Goal: Task Accomplishment & Management: Use online tool/utility

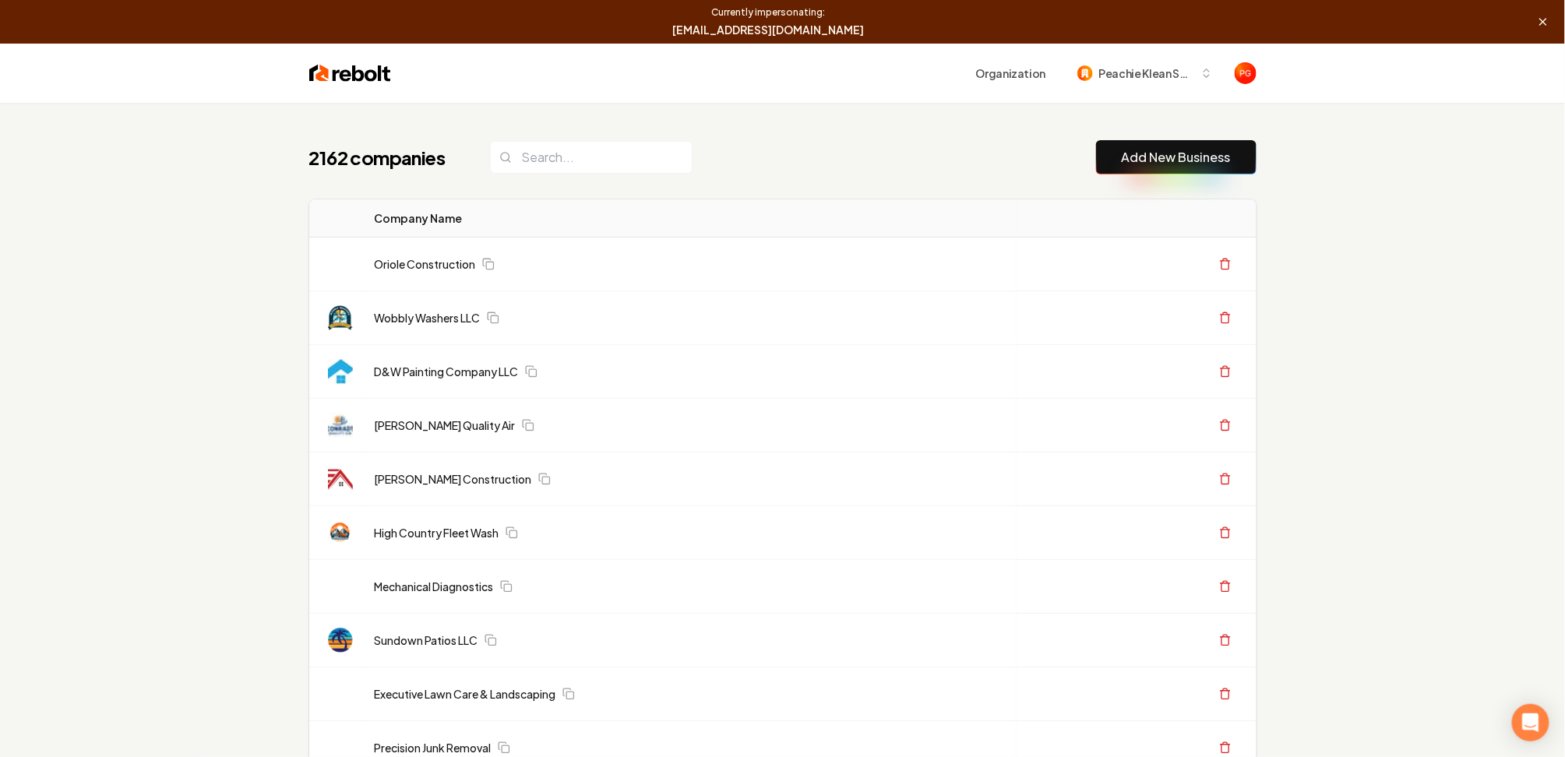
click at [1126, 160] on link "Add New Business" at bounding box center [1176, 157] width 109 height 19
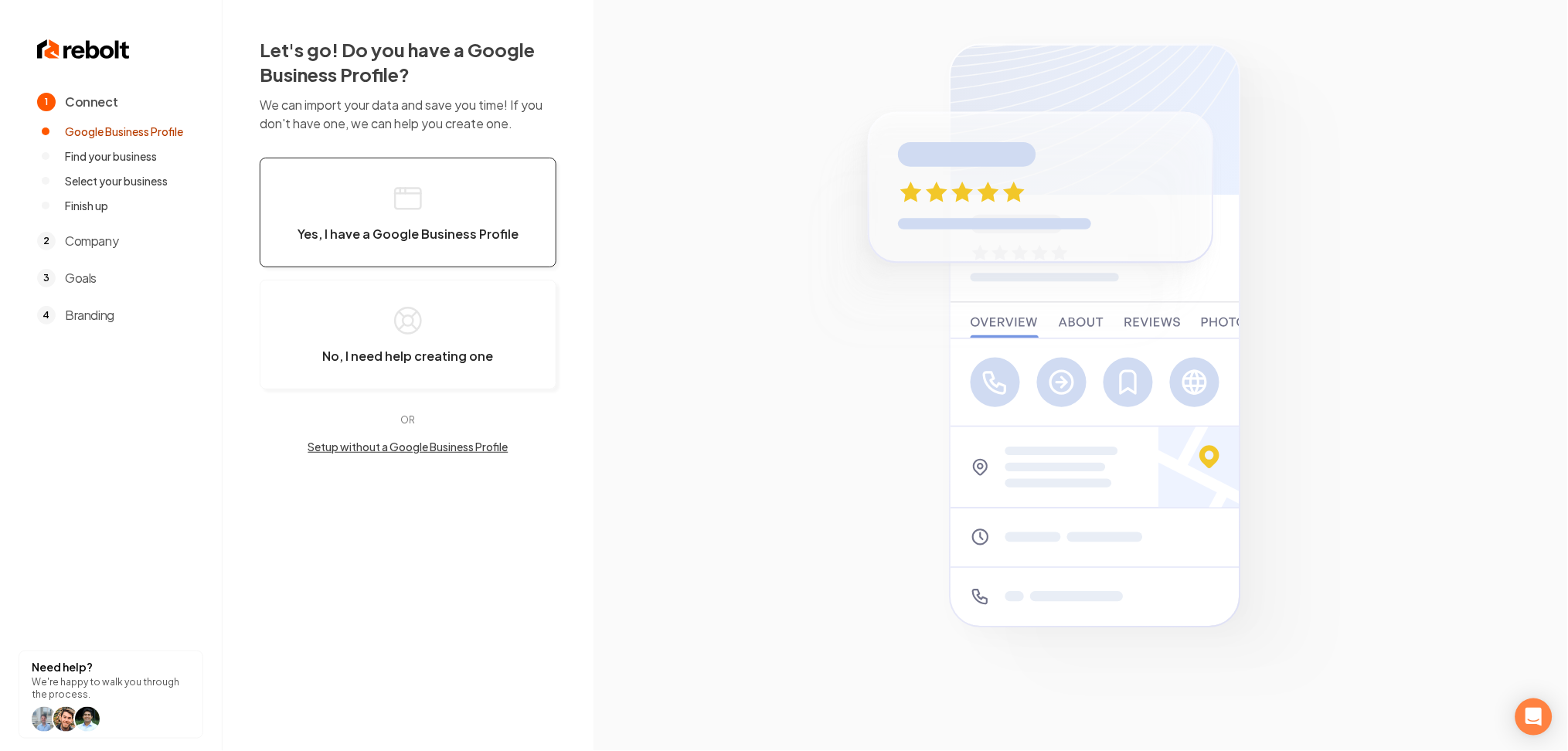
click at [436, 234] on span "Yes, I have a Google Business Profile" at bounding box center [408, 234] width 221 height 16
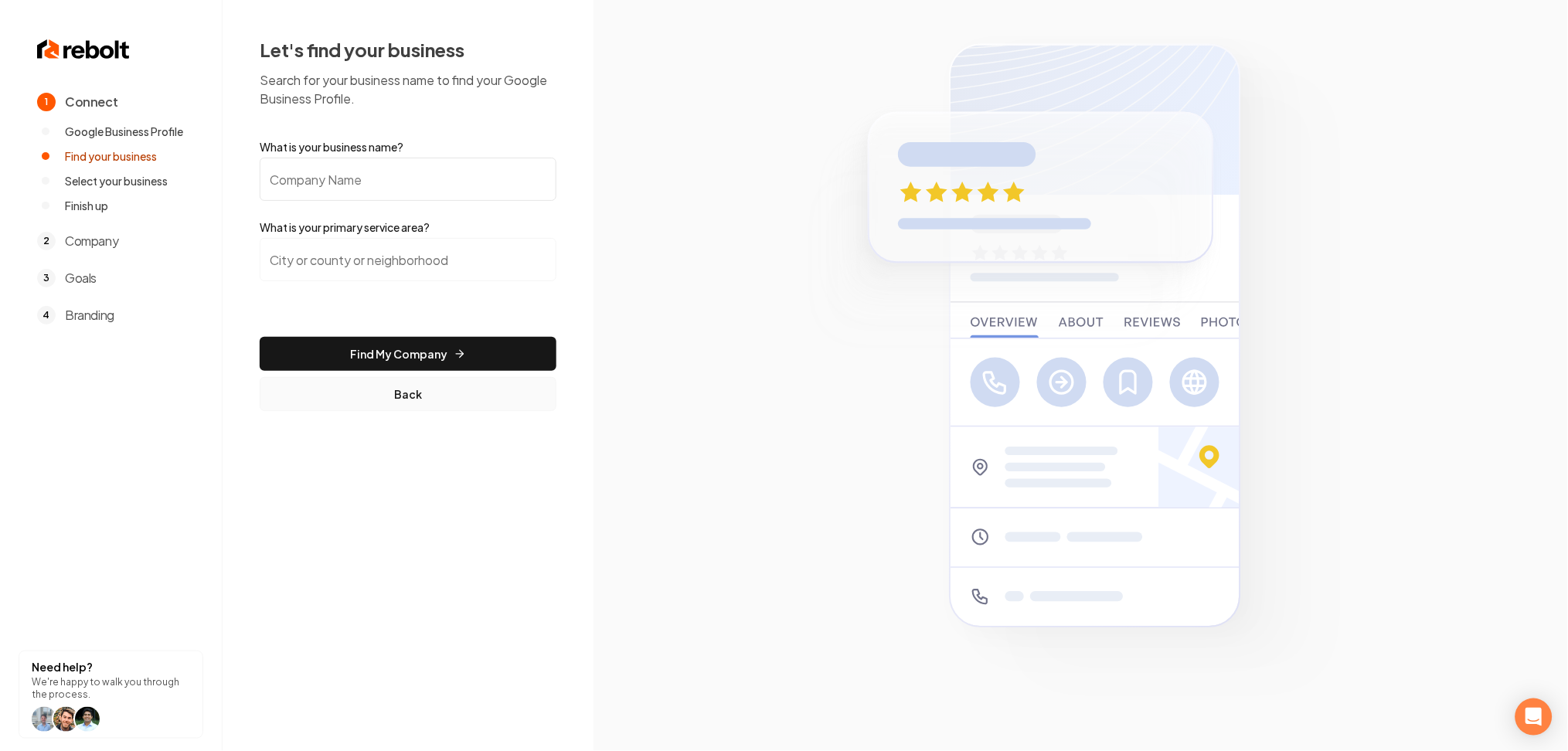
click at [391, 405] on button "Back" at bounding box center [408, 394] width 297 height 34
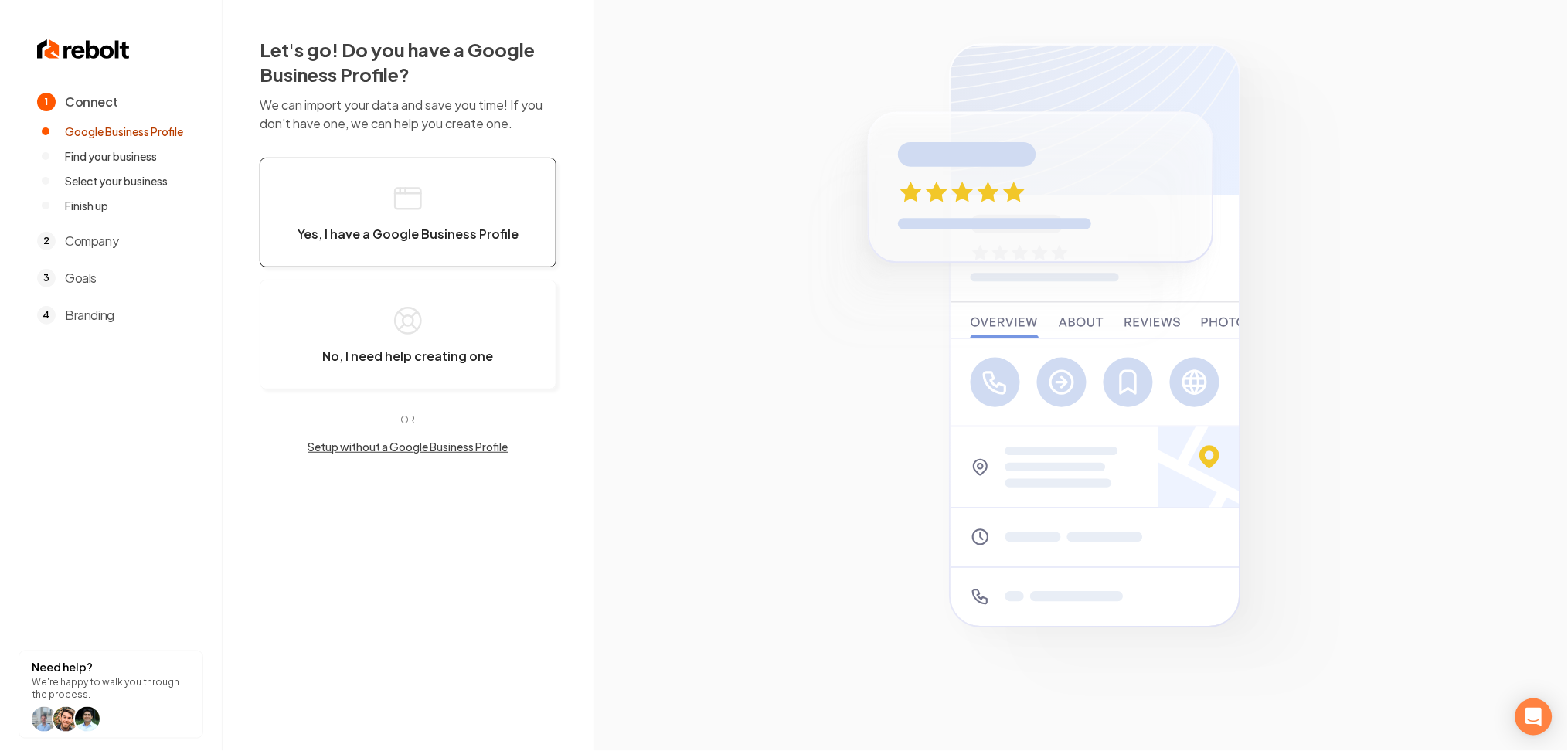
click at [400, 263] on button "Yes, I have a Google Business Profile" at bounding box center [408, 212] width 297 height 110
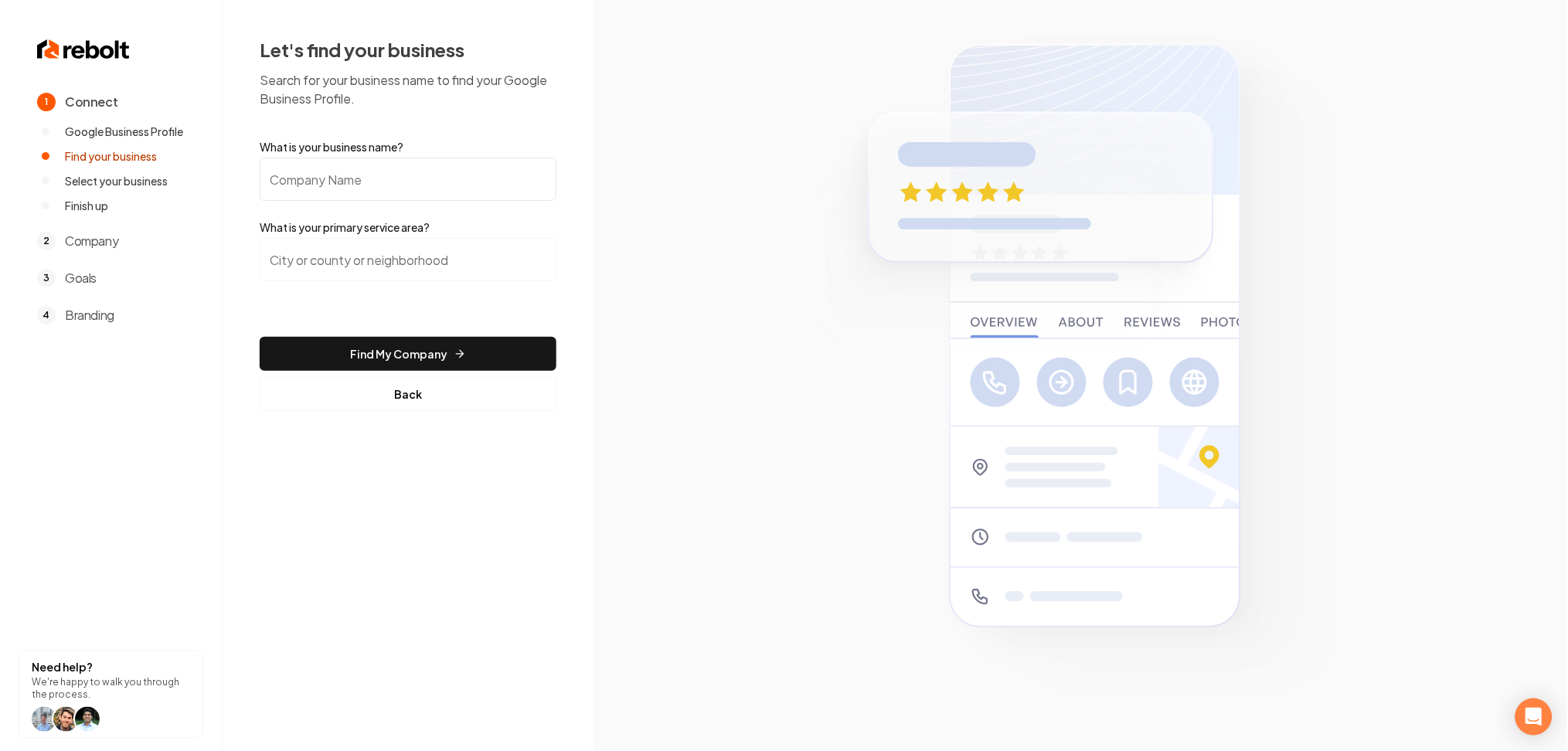
drag, startPoint x: 342, startPoint y: 188, endPoint x: 330, endPoint y: 239, distance: 52.4
click at [328, 204] on form "What is your business name? What is your primary service area? Find My Company …" at bounding box center [408, 275] width 297 height 272
paste input "Peachie Klean Services"
type input "Peachie Klean Services"
click at [320, 271] on input "search" at bounding box center [408, 260] width 297 height 44
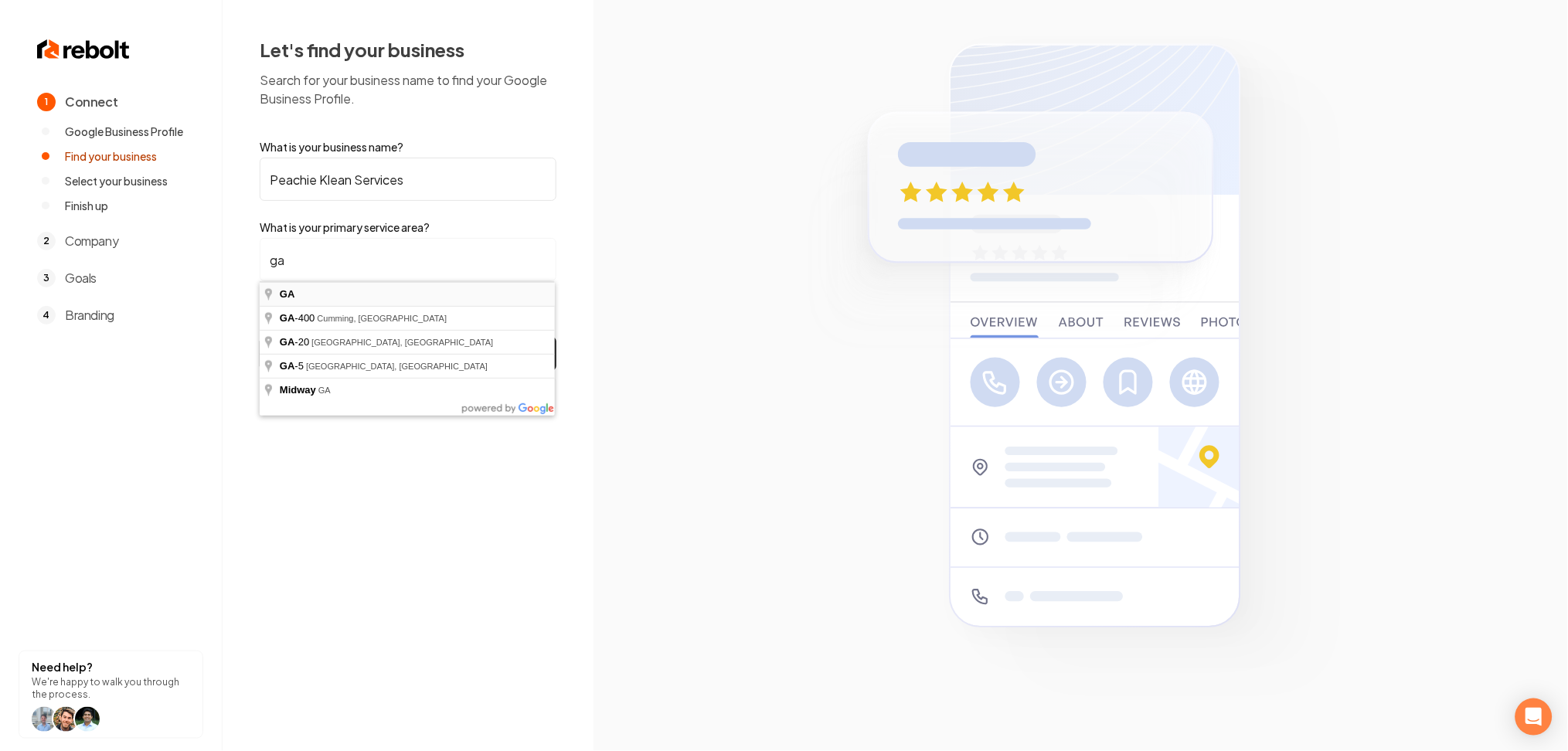
type input "GA"
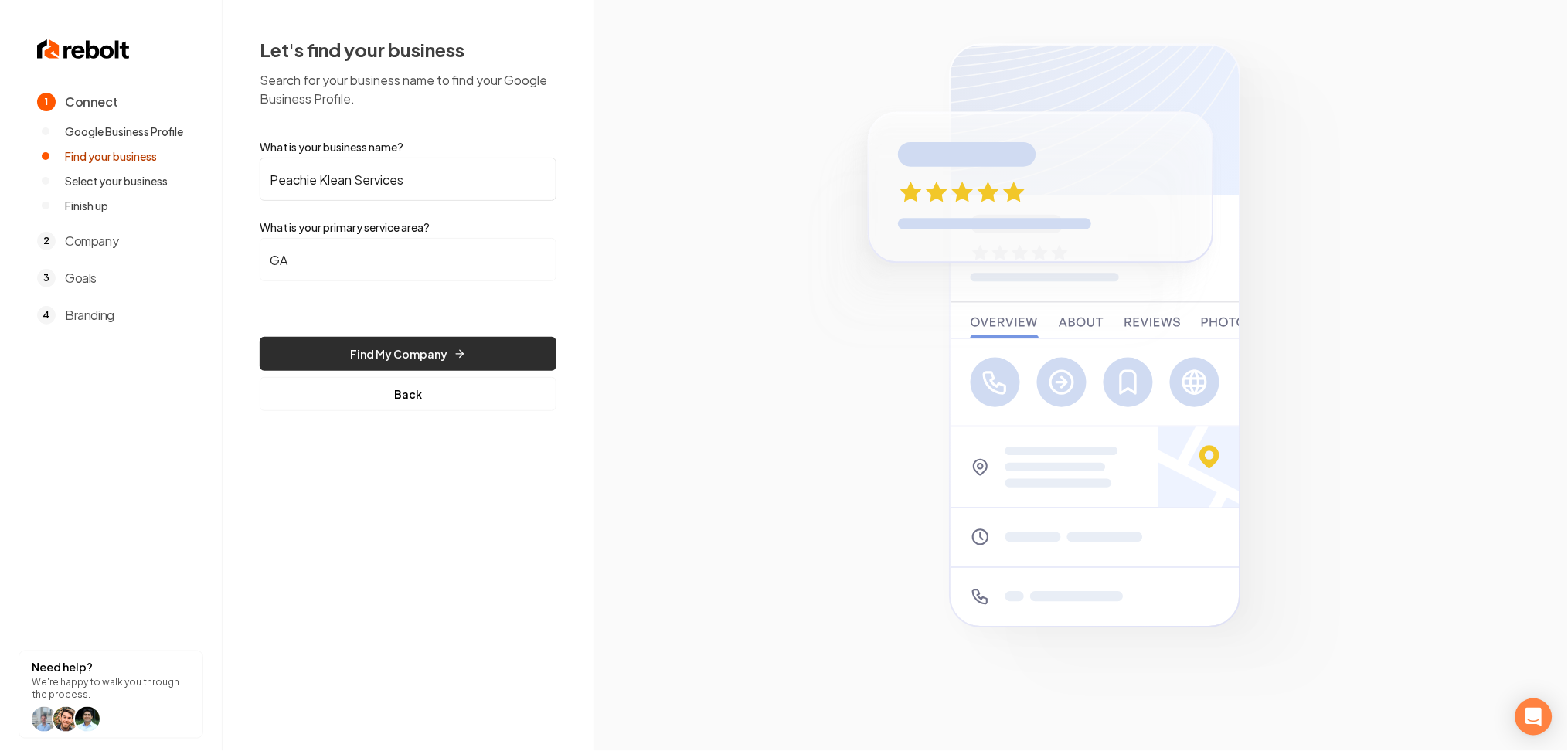
click at [355, 356] on button "Find My Company" at bounding box center [408, 354] width 297 height 34
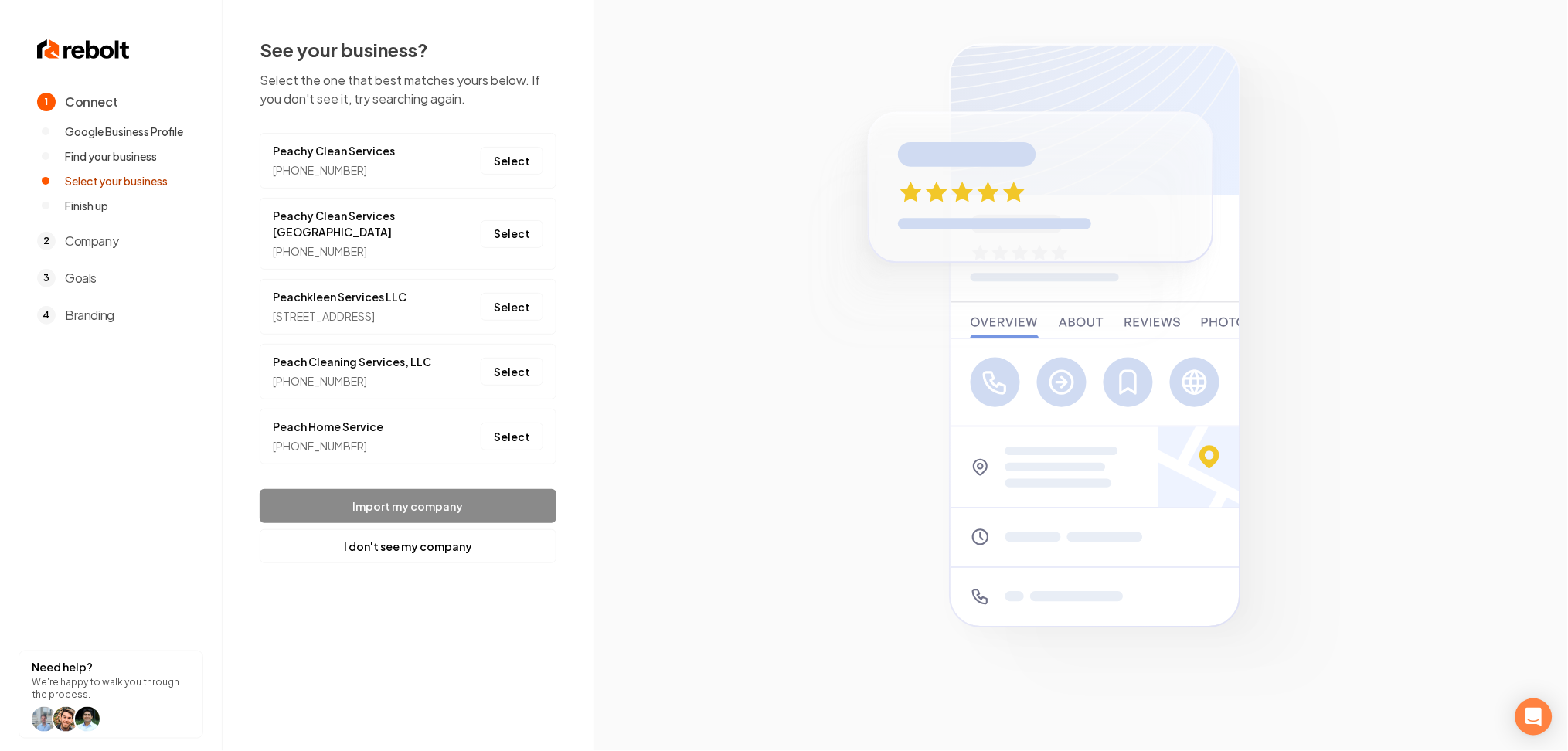
click at [358, 579] on div "See your business? Select the one that best matches yours below. If you don't s…" at bounding box center [408, 300] width 371 height 600
click at [358, 558] on button "I don't see my company" at bounding box center [408, 547] width 297 height 34
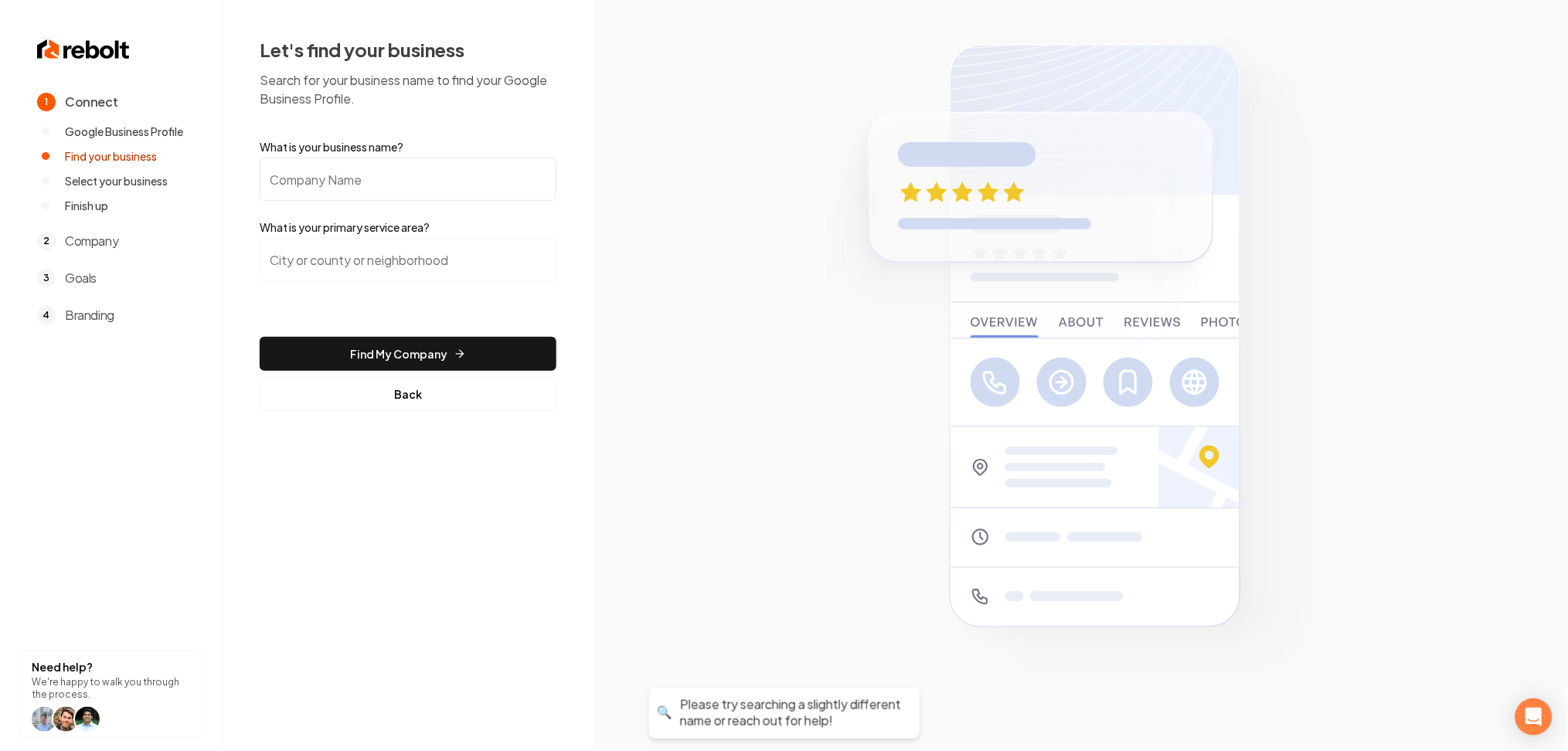
click at [401, 418] on div "Let's find your business Search for your business name to find your Google Busi…" at bounding box center [408, 224] width 371 height 448
click at [401, 405] on button "Back" at bounding box center [408, 394] width 297 height 34
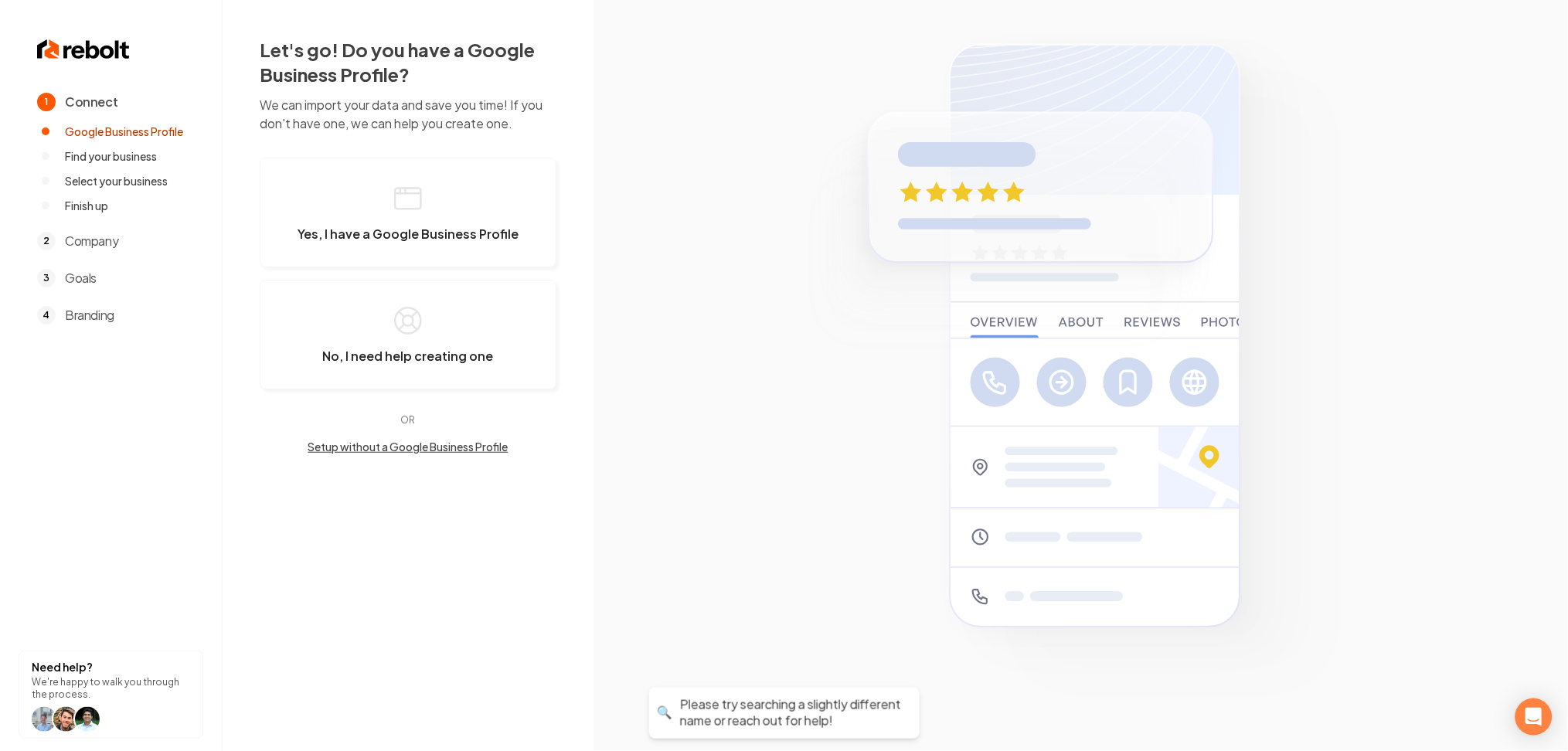
click at [399, 452] on button "Setup without a Google Business Profile" at bounding box center [408, 446] width 297 height 16
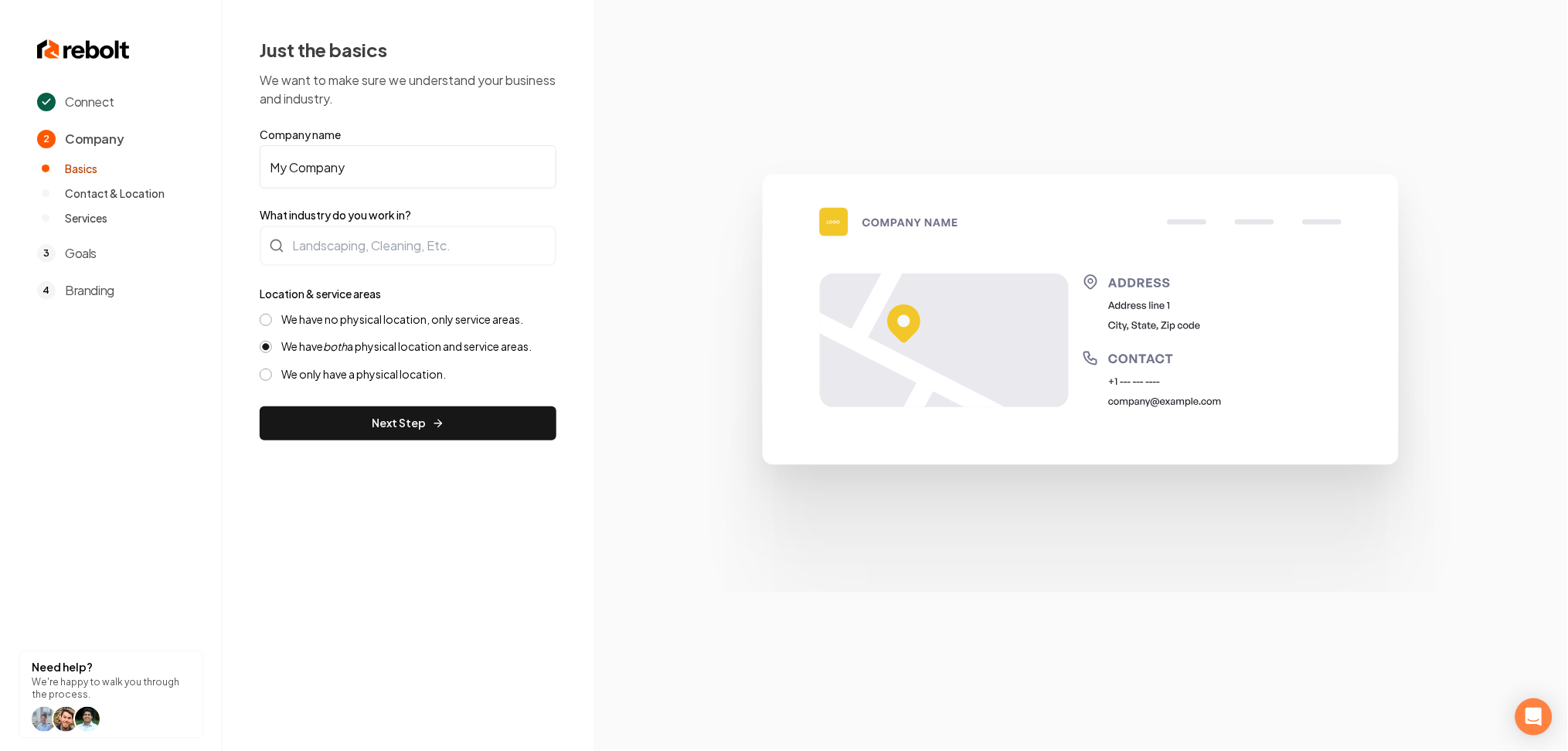
drag, startPoint x: 253, startPoint y: 174, endPoint x: 174, endPoint y: 175, distance: 79.0
click at [174, 175] on div "Connect 2 Company Basics Contact & Location Services 3 Goals 4 Branding Need he…" at bounding box center [784, 375] width 1568 height 751
paste input "Peachie Klean Services"
type input "Peachie Klean Services"
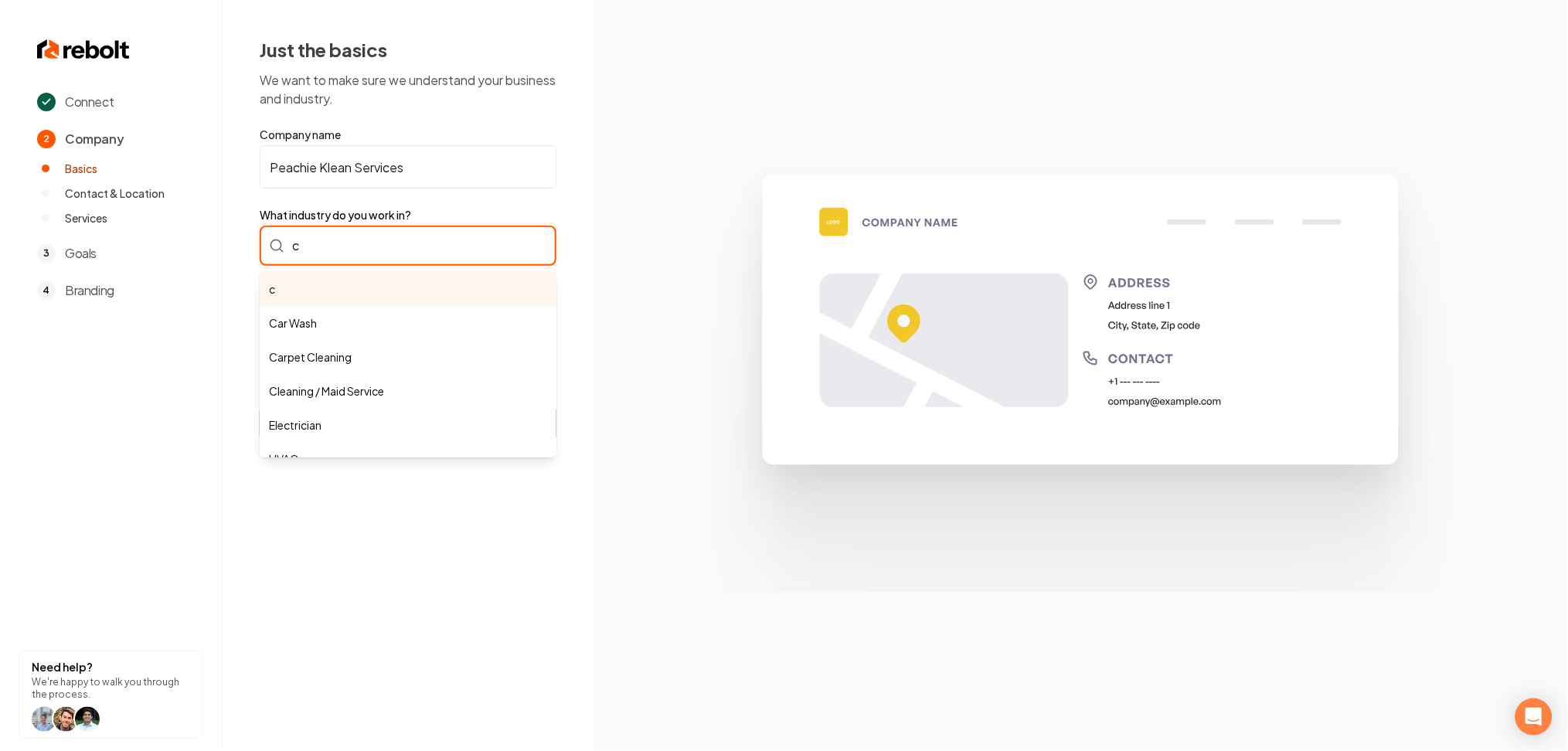
drag, startPoint x: 327, startPoint y: 225, endPoint x: 332, endPoint y: 273, distance: 48.3
click at [327, 226] on div "c c Car Wash Carpet Cleaning Cleaning / Maid Service Electrician HVAC Landscapi…" at bounding box center [408, 245] width 297 height 41
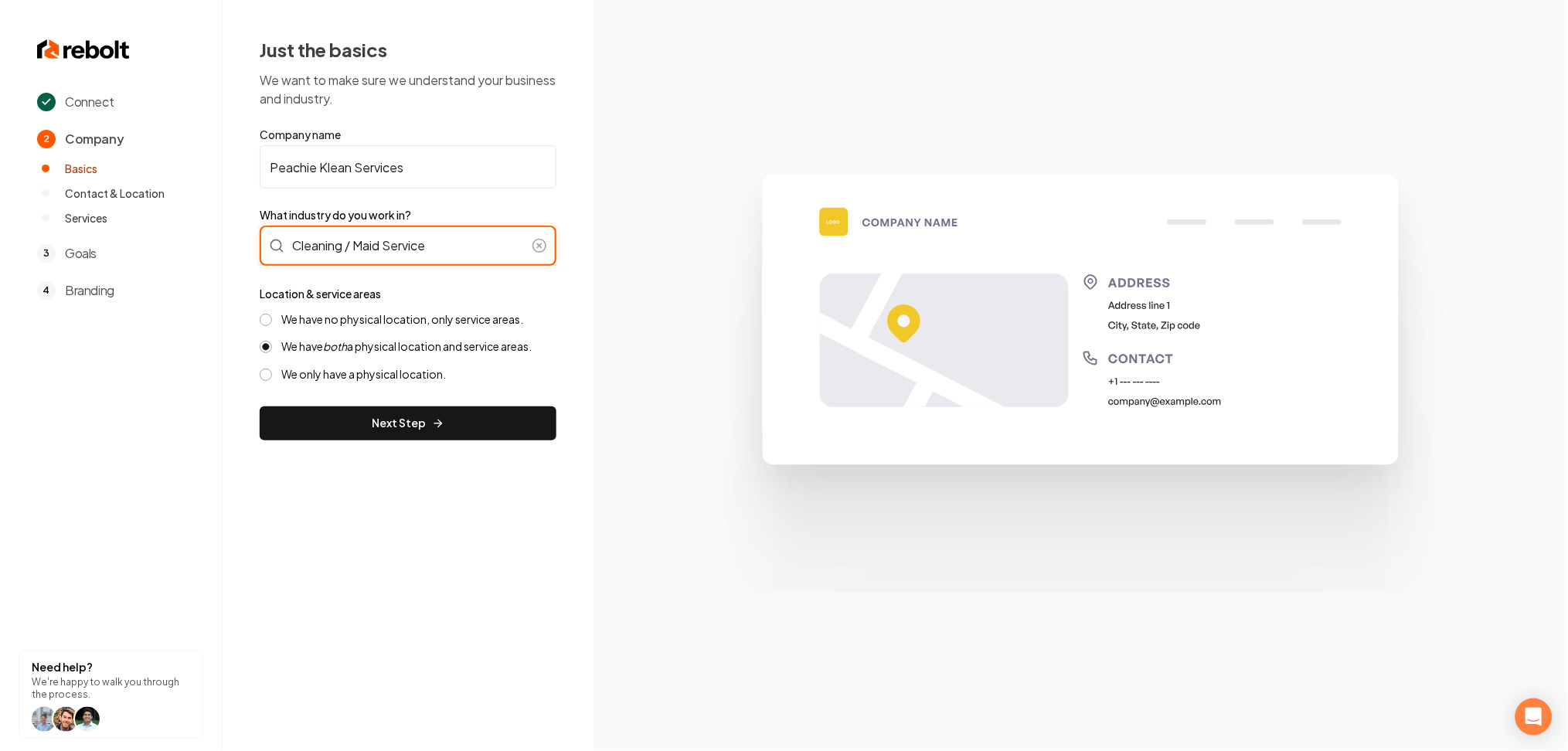
type input "Cleaning / Maid Service"
click at [322, 323] on label "We have no physical location, only service areas." at bounding box center [403, 319] width 242 height 15
click at [272, 323] on button "We have no physical location, only service areas." at bounding box center [266, 319] width 12 height 12
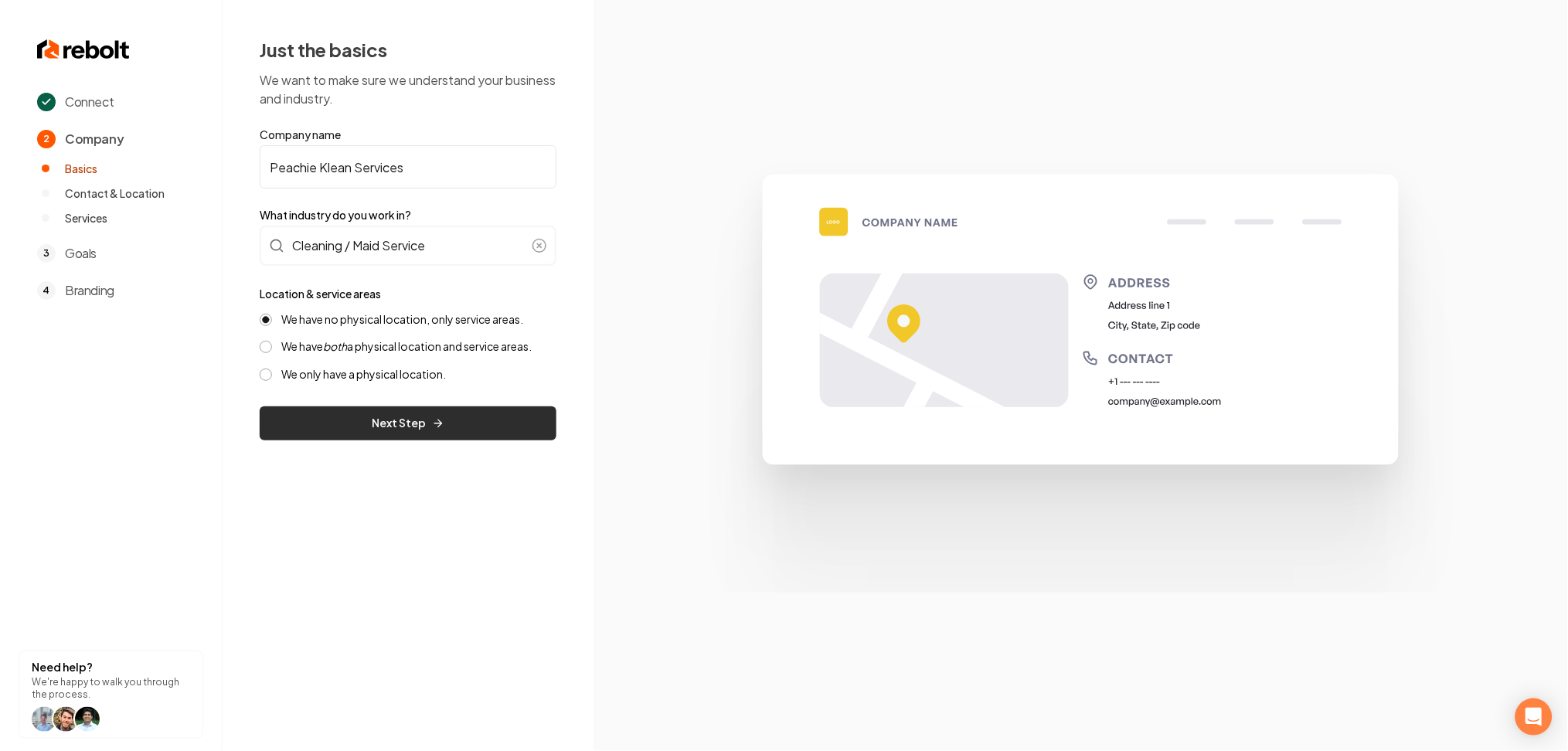
click at [337, 424] on button "Next Step" at bounding box center [408, 424] width 297 height 34
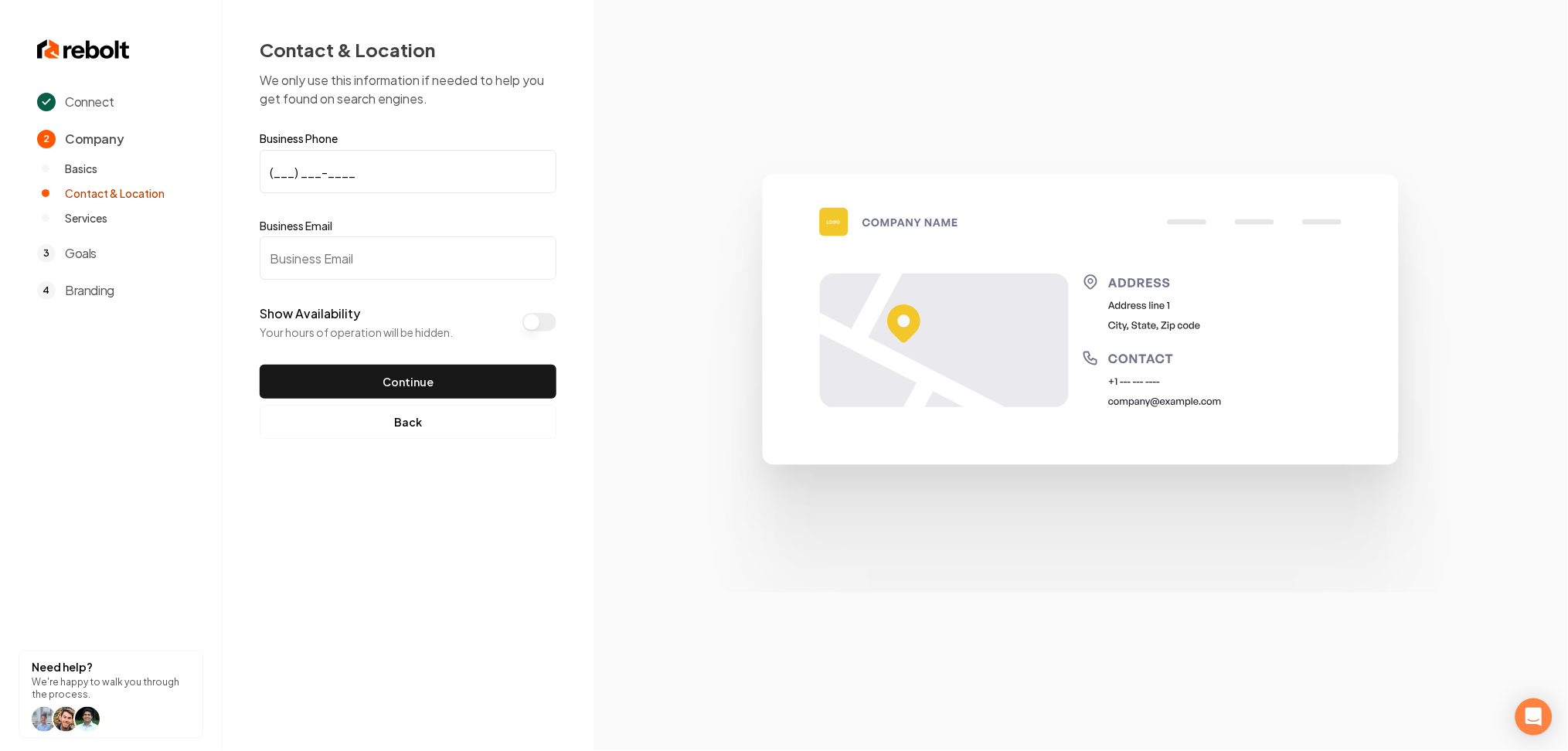
click at [325, 172] on input "(___) ___-____" at bounding box center [408, 172] width 297 height 44
paste input "904) 294-2680"
type input "[PHONE_NUMBER]"
click at [1544, 385] on section at bounding box center [1080, 375] width 974 height 751
click at [428, 243] on input "Business Email" at bounding box center [408, 258] width 297 height 44
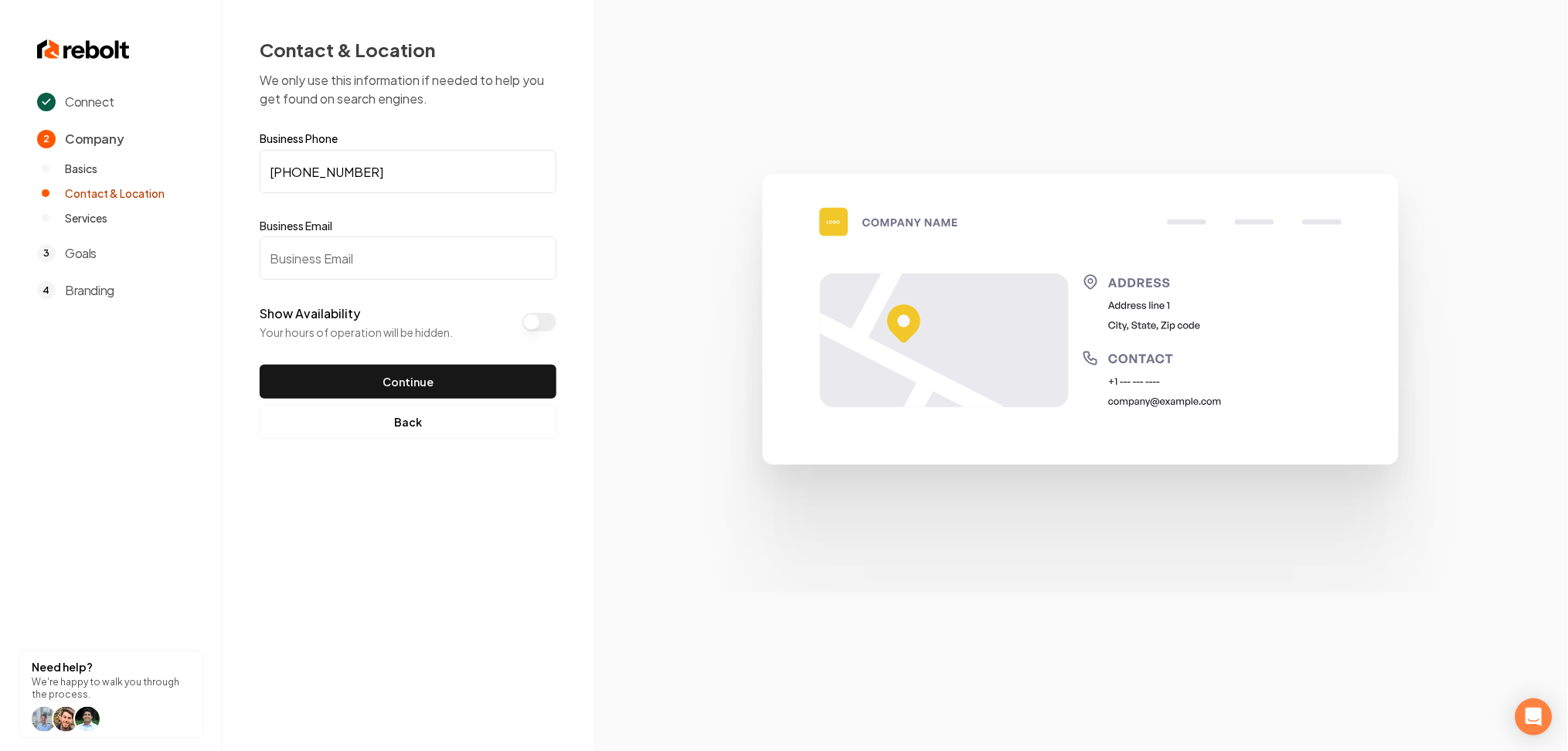
paste input "[EMAIL_ADDRESS][DOMAIN_NAME]"
type input "[EMAIL_ADDRESS][DOMAIN_NAME]"
click at [526, 319] on button "Show Availability" at bounding box center [540, 322] width 34 height 19
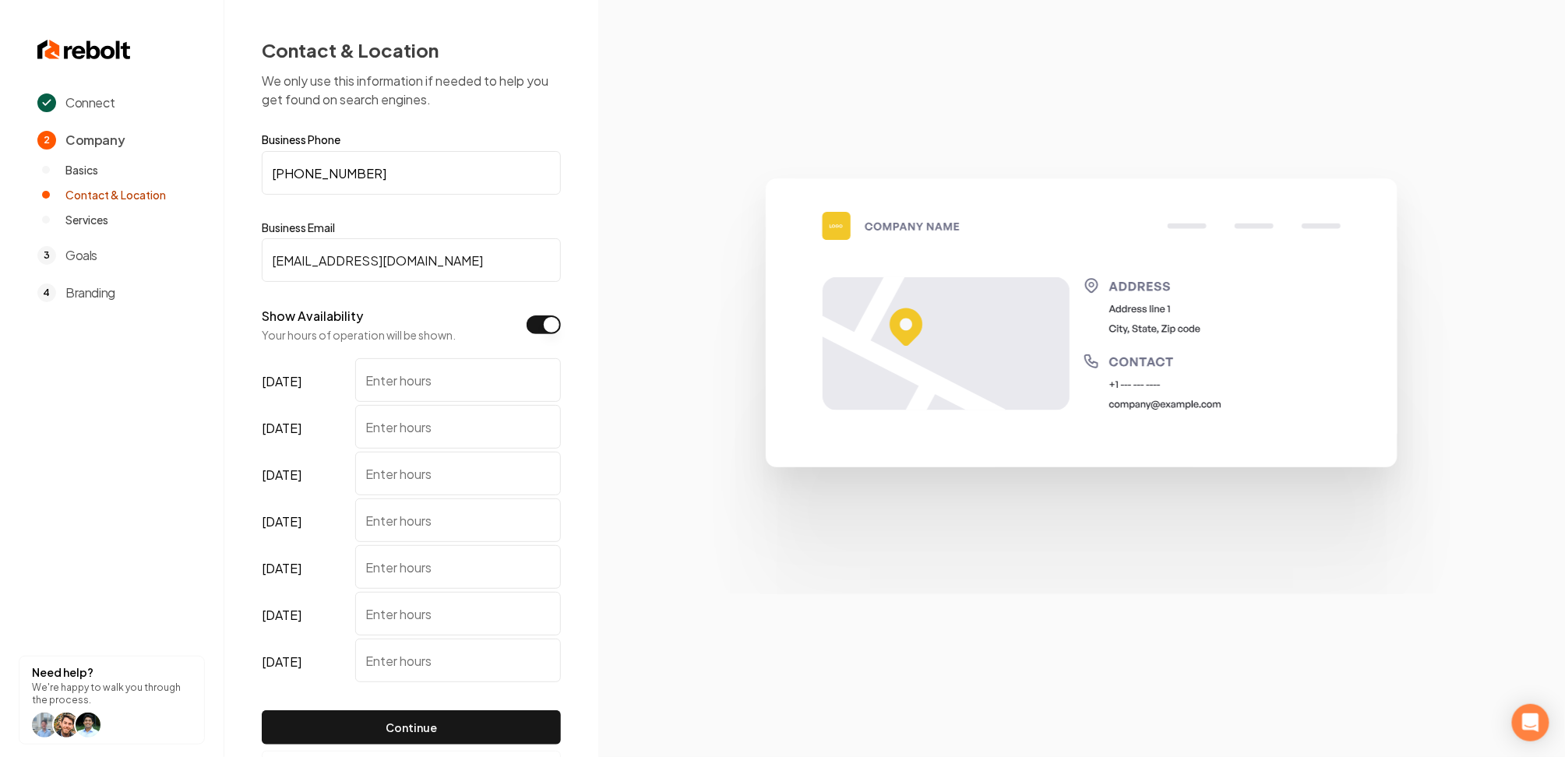
click at [531, 322] on button "Show Availability" at bounding box center [544, 325] width 34 height 19
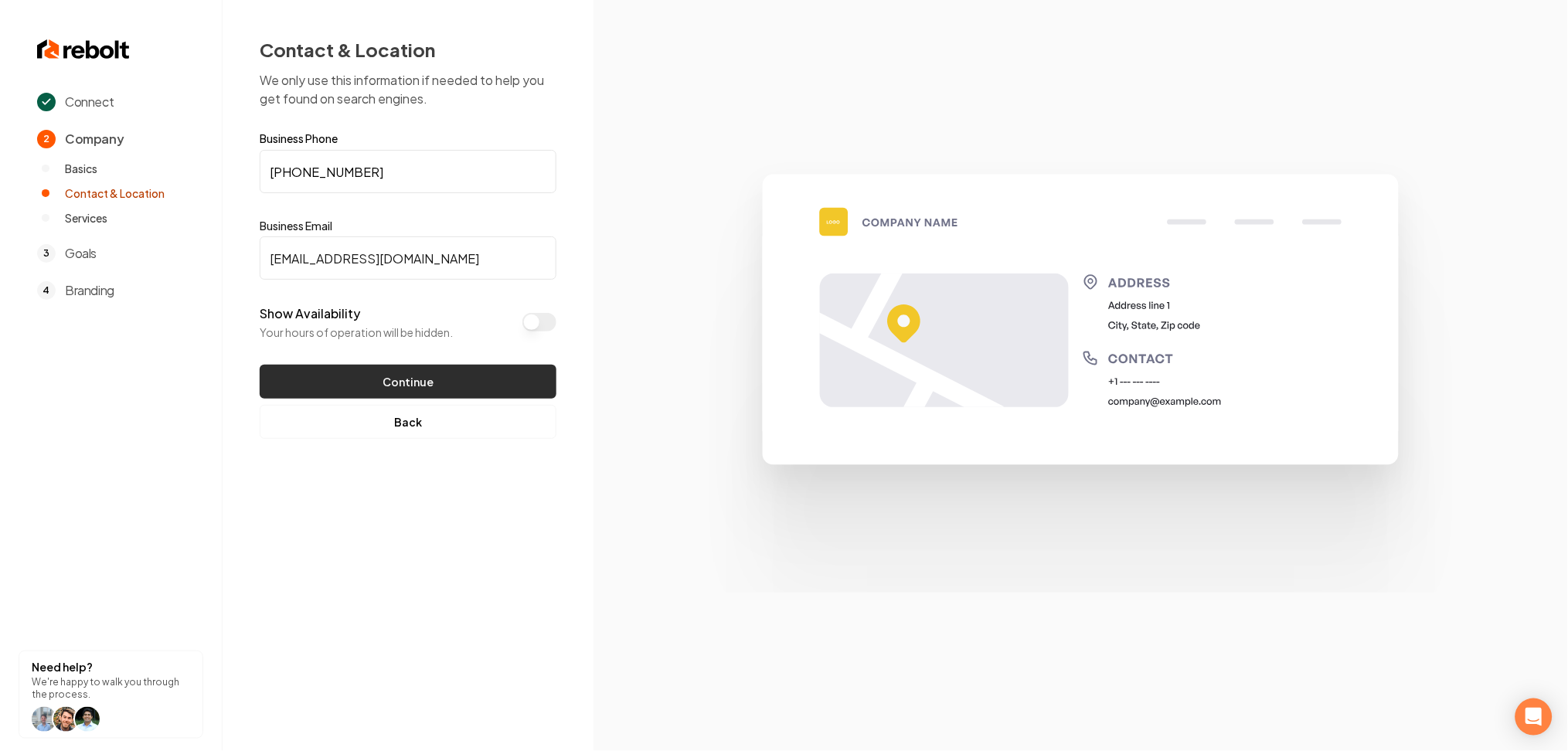
click at [412, 393] on button "Continue" at bounding box center [408, 382] width 297 height 34
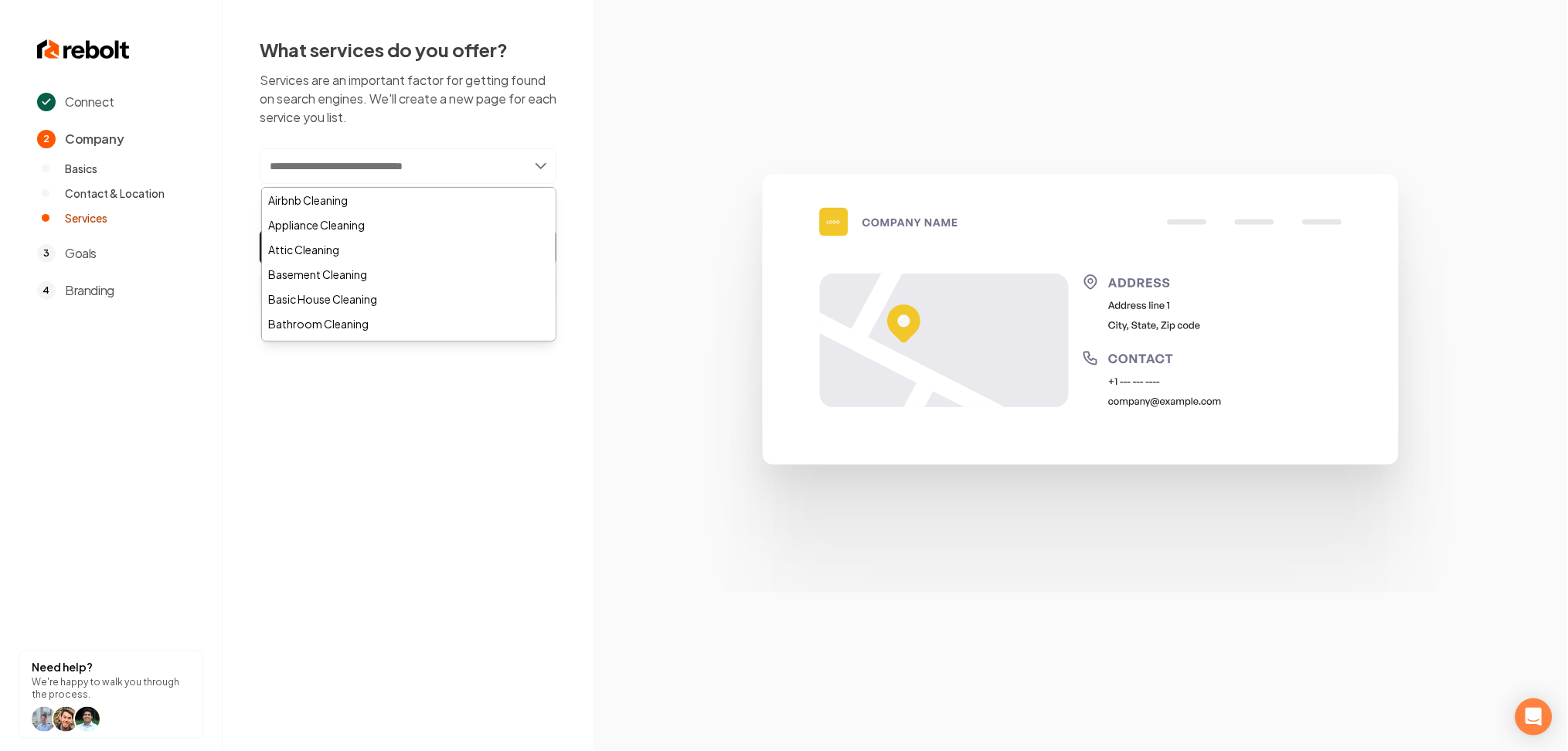
click at [356, 178] on input "text" at bounding box center [408, 167] width 297 height 36
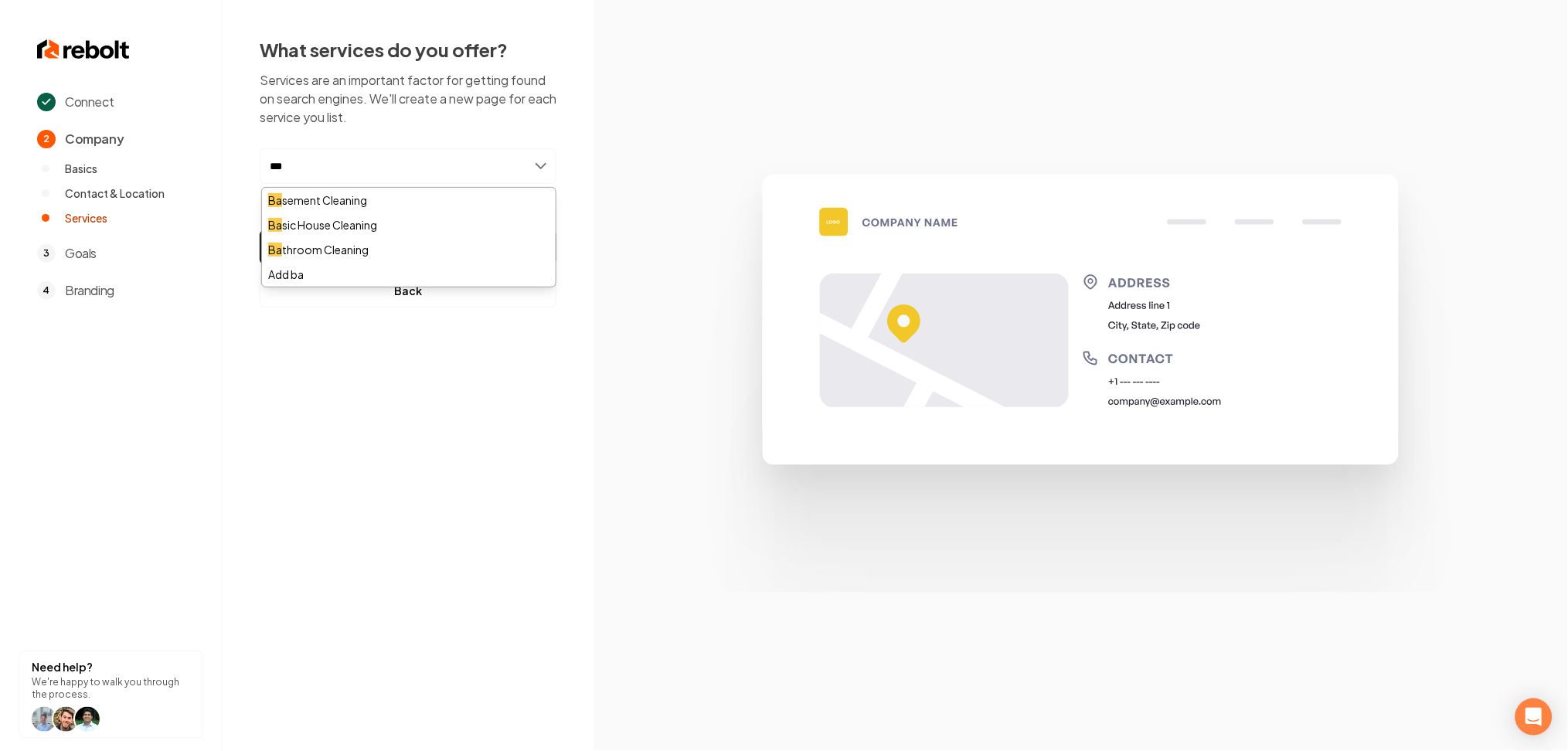
type input "****"
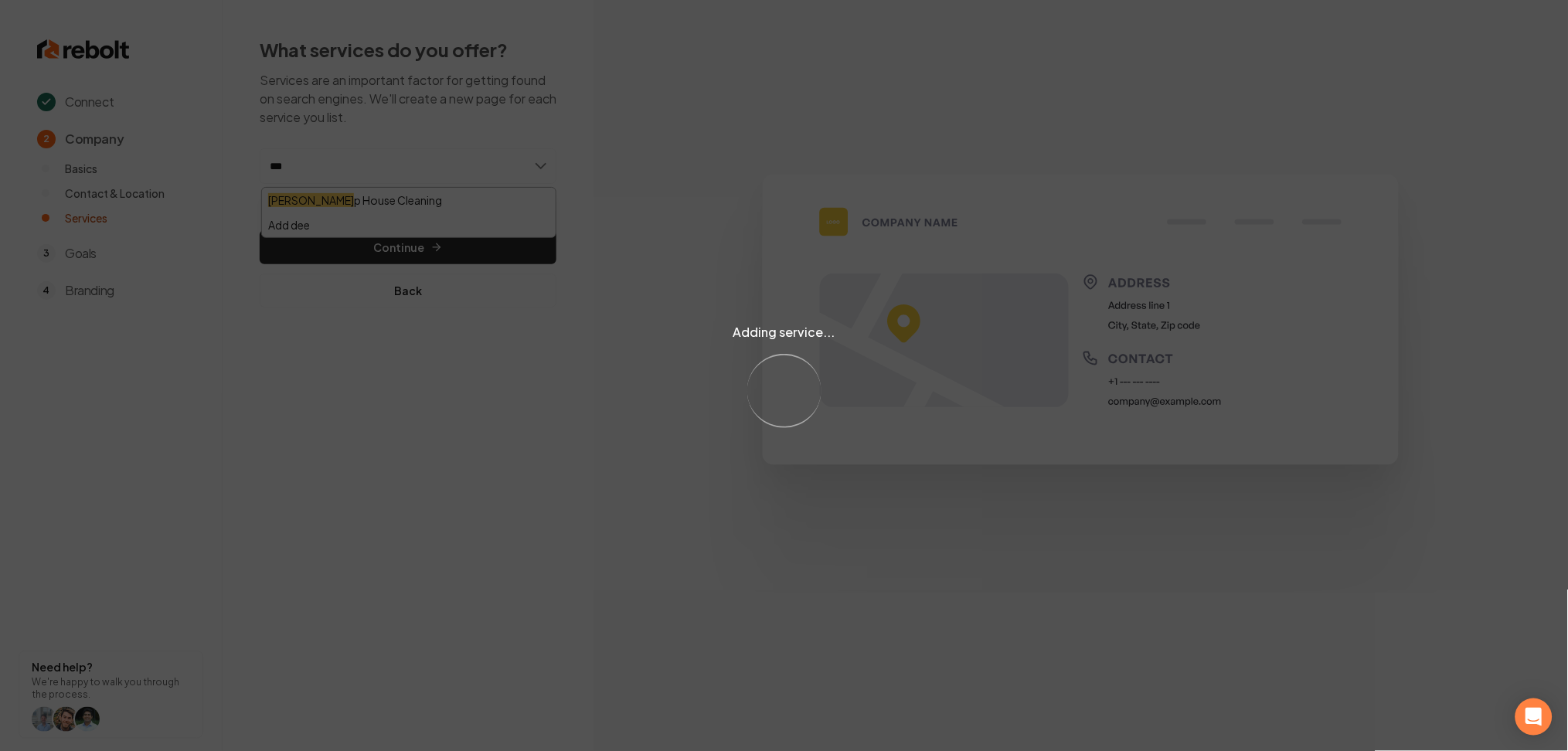
type input "****"
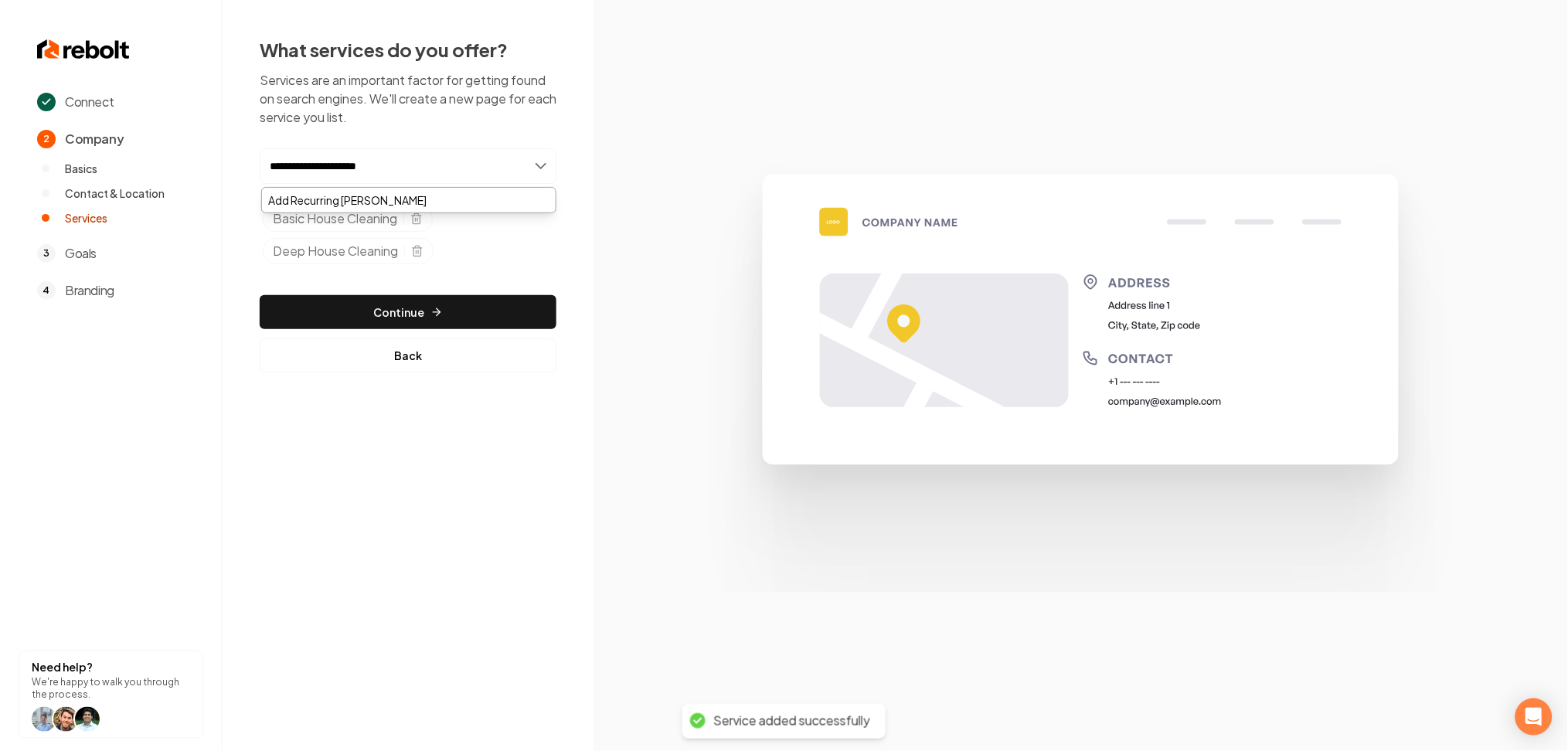
type input "**********"
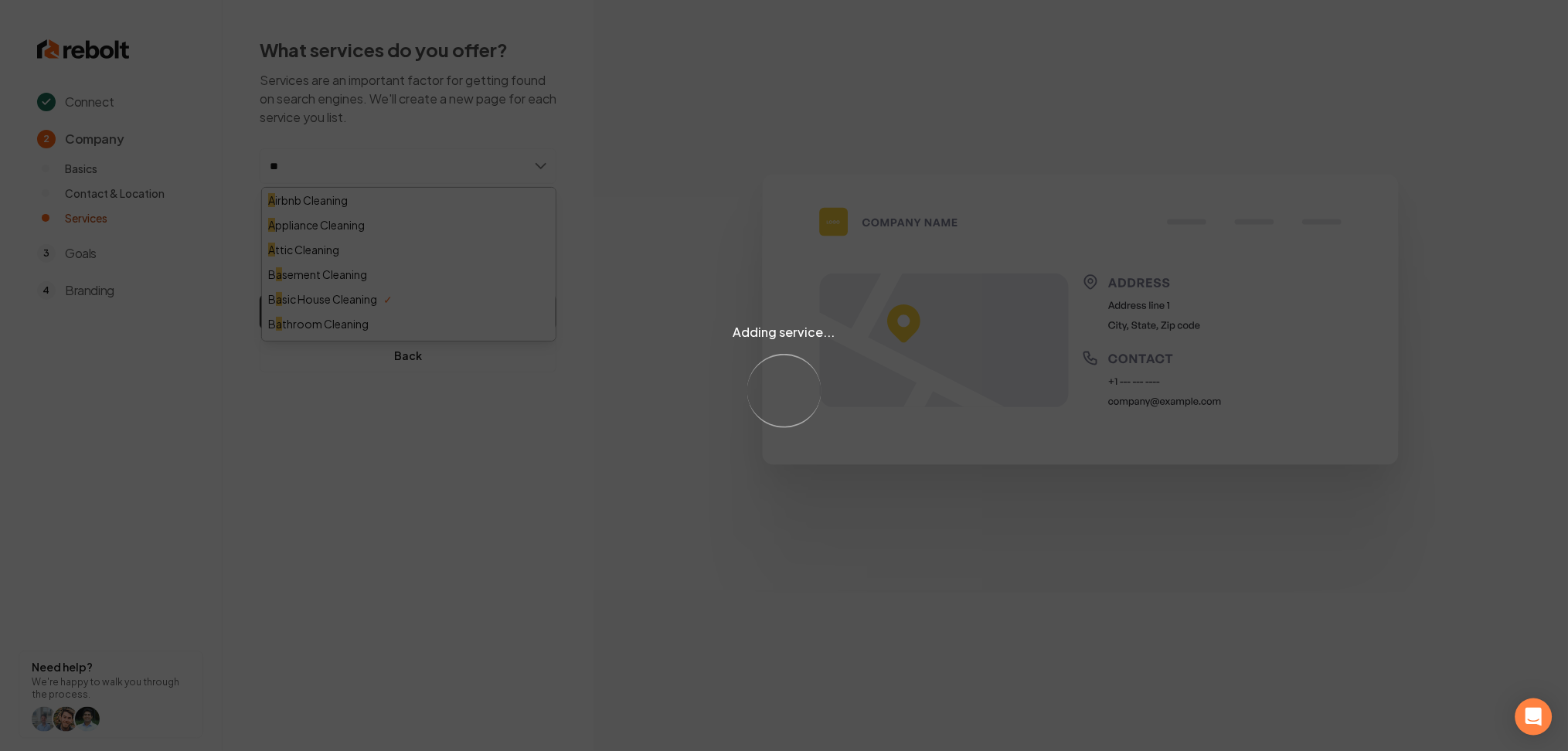
type input "***"
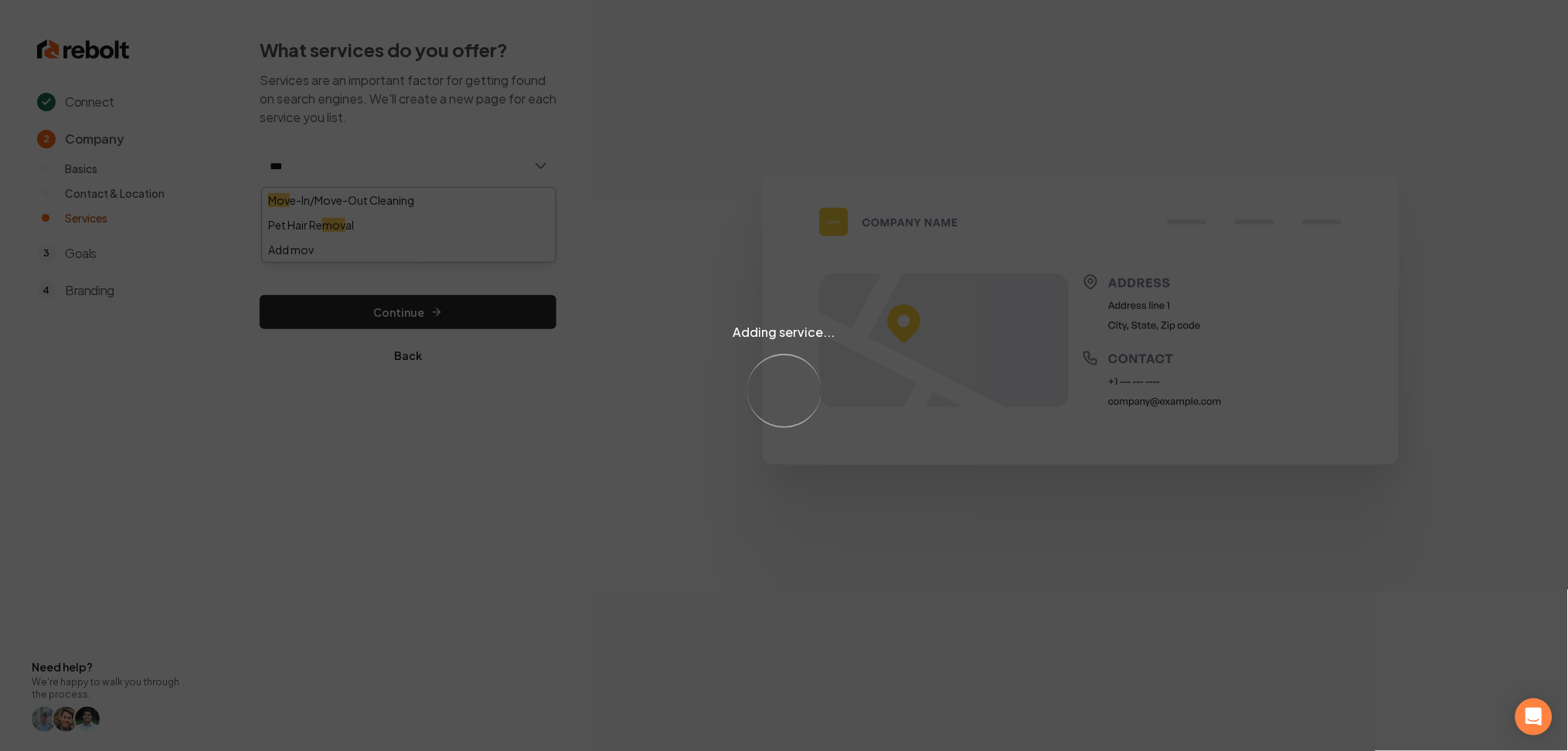
type input "****"
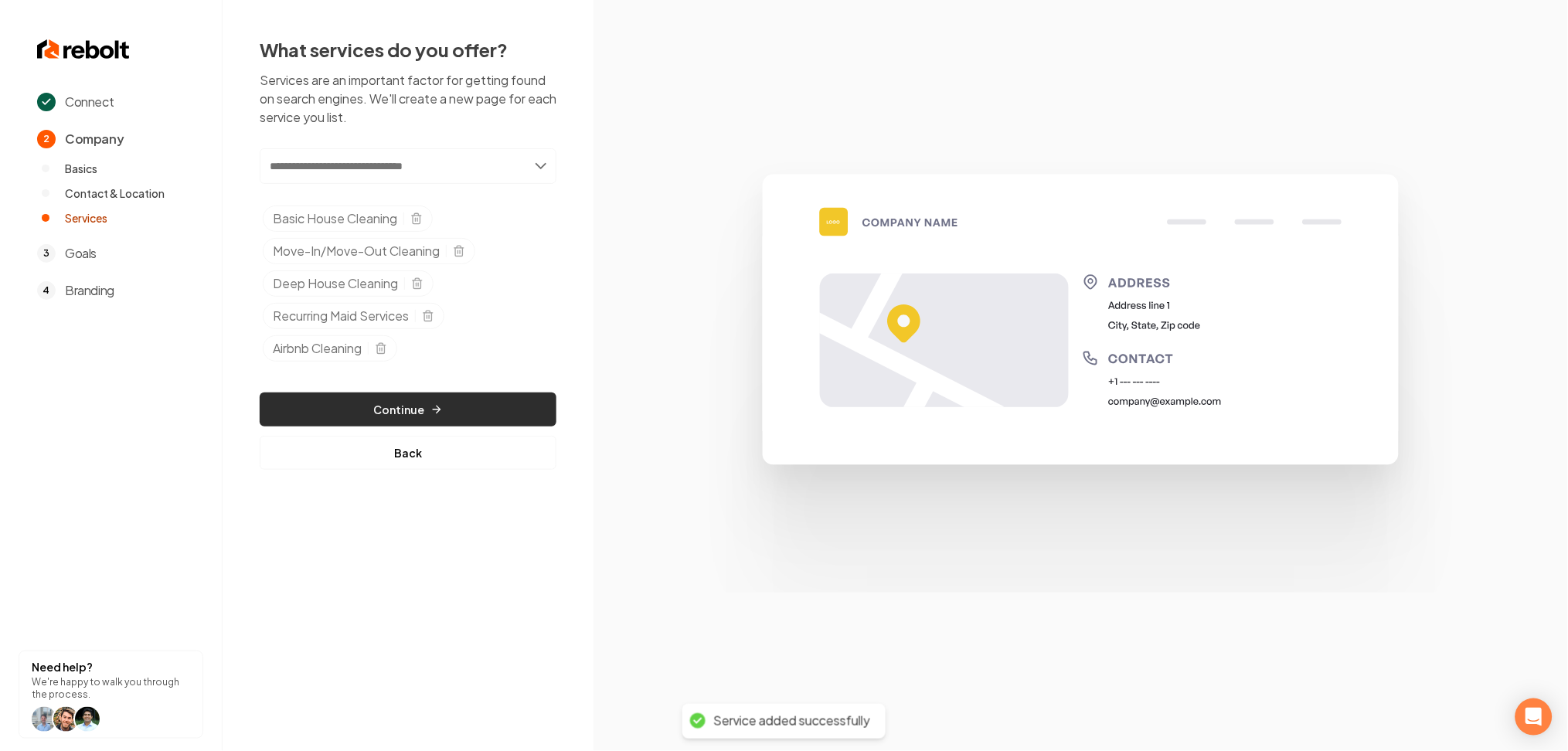
click at [334, 407] on button "Continue" at bounding box center [408, 410] width 297 height 34
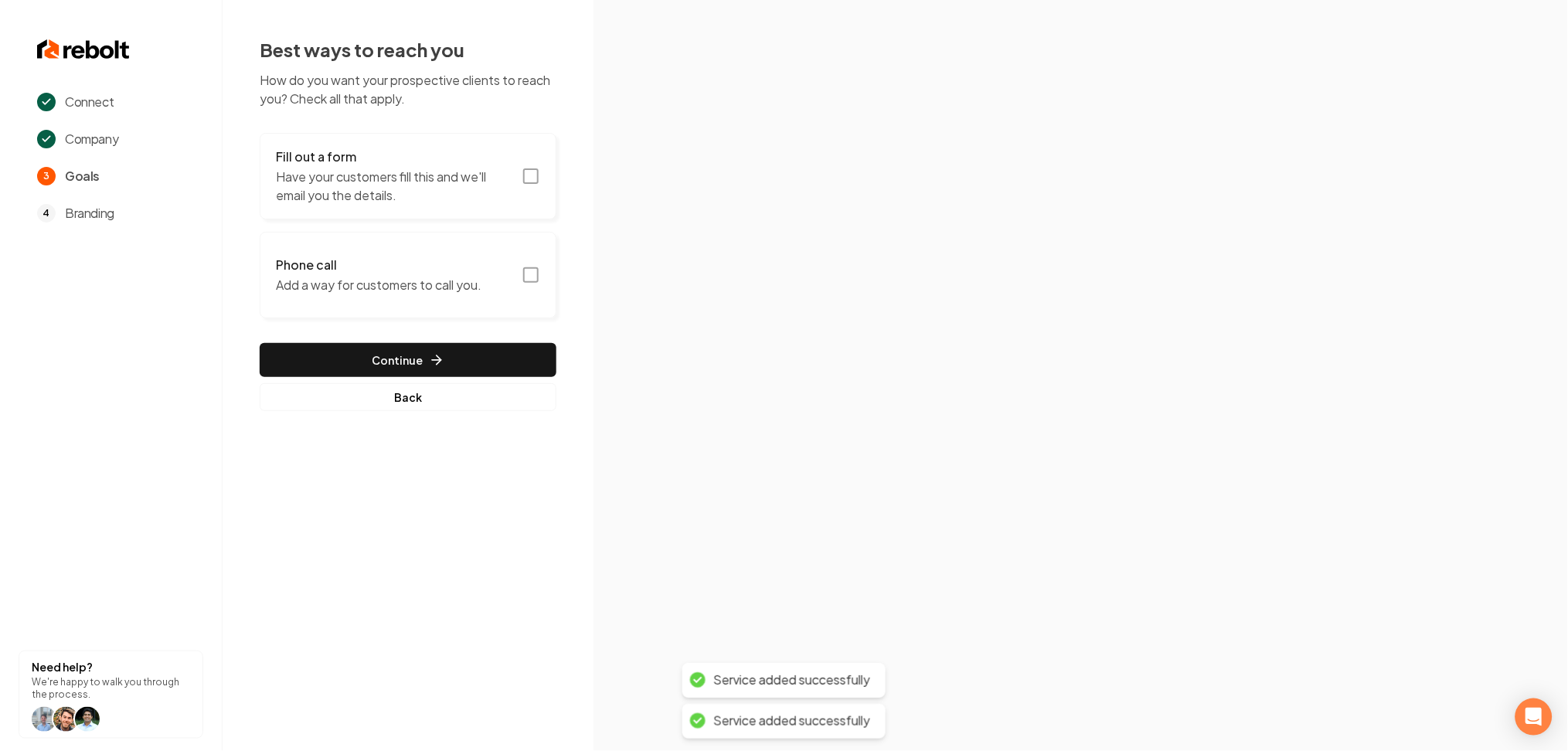
click at [380, 193] on p "Have your customers fill this and we'll email you the details." at bounding box center [394, 186] width 236 height 37
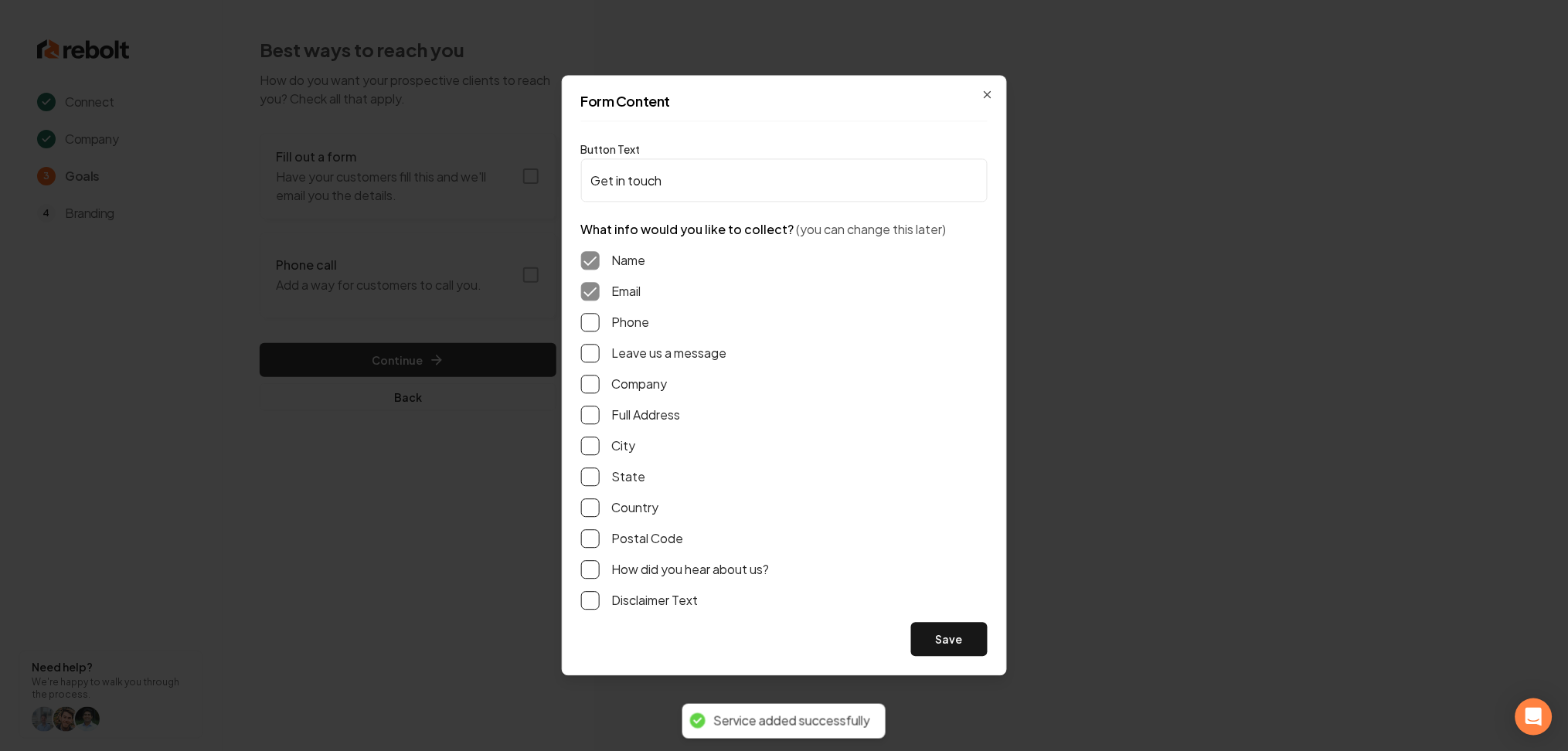
drag, startPoint x: 585, startPoint y: 324, endPoint x: 587, endPoint y: 349, distance: 25.1
click at [586, 324] on button "Phone" at bounding box center [590, 322] width 19 height 19
click at [586, 354] on button "Leave us a message" at bounding box center [590, 353] width 19 height 19
click at [925, 638] on button "Save" at bounding box center [948, 640] width 76 height 34
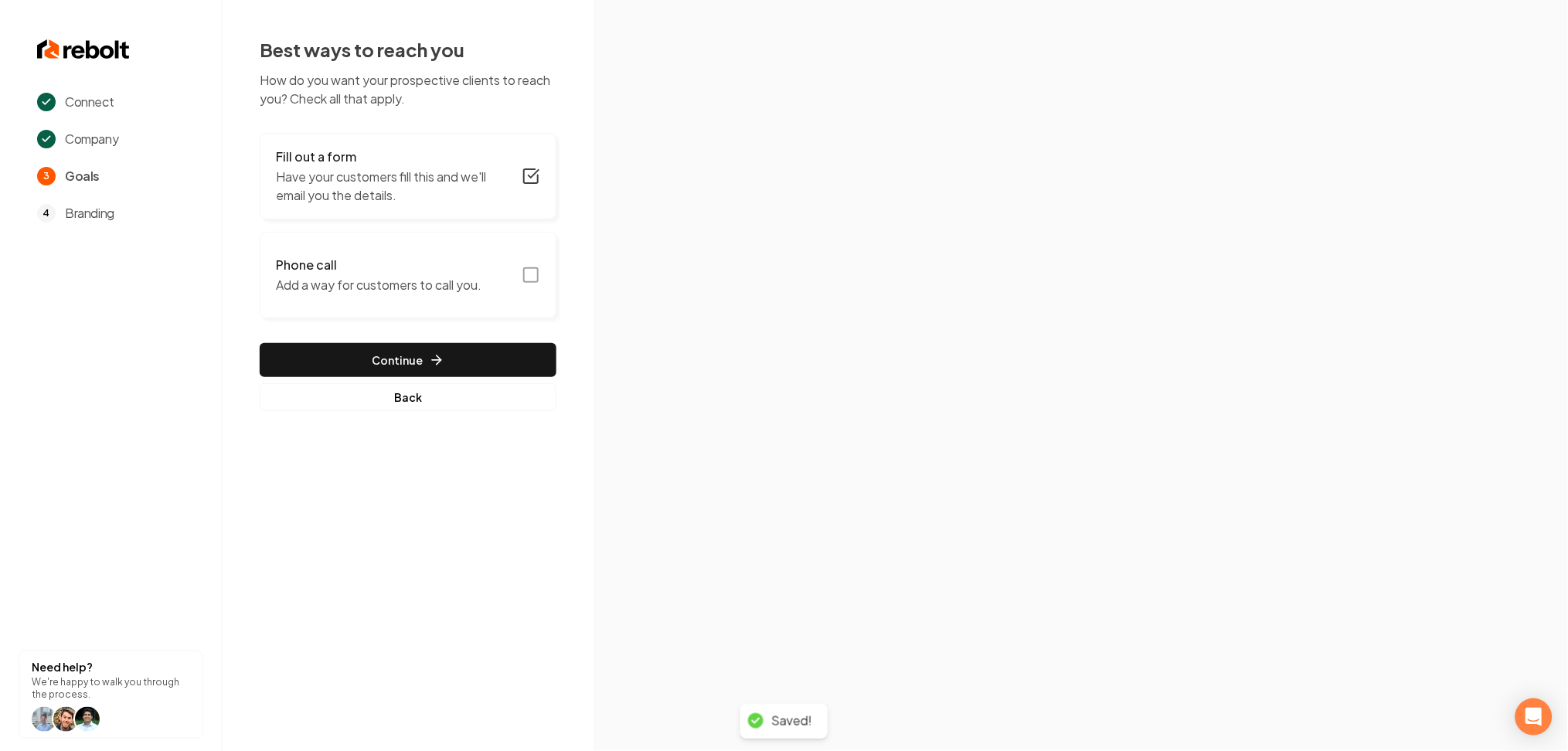
click at [434, 276] on p "Add a way for customers to call you." at bounding box center [378, 285] width 205 height 19
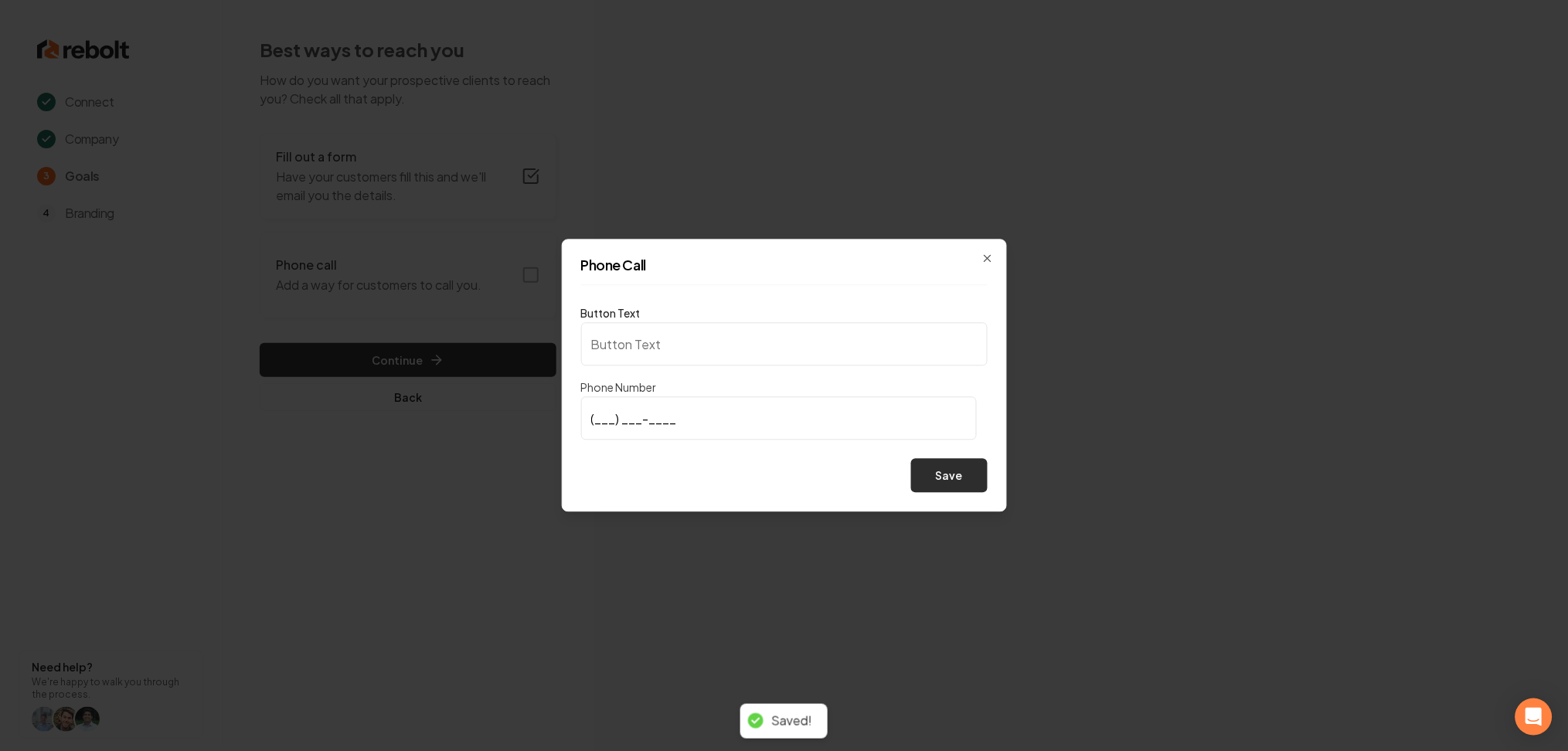
type input "Call us"
type input "[PHONE_NUMBER]"
click at [958, 480] on button "Save" at bounding box center [948, 476] width 76 height 34
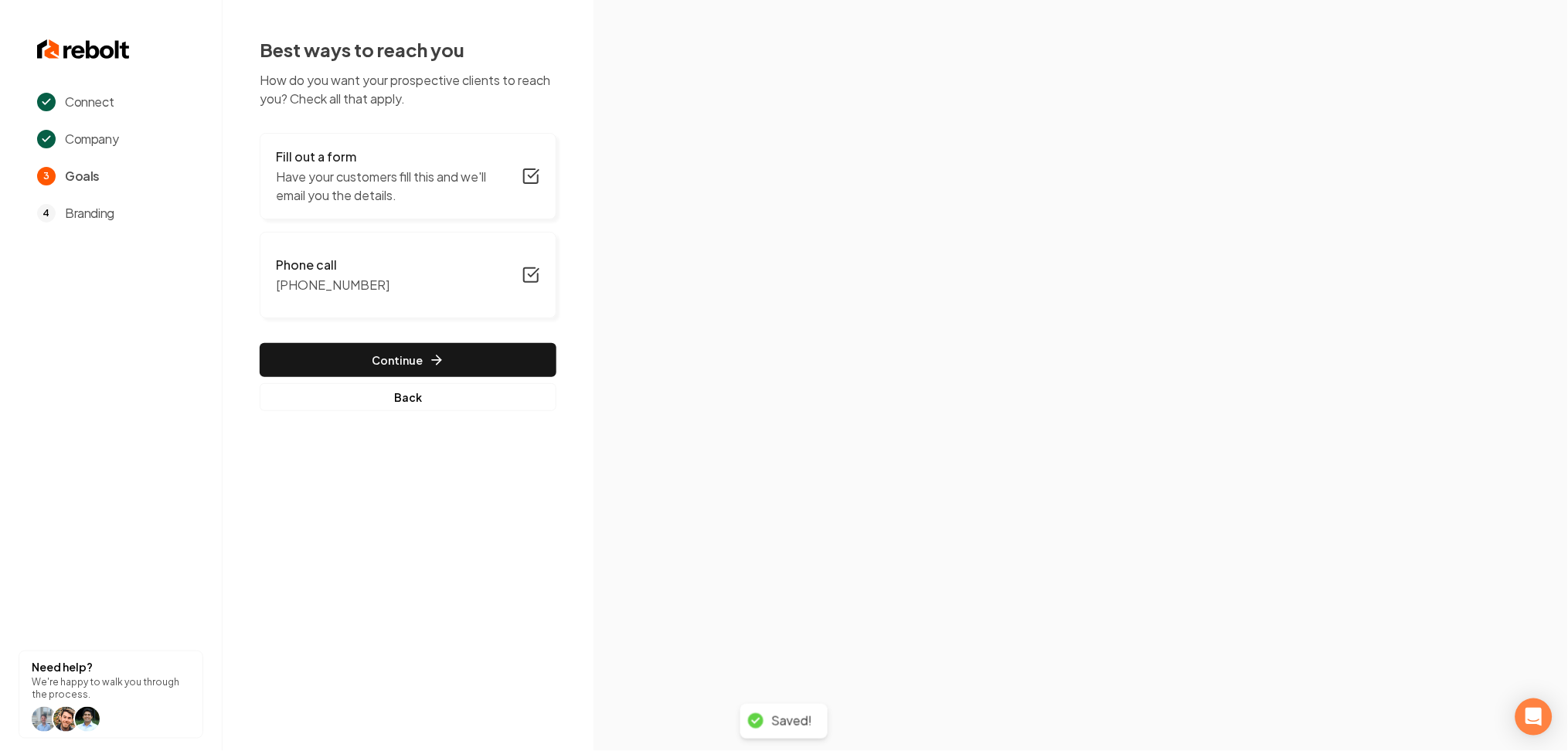
click at [462, 363] on button "Continue" at bounding box center [408, 360] width 297 height 34
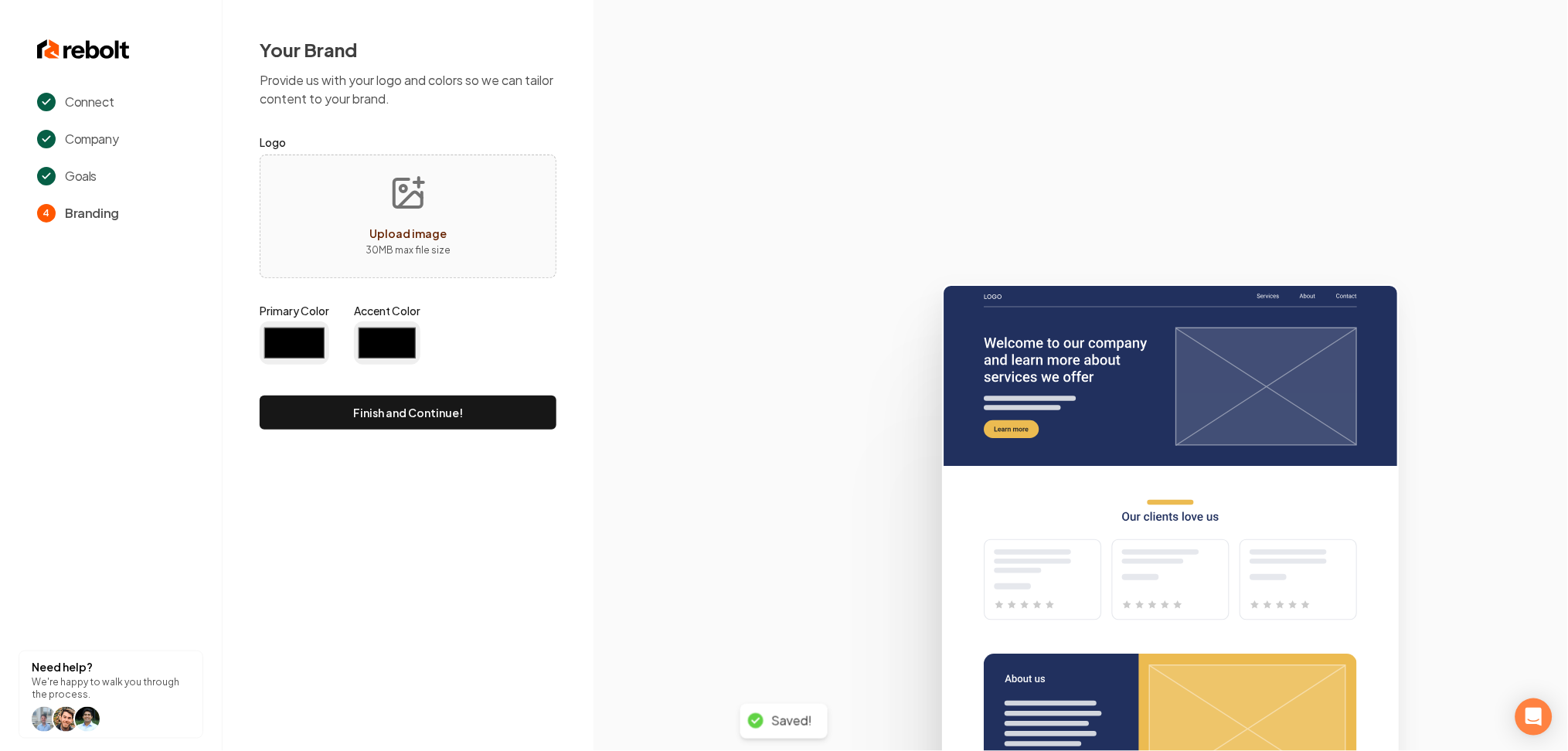
click at [425, 222] on button "Upload image 30 MB max file size" at bounding box center [408, 216] width 110 height 108
type input "#194d33"
type input "#70be00"
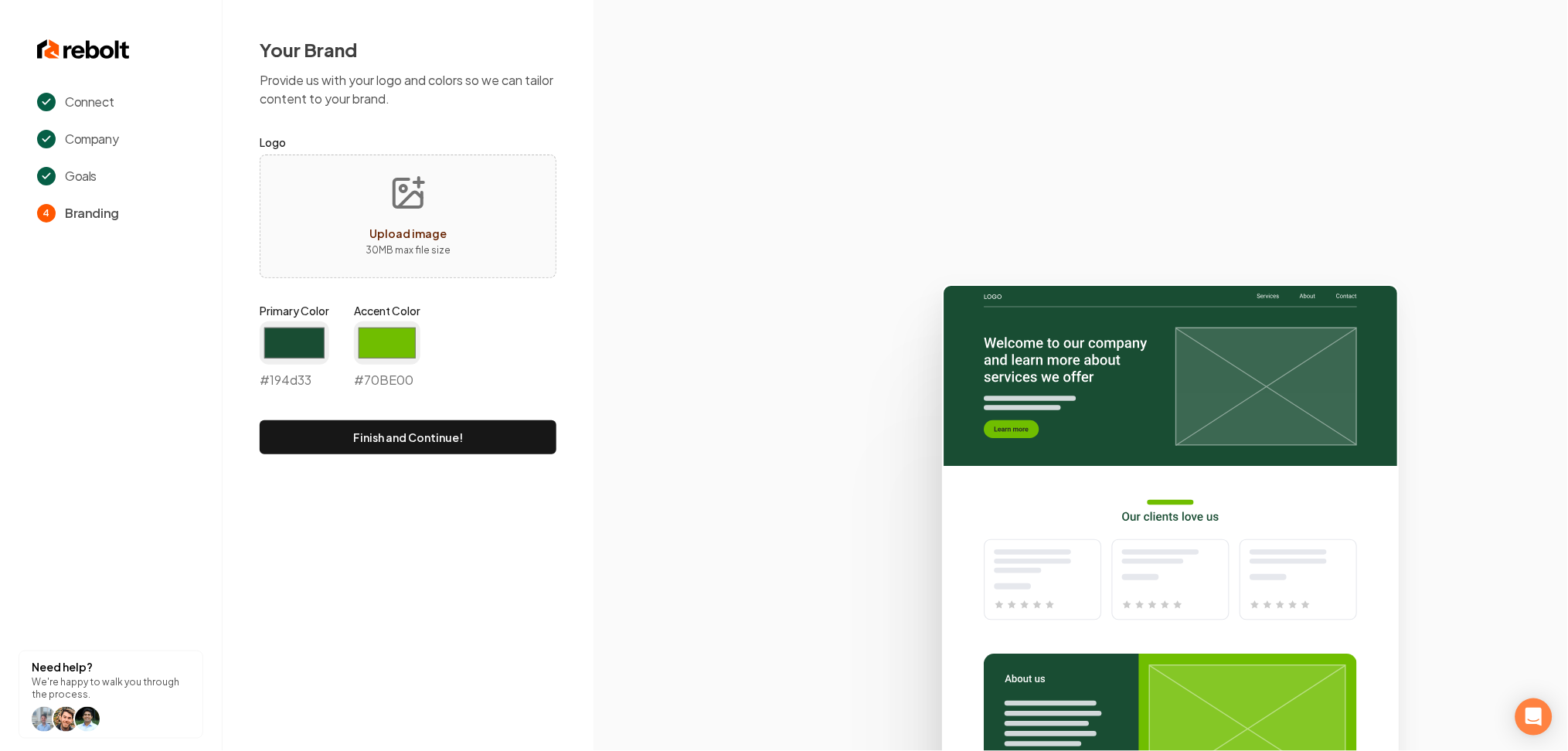
click at [460, 177] on button "Upload image 30 MB max file size" at bounding box center [408, 216] width 110 height 108
type input "**********"
click at [290, 353] on input "#194d33" at bounding box center [295, 343] width 69 height 44
click at [369, 358] on input "#70be00" at bounding box center [387, 343] width 66 height 44
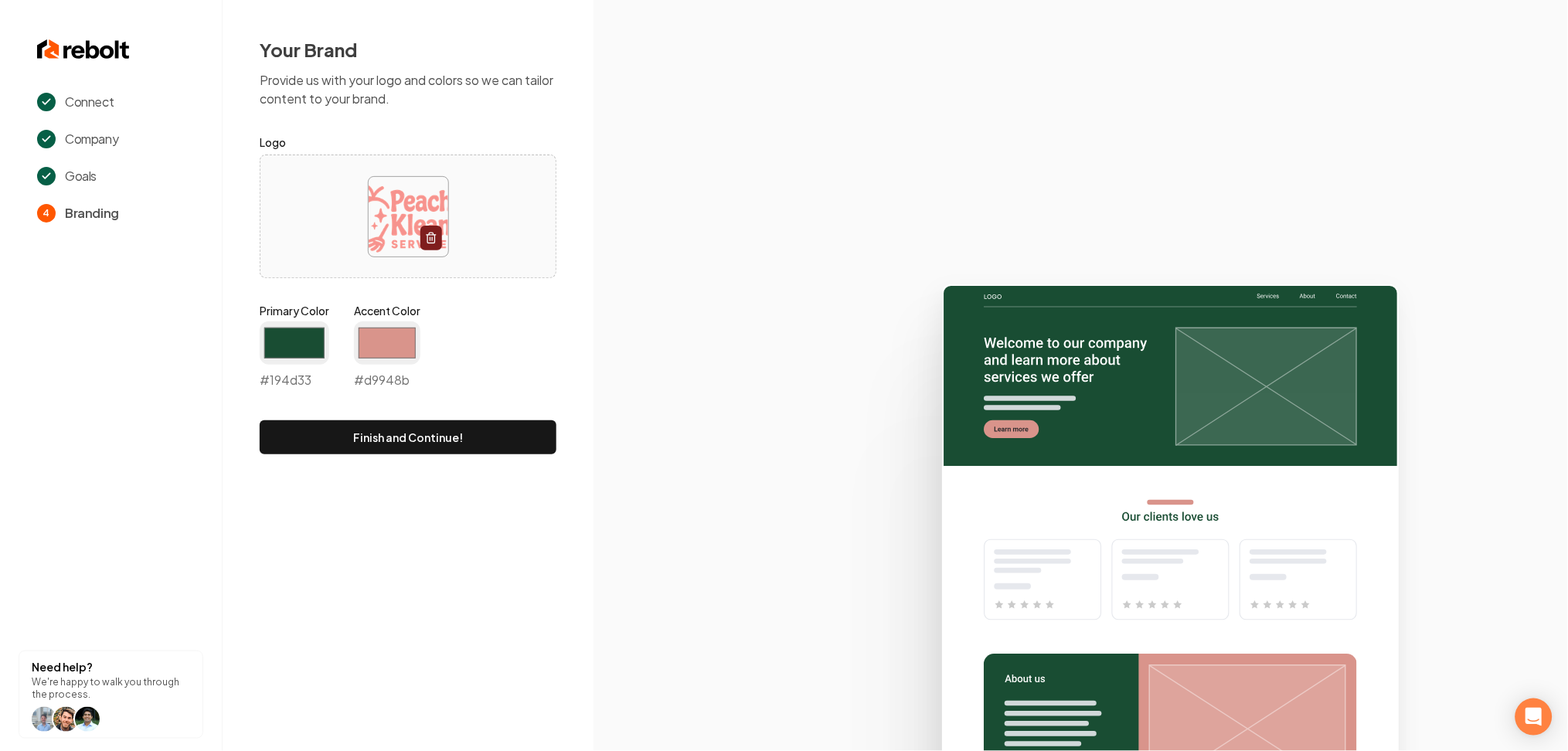
type input "#d9948b"
click at [299, 347] on input "#194d33" at bounding box center [295, 343] width 69 height 44
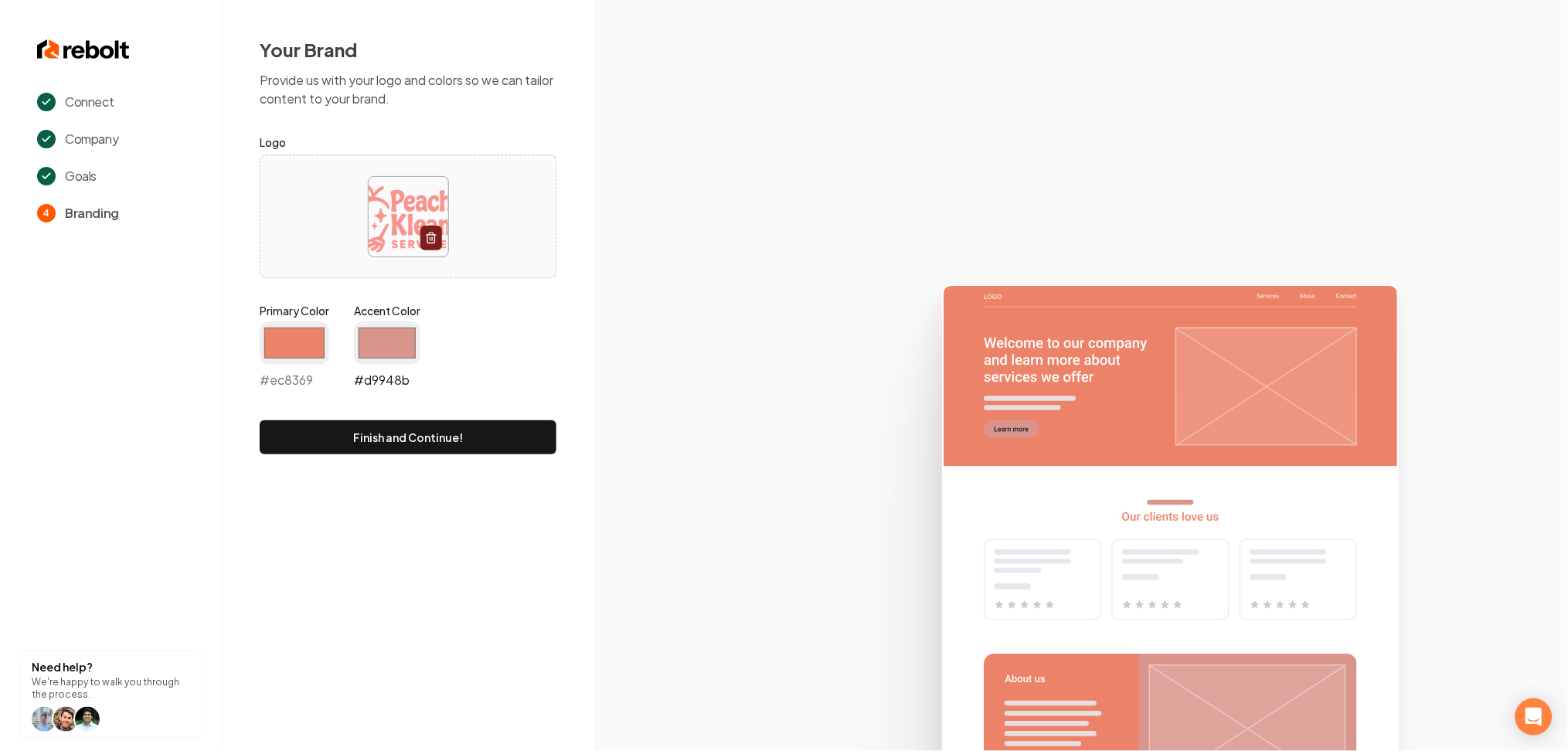
type input "#ec8369"
click at [362, 327] on input "#d9948b" at bounding box center [387, 343] width 66 height 44
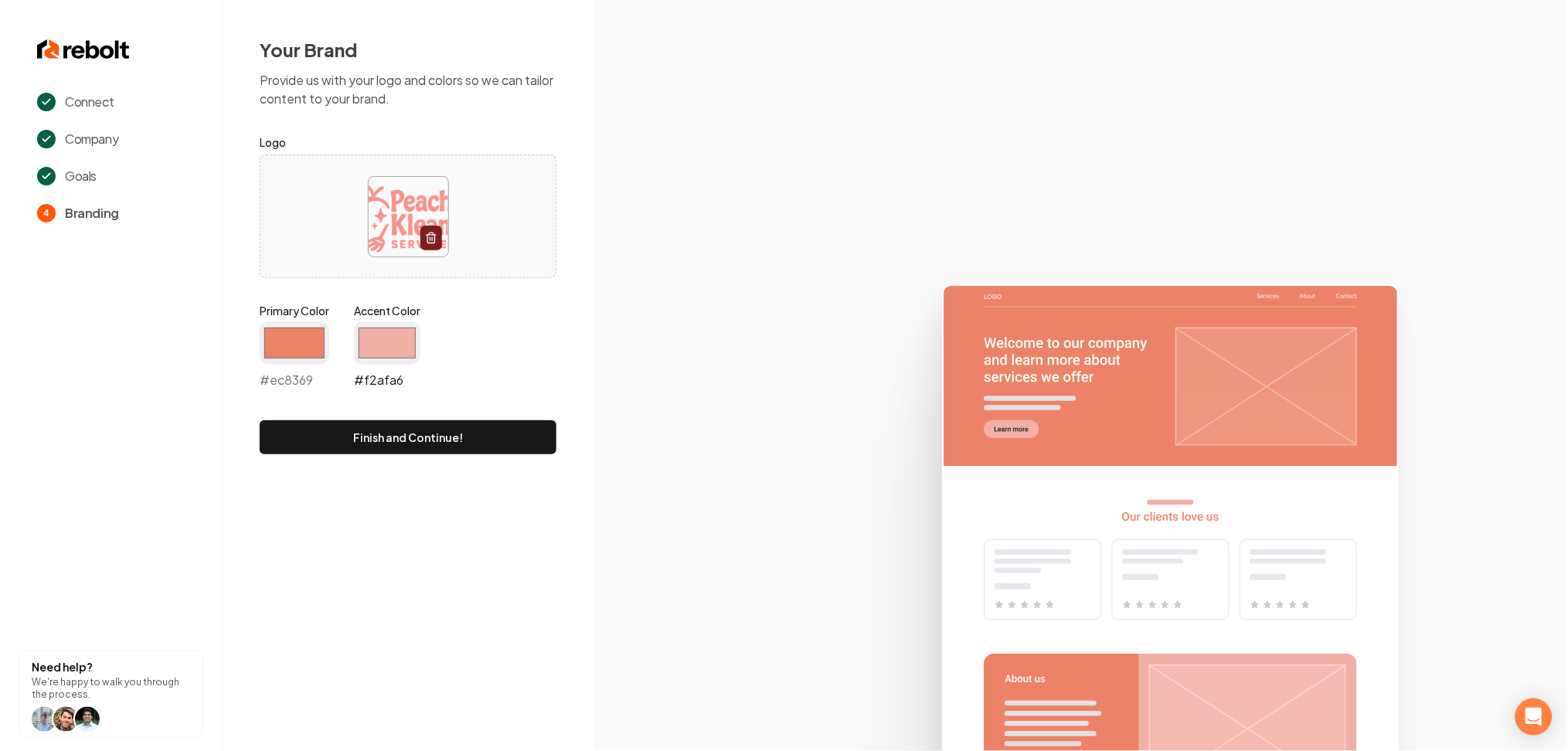
type input "#f2afa6"
click at [326, 462] on div "Your Brand Provide us with your logo and colors so we can tailor content to you…" at bounding box center [408, 245] width 371 height 491
click at [318, 433] on button "Finish and Continue!" at bounding box center [408, 438] width 297 height 34
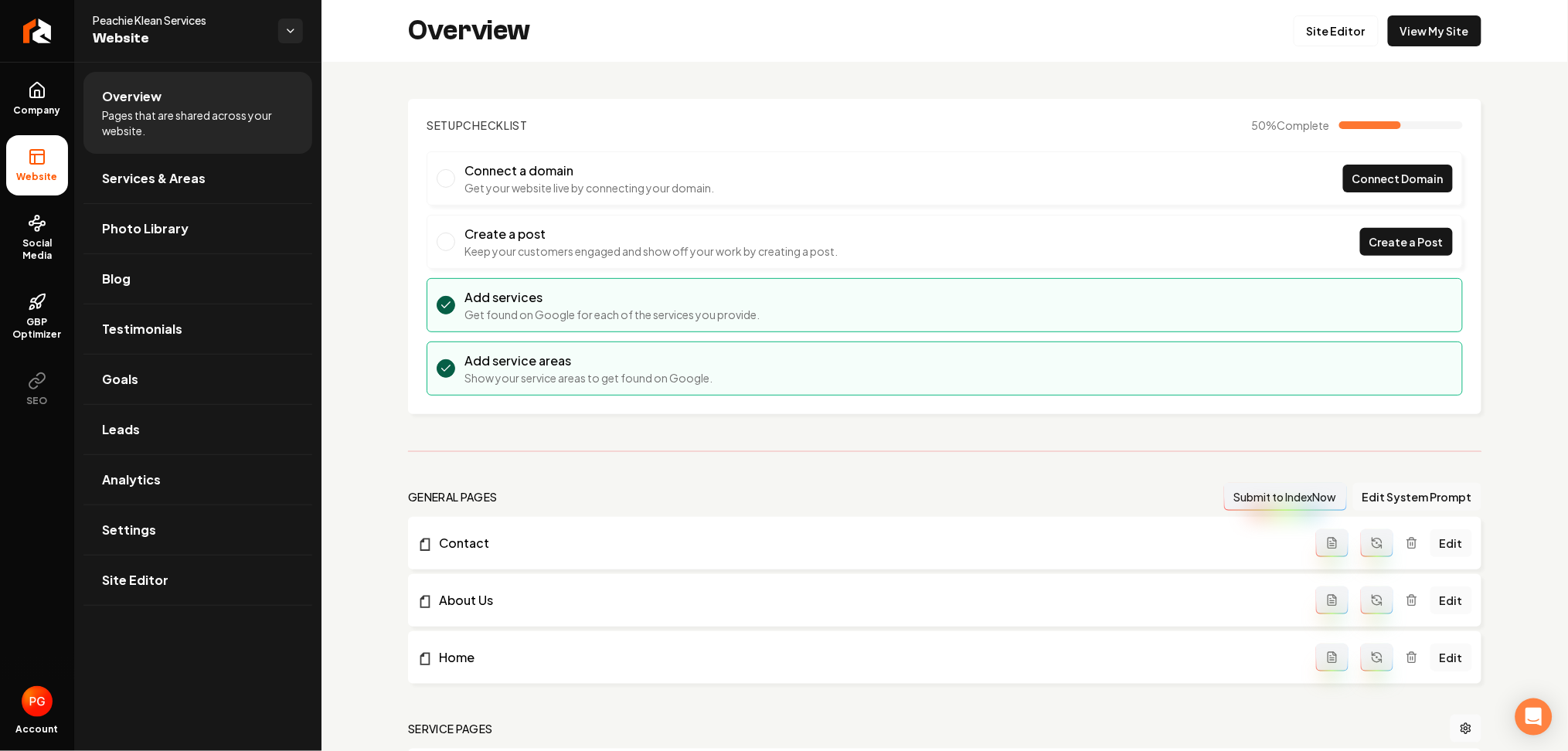
click at [1381, 494] on button "Edit System Prompt" at bounding box center [1416, 497] width 128 height 28
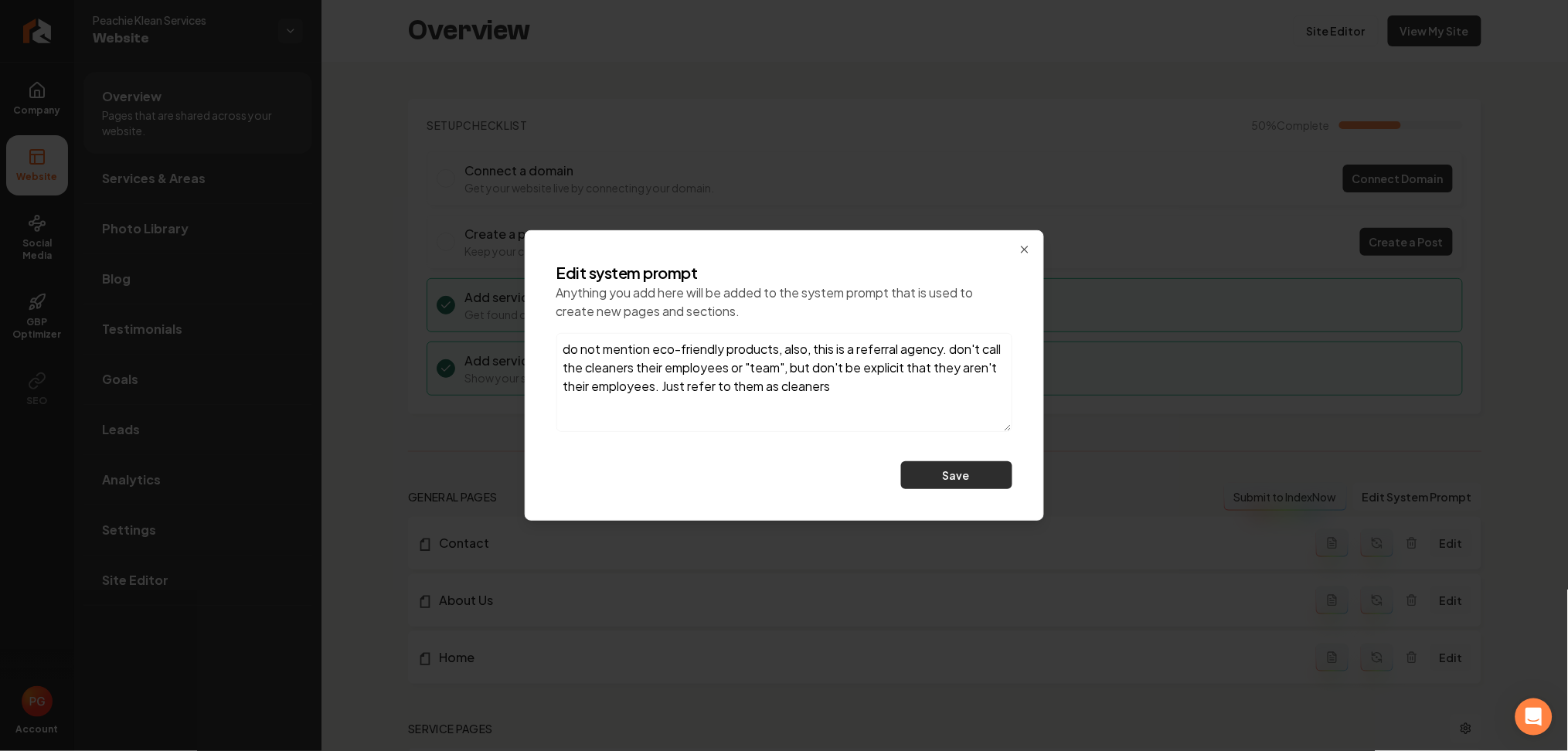
type textarea "do not mention eco-friendly products, also, this is a referral agency. don't ca…"
click at [928, 463] on button "Save" at bounding box center [956, 475] width 111 height 28
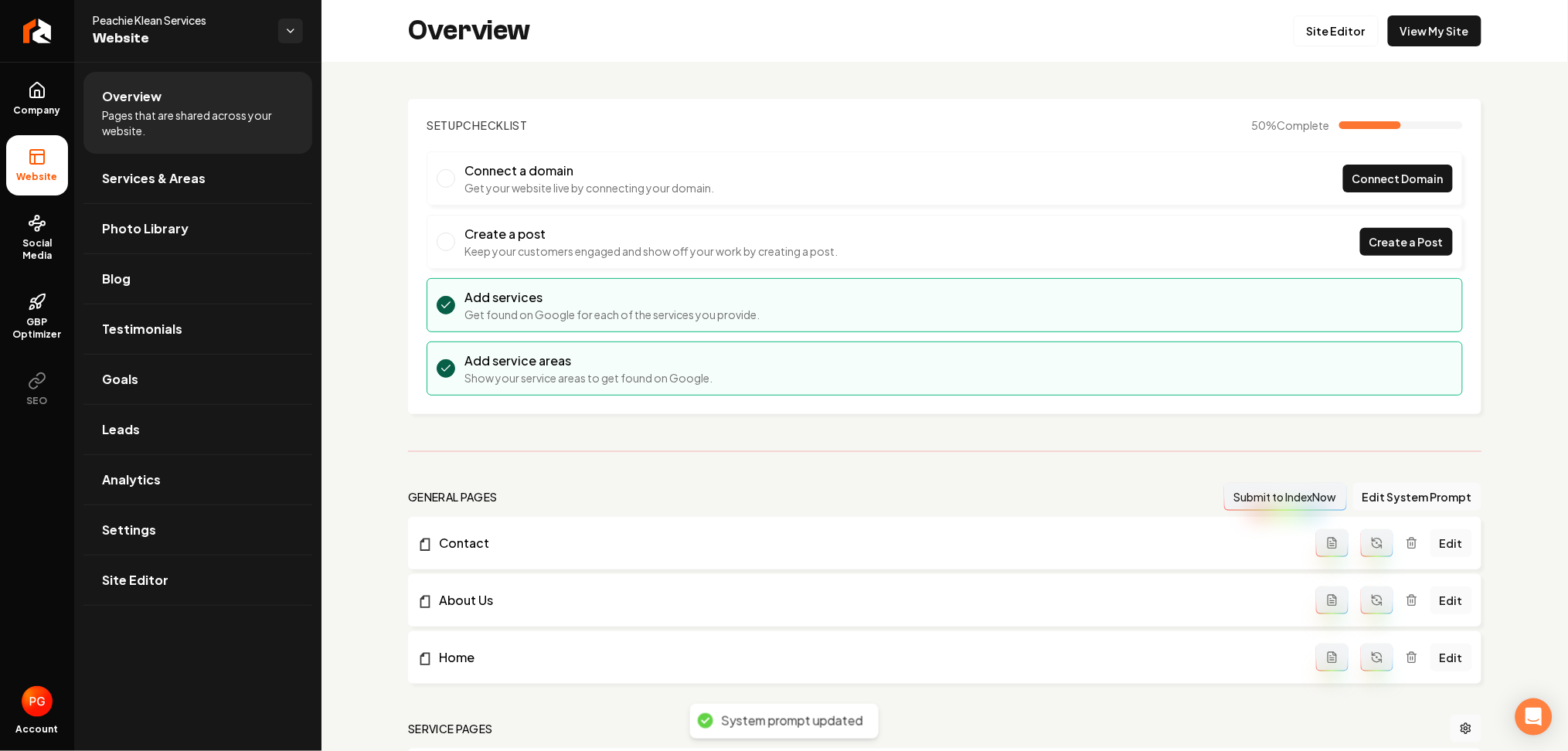
click at [1371, 548] on icon "Main content area" at bounding box center [1377, 543] width 12 height 12
click at [1371, 603] on icon "Main content area" at bounding box center [1377, 600] width 12 height 12
click at [1366, 668] on button "Main content area" at bounding box center [1377, 658] width 33 height 28
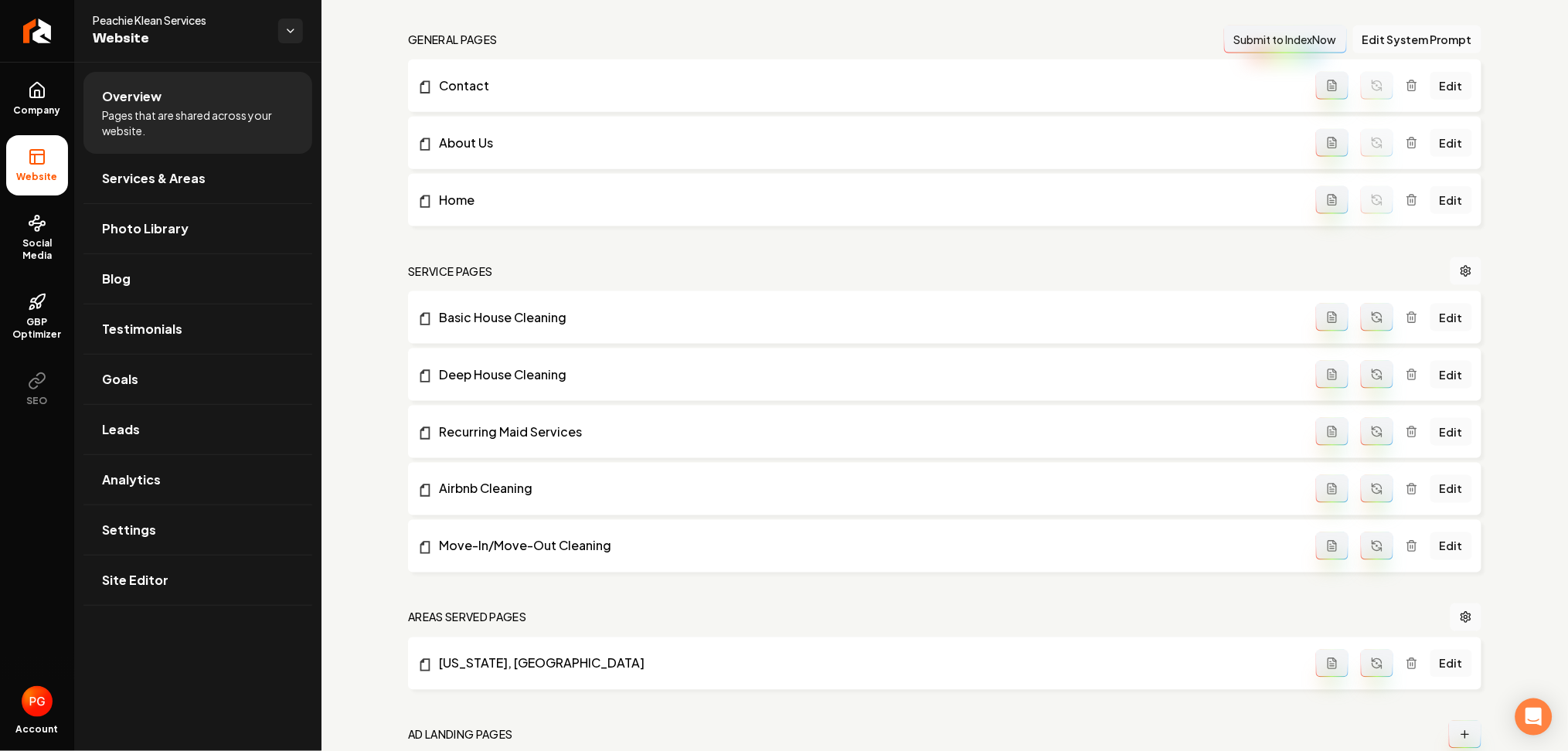
scroll to position [515, 0]
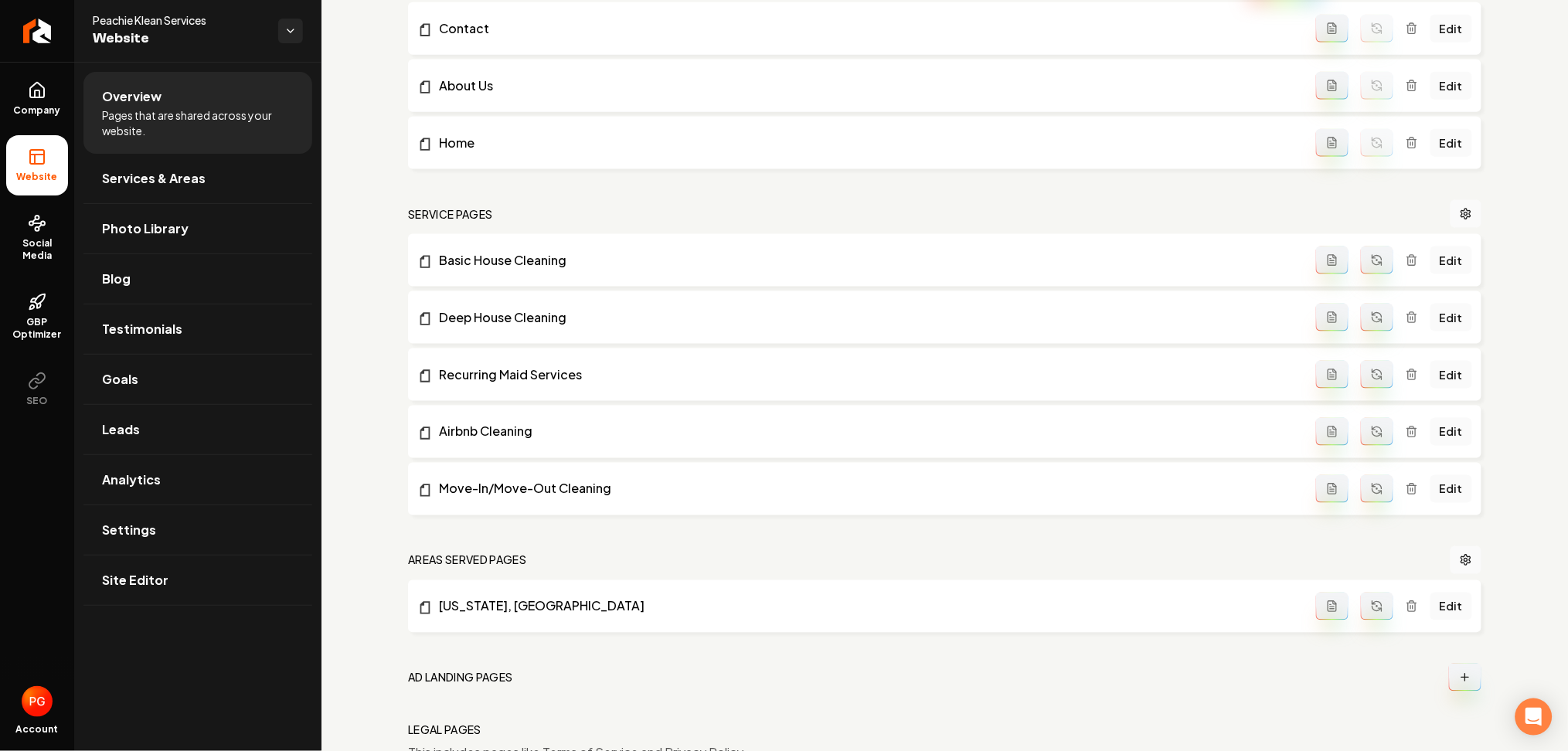
click at [1371, 266] on icon "Main content area" at bounding box center [1377, 260] width 12 height 12
click at [1364, 330] on button "Main content area" at bounding box center [1377, 317] width 33 height 28
click at [1371, 376] on icon "Main content area" at bounding box center [1377, 375] width 12 height 12
click at [1373, 432] on button "Main content area" at bounding box center [1377, 432] width 33 height 28
click at [1364, 480] on button "Main content area" at bounding box center [1377, 489] width 33 height 28
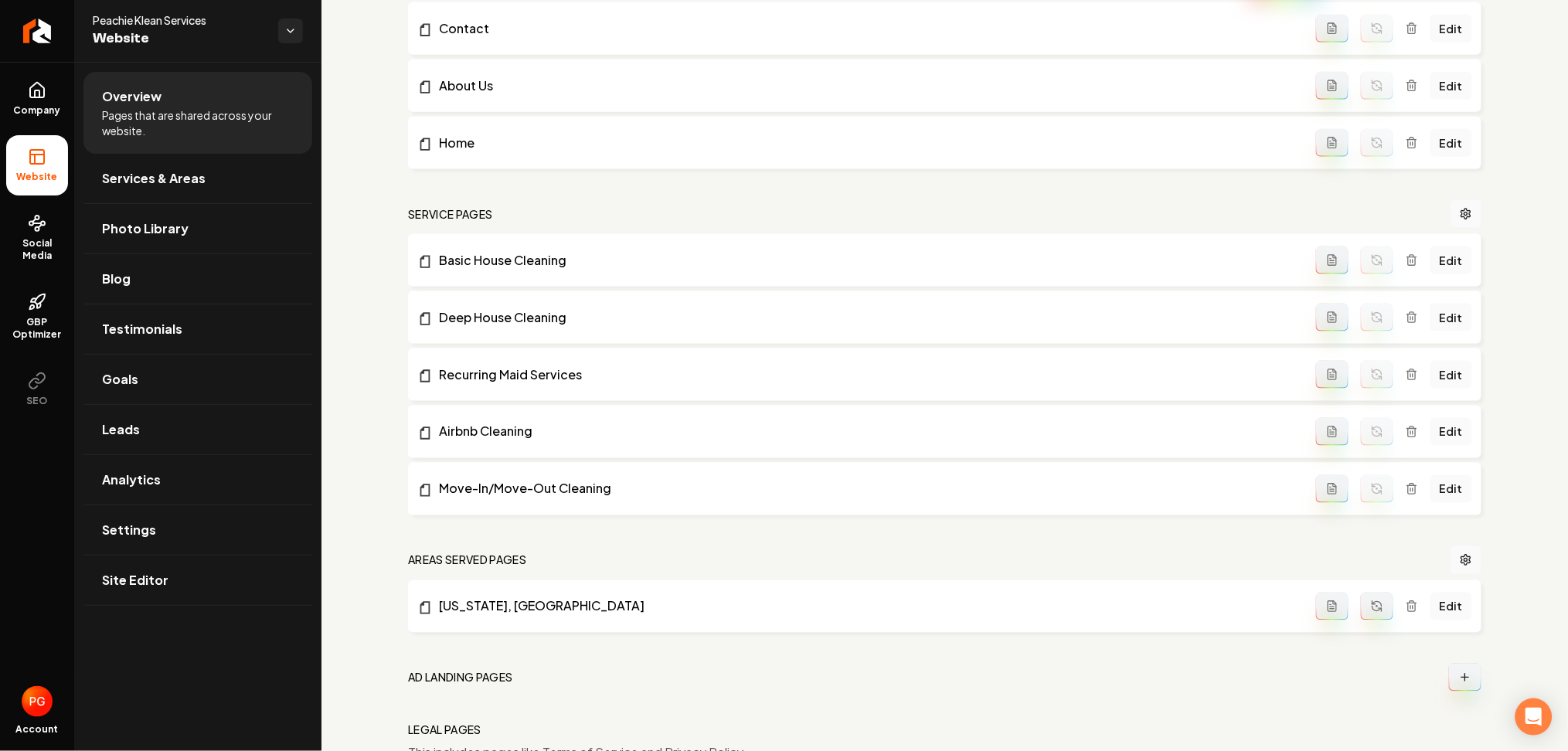
click at [1373, 616] on button "Main content area" at bounding box center [1377, 607] width 33 height 28
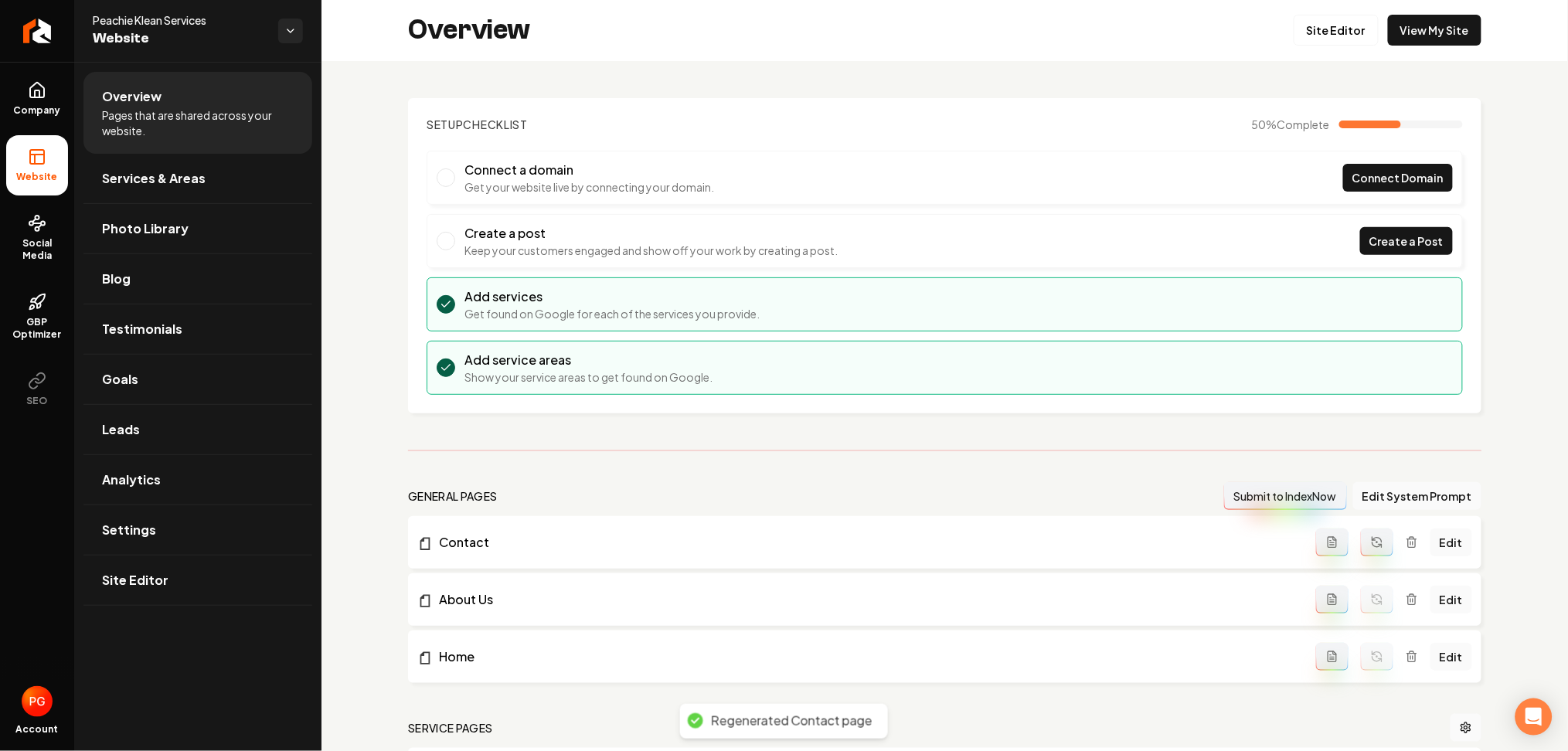
scroll to position [0, 0]
click at [156, 393] on link "Goals" at bounding box center [197, 380] width 229 height 50
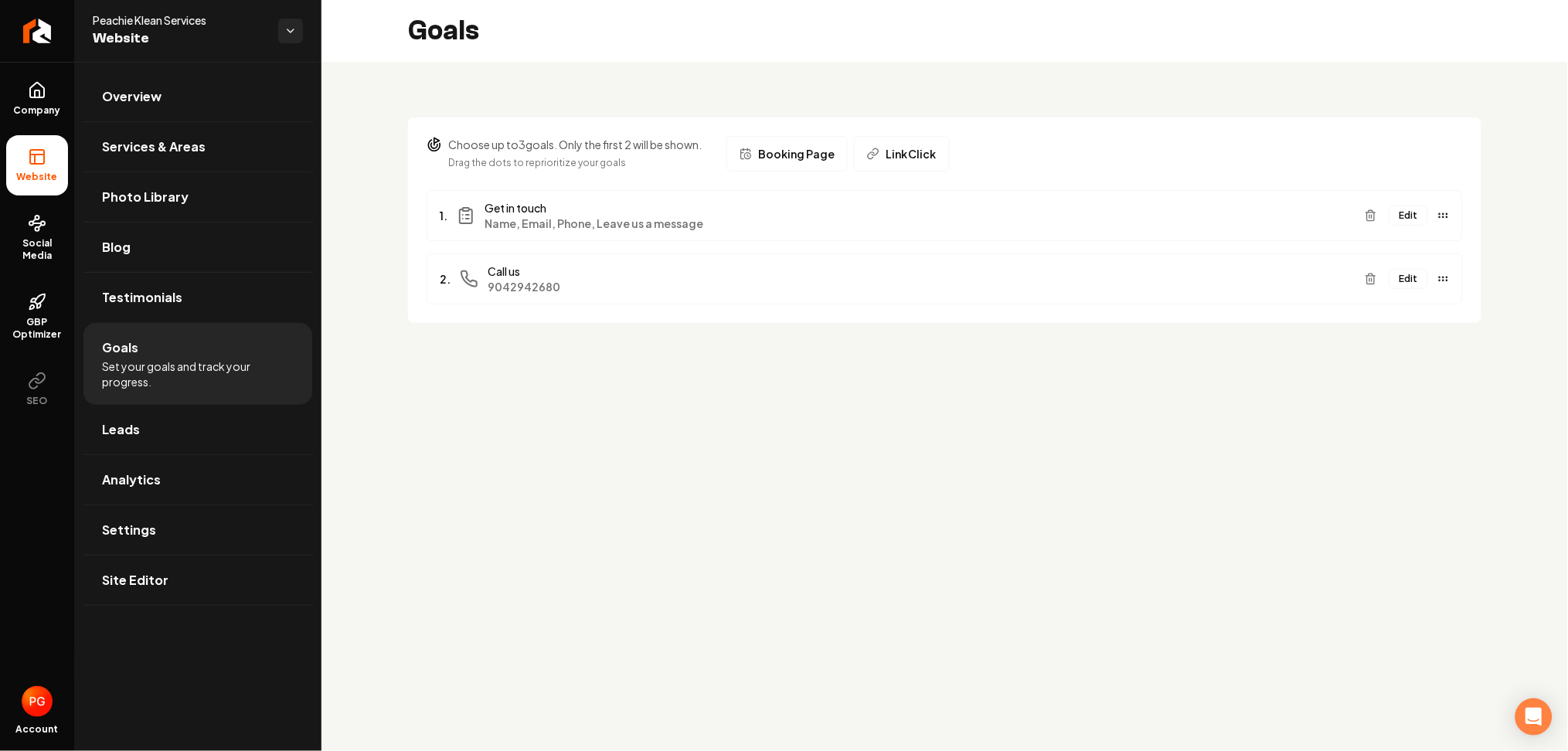
click at [1412, 225] on button "Edit" at bounding box center [1408, 215] width 39 height 20
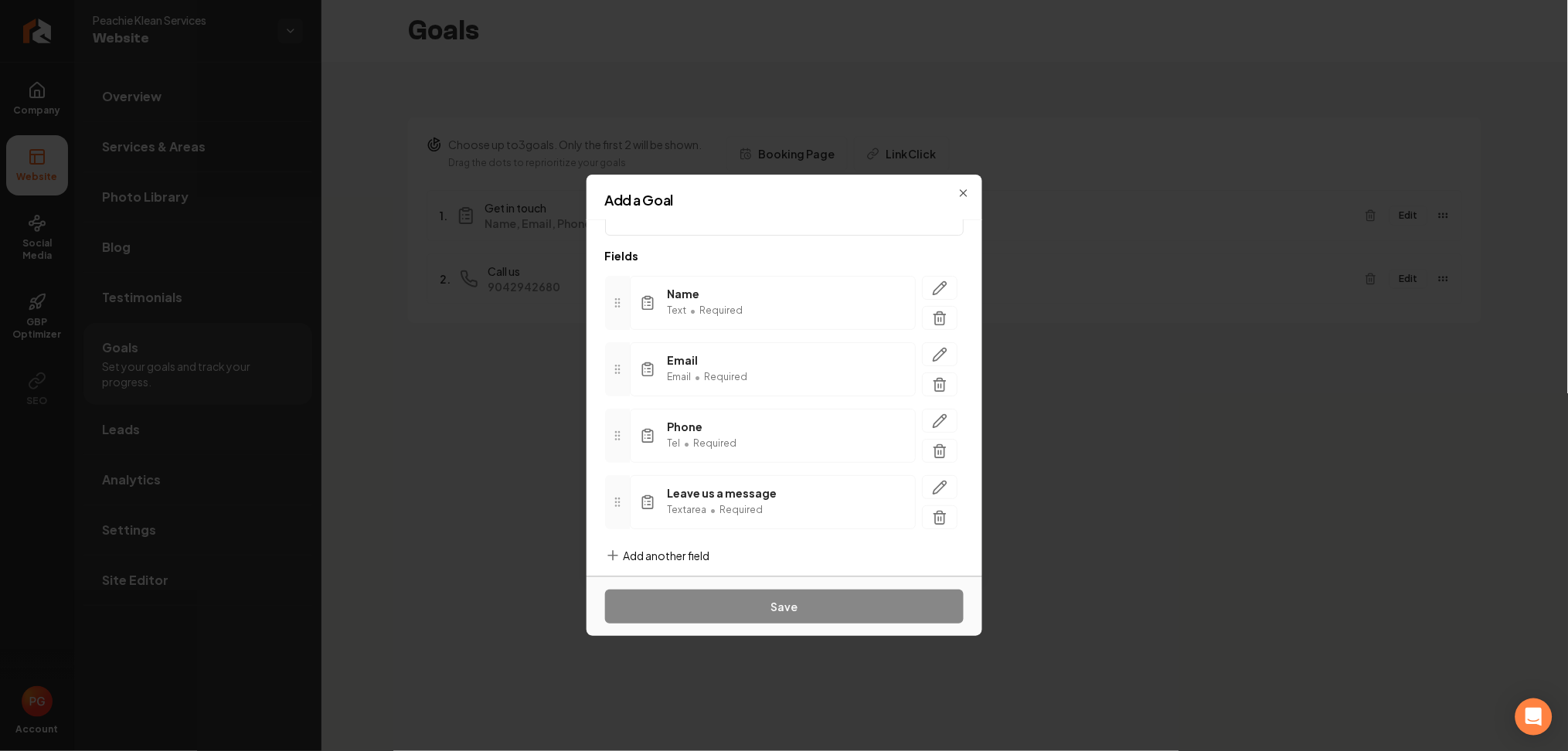
scroll to position [72, 0]
click at [728, 543] on div "Call to Action Get in touch Fields Name Text • Required Email Email • Required …" at bounding box center [784, 398] width 396 height 356
click at [675, 544] on span "Add another field" at bounding box center [666, 545] width 86 height 16
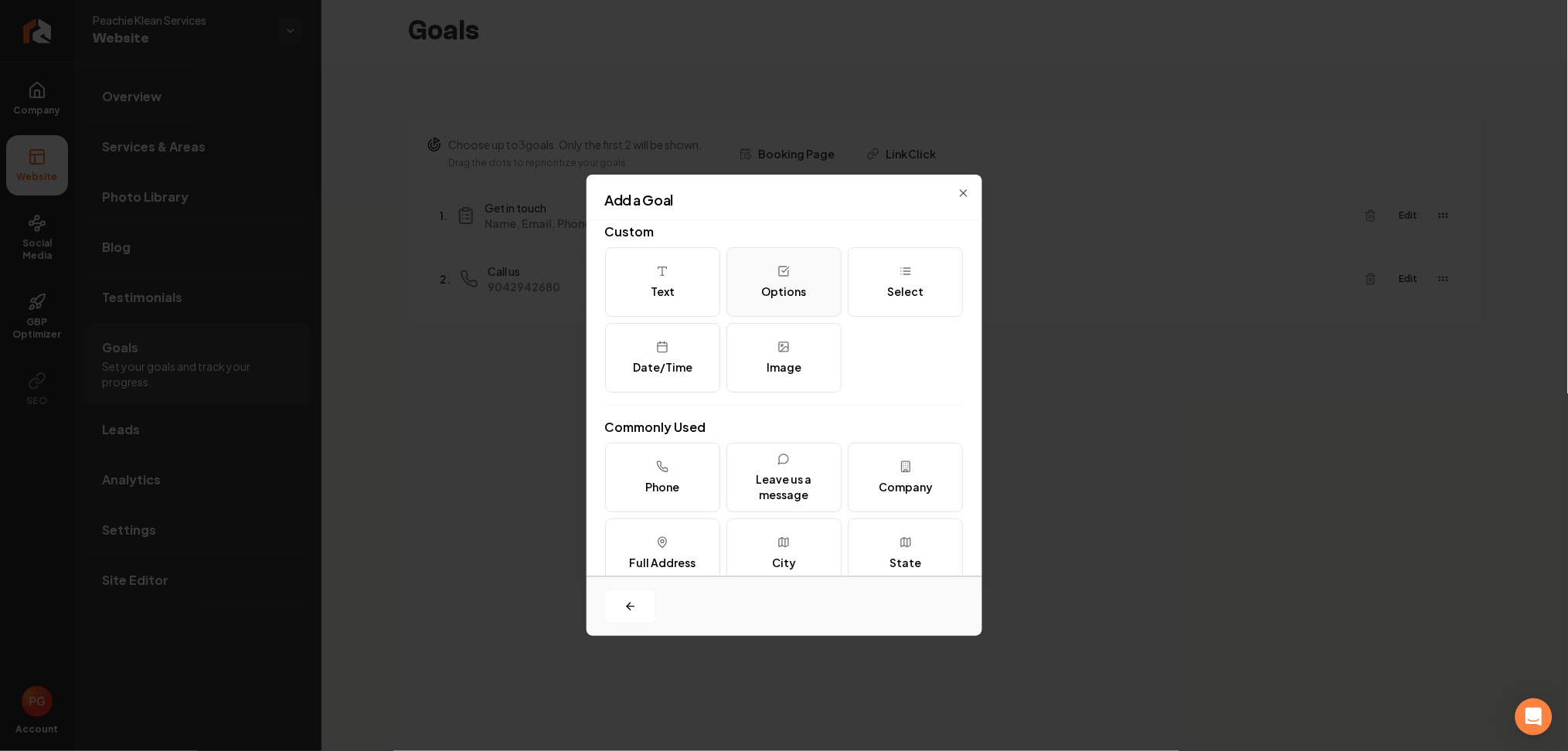
scroll to position [0, 0]
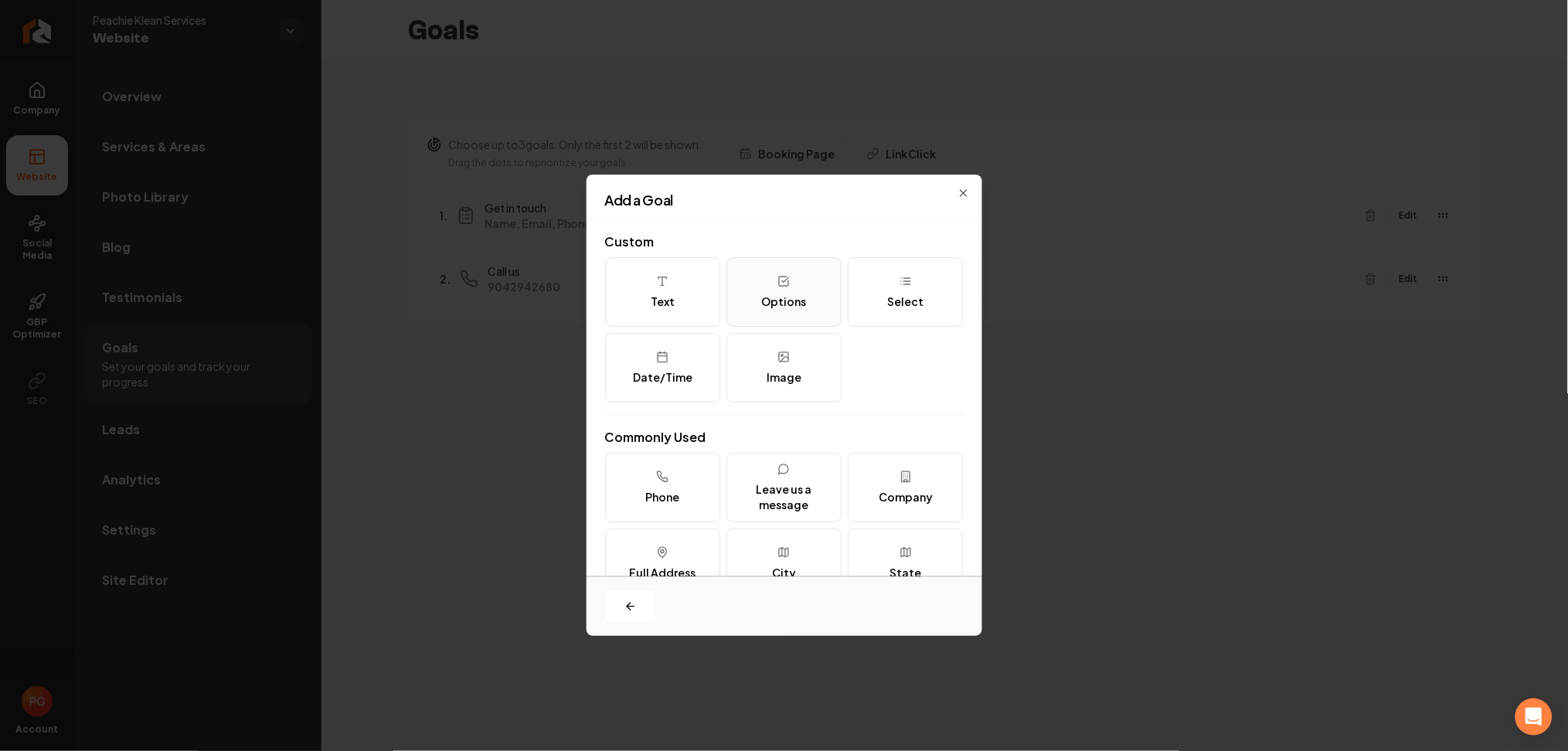
click at [743, 290] on button "Options" at bounding box center [784, 292] width 115 height 69
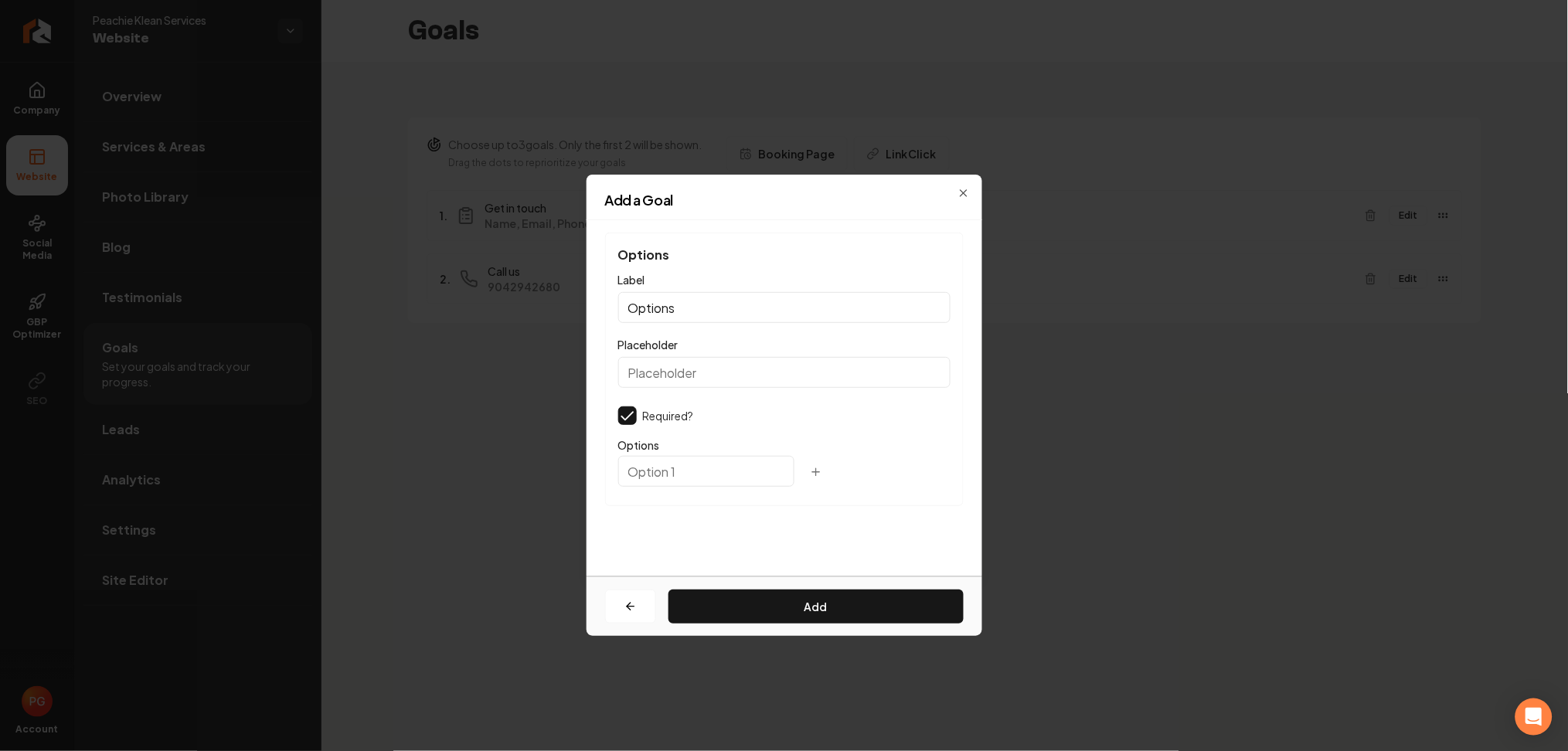
click at [724, 318] on input "Options" at bounding box center [784, 307] width 332 height 31
click at [715, 330] on div "Options Label Options Placeholder Required? Options" at bounding box center [784, 369] width 358 height 274
click at [712, 316] on input "Options" at bounding box center [784, 307] width 332 height 31
click at [711, 316] on input "Options" at bounding box center [784, 307] width 332 height 31
type input "Disclaimer"
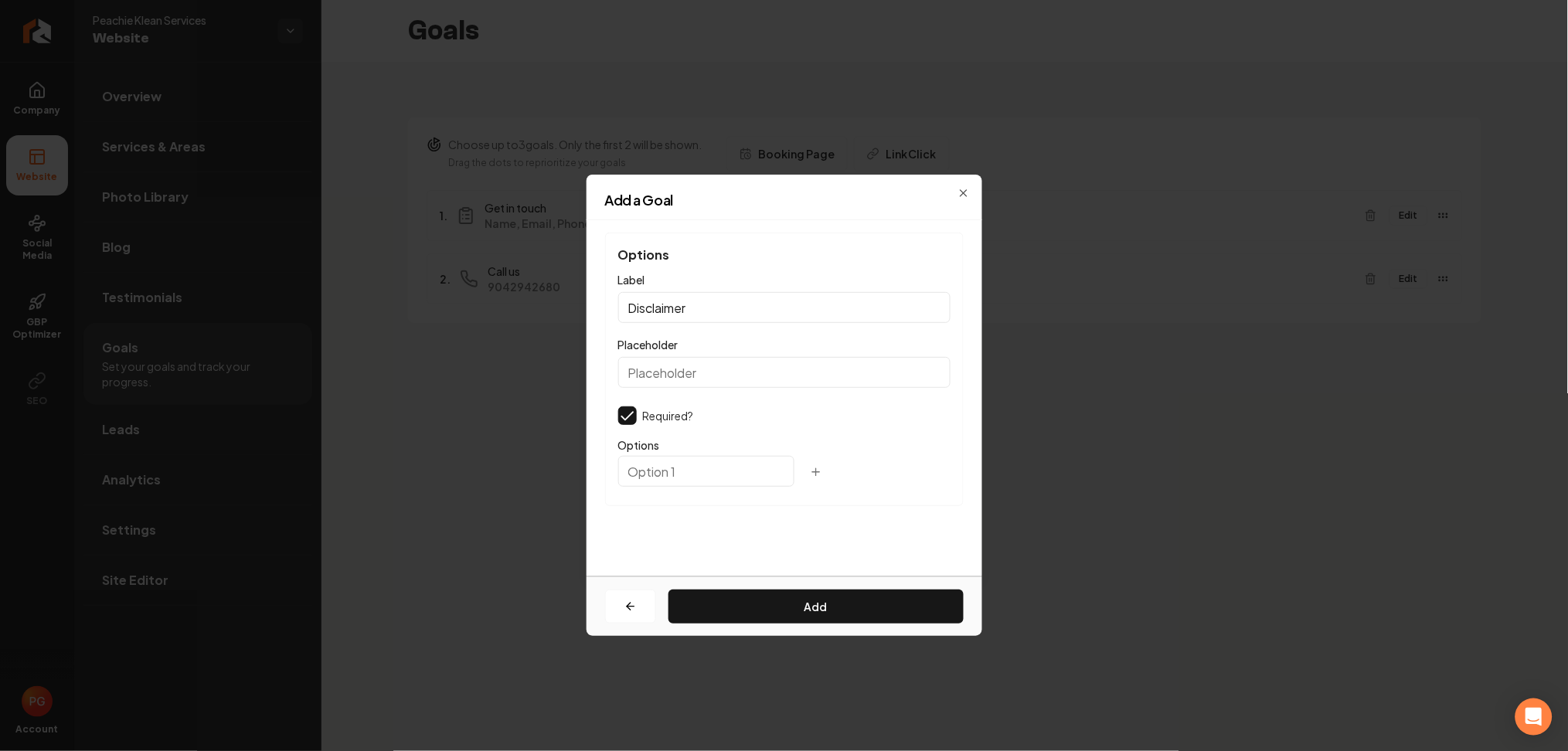
click at [667, 479] on input "text" at bounding box center [706, 471] width 177 height 31
paste input "I Consent to Receive SMS Notifications, Appointment Reminders and Updates, and …"
type input "I Consent to Receive SMS Notifications, Appointment Reminders and Updates, and …"
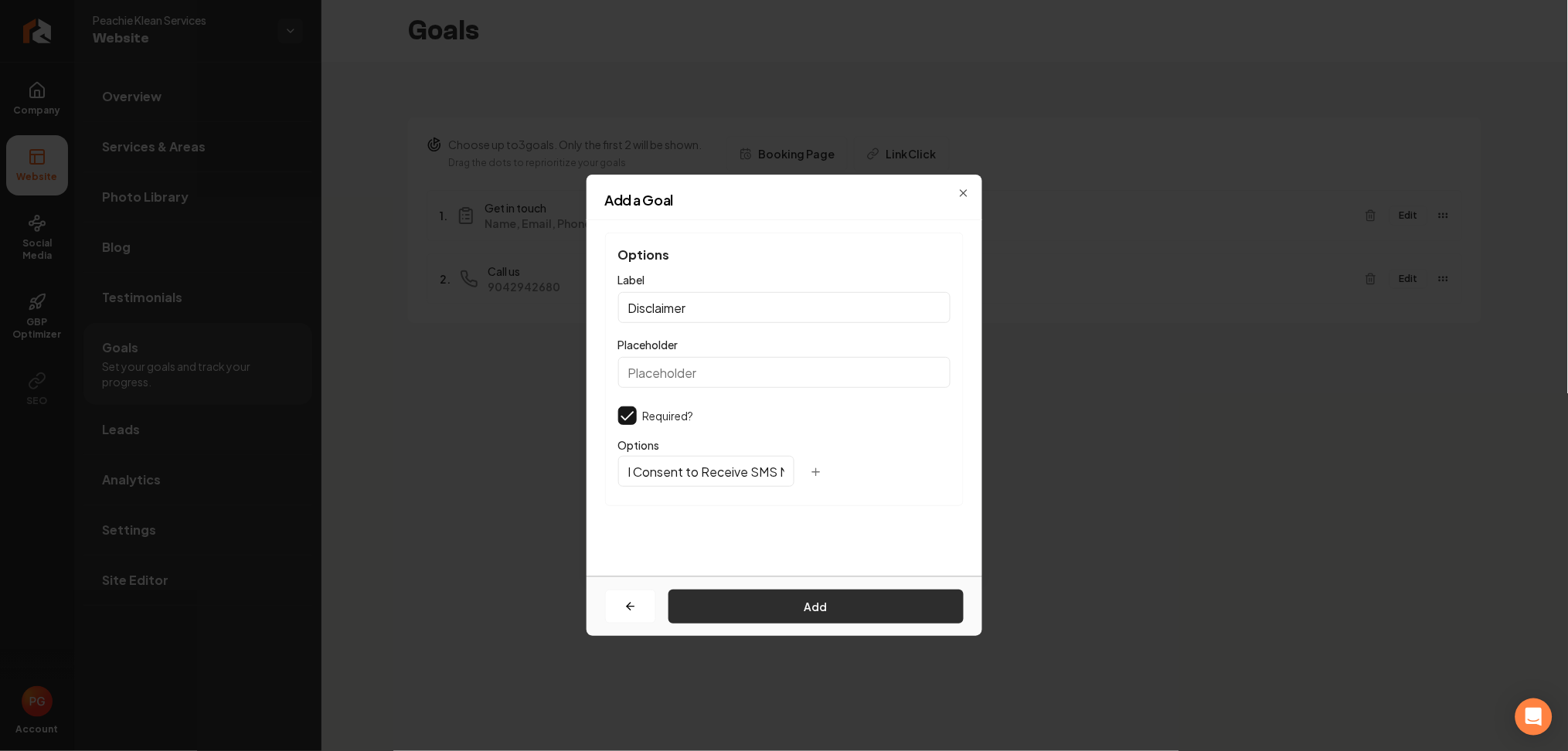
click at [756, 603] on button "Add" at bounding box center [816, 606] width 296 height 34
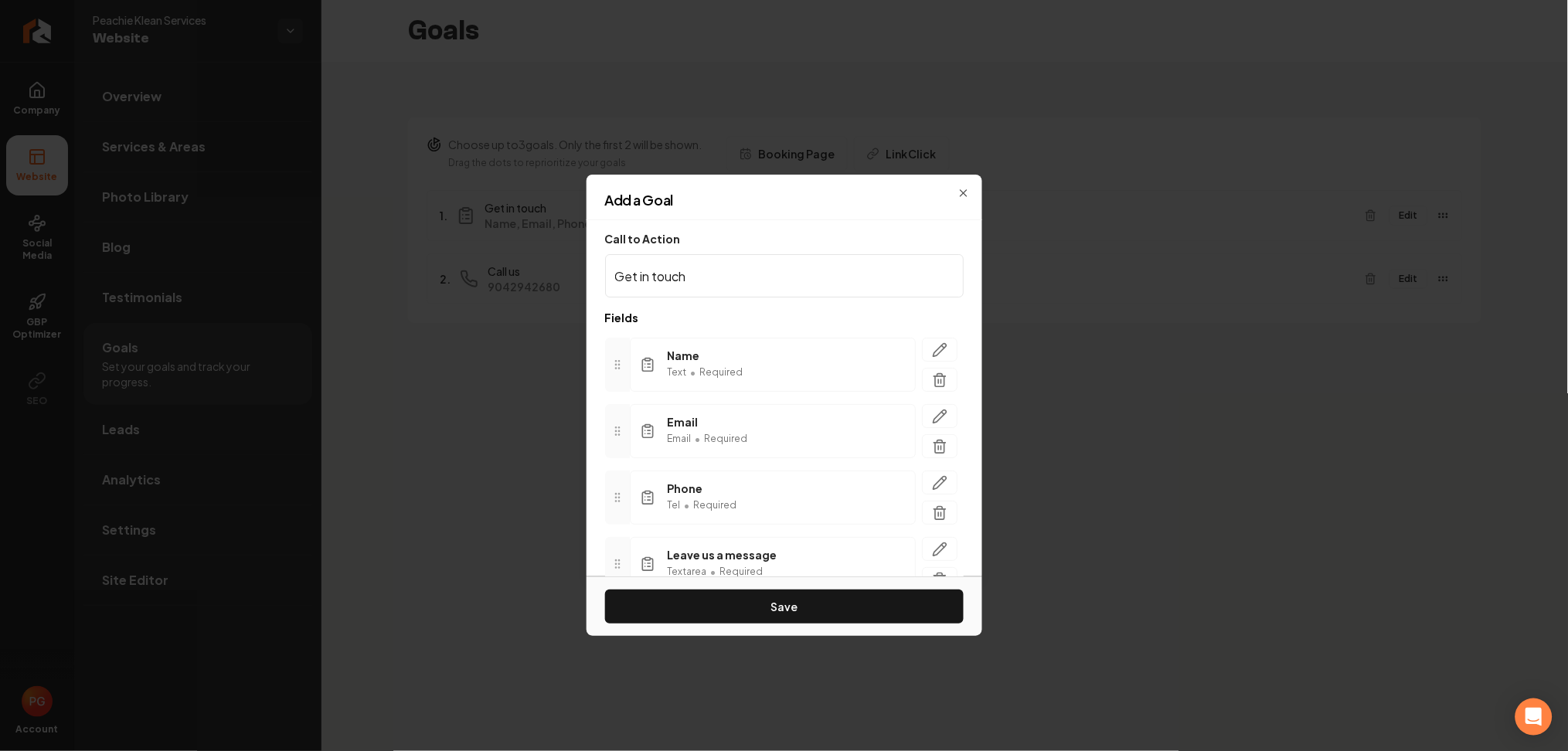
drag, startPoint x: 756, startPoint y: 603, endPoint x: 765, endPoint y: 660, distance: 57.7
click at [765, 660] on body "Company Website Social Media GBP Optimizer SEO Account Peachie Klean Services W…" at bounding box center [784, 375] width 1568 height 751
click at [802, 593] on button "Save" at bounding box center [784, 606] width 358 height 34
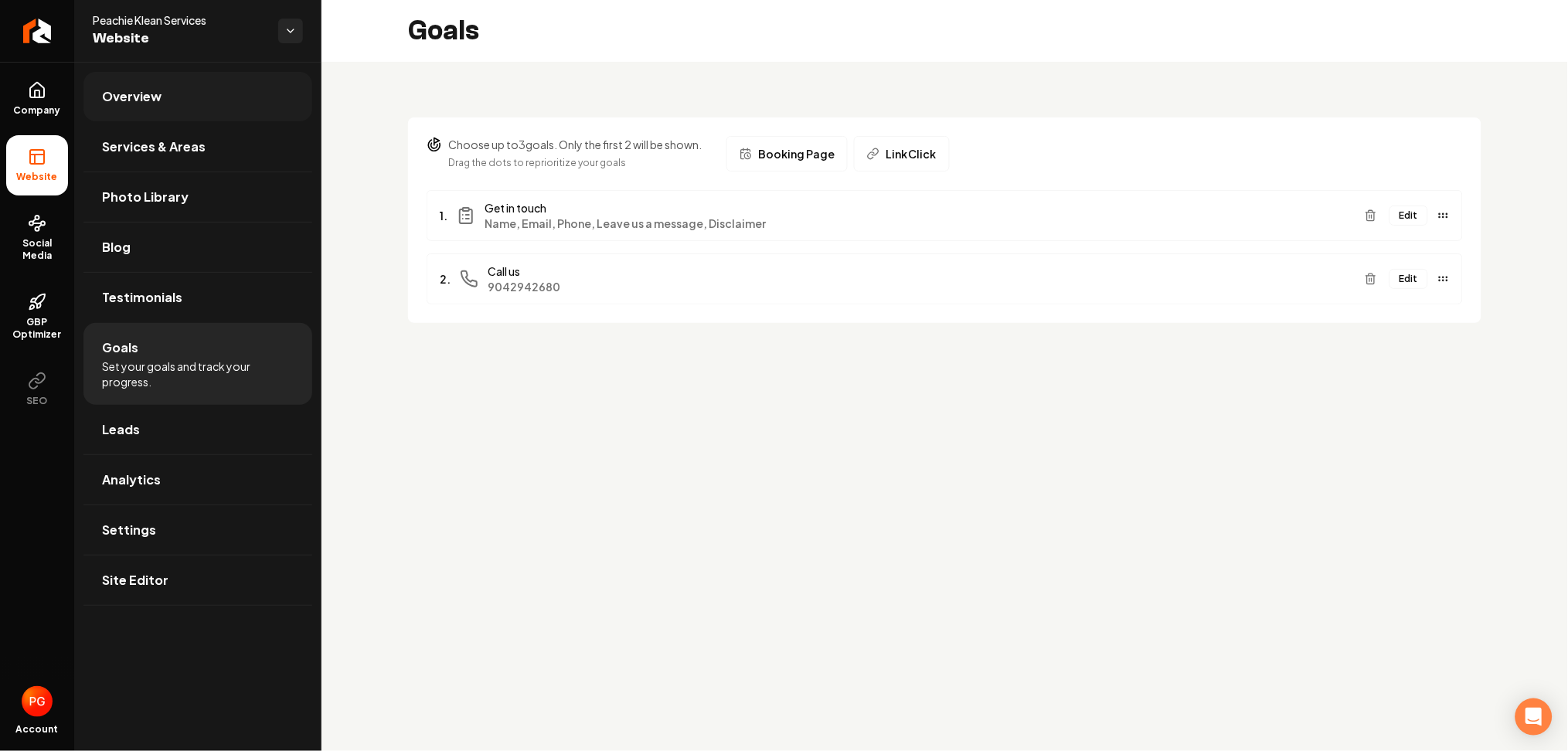
click at [106, 106] on link "Overview" at bounding box center [197, 96] width 229 height 50
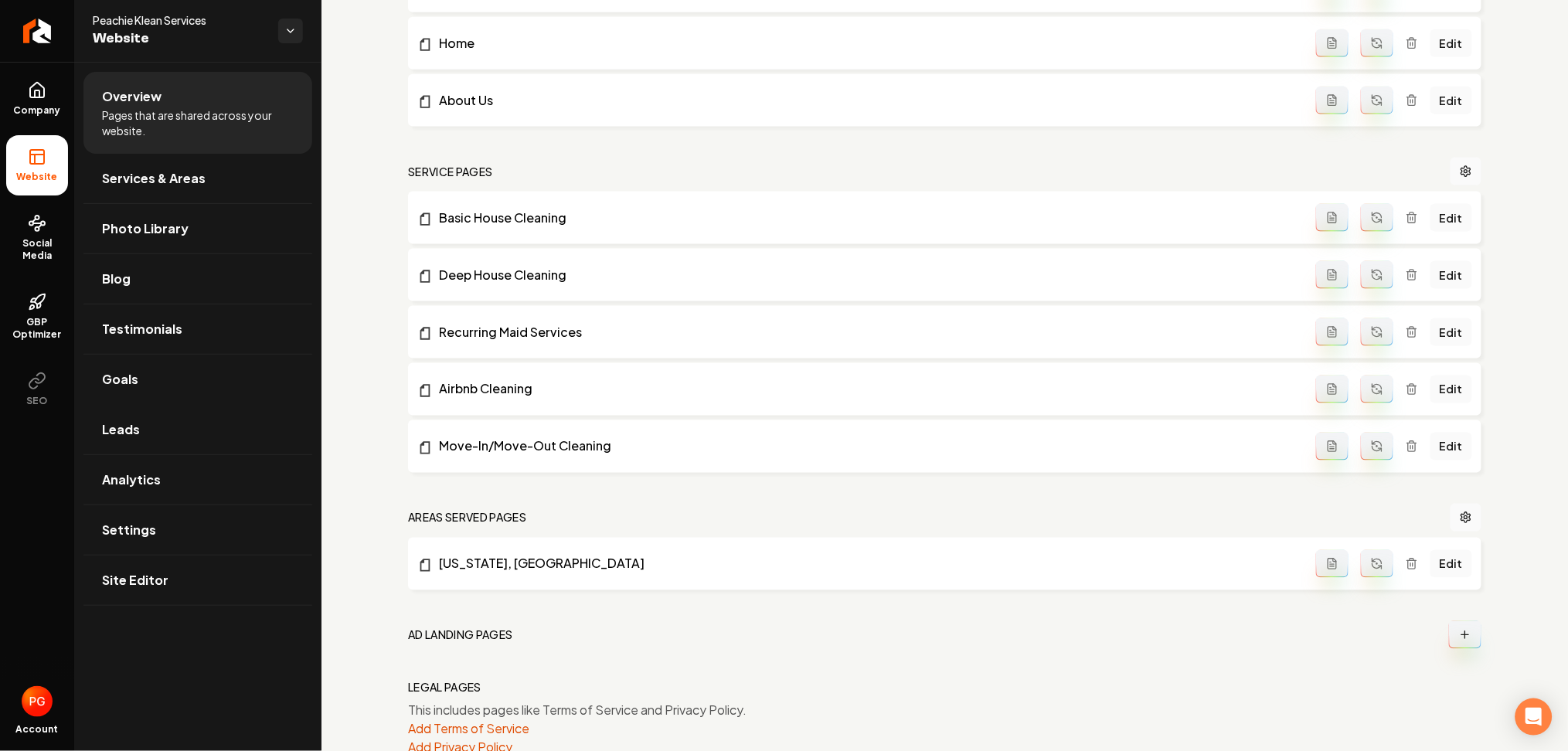
scroll to position [600, 0]
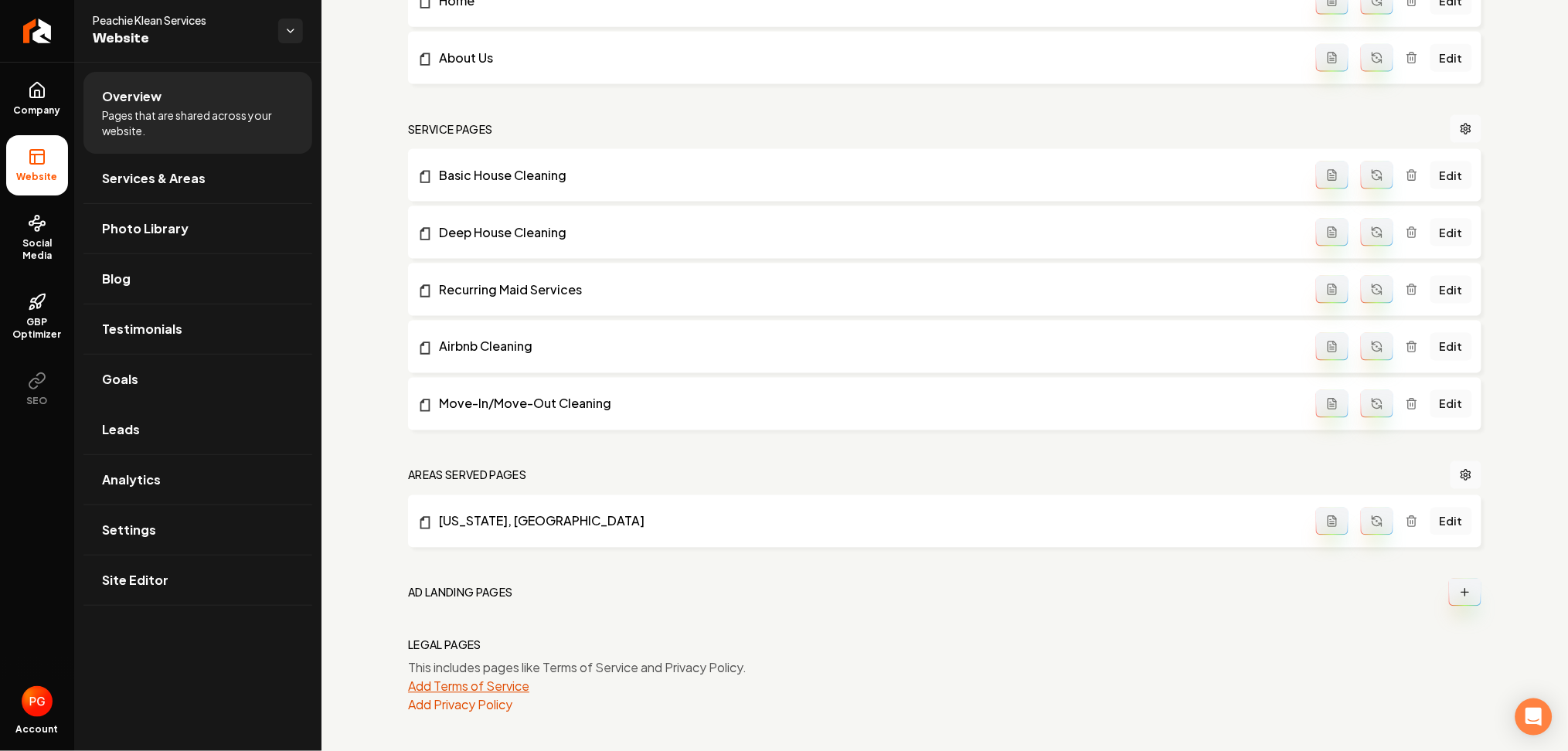
click at [460, 684] on button "Add Terms of Service" at bounding box center [468, 687] width 121 height 19
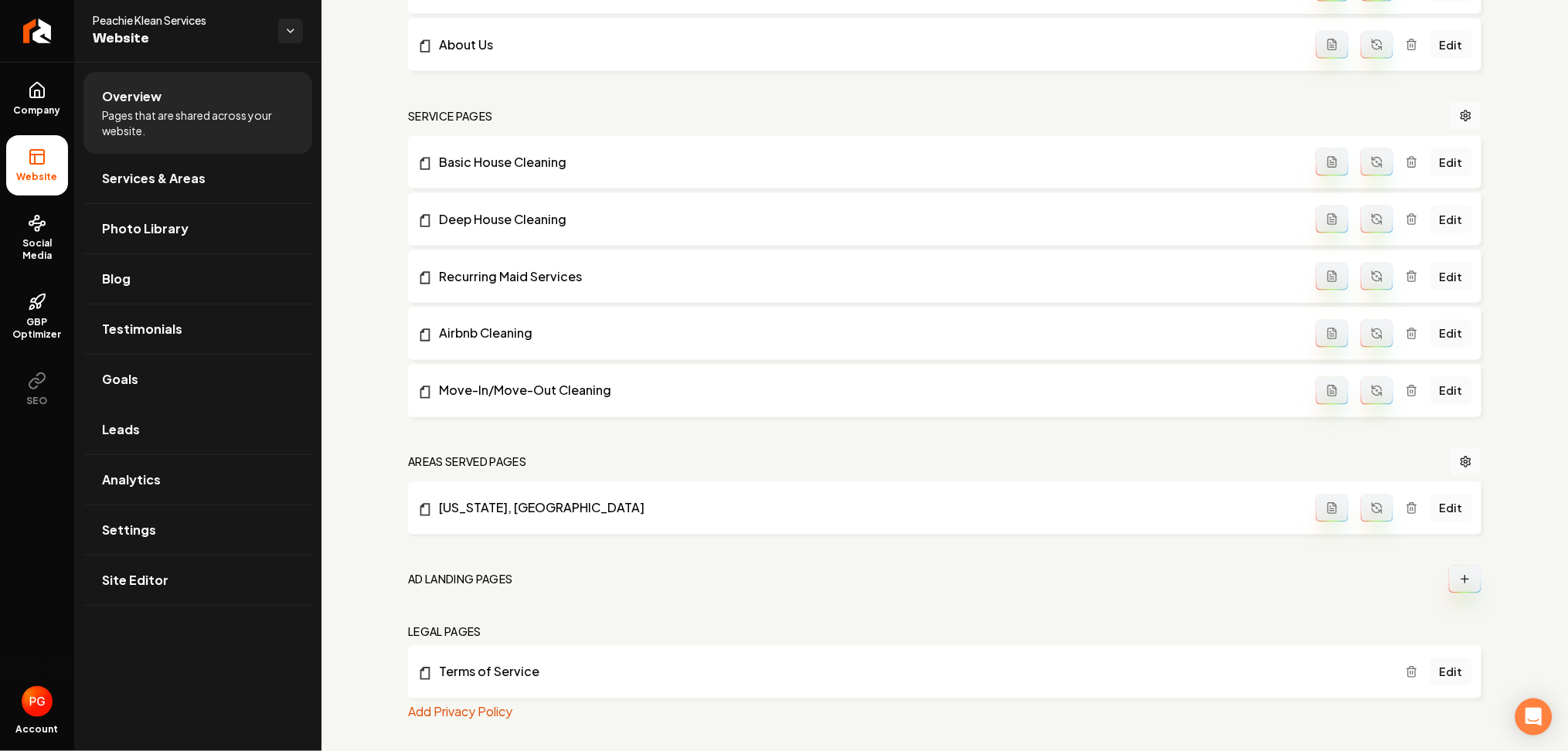
scroll to position [621, 0]
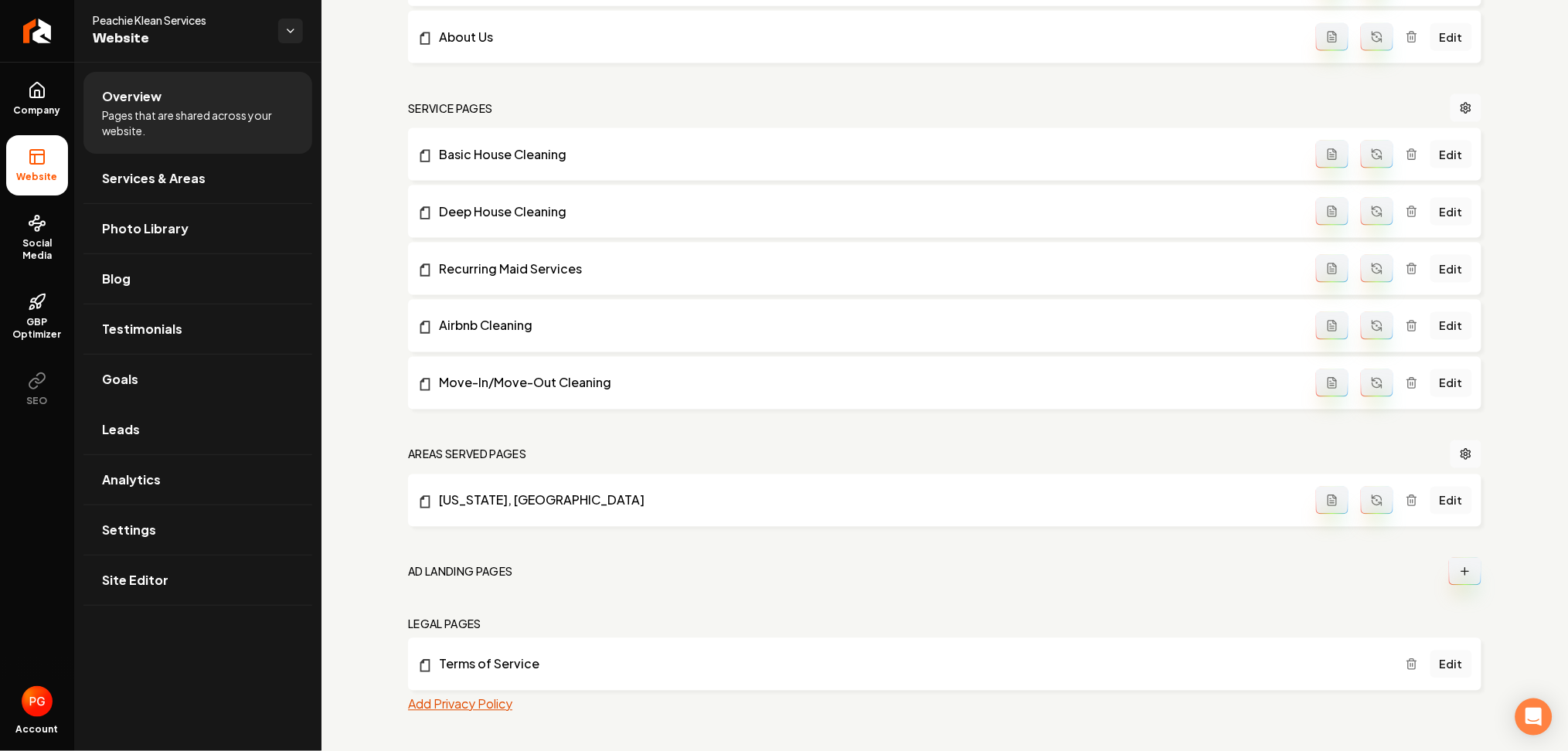
click at [477, 709] on button "Add Privacy Policy" at bounding box center [459, 704] width 104 height 19
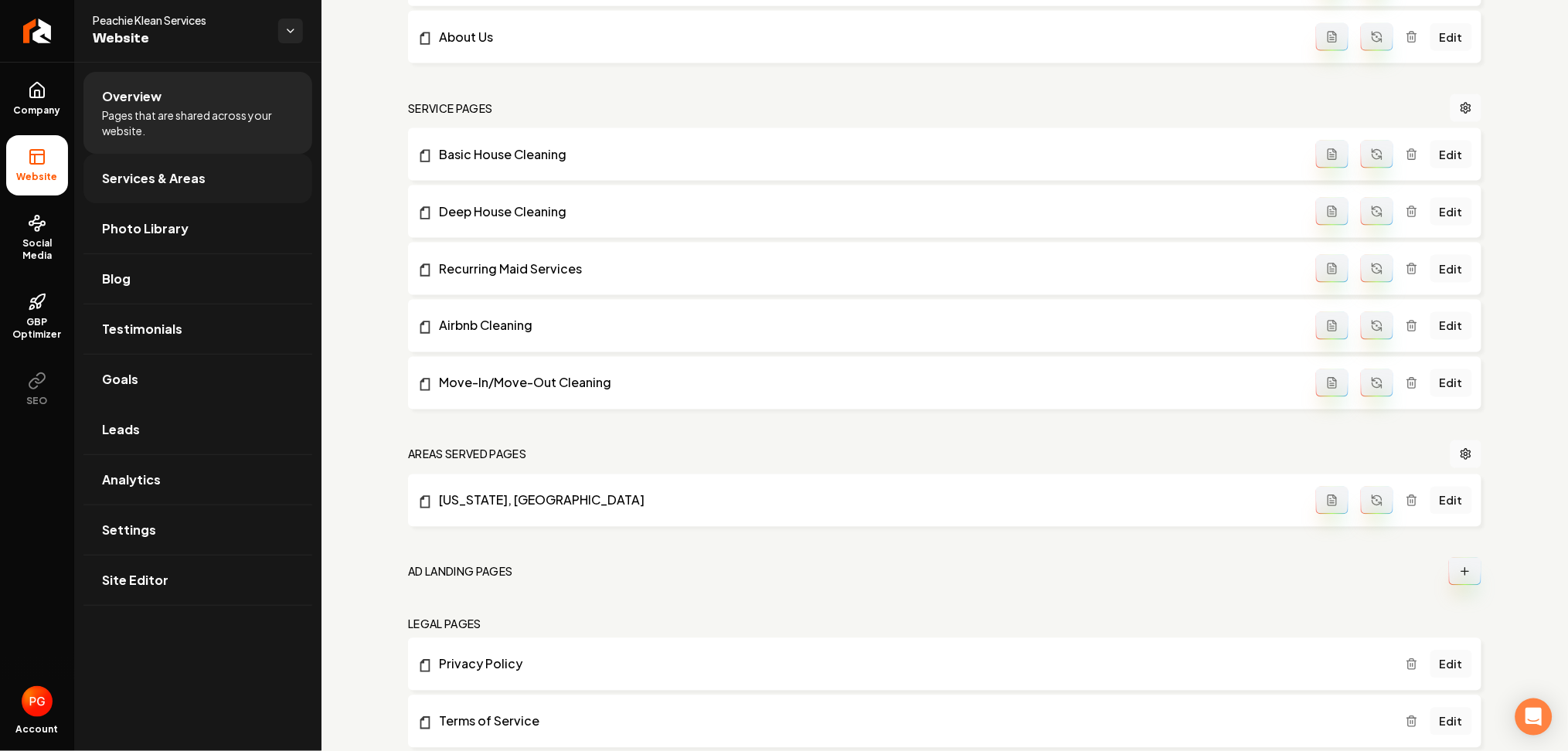
click at [122, 181] on span "Services & Areas" at bounding box center [154, 179] width 103 height 19
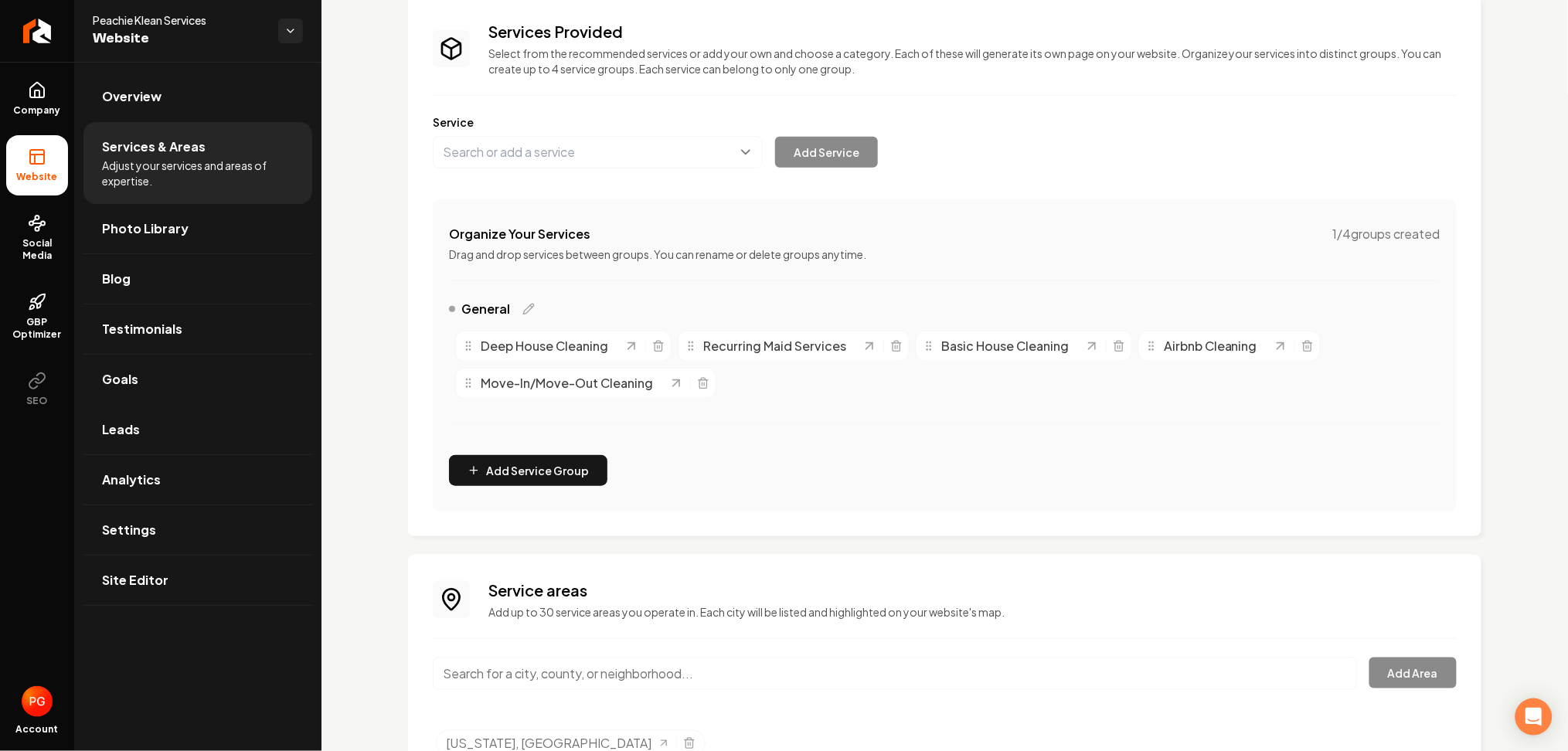
scroll to position [177, 0]
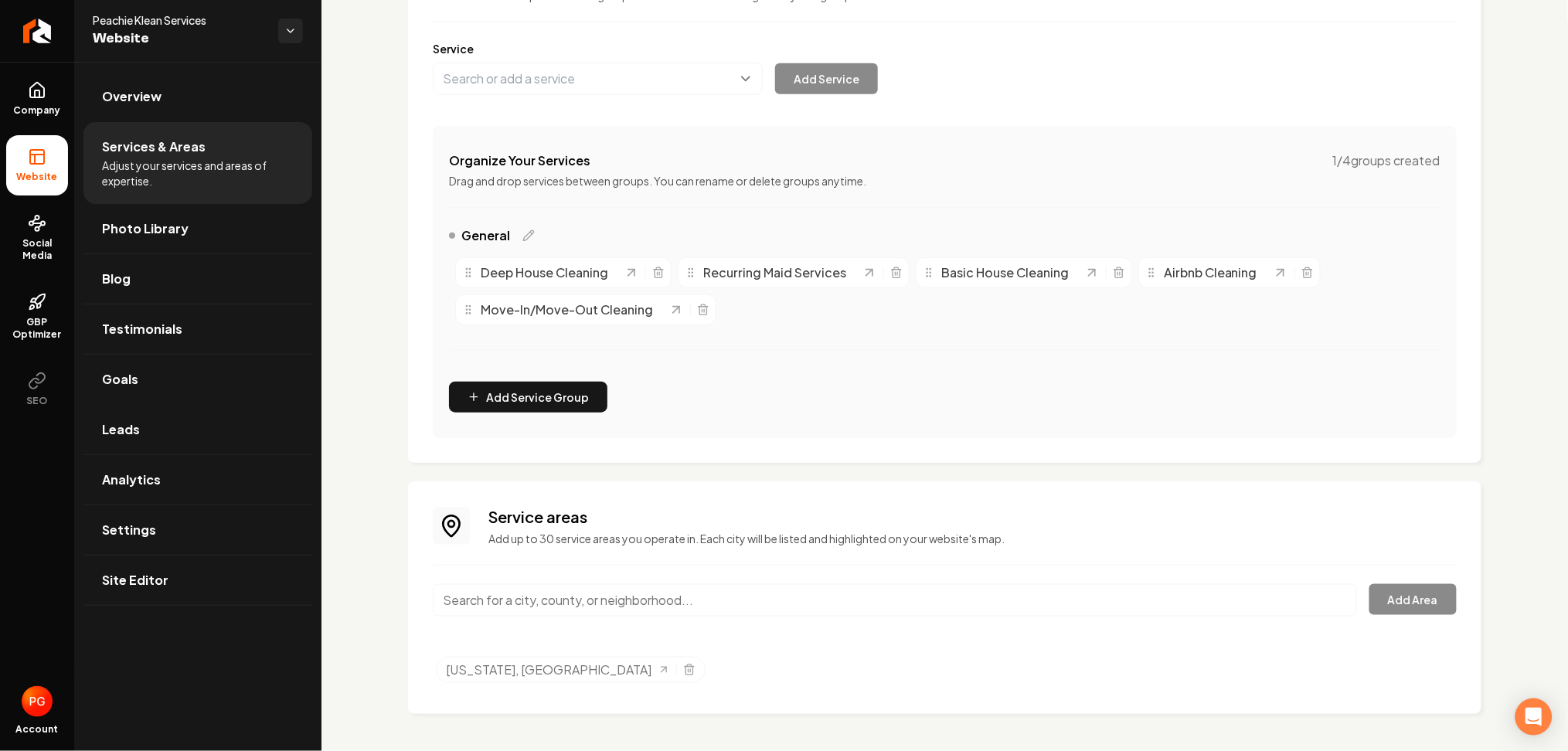
drag, startPoint x: 530, startPoint y: 600, endPoint x: 527, endPoint y: 609, distance: 9.5
click at [530, 601] on input "Main content area" at bounding box center [895, 600] width 924 height 33
paste input "Decatur:"
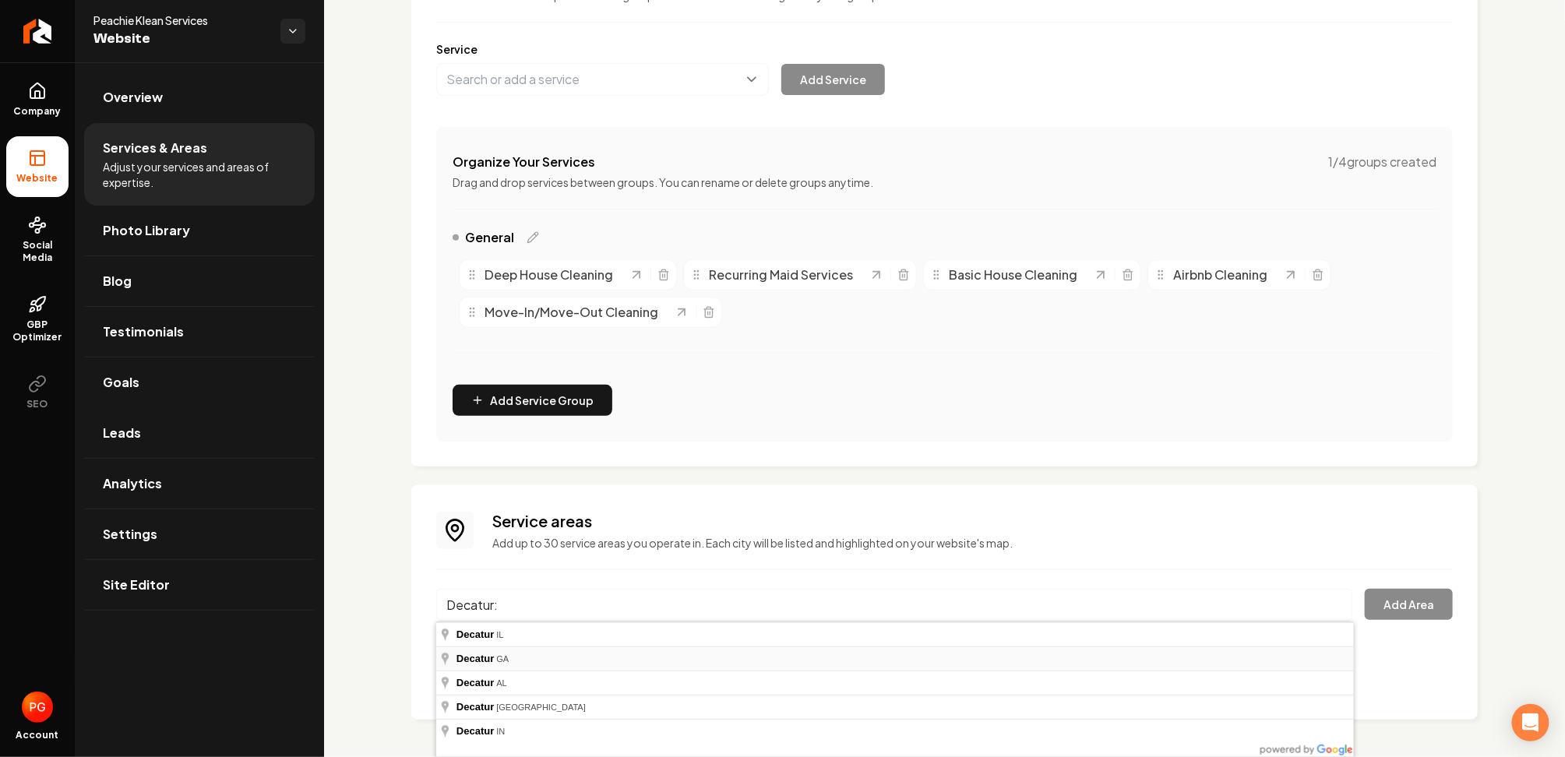
type input "[GEOGRAPHIC_DATA], [GEOGRAPHIC_DATA]"
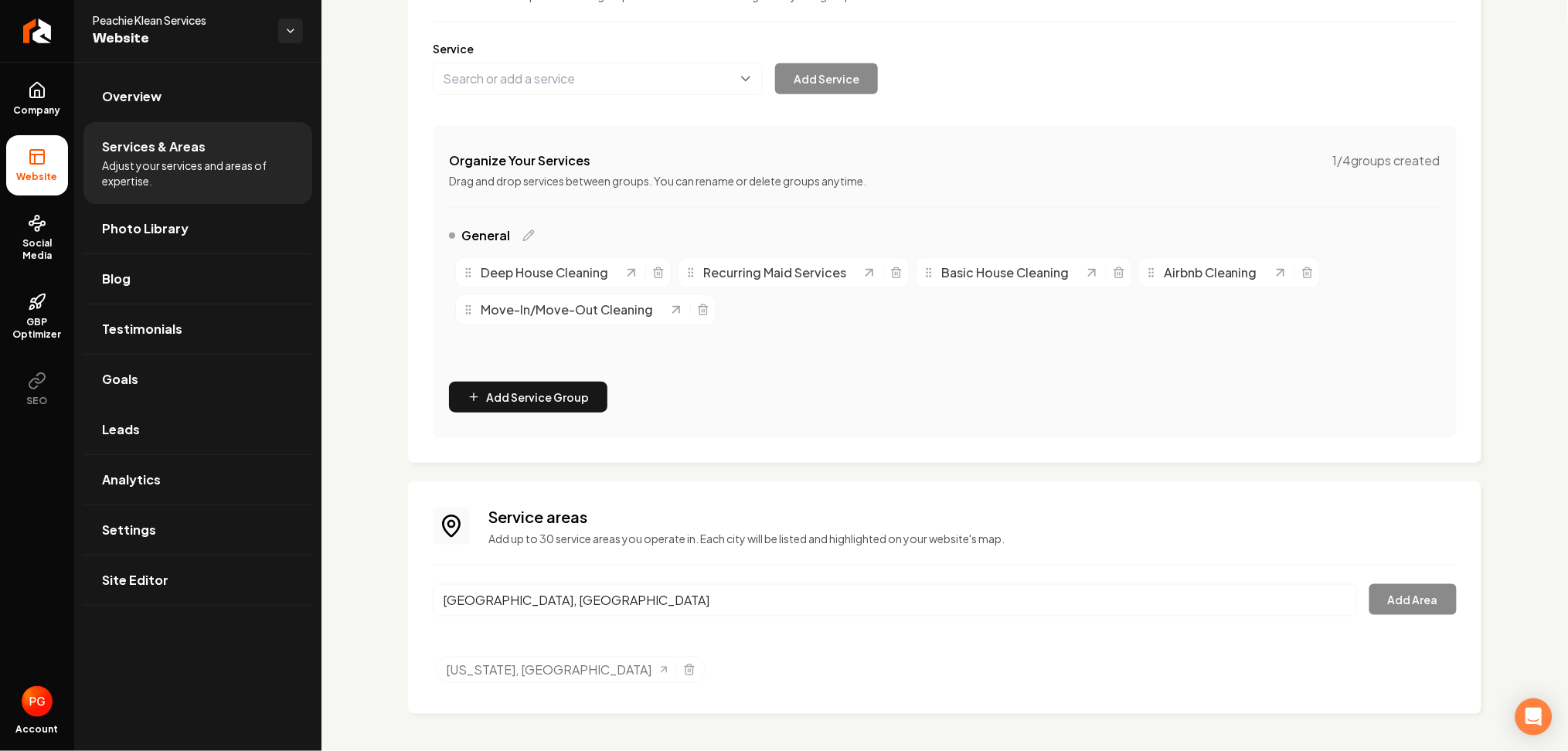
drag, startPoint x: 545, startPoint y: 653, endPoint x: 739, endPoint y: 628, distance: 195.6
click at [1385, 603] on button "Add Area" at bounding box center [1412, 599] width 87 height 31
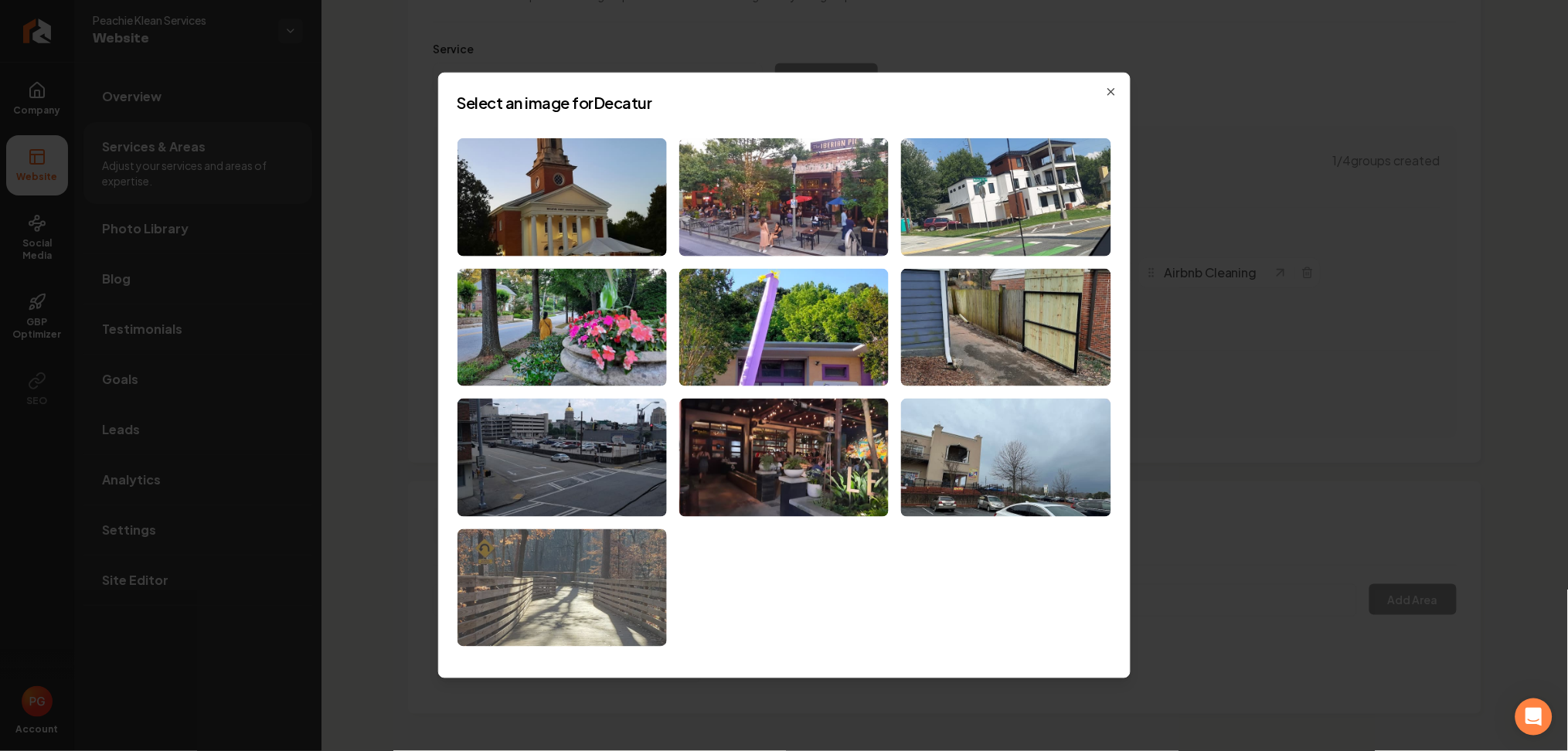
click at [562, 570] on img at bounding box center [561, 588] width 209 height 118
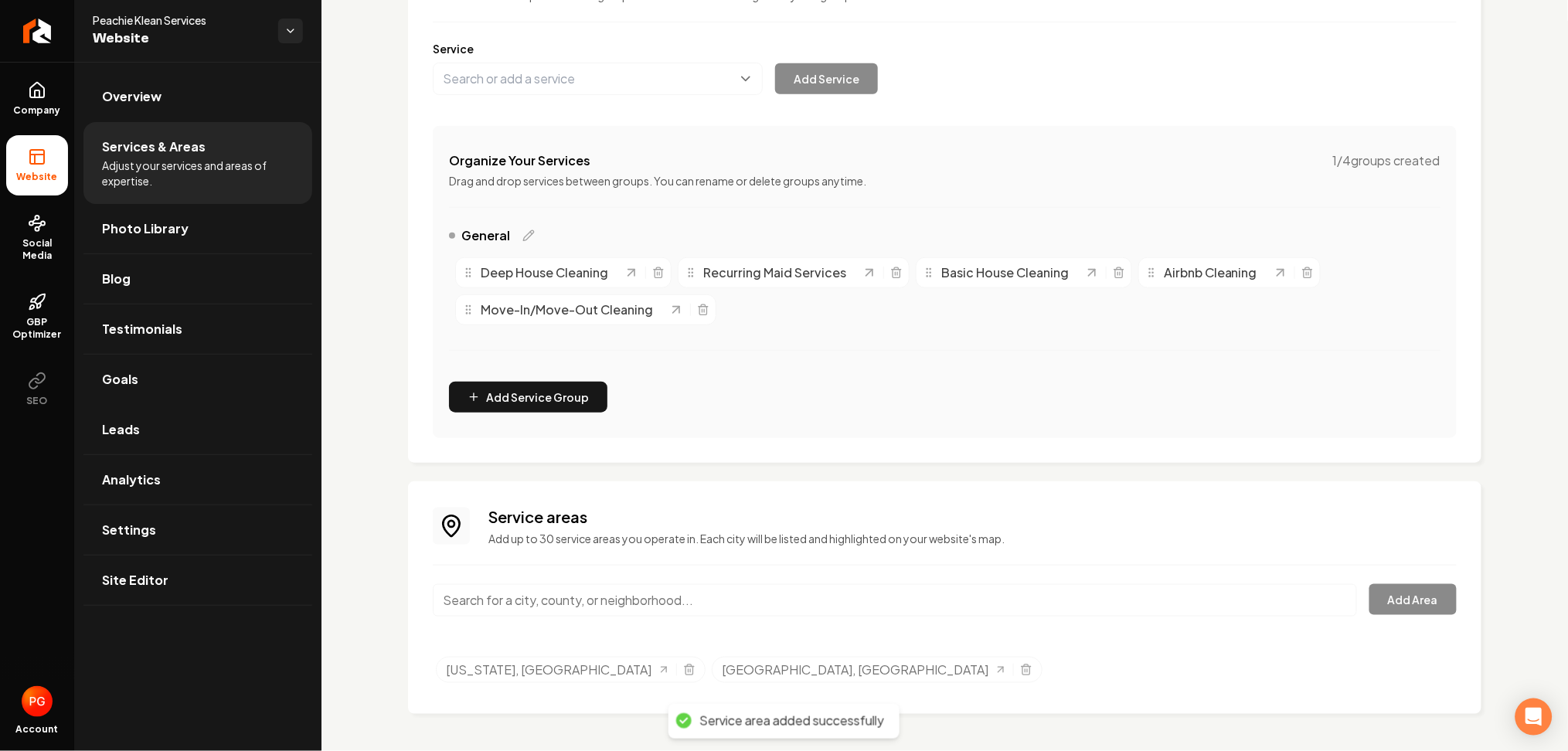
click at [575, 609] on input "Main content area" at bounding box center [895, 600] width 924 height 33
paste input "[PERSON_NAME][GEOGRAPHIC_DATA]:"
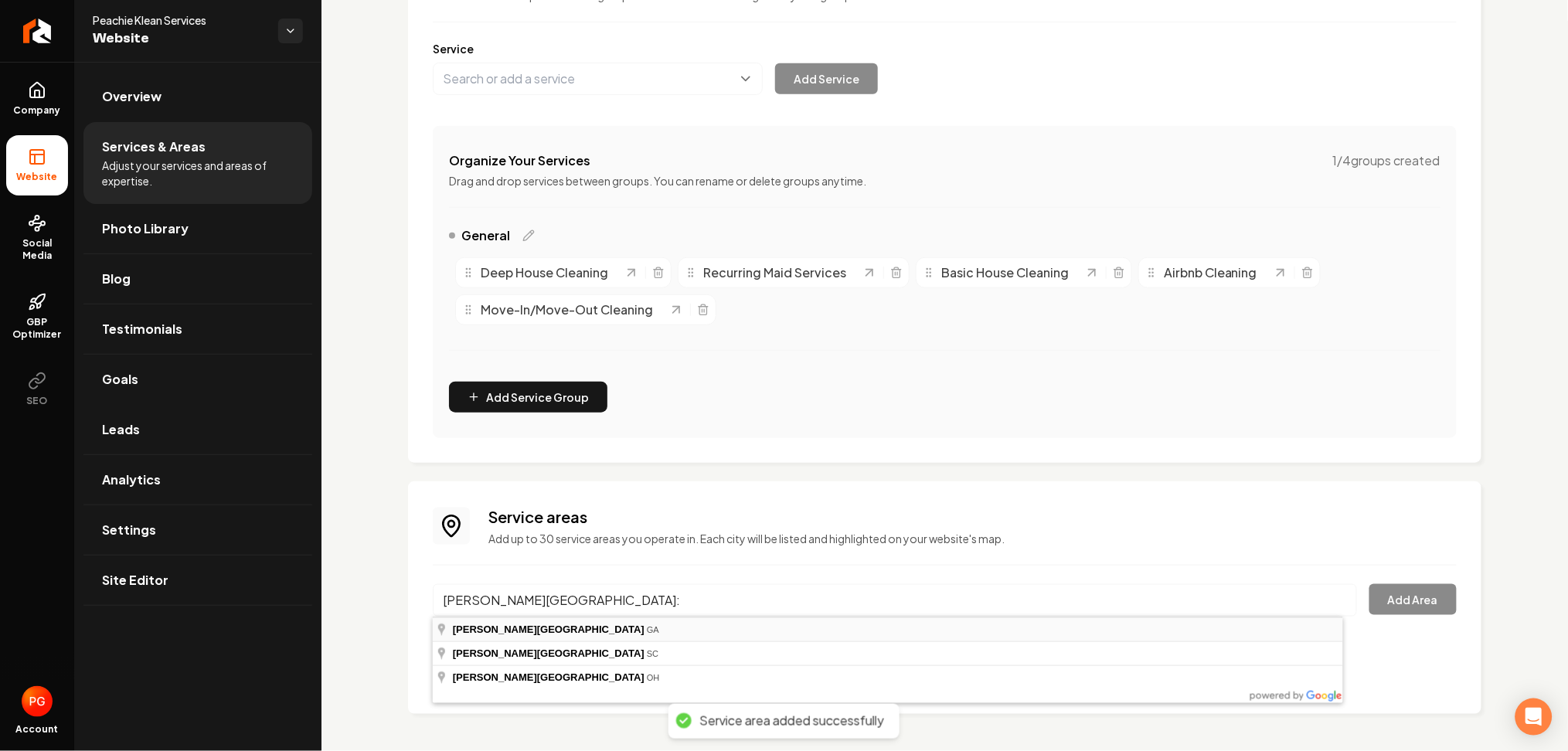
type input "[PERSON_NAME][GEOGRAPHIC_DATA], [GEOGRAPHIC_DATA]"
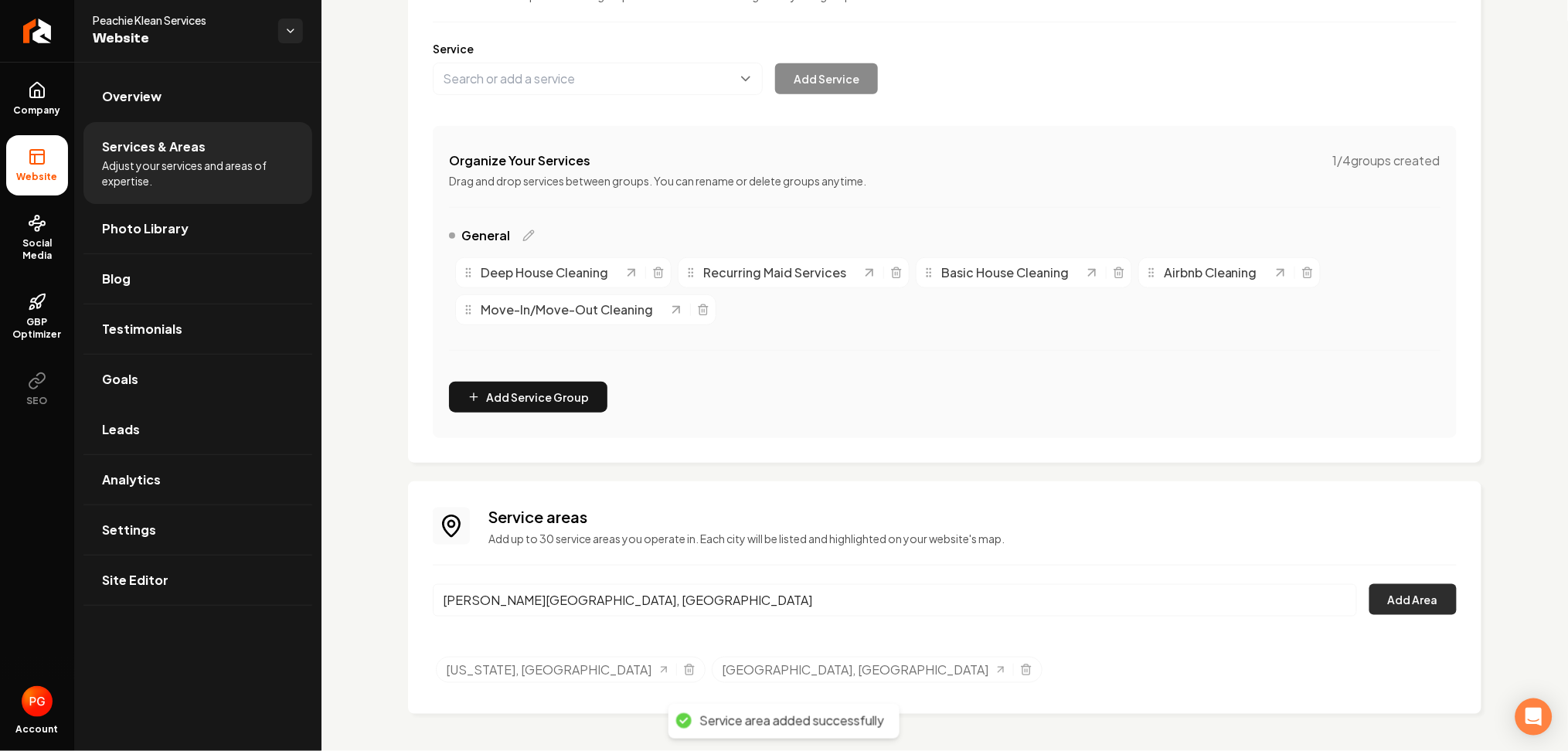
click at [1376, 608] on button "Add Area" at bounding box center [1412, 599] width 87 height 31
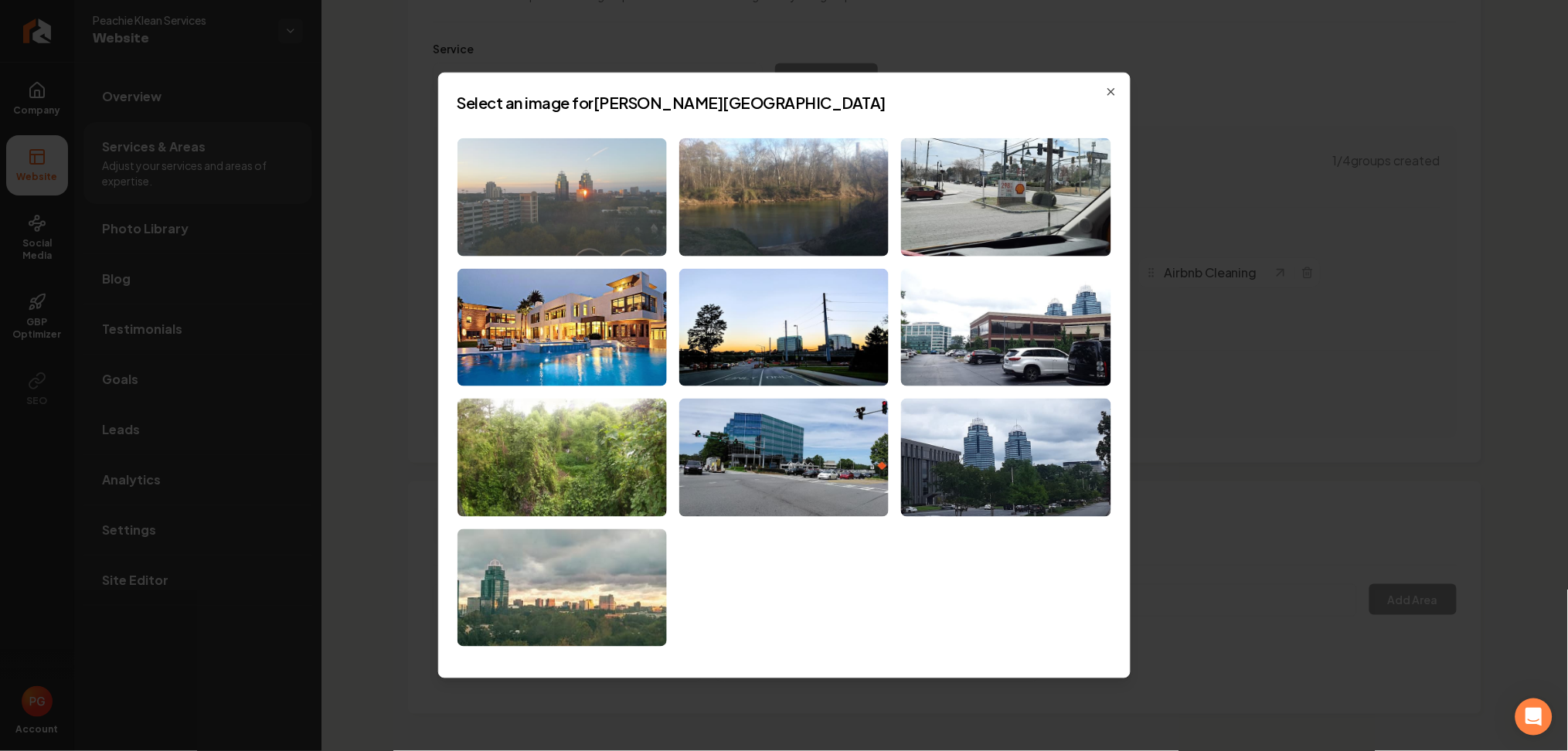
click at [633, 194] on img at bounding box center [561, 196] width 209 height 118
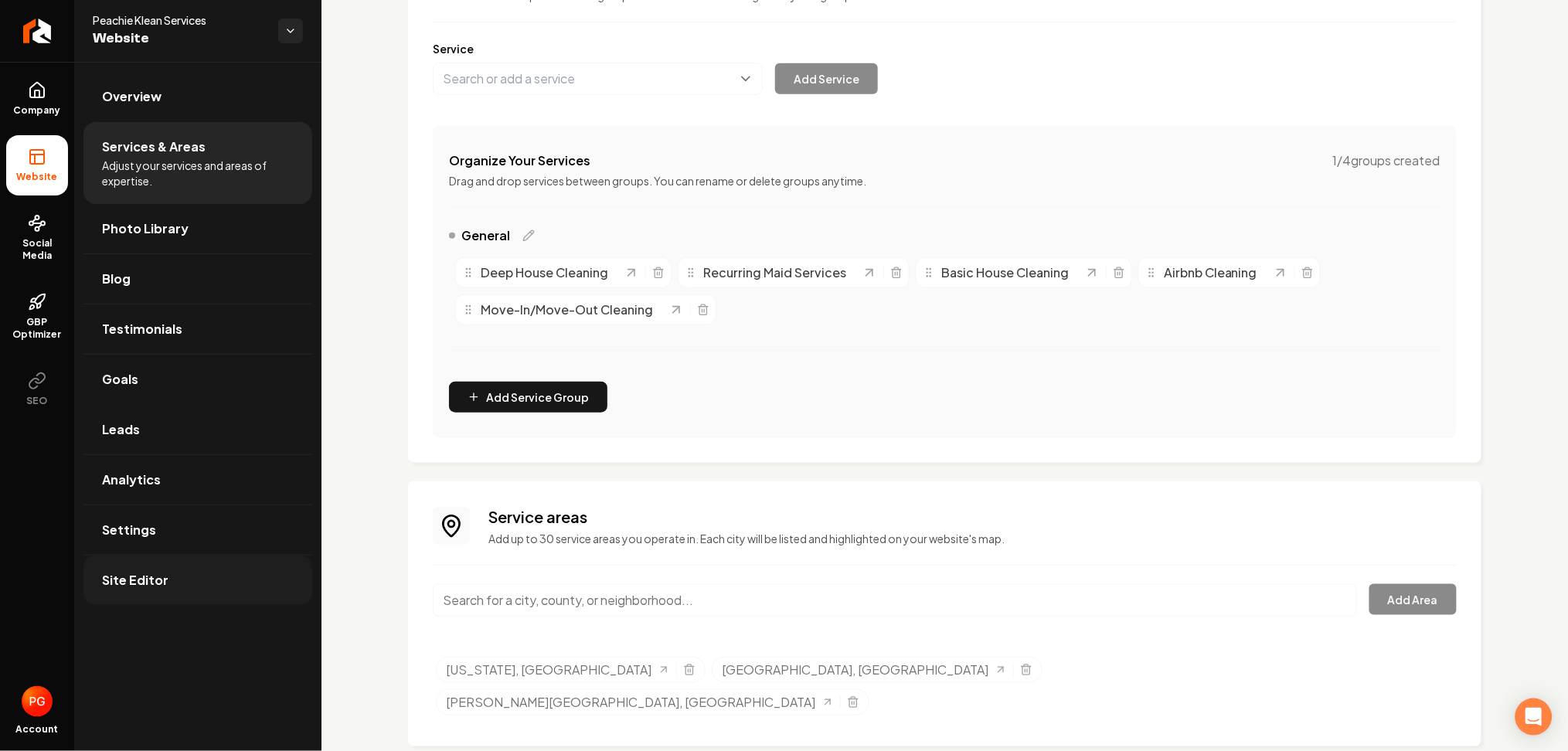
click at [202, 584] on link "Site Editor" at bounding box center [197, 580] width 229 height 50
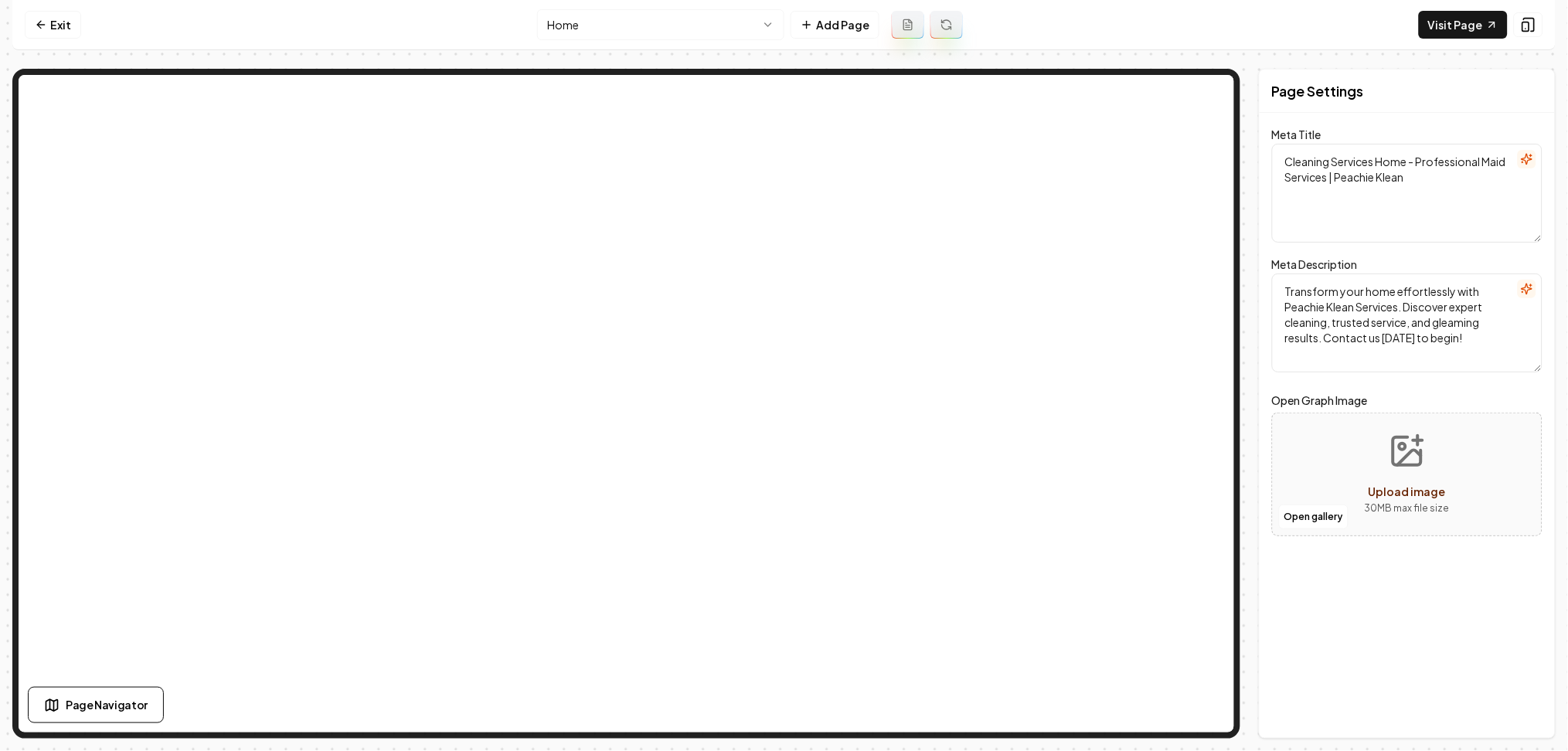
click at [705, 36] on html "Computer Required This feature is only available on a computer. Please switch t…" at bounding box center [784, 375] width 1568 height 751
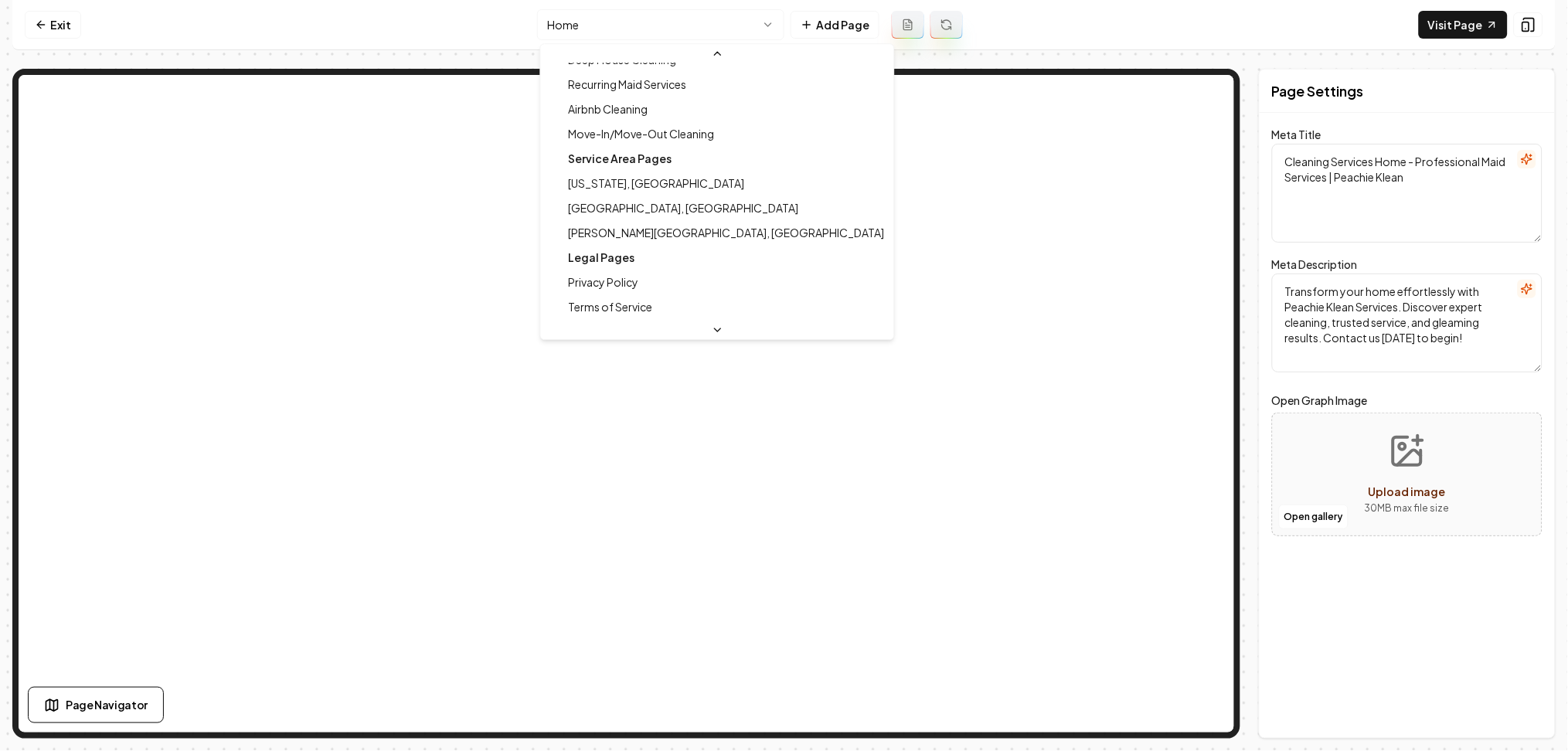
scroll to position [150, 0]
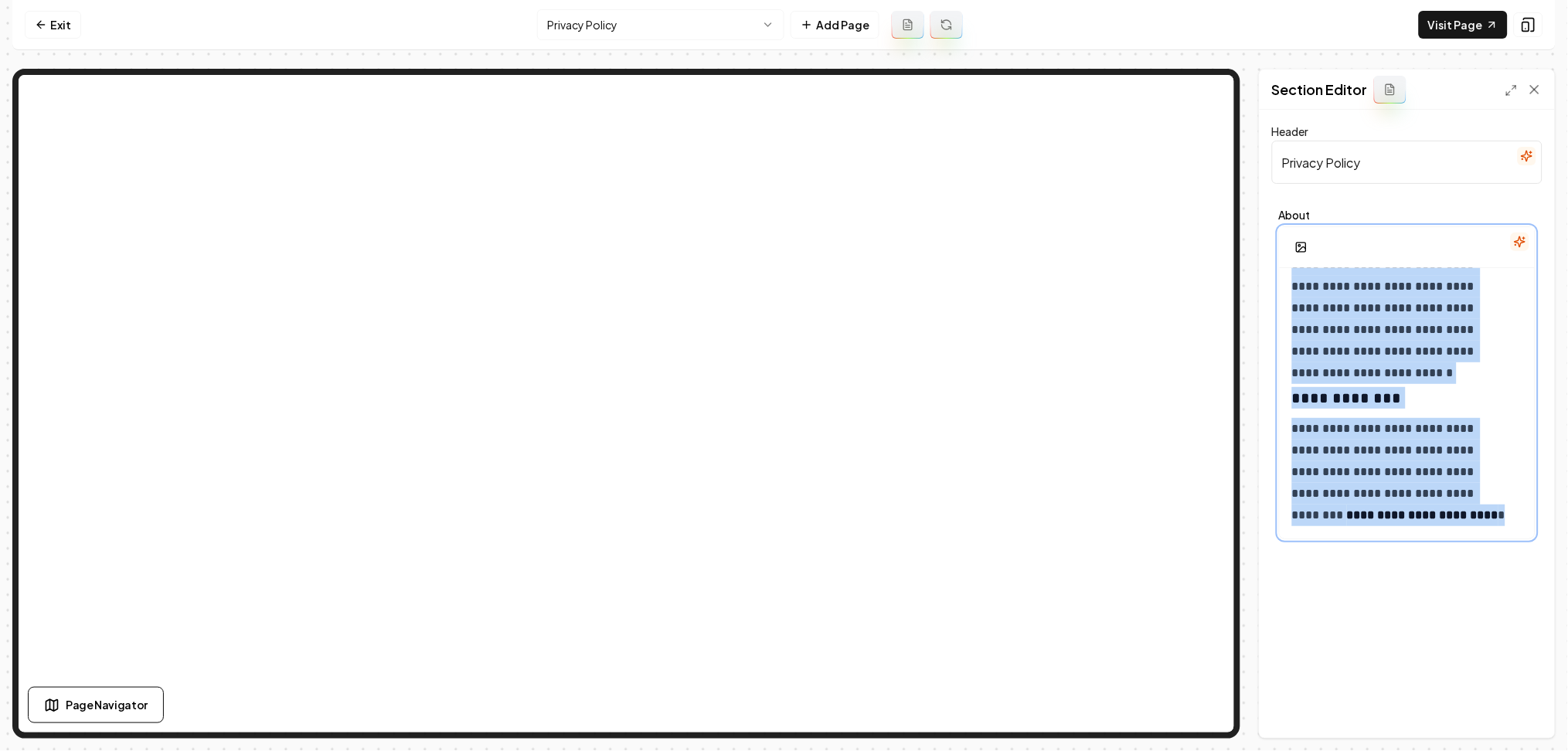
drag, startPoint x: 1283, startPoint y: 291, endPoint x: 1574, endPoint y: 774, distance: 563.9
click at [1551, 750] on html "**********" at bounding box center [784, 375] width 1568 height 751
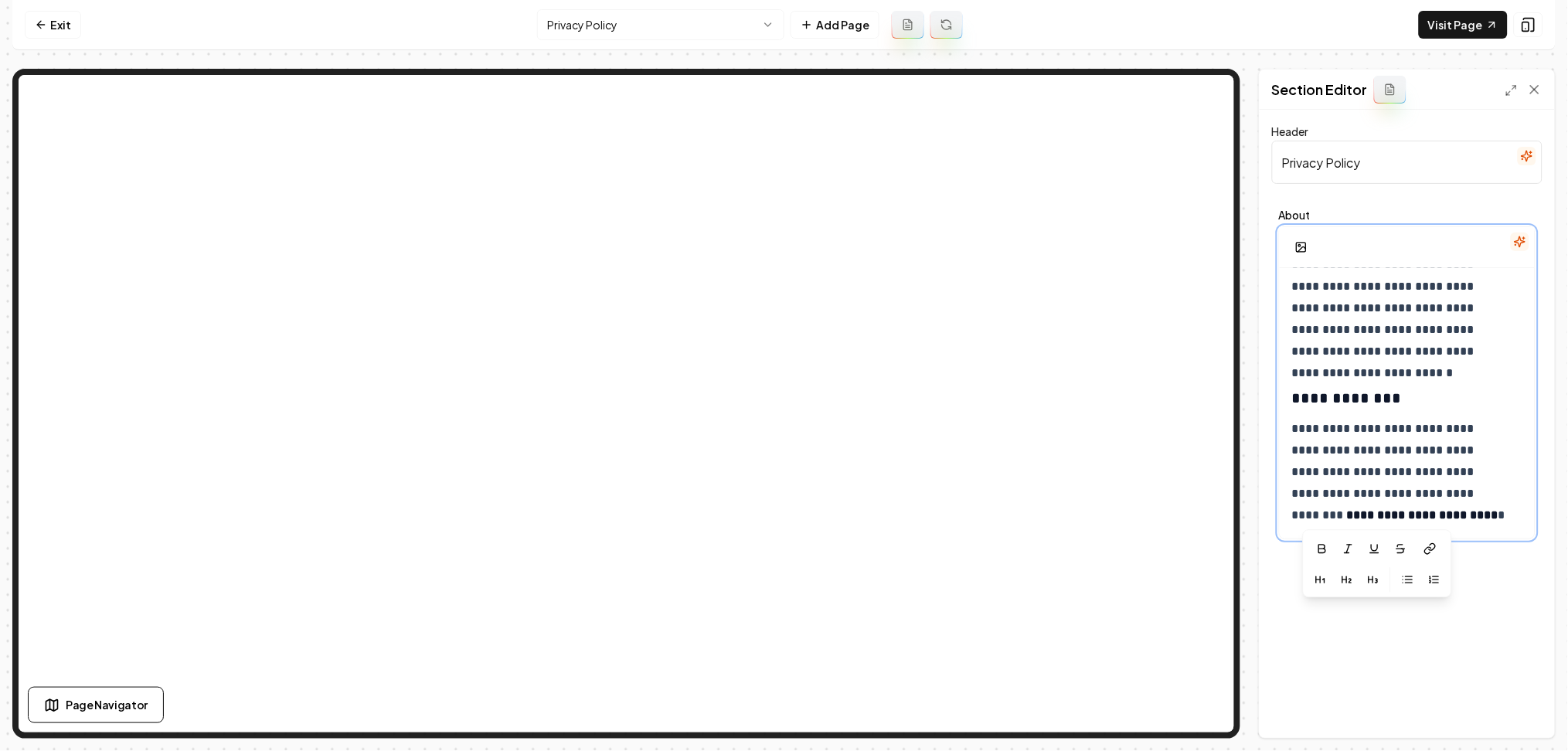
scroll to position [1498, 0]
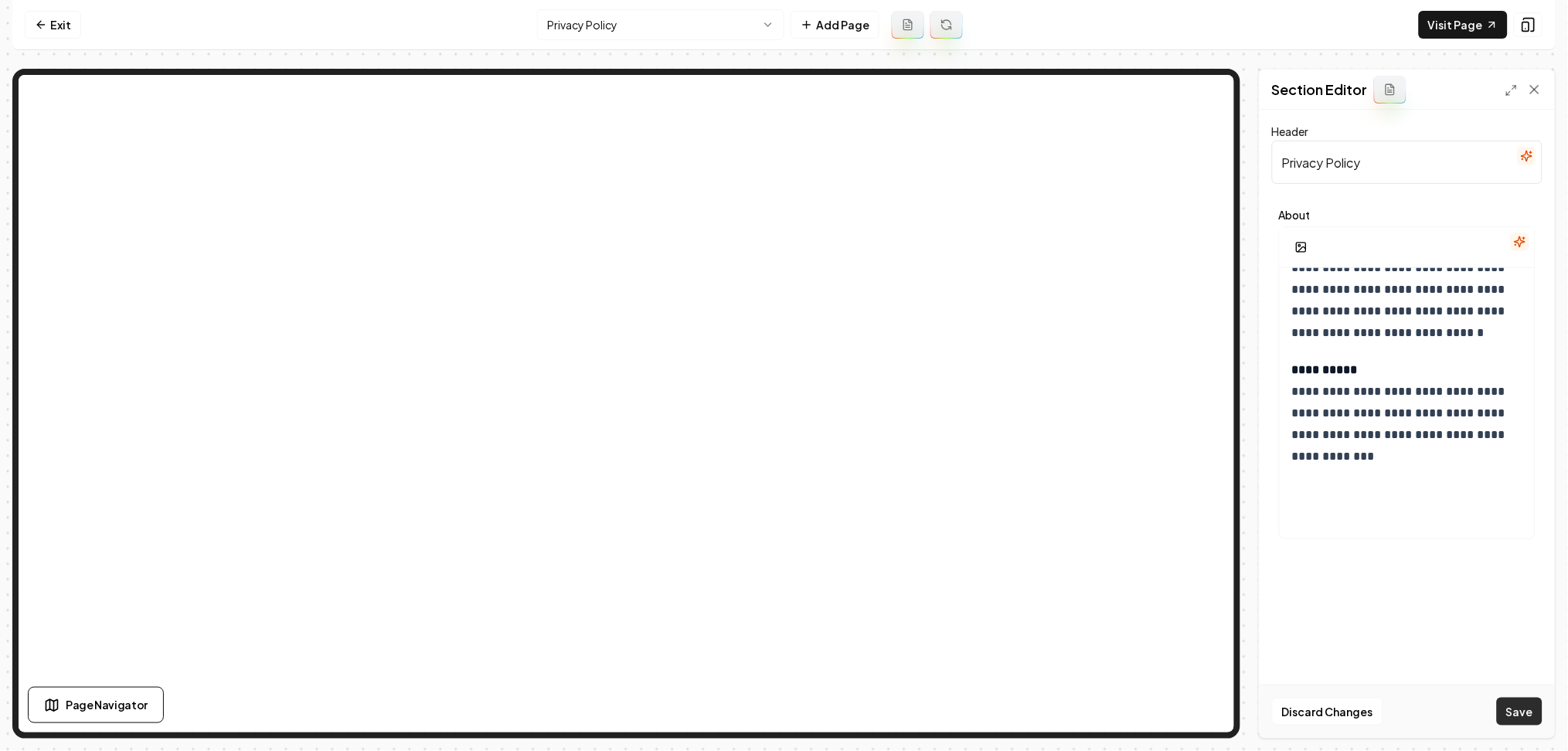
click at [1520, 708] on button "Save" at bounding box center [1519, 711] width 46 height 28
click at [612, 36] on html "**********" at bounding box center [784, 375] width 1568 height 751
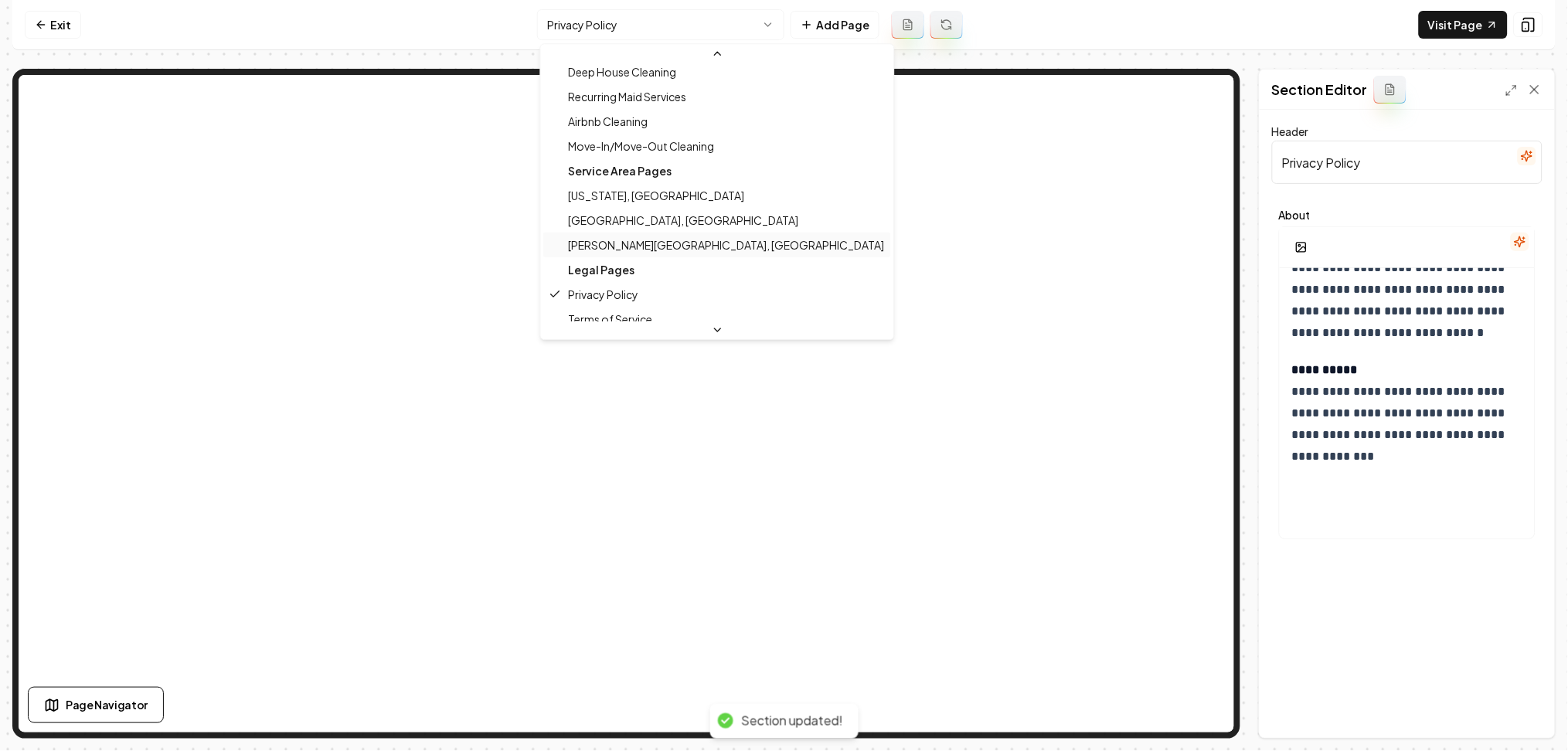
scroll to position [150, 0]
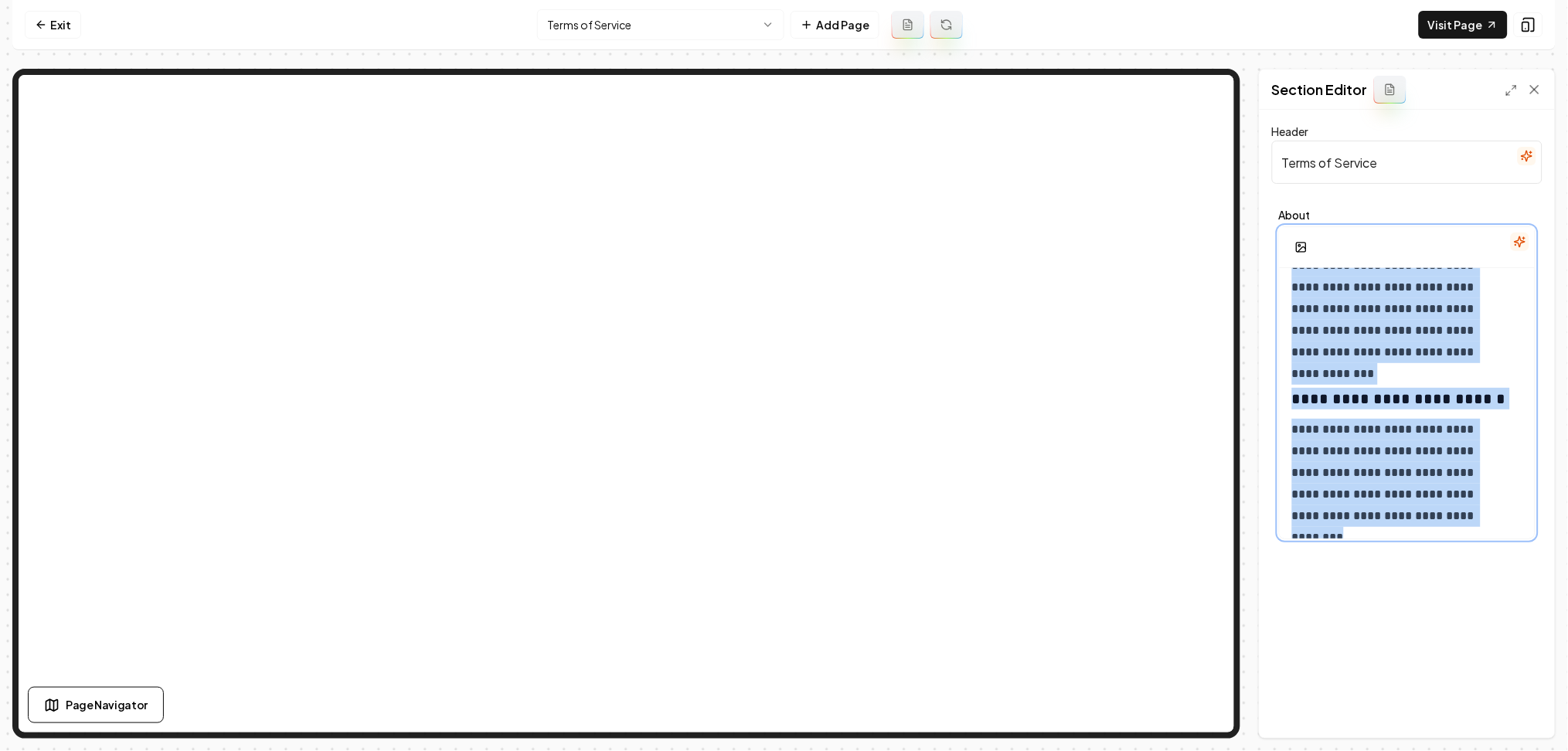
drag, startPoint x: 1287, startPoint y: 290, endPoint x: 1574, endPoint y: 781, distance: 568.7
click at [1551, 750] on html "**********" at bounding box center [784, 375] width 1568 height 751
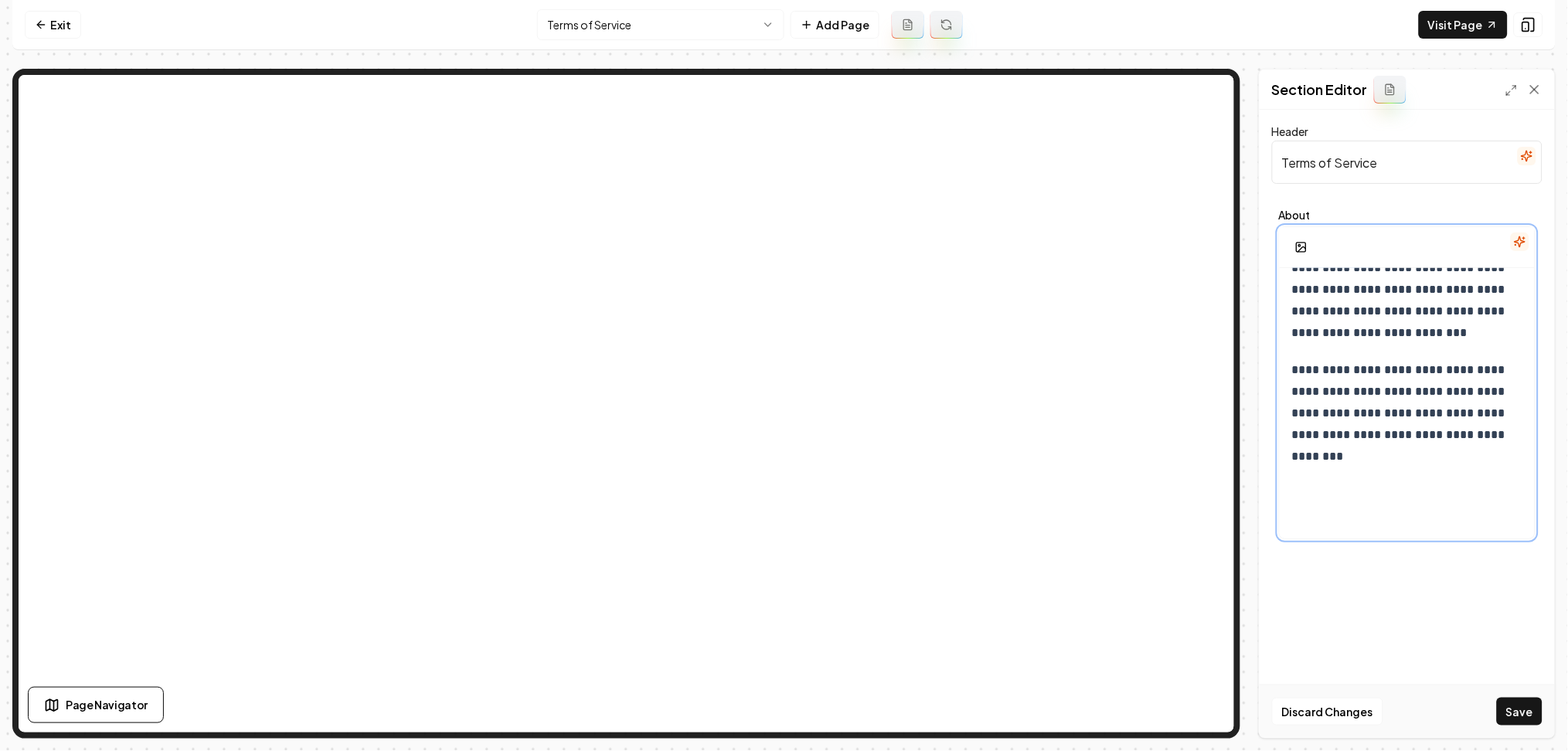
scroll to position [1881, 0]
click at [1506, 715] on button "Save" at bounding box center [1519, 711] width 46 height 28
click at [618, 31] on html "**********" at bounding box center [784, 375] width 1568 height 751
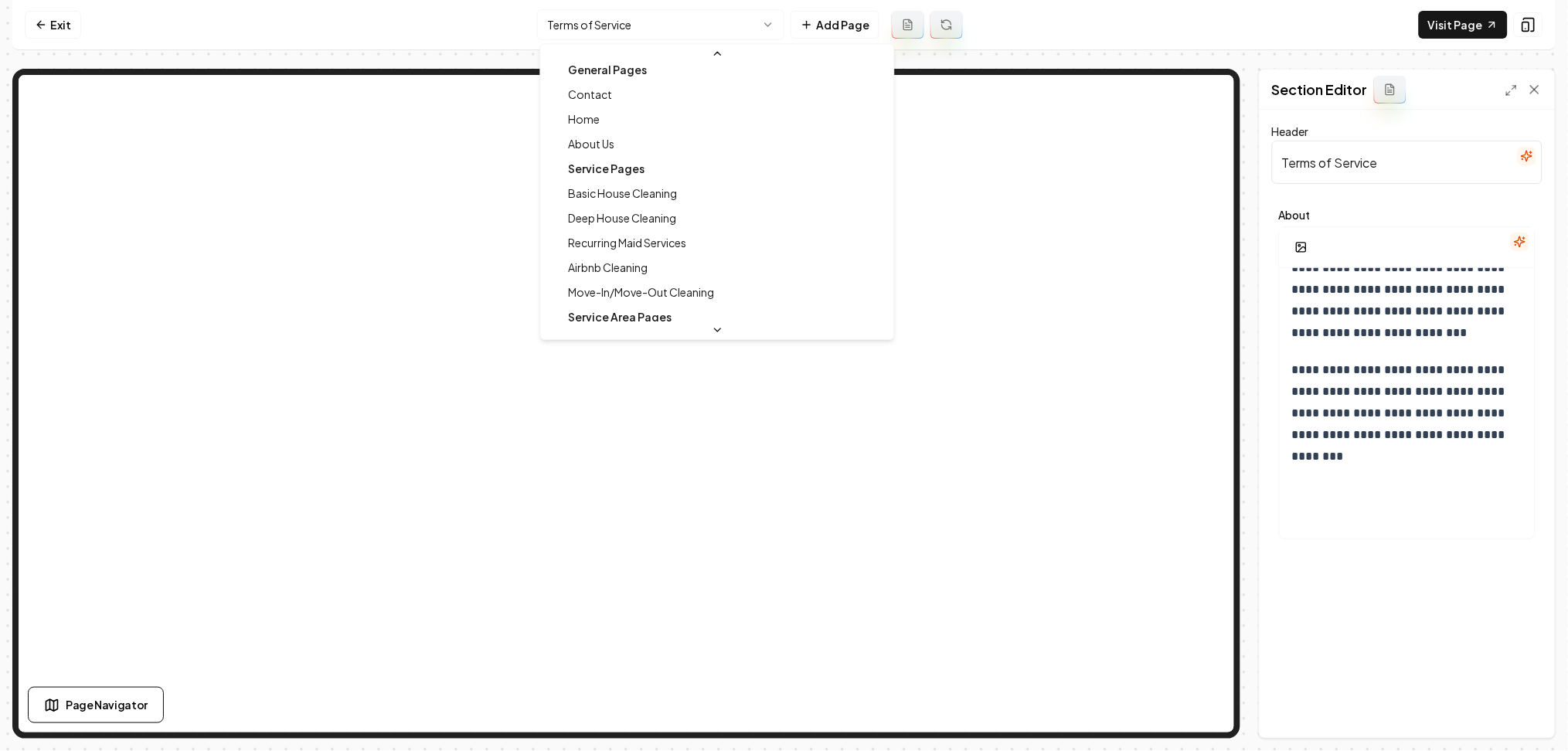
scroll to position [0, 0]
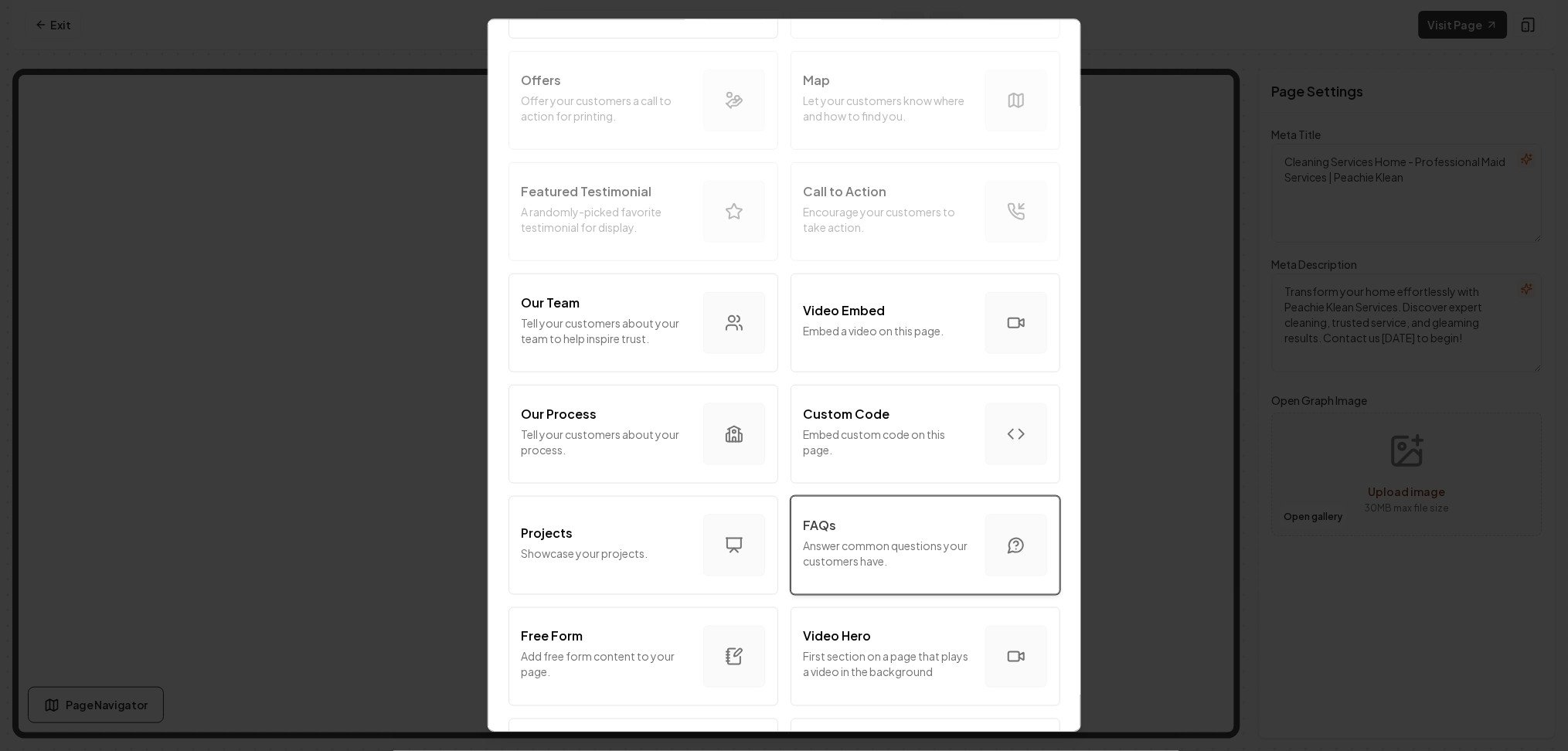
scroll to position [310, 0]
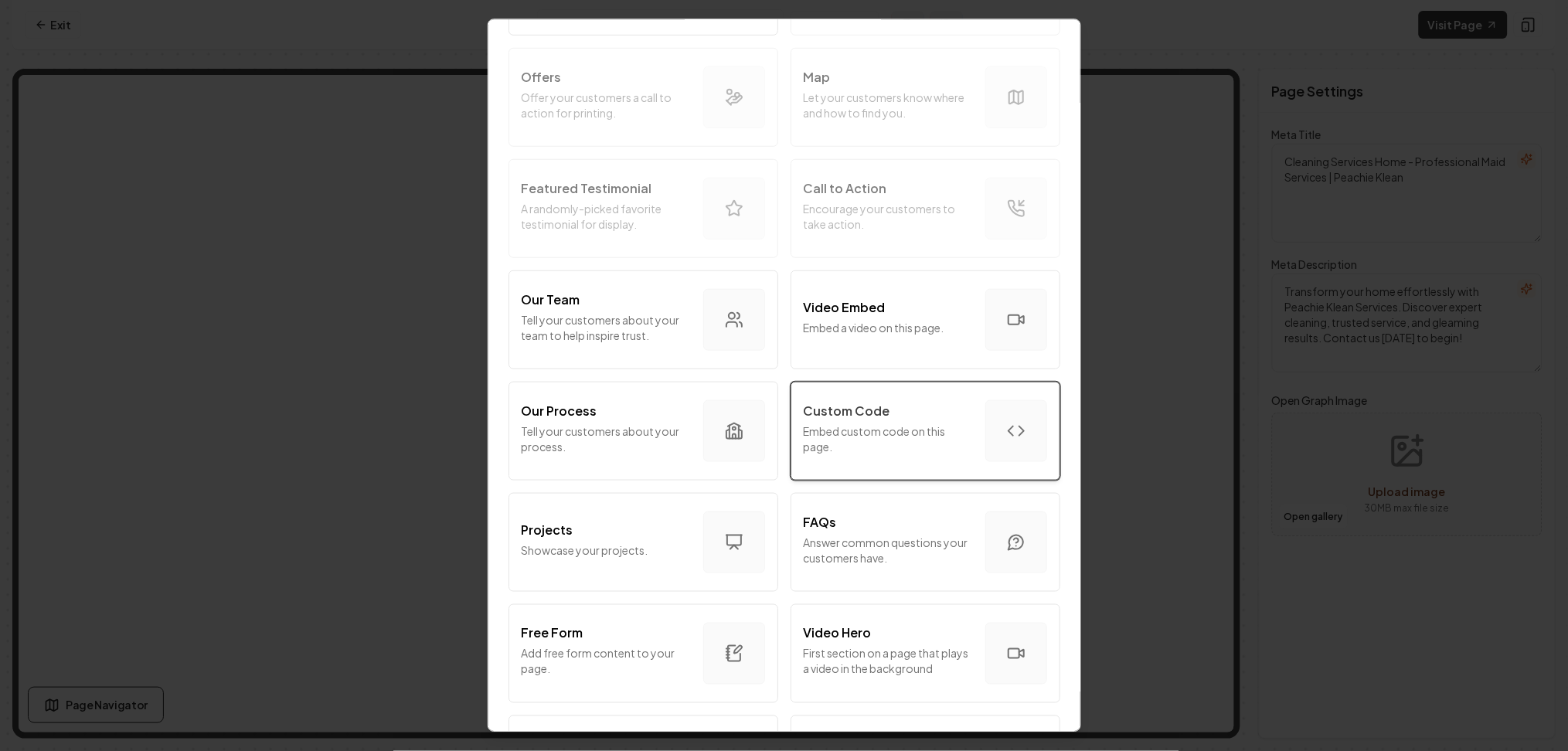
click at [859, 460] on button "Custom Code Embed custom code on this page." at bounding box center [925, 432] width 270 height 99
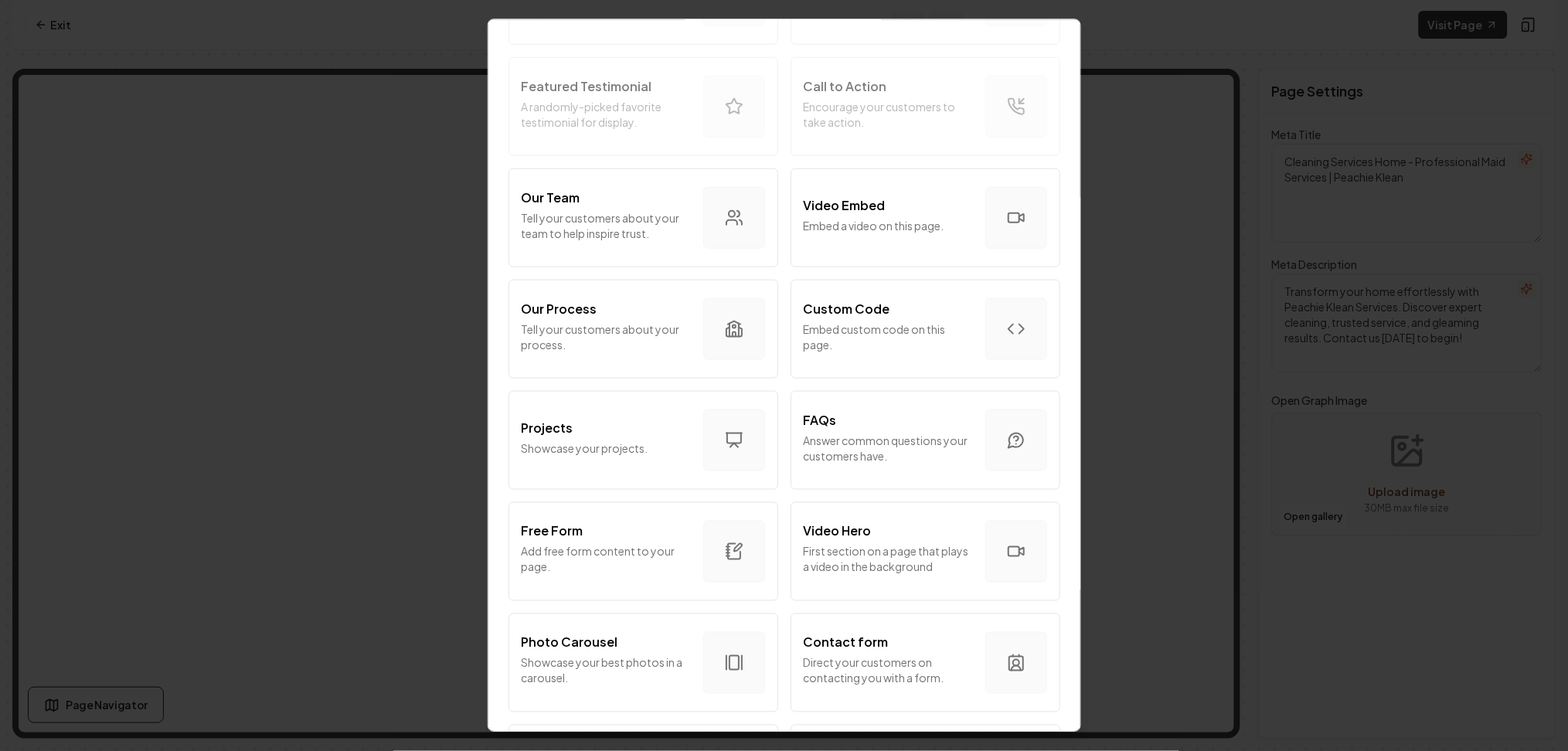
scroll to position [515, 0]
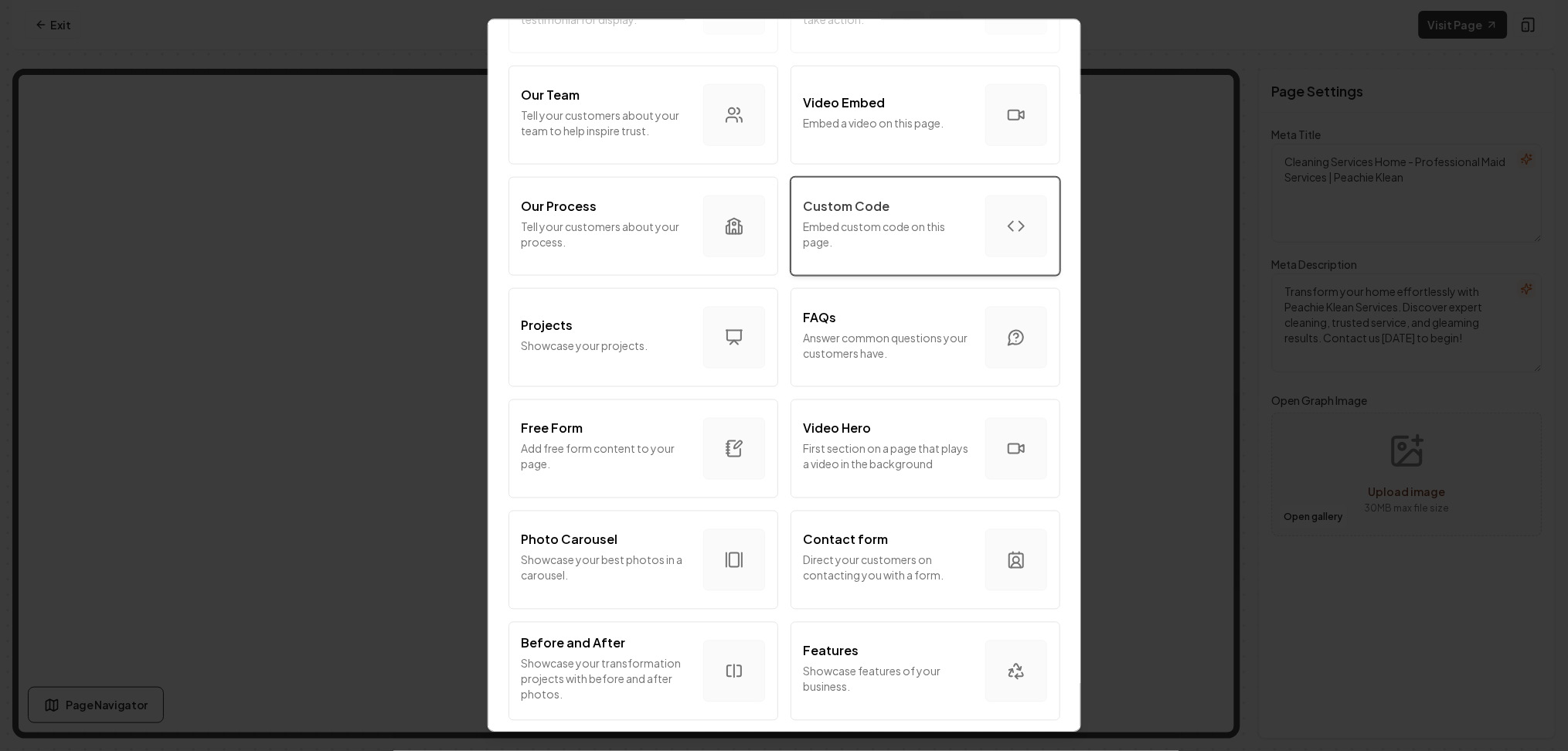
click at [905, 247] on p "Embed custom code on this page." at bounding box center [888, 233] width 170 height 31
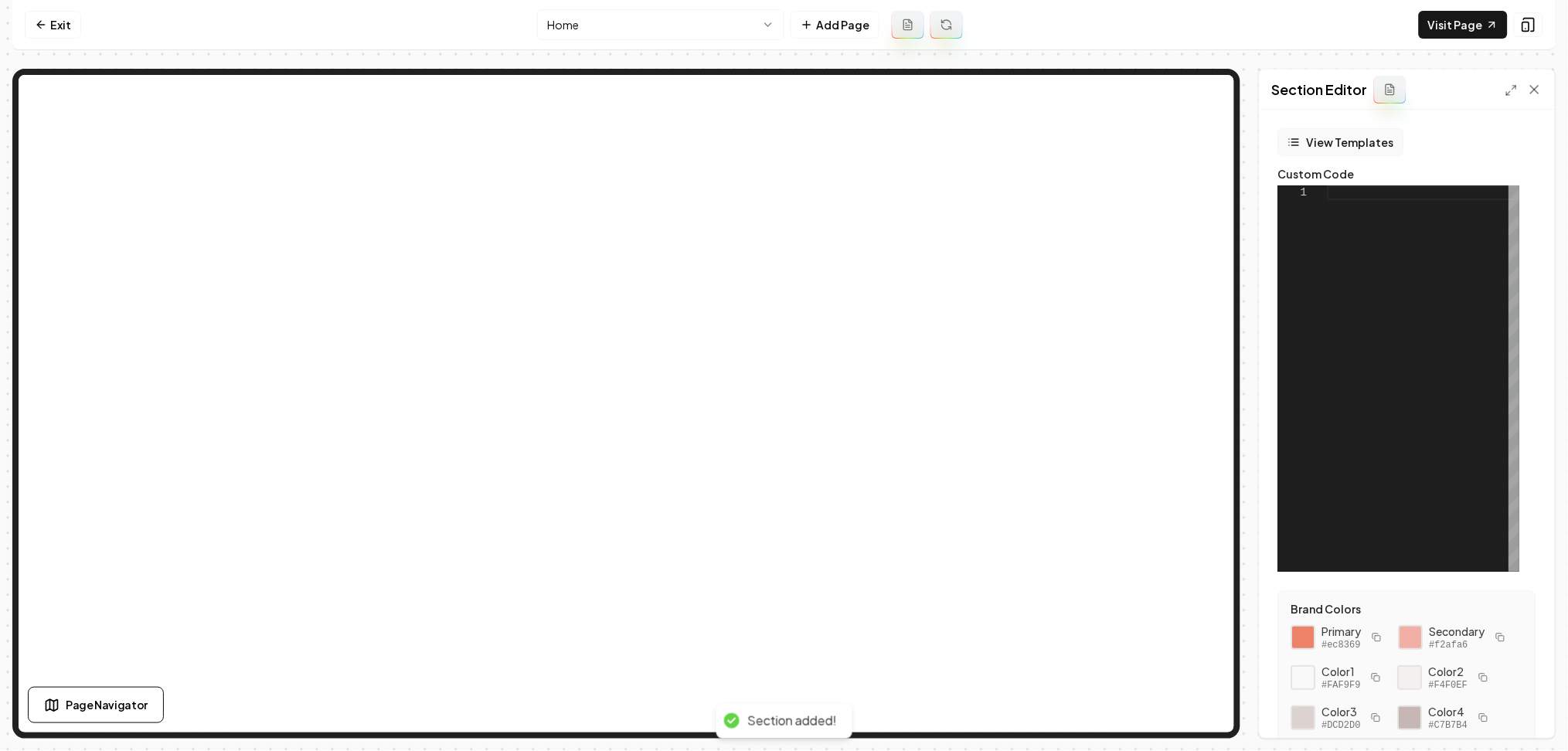
click at [1332, 144] on button "View Templates" at bounding box center [1341, 142] width 126 height 28
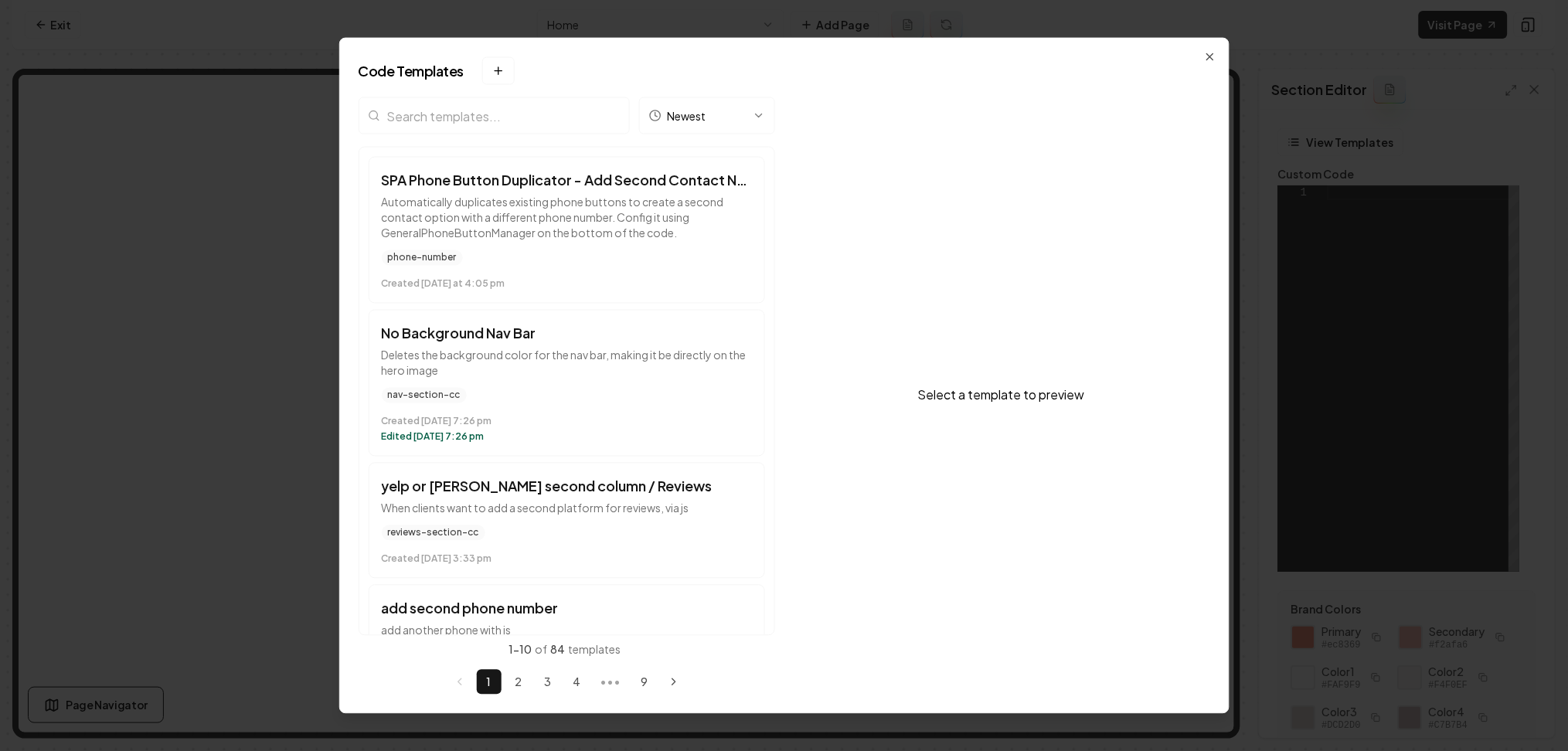
click at [505, 191] on div "Newest SPA Phone Button Duplicator - Add Second Contact Number Automatically du…" at bounding box center [566, 396] width 417 height 597
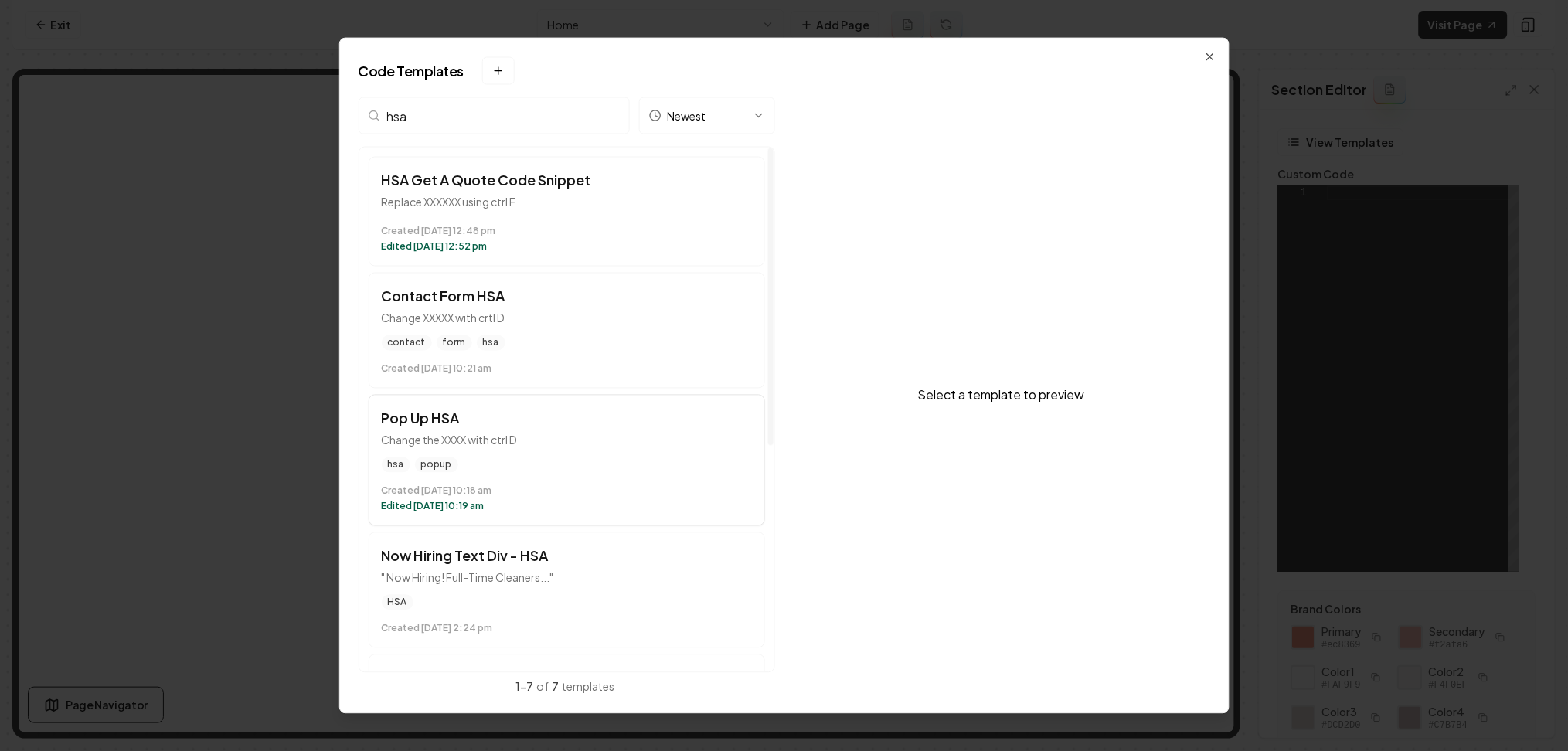
type input "hsa"
drag, startPoint x: 537, startPoint y: 465, endPoint x: 522, endPoint y: 547, distance: 83.4
click at [536, 465] on div "hsa popup" at bounding box center [566, 465] width 370 height 16
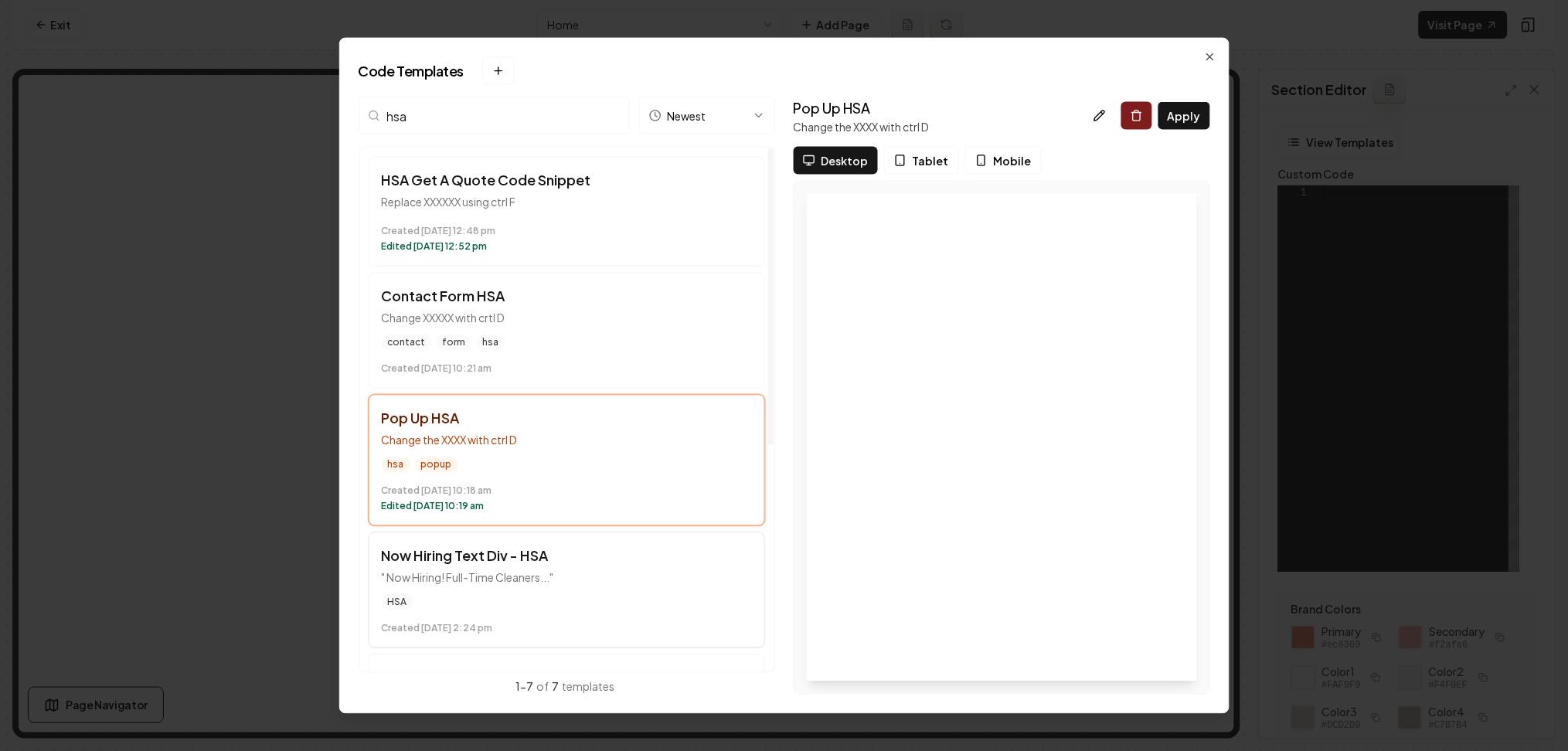
click at [522, 563] on h3 "Now Hiring Text Div - HSA" at bounding box center [566, 557] width 370 height 22
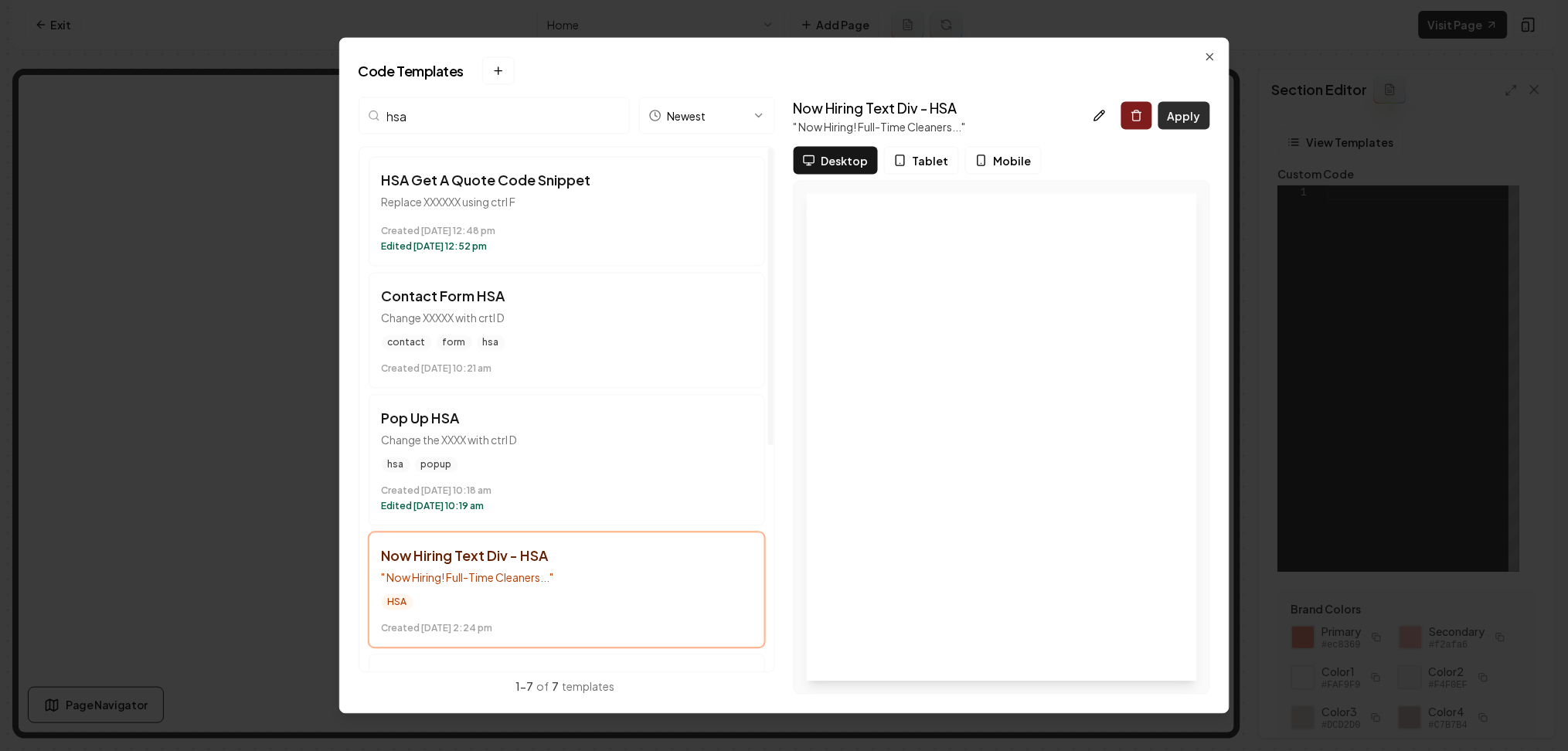
drag, startPoint x: 1185, startPoint y: 117, endPoint x: 1194, endPoint y: 139, distance: 23.8
click at [1187, 117] on button "Apply" at bounding box center [1184, 116] width 52 height 28
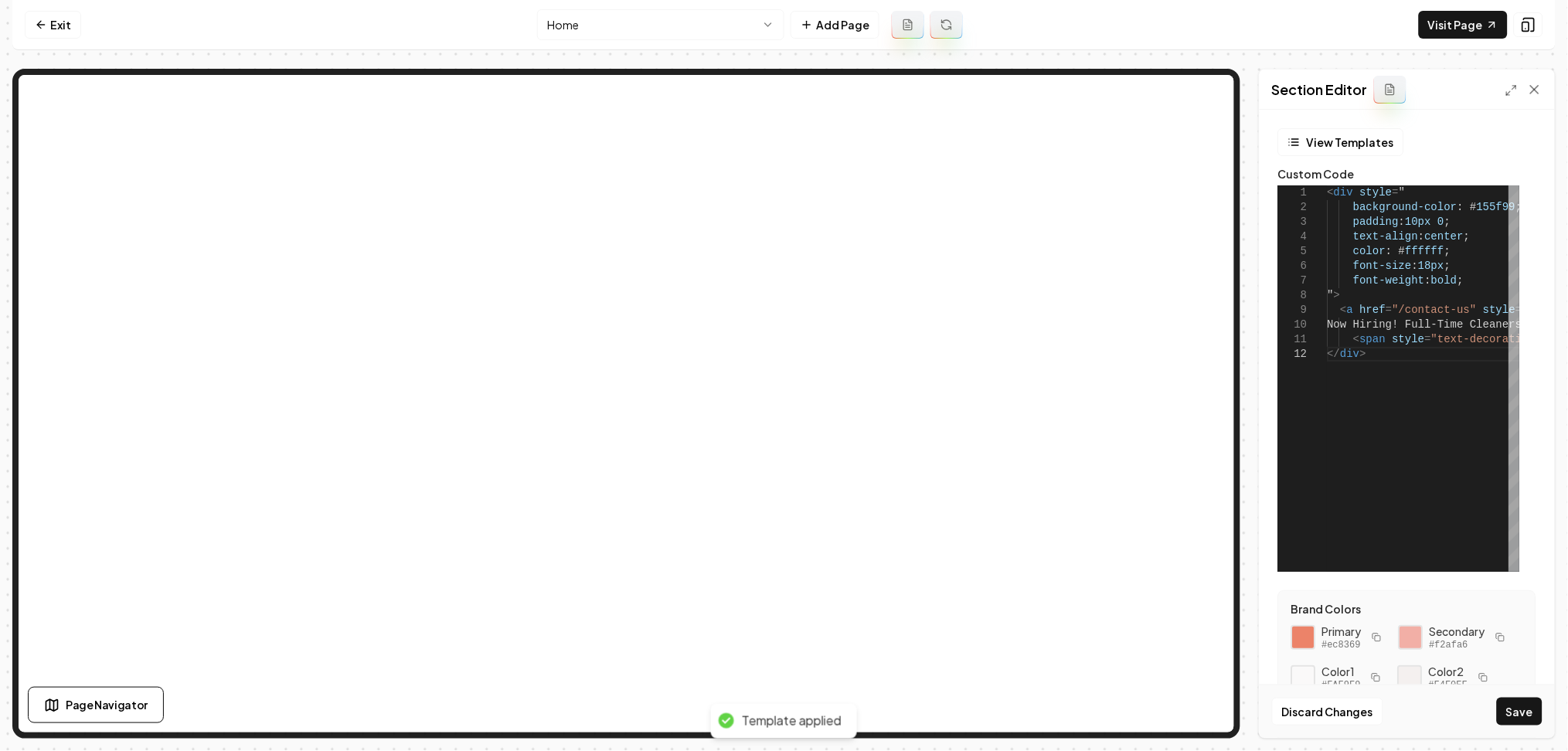
click at [1376, 638] on icon "button" at bounding box center [1377, 637] width 9 height 9
drag, startPoint x: 1500, startPoint y: 207, endPoint x: 1460, endPoint y: 210, distance: 40.1
click at [1460, 210] on div "< div style = " background-color : # 155f99 ; padding : 10px 0 ; text-align : c…" at bounding box center [1552, 379] width 450 height 387
type textarea "**********"
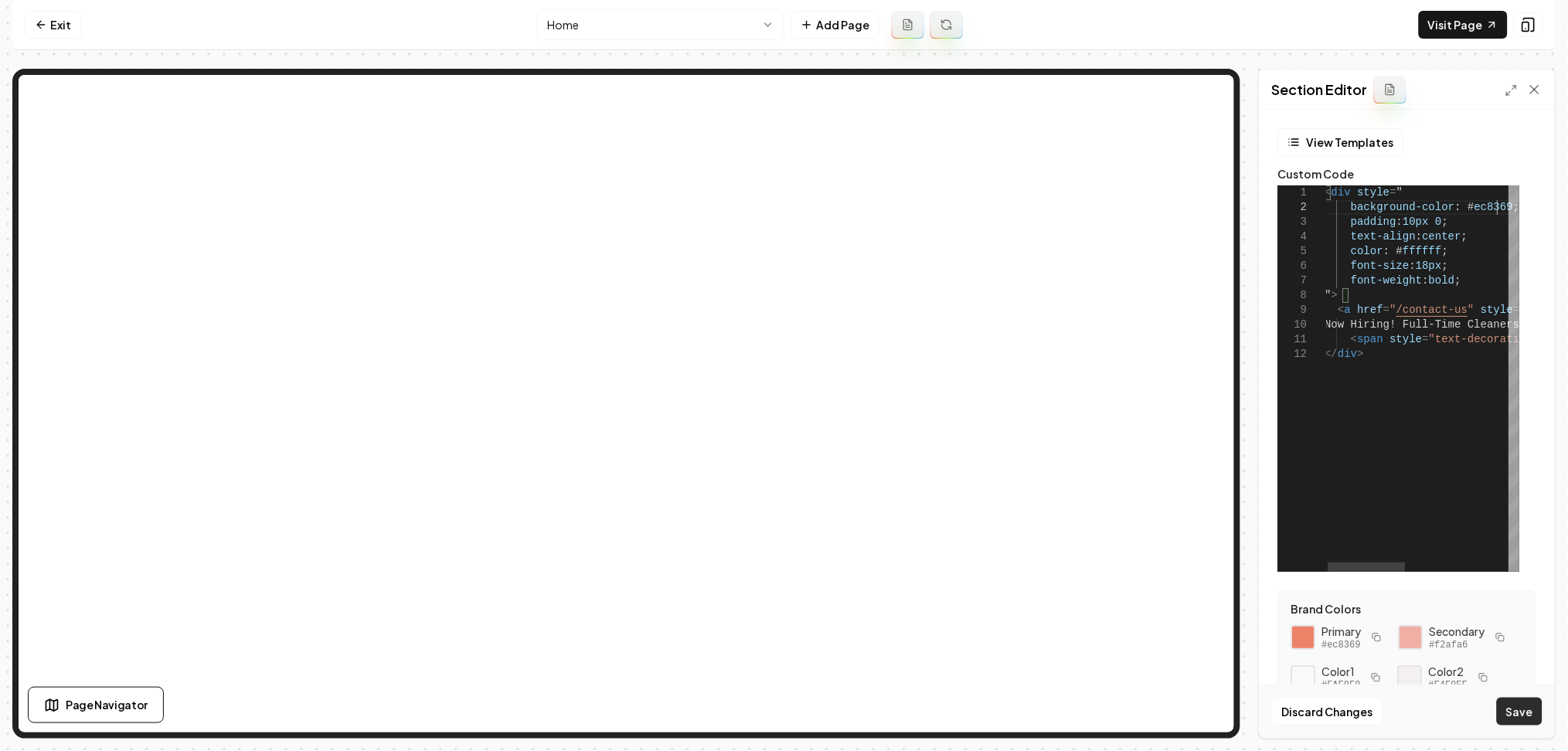
click at [1508, 711] on button "Save" at bounding box center [1519, 711] width 46 height 28
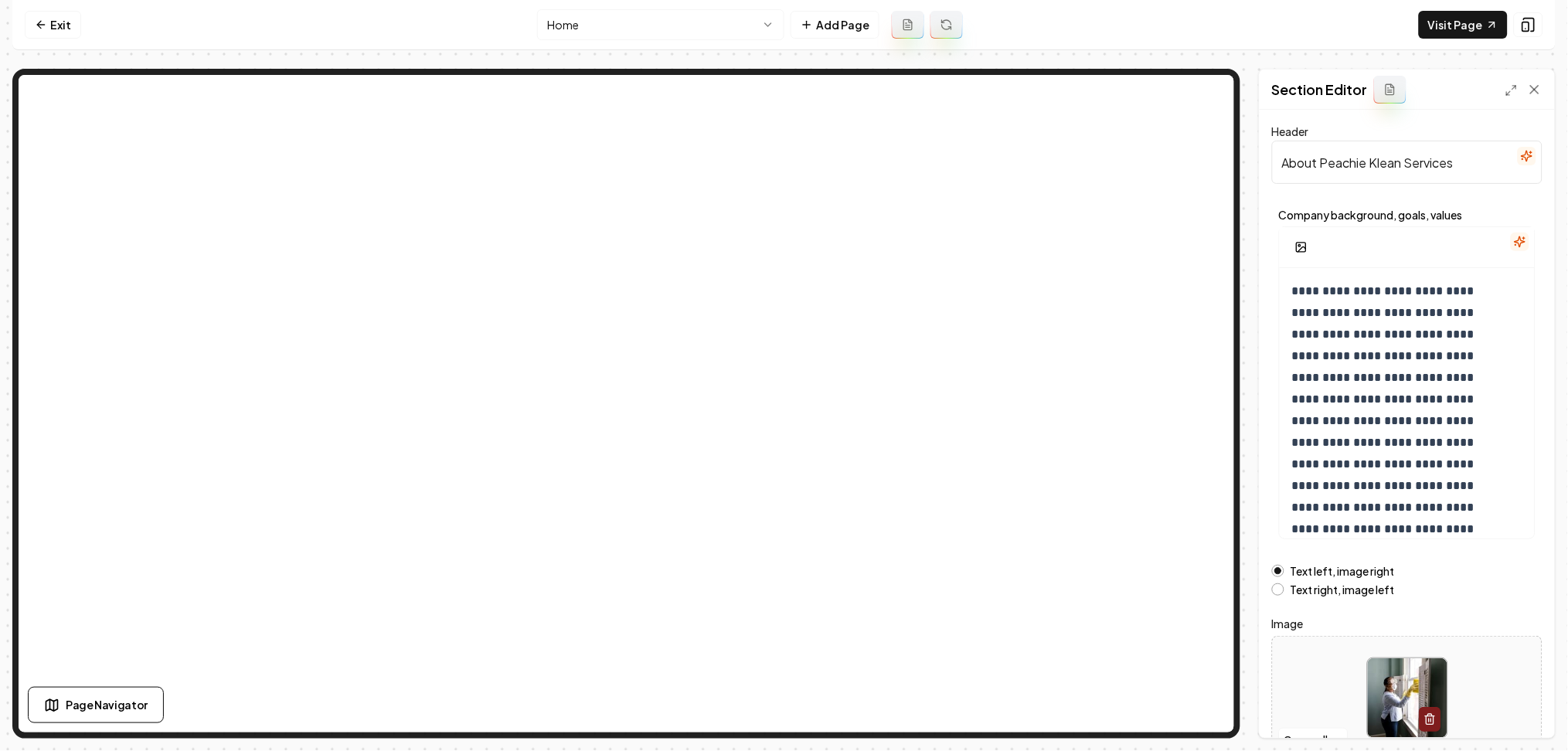
click at [1320, 660] on div at bounding box center [1406, 697] width 269 height 106
type input "**********"
click at [1497, 709] on div "Discard Changes Save" at bounding box center [1407, 711] width 296 height 54
click at [1516, 714] on button "Save" at bounding box center [1519, 711] width 46 height 28
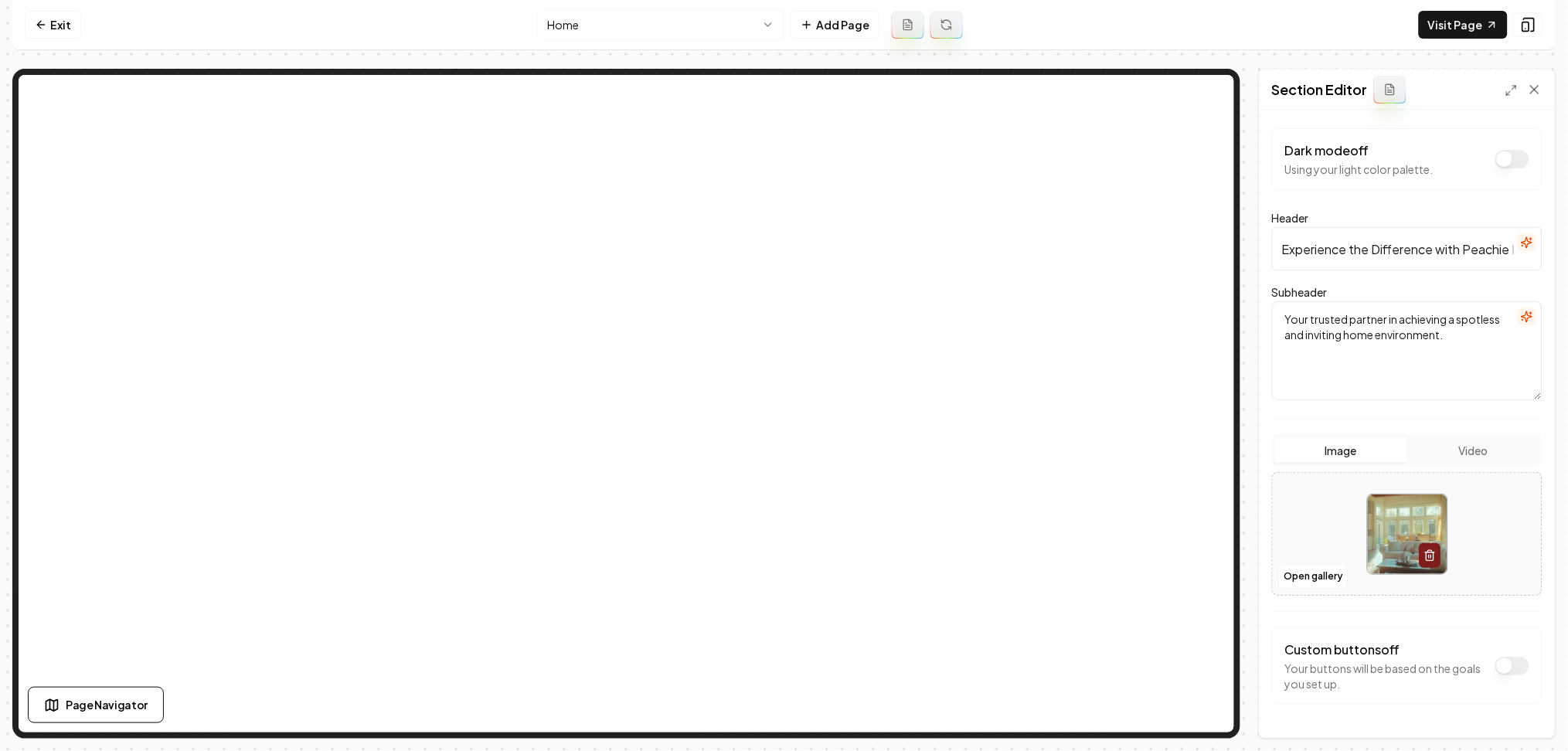
click at [1304, 505] on div at bounding box center [1406, 534] width 269 height 106
type input "**********"
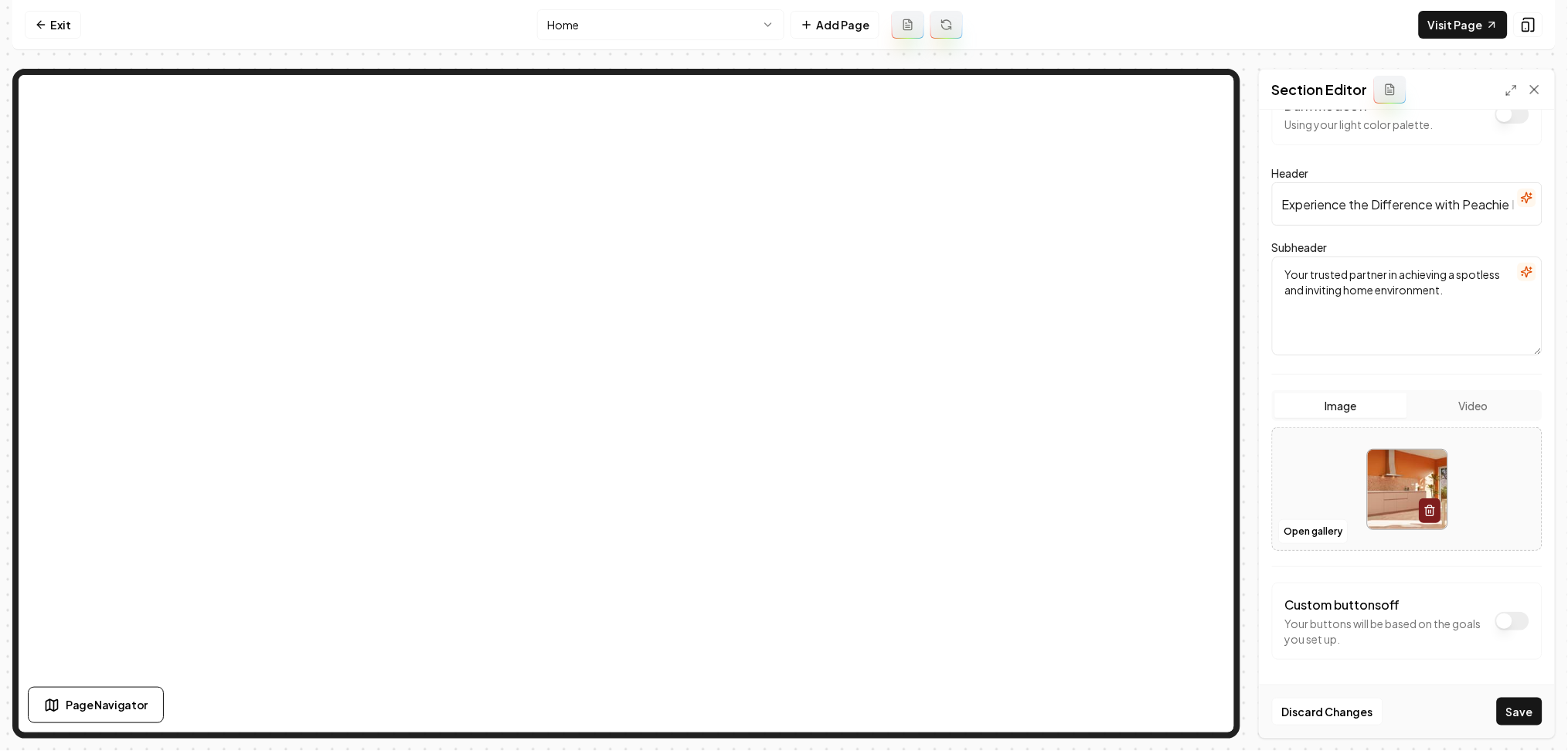
scroll to position [47, 0]
click at [1529, 703] on button "Save" at bounding box center [1519, 711] width 46 height 28
click at [1295, 527] on button "Open gallery" at bounding box center [1313, 530] width 69 height 25
click at [1304, 484] on div at bounding box center [1406, 488] width 269 height 106
type input "**********"
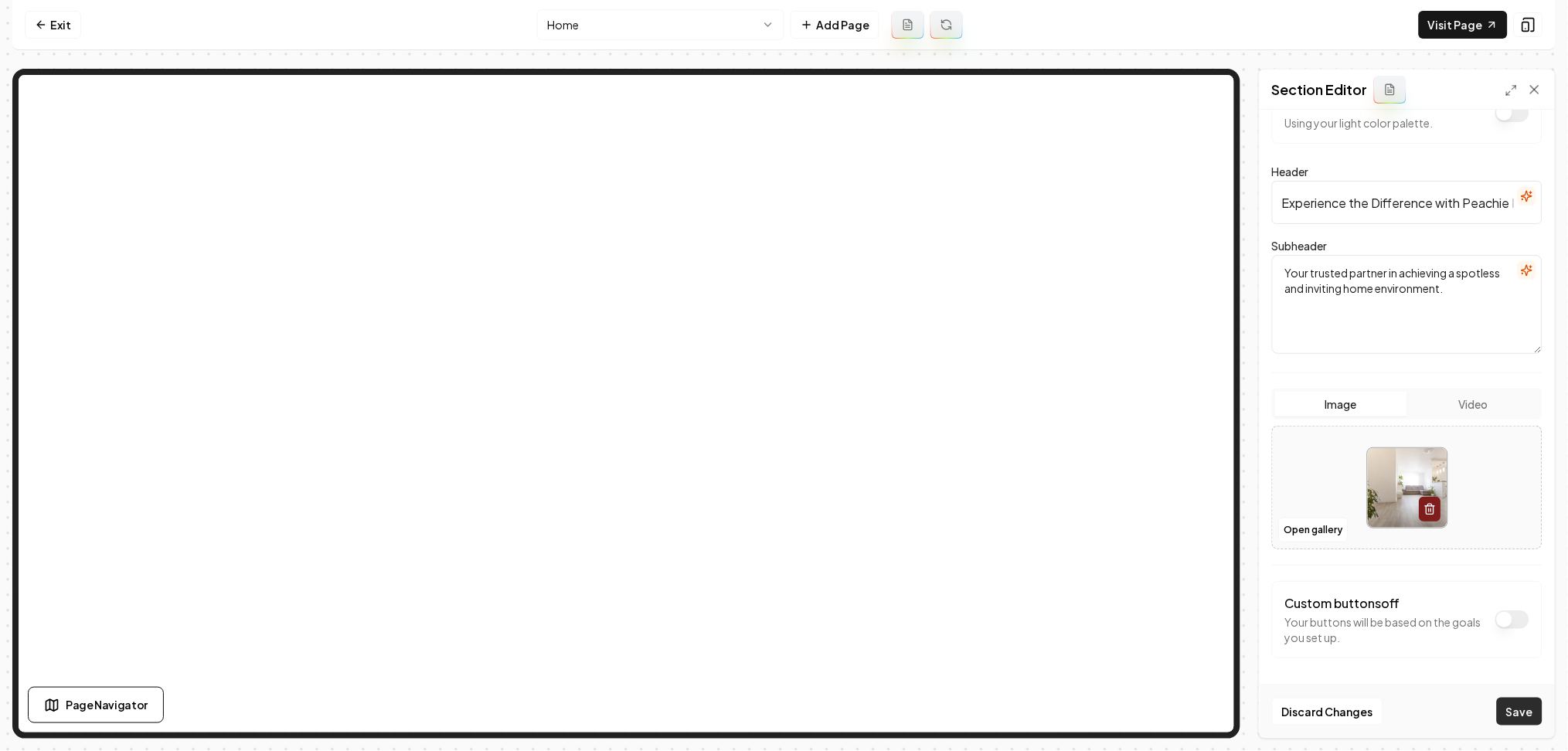
click at [1522, 718] on button "Save" at bounding box center [1519, 711] width 46 height 28
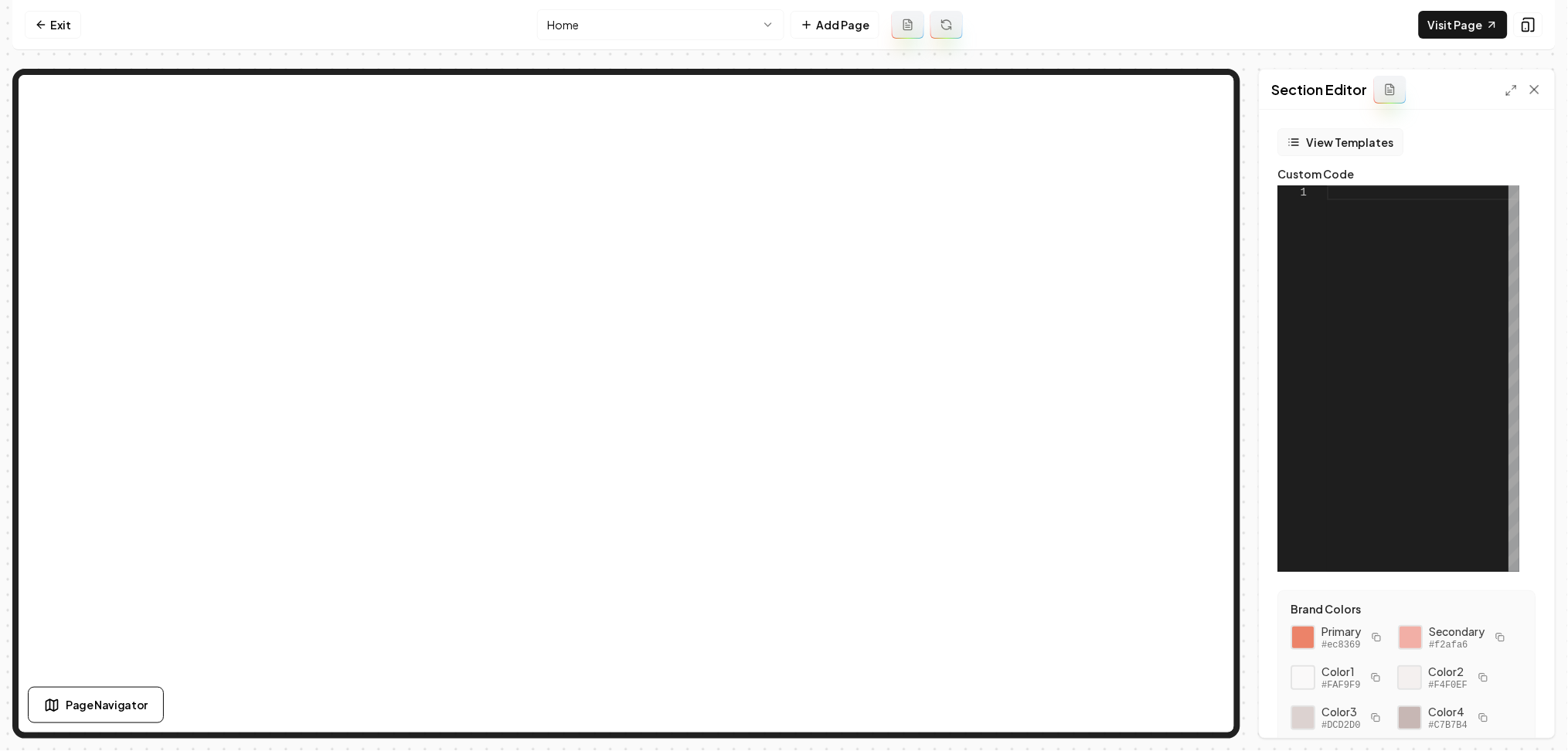
click at [1339, 142] on button "View Templates" at bounding box center [1341, 142] width 126 height 28
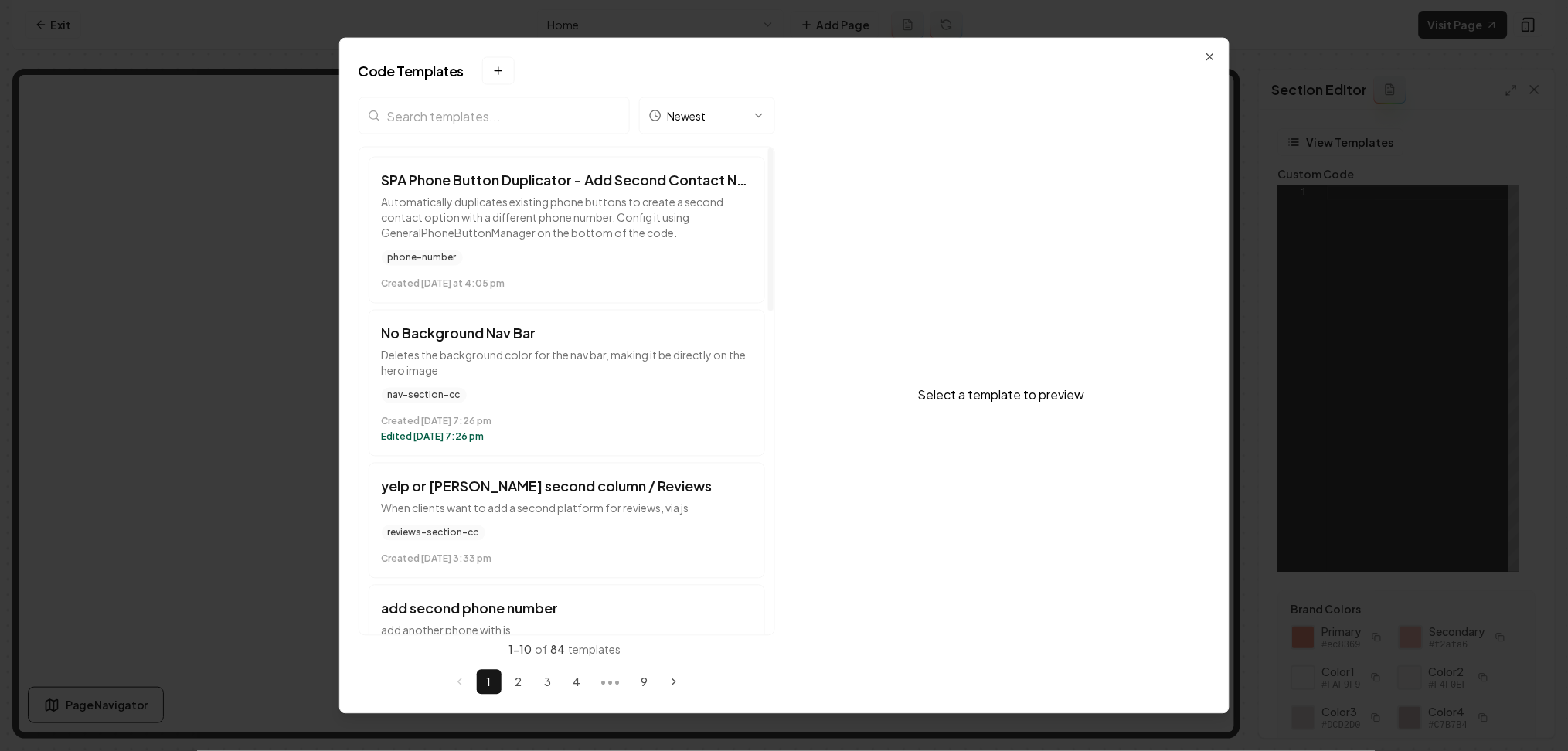
click at [450, 129] on input "search" at bounding box center [493, 115] width 271 height 37
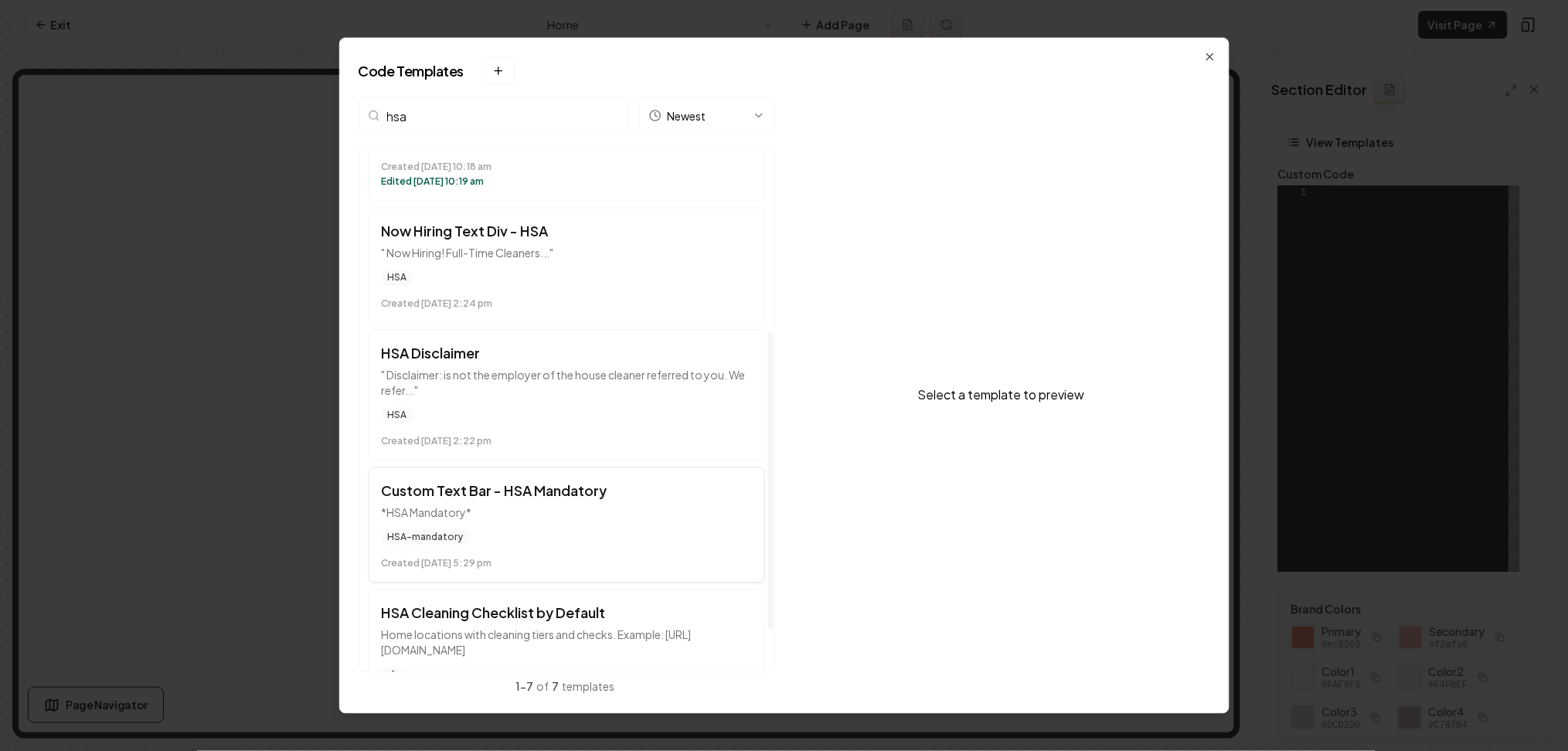
scroll to position [325, 0]
type input "hsa"
click at [482, 521] on button "Custom Text Bar - HSA Mandatory *HSA Mandatory* HSA-mandatory Created [DATE] 5:…" at bounding box center [567, 525] width 397 height 116
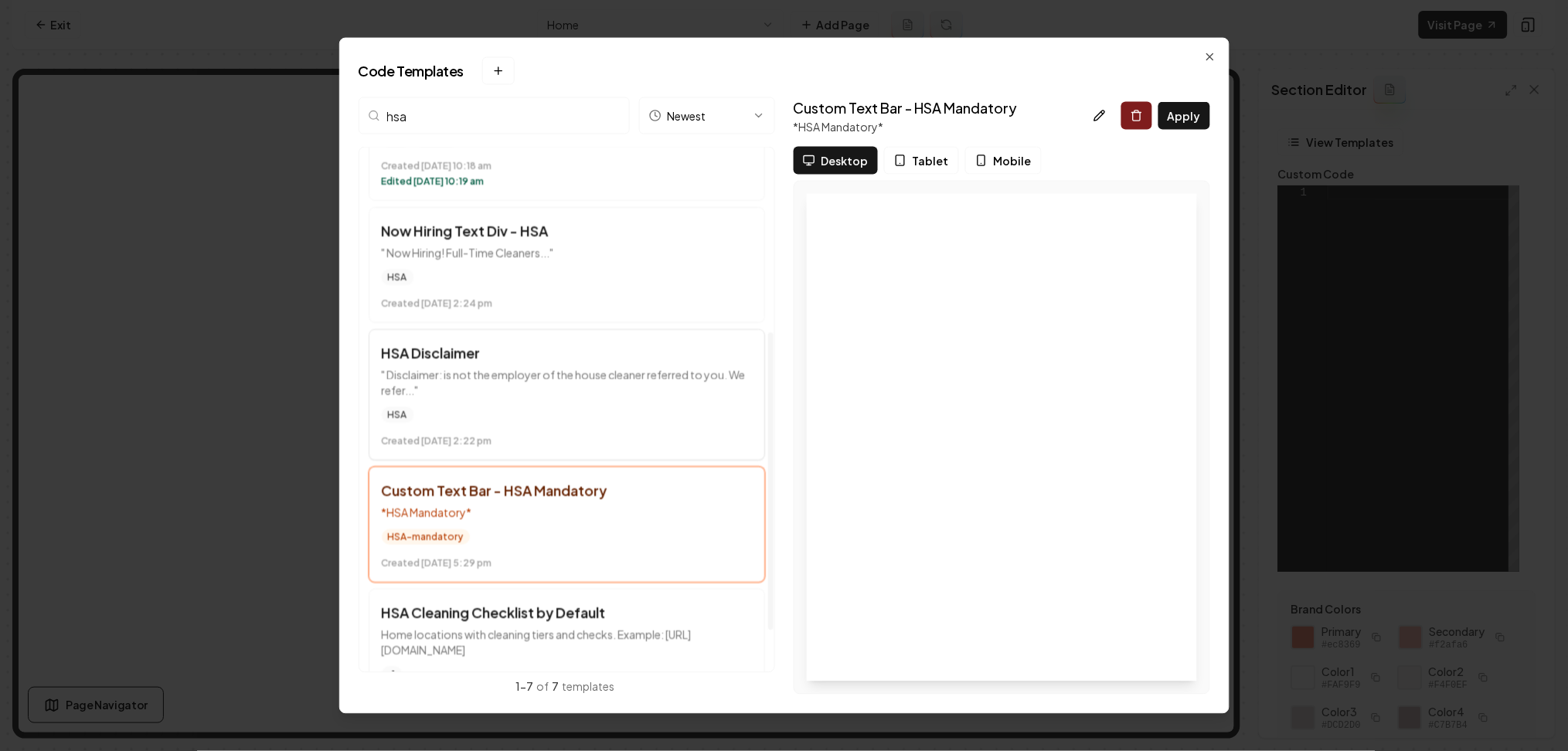
click at [440, 383] on p "" Disclaimer: is not the employer of the house cleaner referred to you. We refe…" at bounding box center [566, 382] width 370 height 31
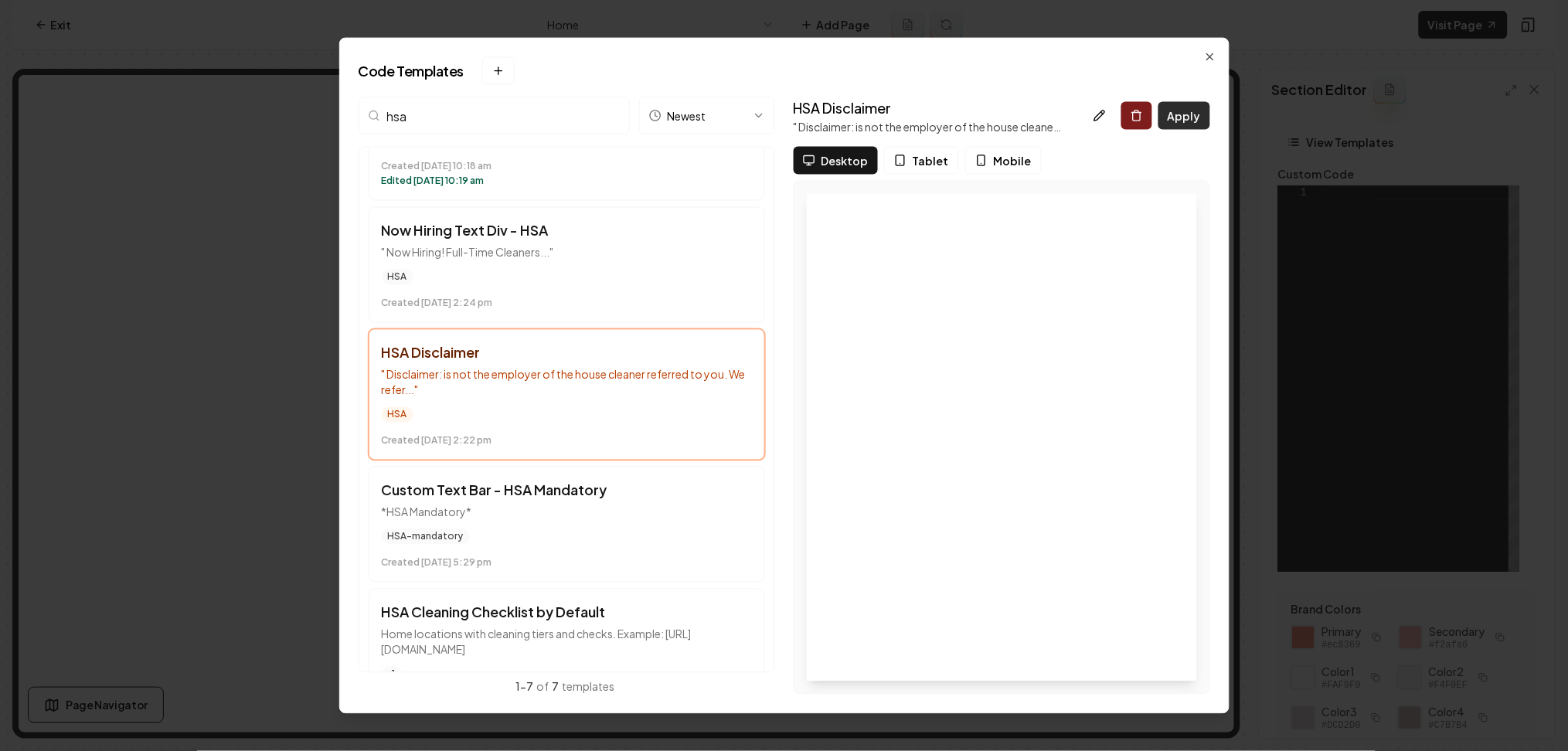
click at [1184, 107] on button "Apply" at bounding box center [1184, 116] width 52 height 28
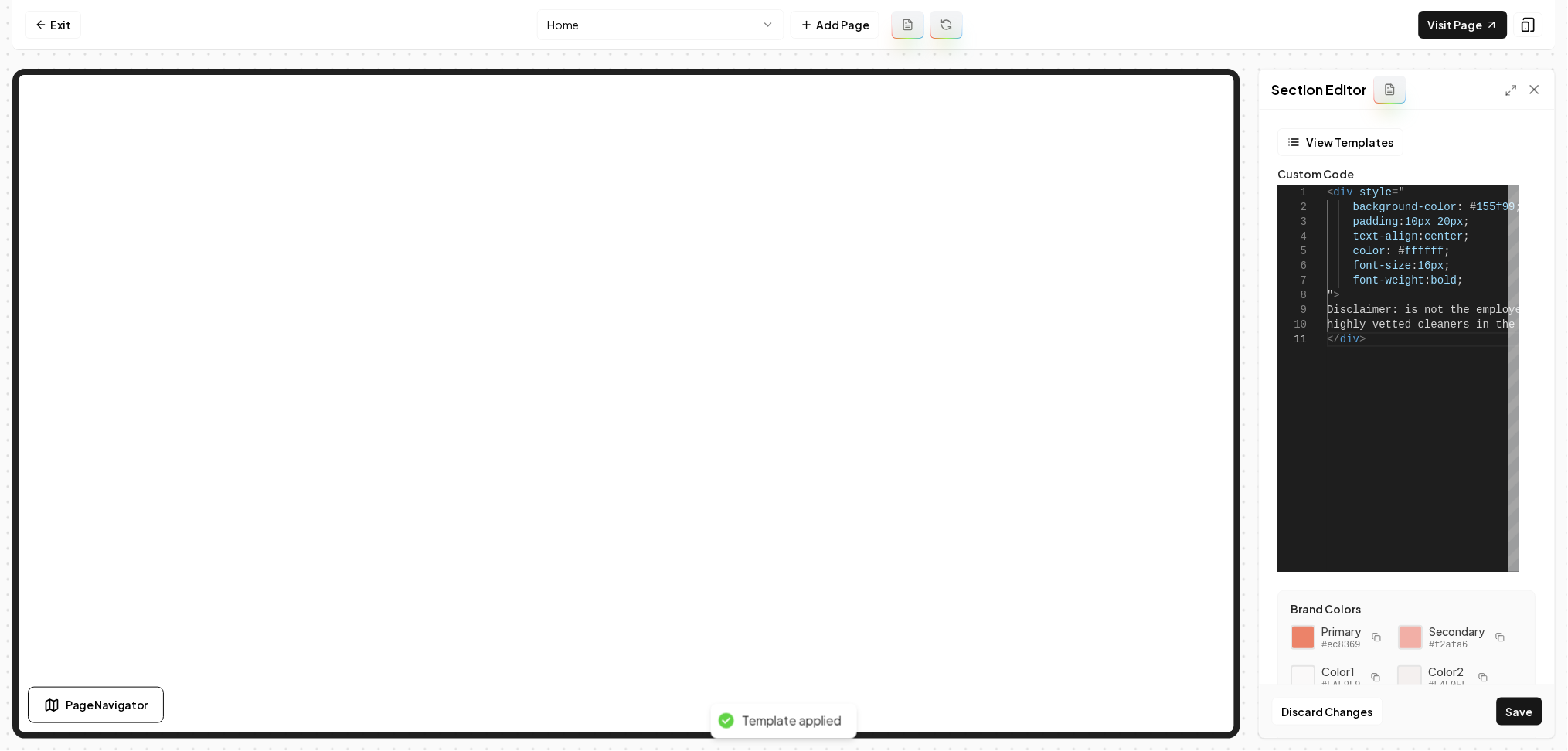
click at [1373, 642] on icon "button" at bounding box center [1377, 637] width 9 height 9
drag, startPoint x: 1500, startPoint y: 204, endPoint x: 1461, endPoint y: 211, distance: 39.6
click at [1461, 211] on div "< div style = " background-color : # 155f99 ; padding : 10px 20px ; text-align …" at bounding box center [1582, 379] width 510 height 387
click at [1407, 307] on div "< div style = " background-color : # ec8369 ; padding : 10px 20px ; text-align …" at bounding box center [1580, 379] width 510 height 387
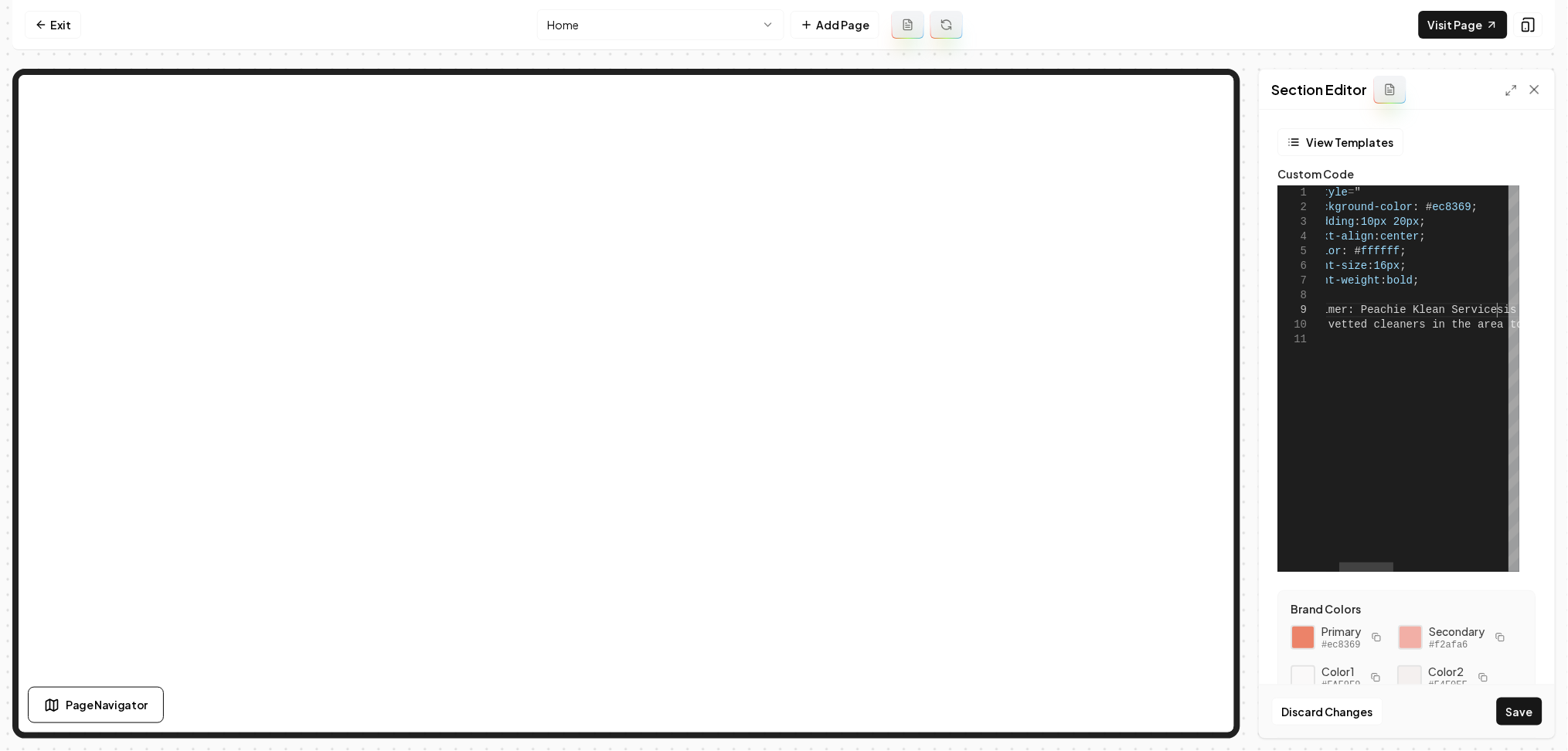
scroll to position [117, 218]
type textarea "**********"
click at [1514, 708] on button "Save" at bounding box center [1519, 711] width 46 height 28
click at [624, 42] on nav "Exit Home Add Page Visit Page" at bounding box center [784, 25] width 1543 height 51
click at [621, 30] on html "**********" at bounding box center [784, 375] width 1568 height 751
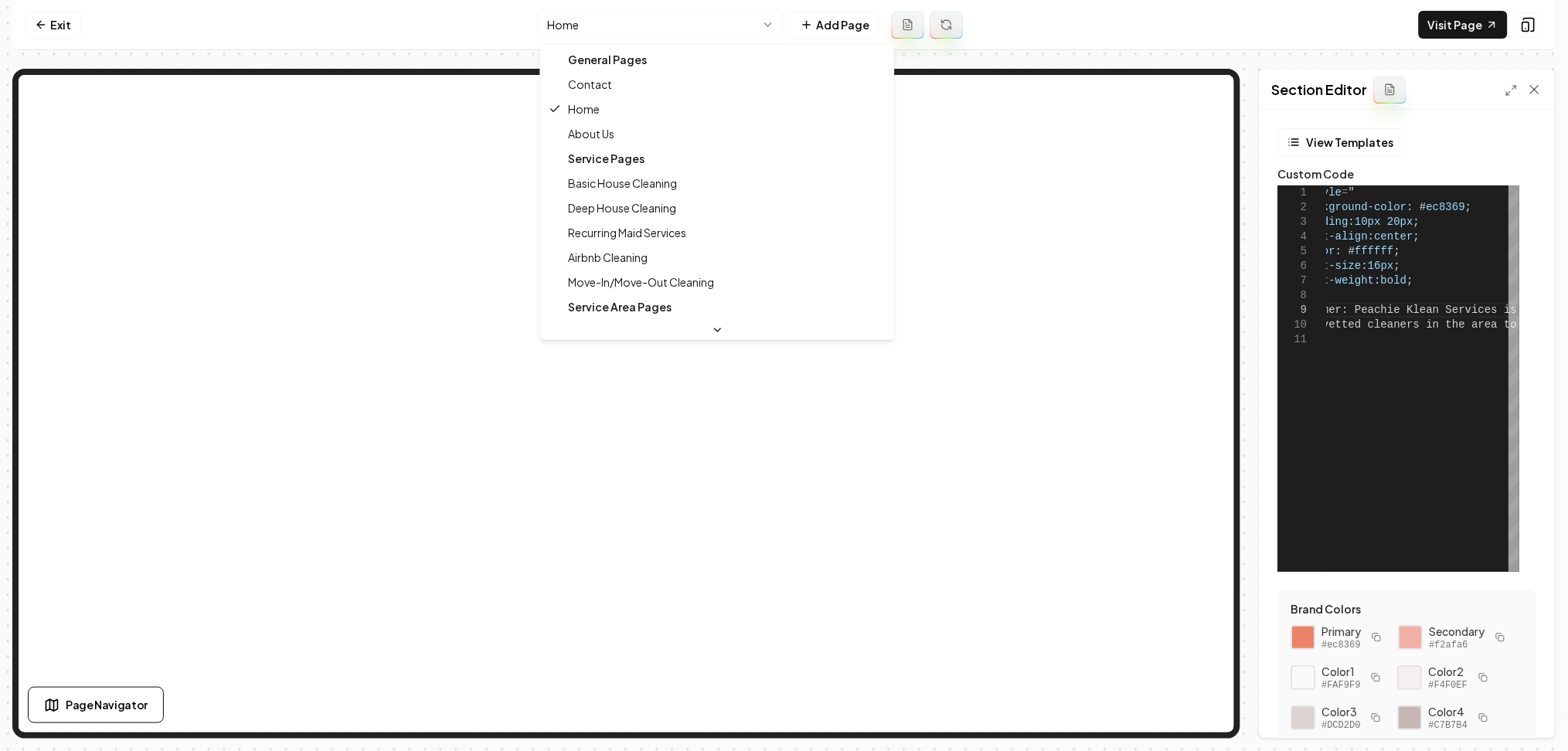
click at [599, 147] on div "Service Pages" at bounding box center [717, 158] width 347 height 25
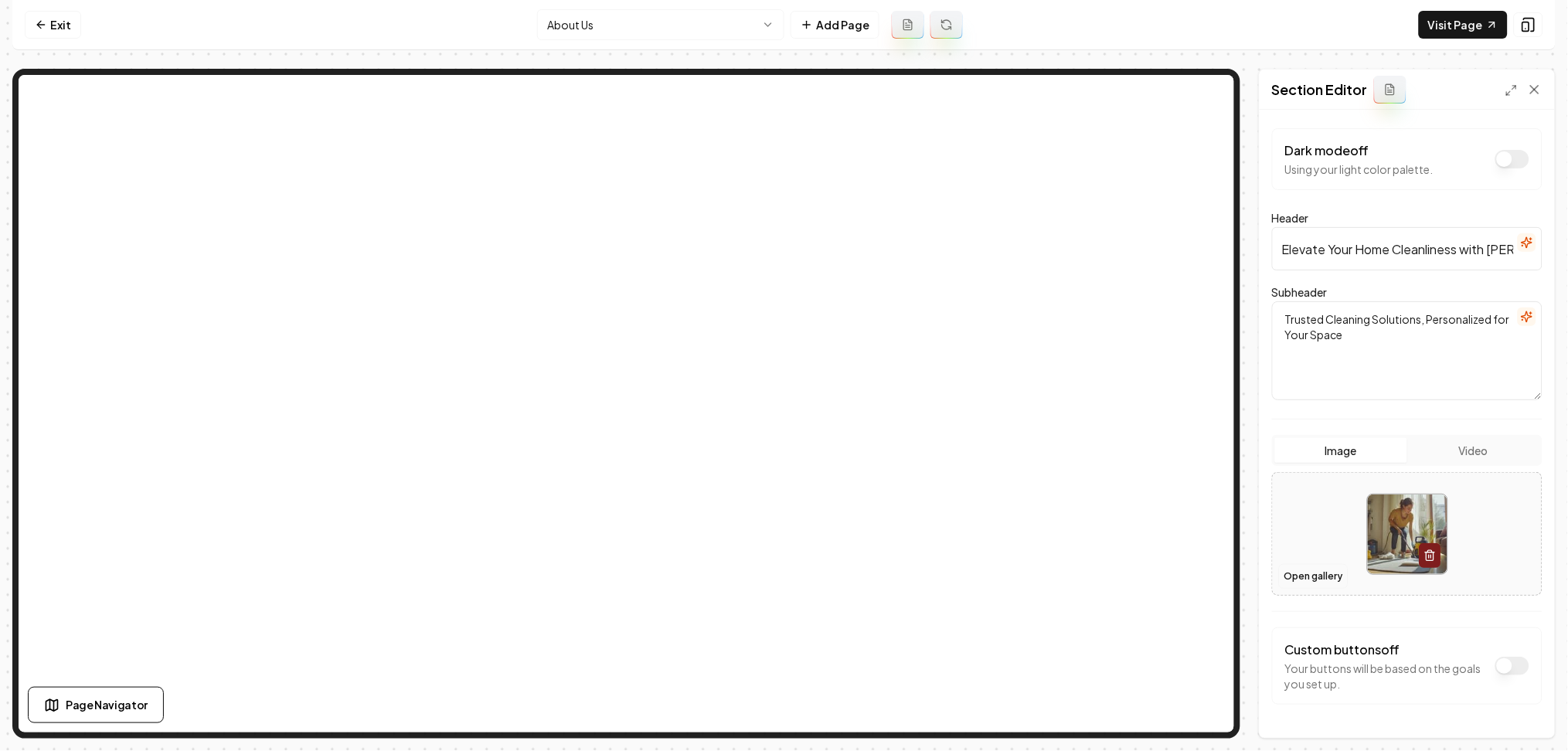
click at [1308, 585] on button "Open gallery" at bounding box center [1313, 576] width 69 height 25
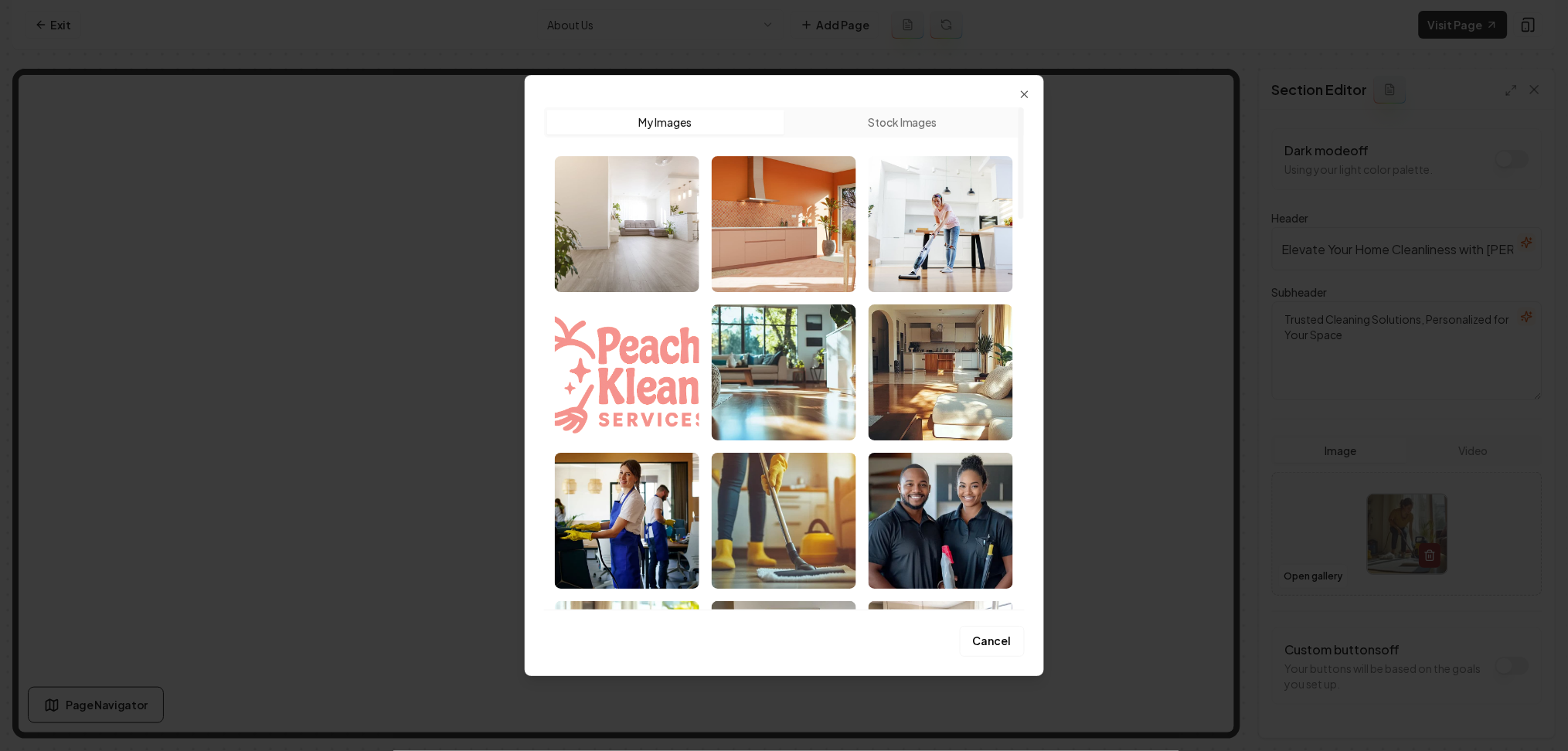
click at [774, 223] on img "Select image image_68b0571d5c7cd75eb8d55a38.jpeg" at bounding box center [784, 223] width 145 height 136
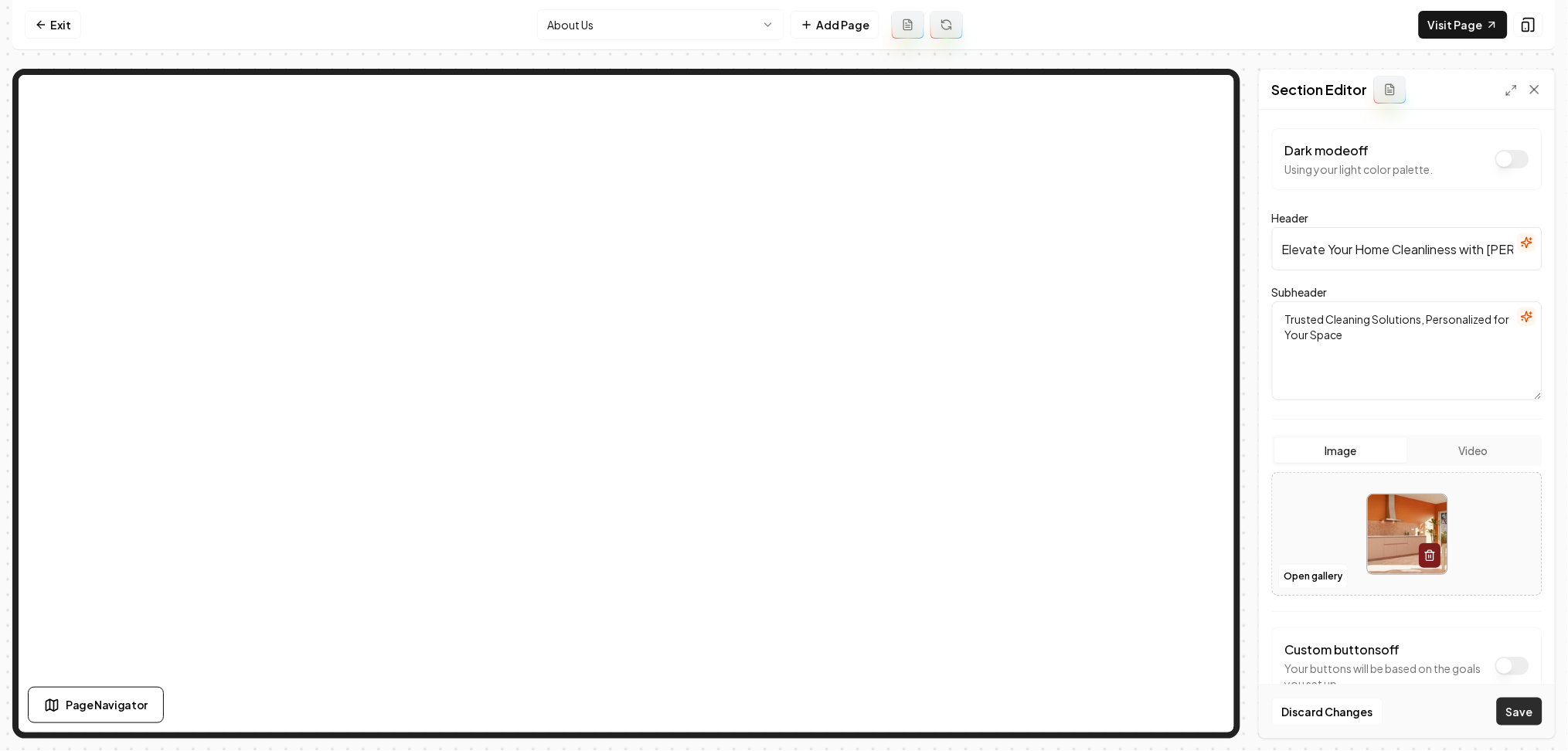
click at [1509, 715] on button "Save" at bounding box center [1519, 711] width 46 height 28
click at [619, 25] on html "Computer Required This feature is only available on a computer. Please switch t…" at bounding box center [784, 375] width 1568 height 751
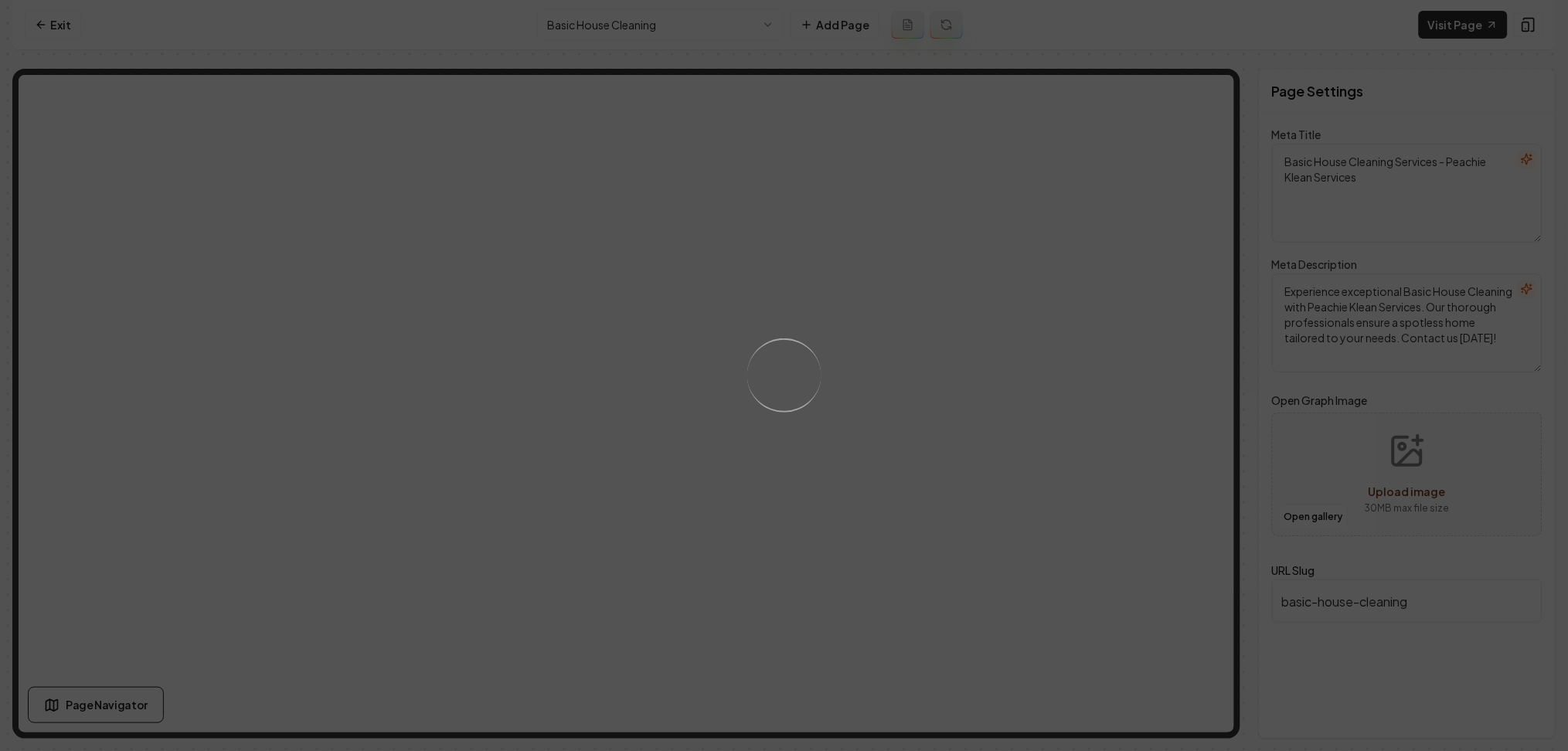
click at [887, 391] on div "Loading..." at bounding box center [784, 375] width 1568 height 751
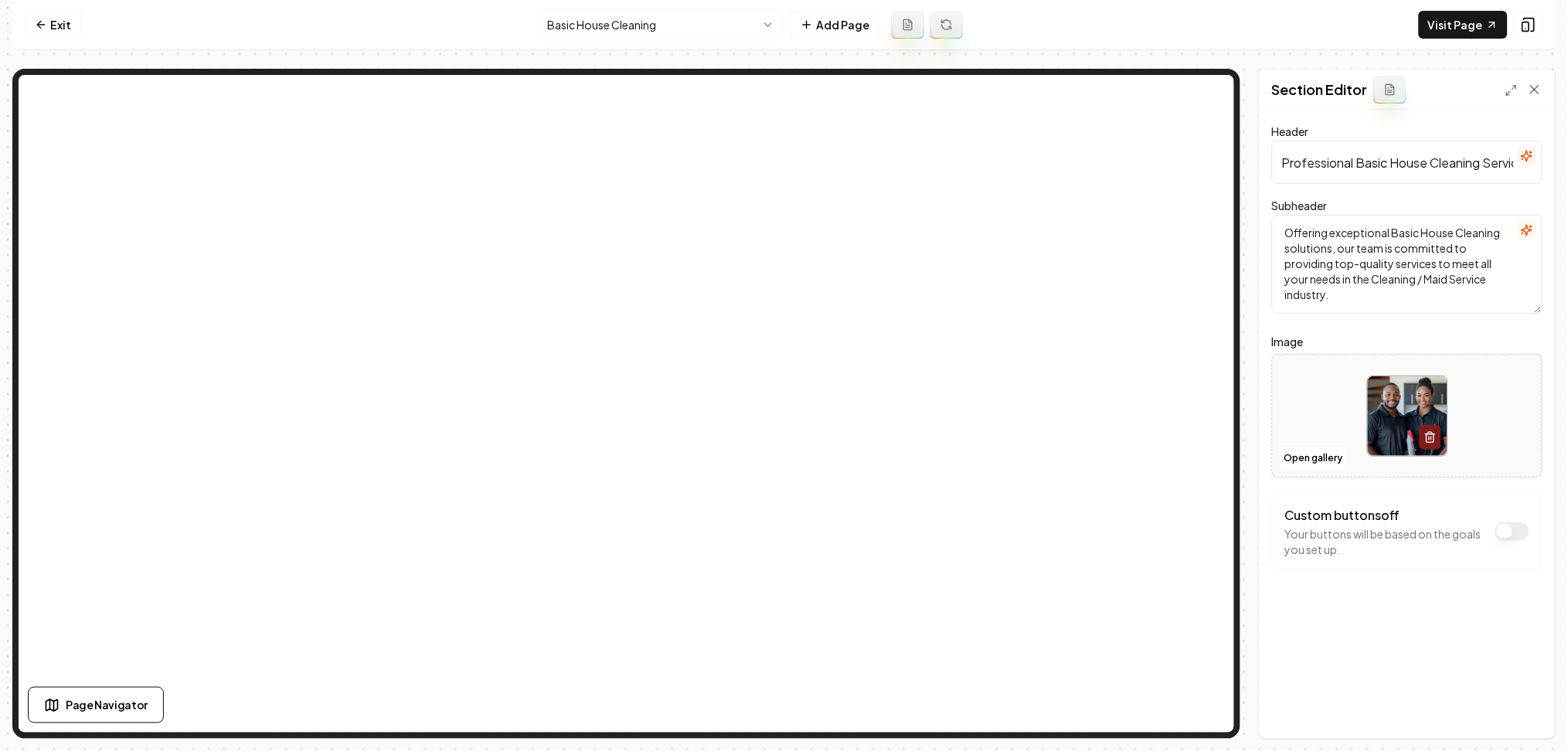
click at [1351, 406] on div at bounding box center [1406, 416] width 269 height 106
type input "**********"
click at [1519, 715] on button "Save" at bounding box center [1519, 711] width 46 height 28
click at [629, 32] on html "Computer Required This feature is only available on a computer. Please switch t…" at bounding box center [784, 375] width 1568 height 751
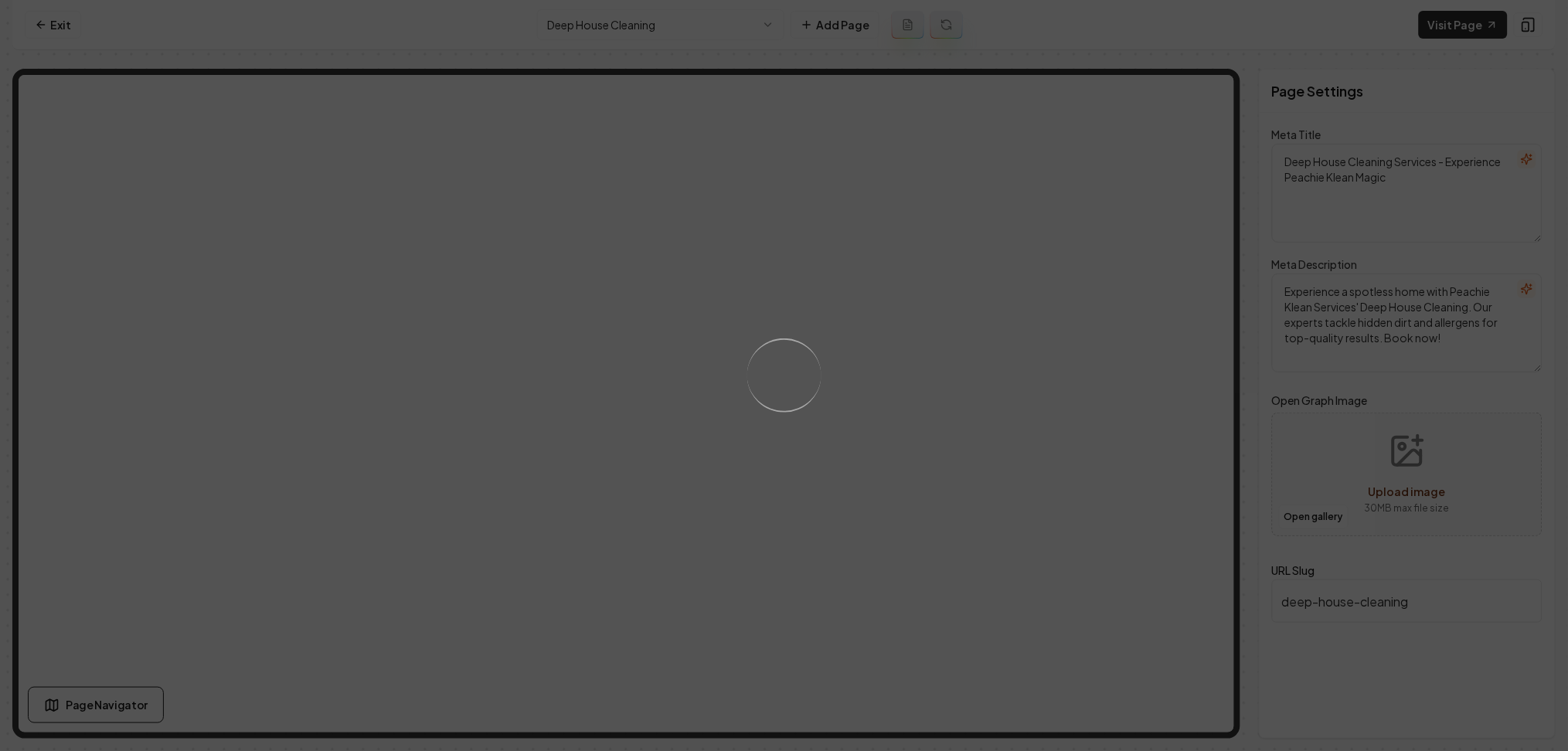
click at [839, 369] on div "Loading..." at bounding box center [784, 375] width 1568 height 751
click at [1079, 428] on div "Loading..." at bounding box center [784, 375] width 1568 height 751
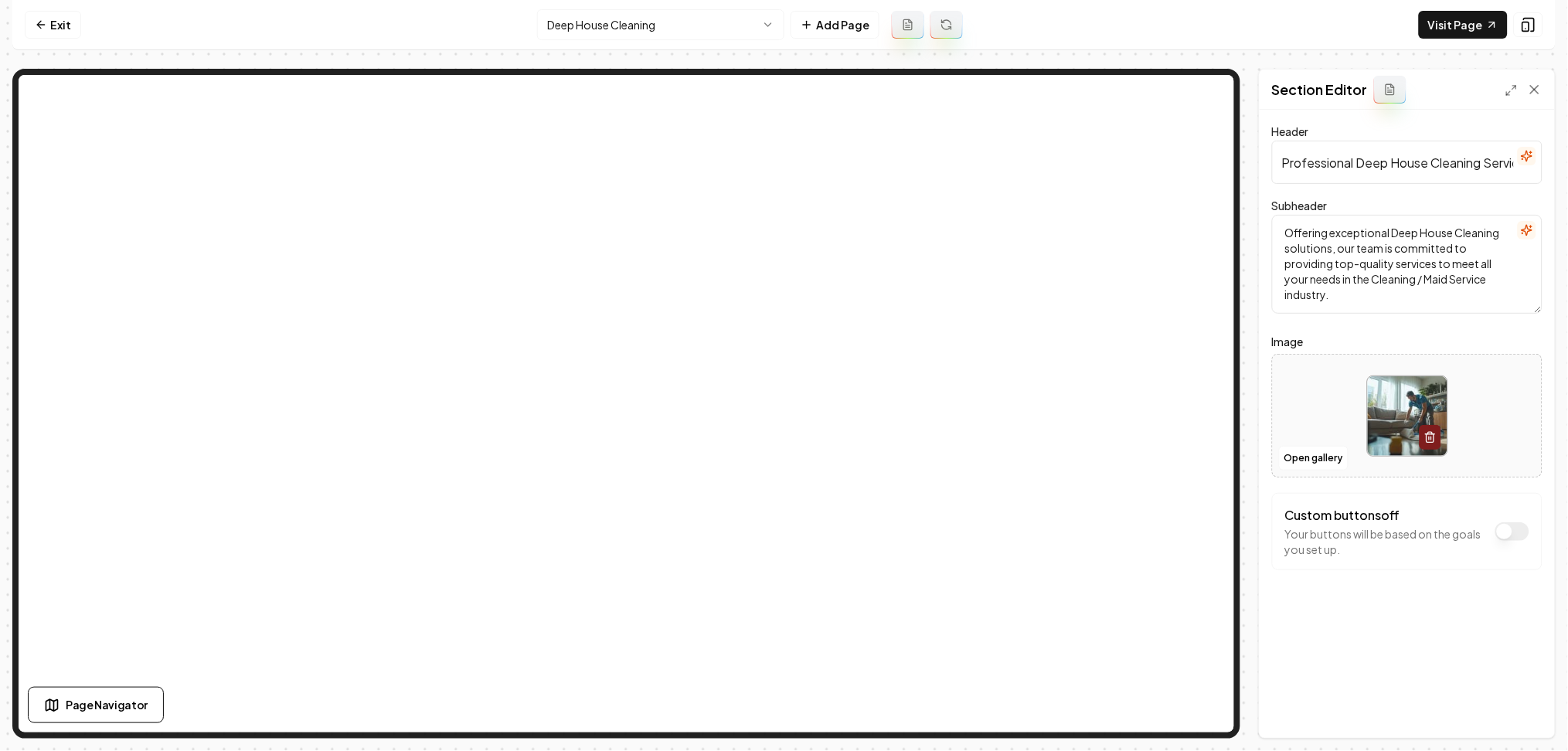
click at [1354, 408] on div at bounding box center [1406, 416] width 269 height 106
type input "**********"
click at [1531, 715] on button "Save" at bounding box center [1519, 711] width 46 height 28
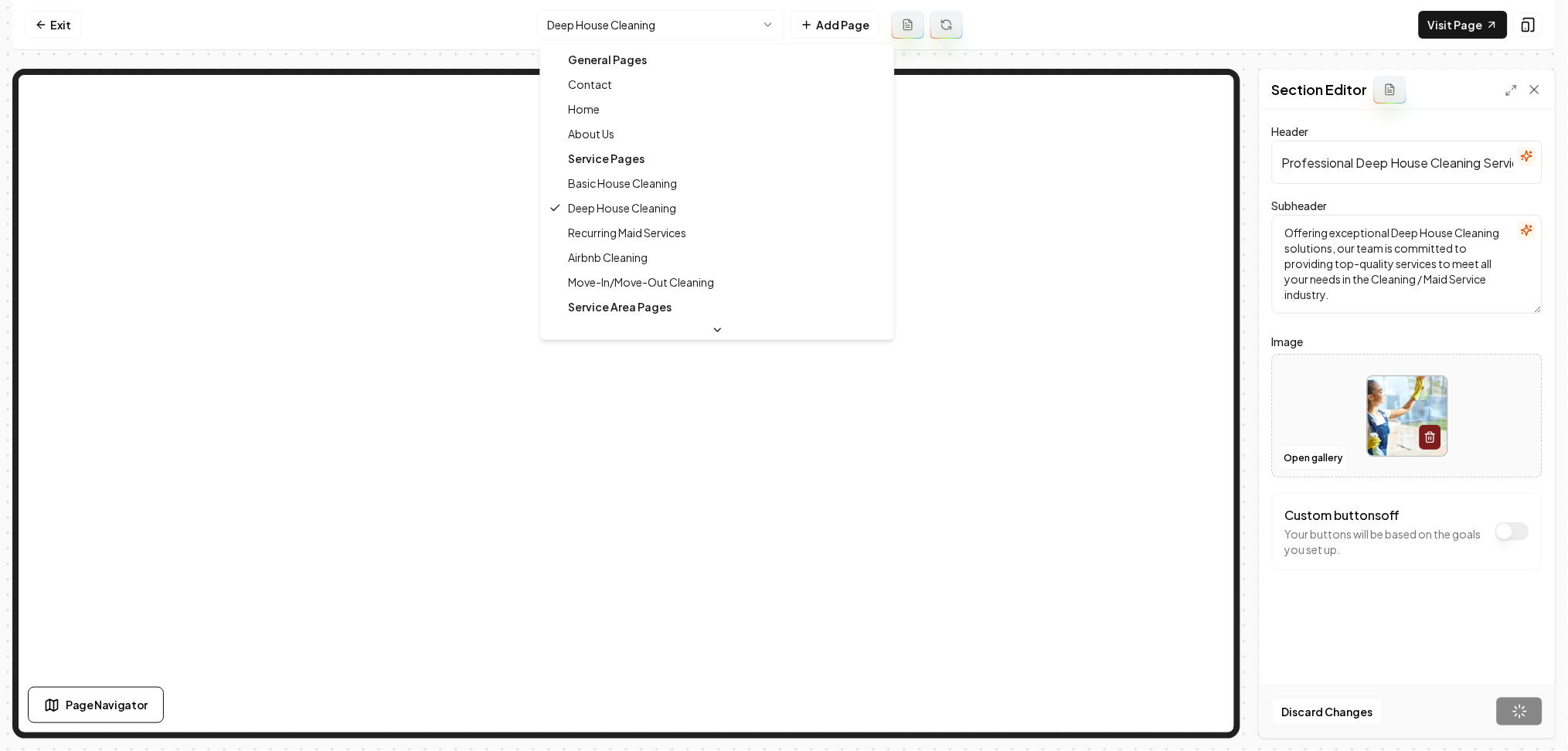
click at [663, 28] on html "Computer Required This feature is only available on a computer. Please switch t…" at bounding box center [784, 375] width 1568 height 751
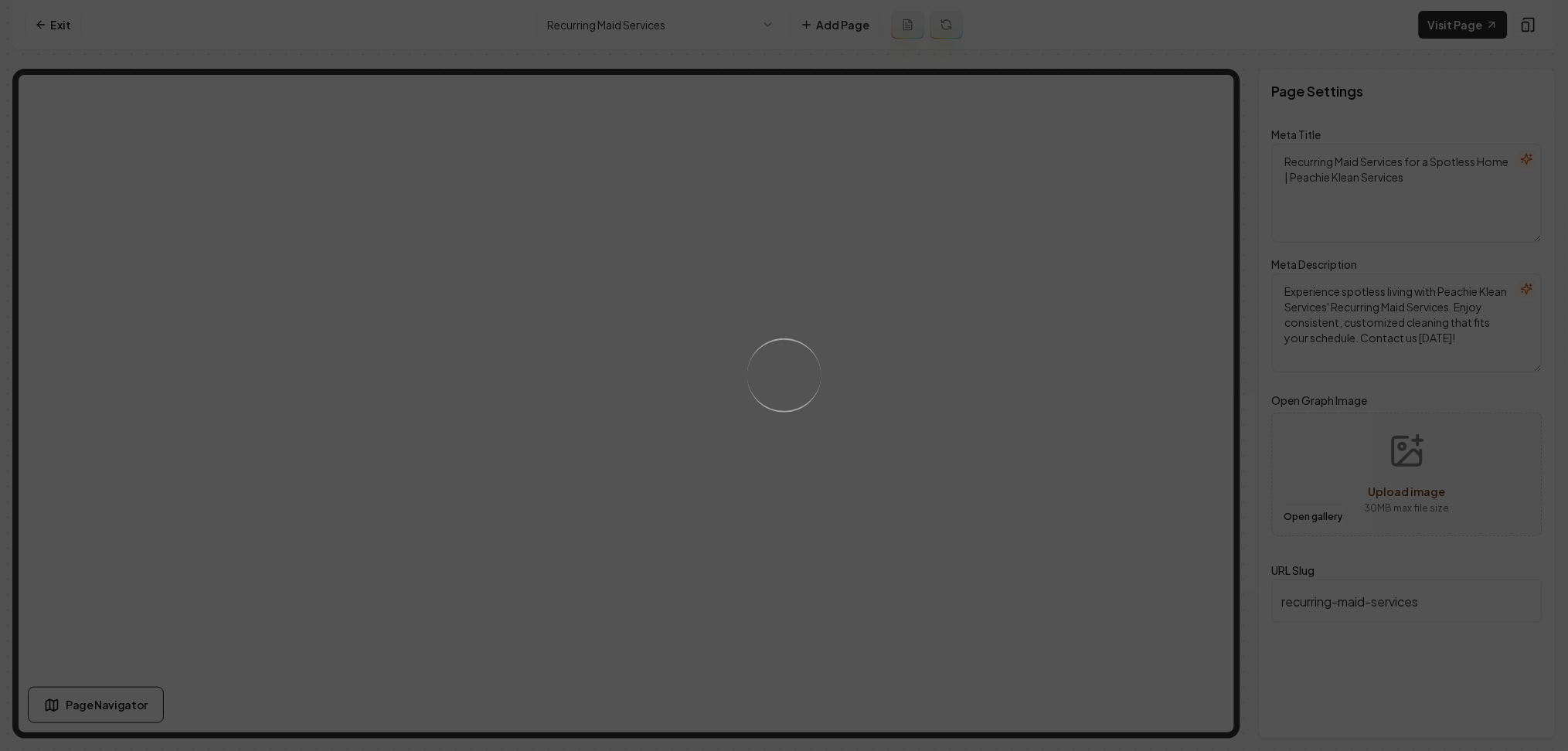
click at [956, 424] on div "Loading..." at bounding box center [784, 375] width 1568 height 751
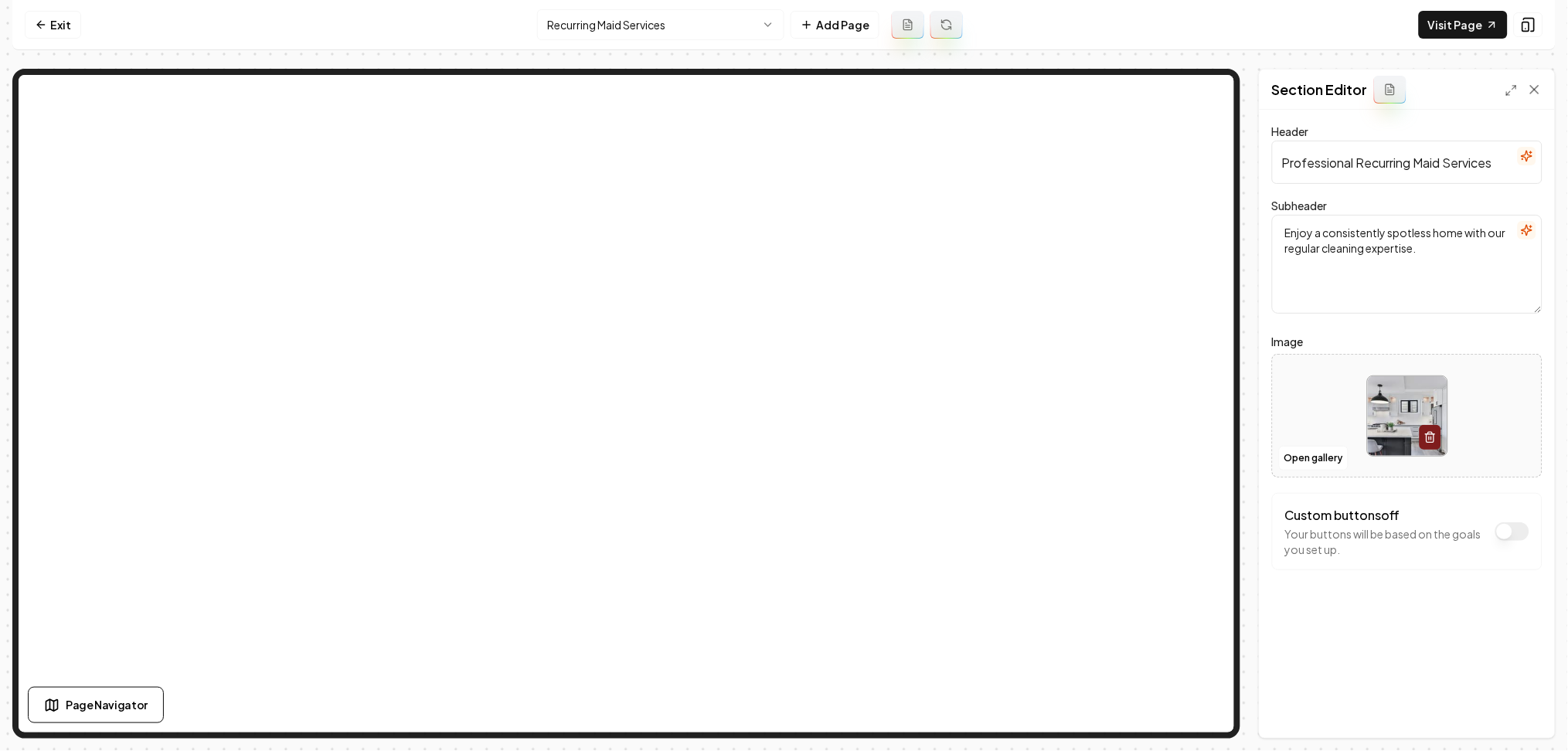
click at [1330, 391] on div at bounding box center [1406, 416] width 269 height 106
type input "**********"
click at [1522, 720] on button "Save" at bounding box center [1519, 711] width 46 height 28
click at [575, 41] on nav "Exit Recurring Maid Services Add Page Visit Page" at bounding box center [784, 25] width 1543 height 51
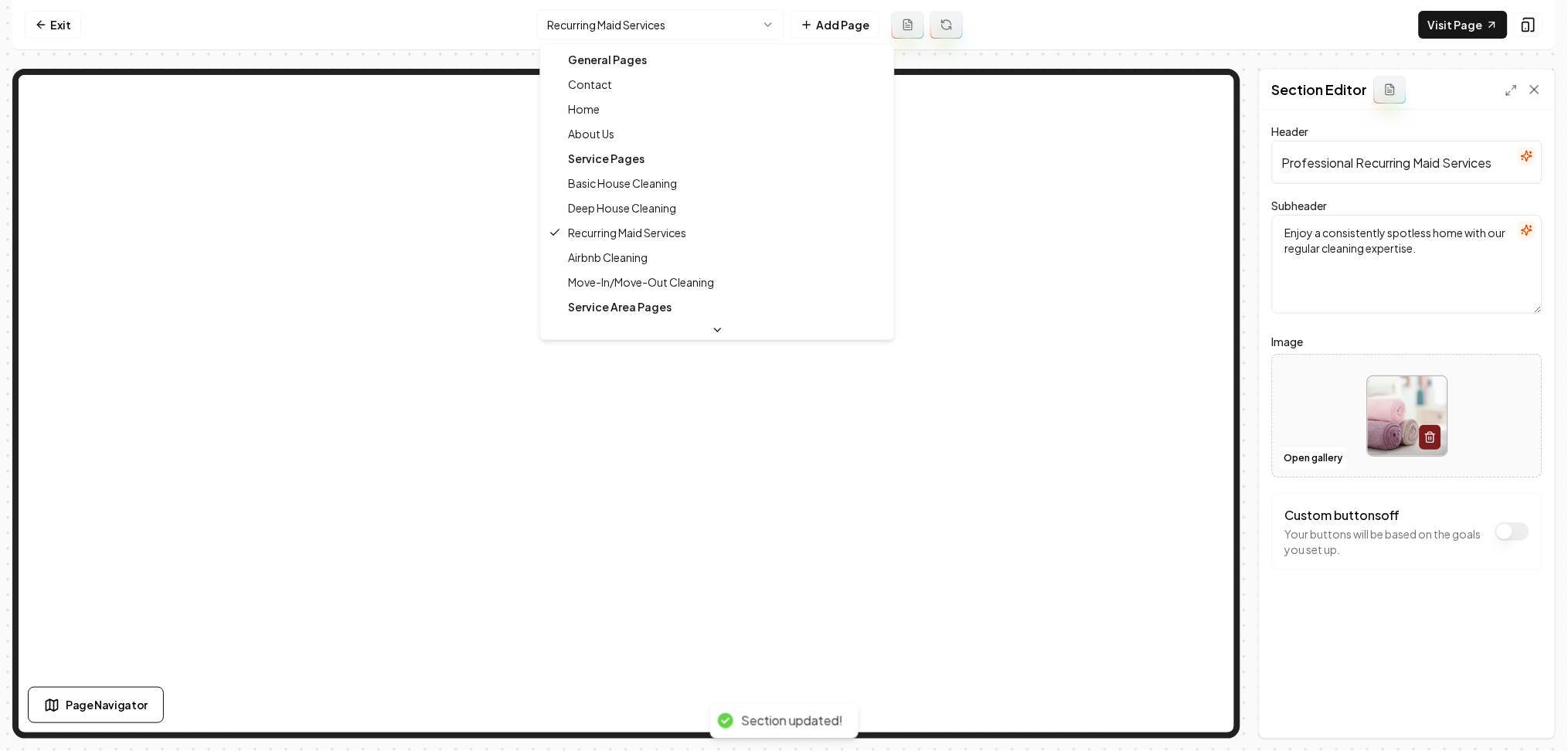
click at [589, 24] on html "Computer Required This feature is only available on a computer. Please switch t…" at bounding box center [784, 375] width 1568 height 751
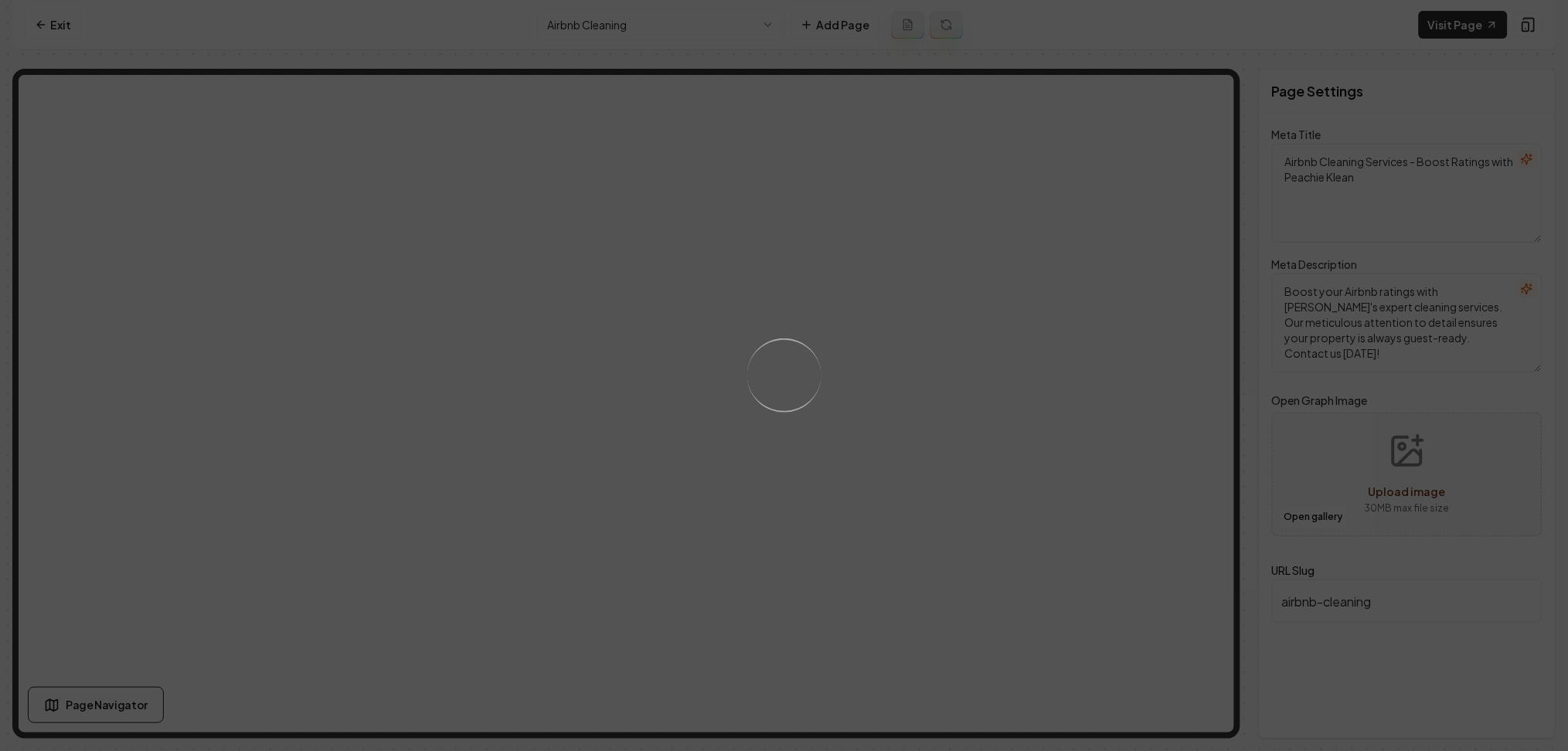
drag, startPoint x: 942, startPoint y: 415, endPoint x: 945, endPoint y: 426, distance: 11.4
click at [944, 425] on div "Loading..." at bounding box center [784, 375] width 1568 height 751
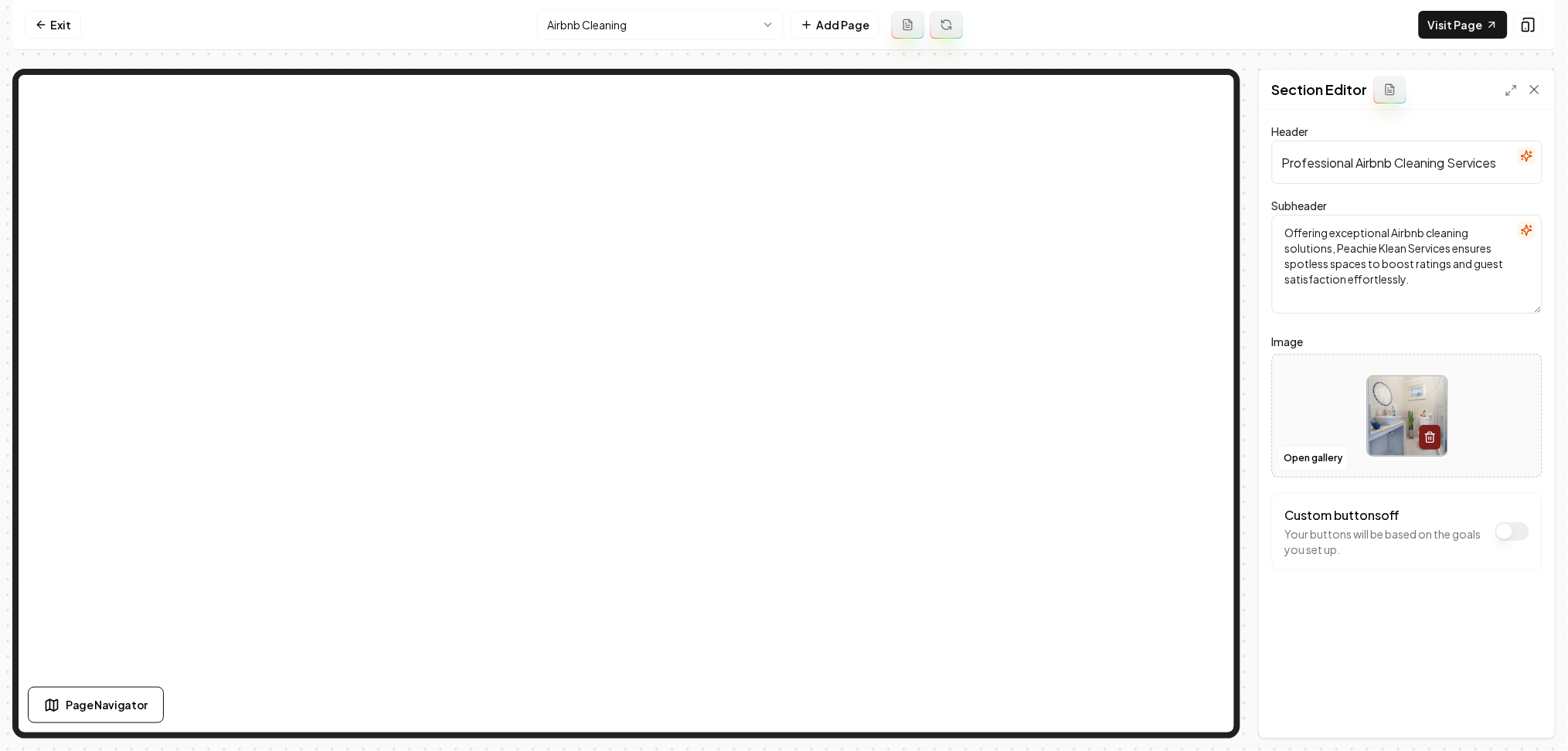
click at [1316, 398] on div at bounding box center [1406, 416] width 269 height 106
type input "**********"
click at [1518, 712] on button "Save" at bounding box center [1519, 711] width 46 height 28
click at [648, 16] on html "Computer Required This feature is only available on a computer. Please switch t…" at bounding box center [784, 375] width 1568 height 751
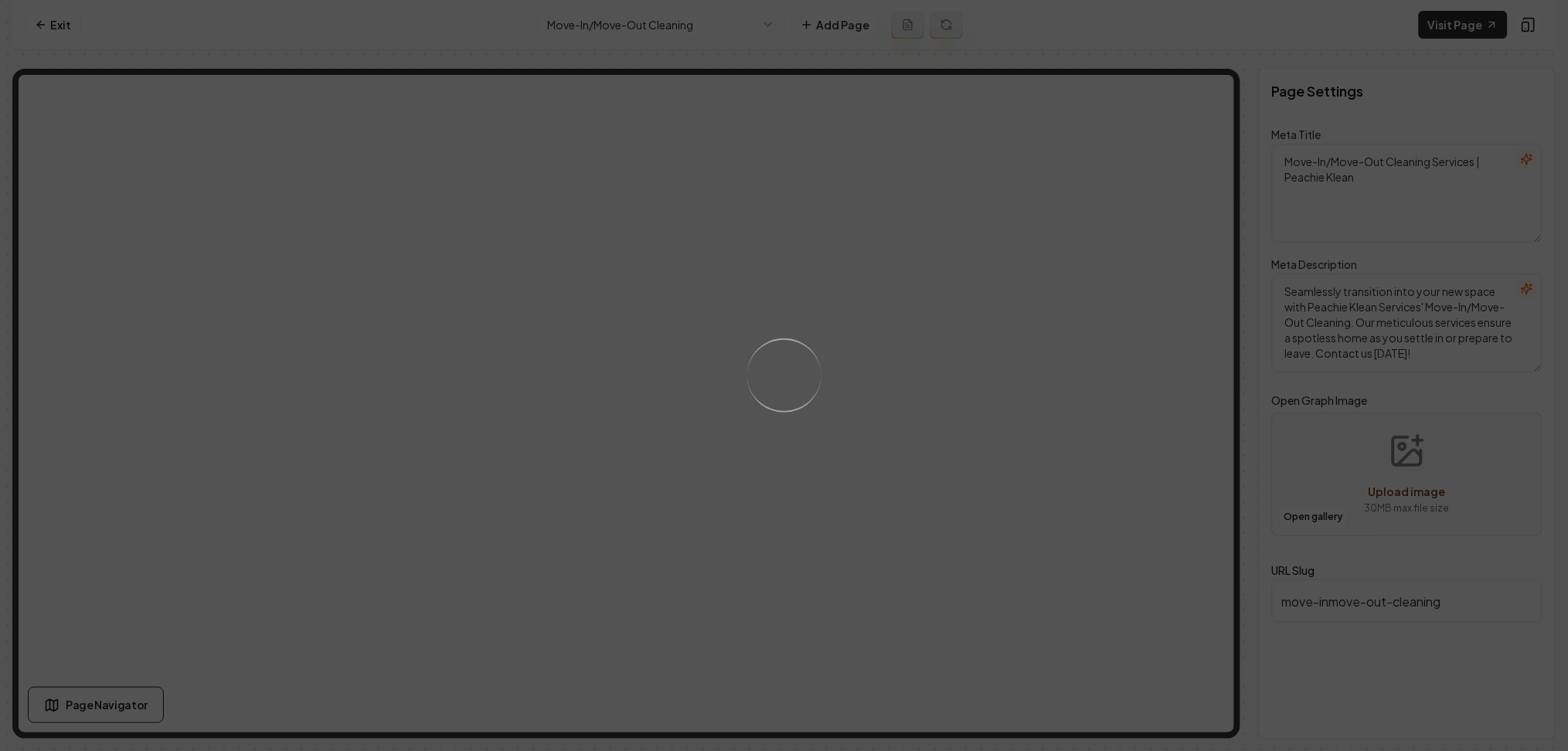
click at [956, 348] on div "Loading..." at bounding box center [784, 375] width 1568 height 751
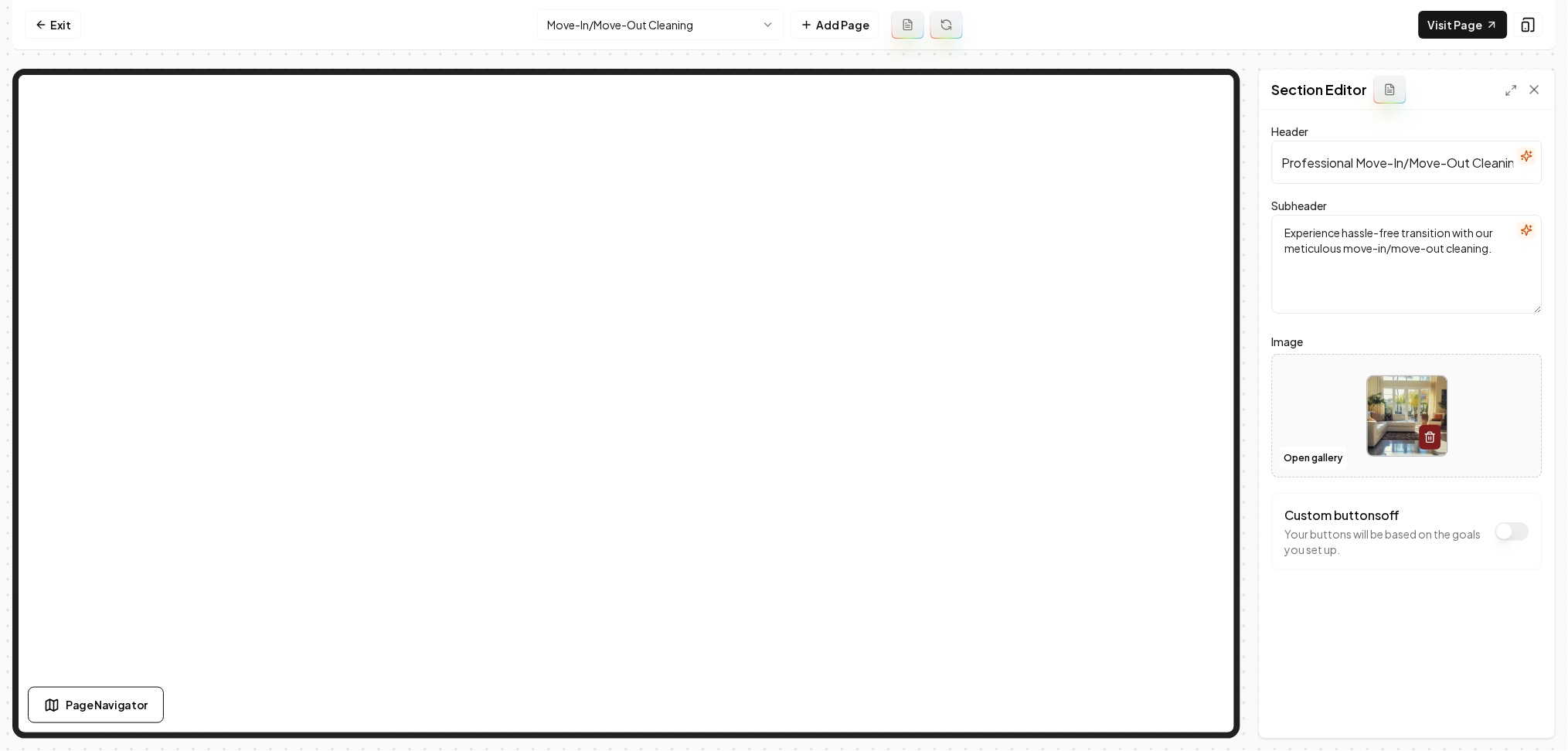
click at [1376, 415] on img at bounding box center [1407, 416] width 79 height 79
click at [1324, 387] on div at bounding box center [1406, 416] width 269 height 106
type input "**********"
click at [1528, 711] on button "Save" at bounding box center [1519, 711] width 46 height 28
click at [568, 12] on html "Computer Required This feature is only available on a computer. Please switch t…" at bounding box center [784, 375] width 1568 height 751
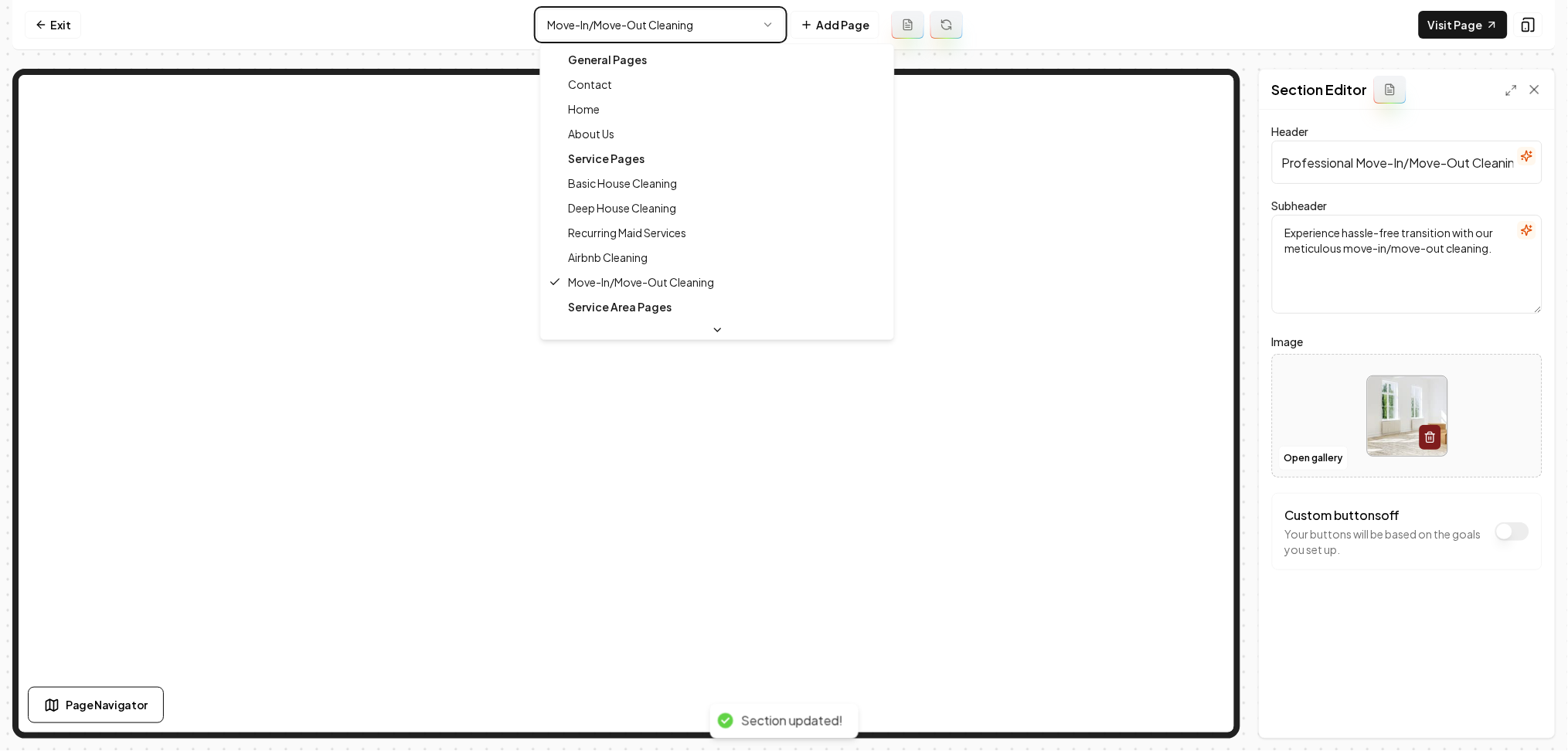
click at [826, 27] on html "Computer Required This feature is only available on a computer. Please switch t…" at bounding box center [784, 375] width 1568 height 751
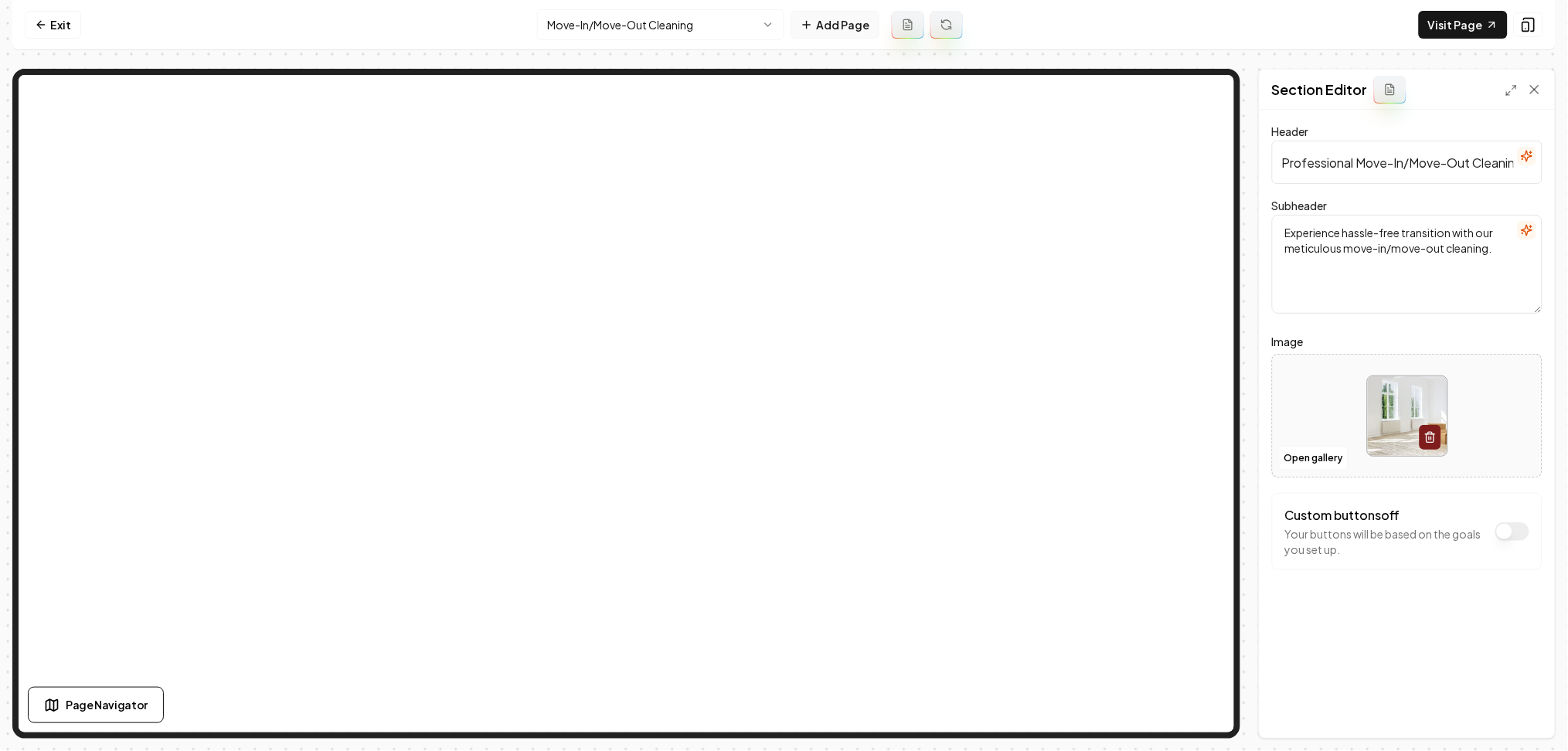
click at [827, 28] on button "Add Page" at bounding box center [835, 25] width 89 height 28
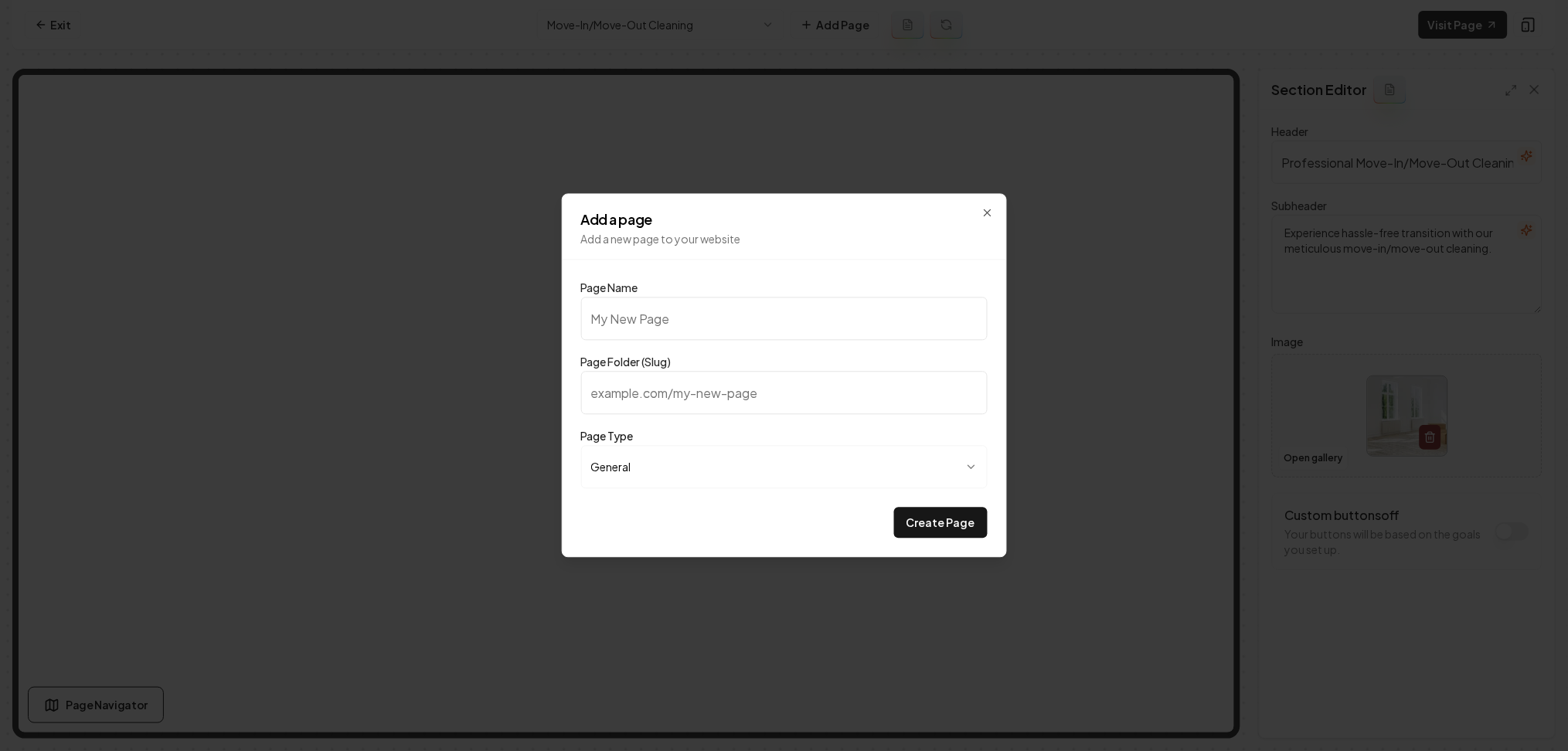
type input "C"
type input "c"
type input "Ch"
type input "ch"
type input "Che"
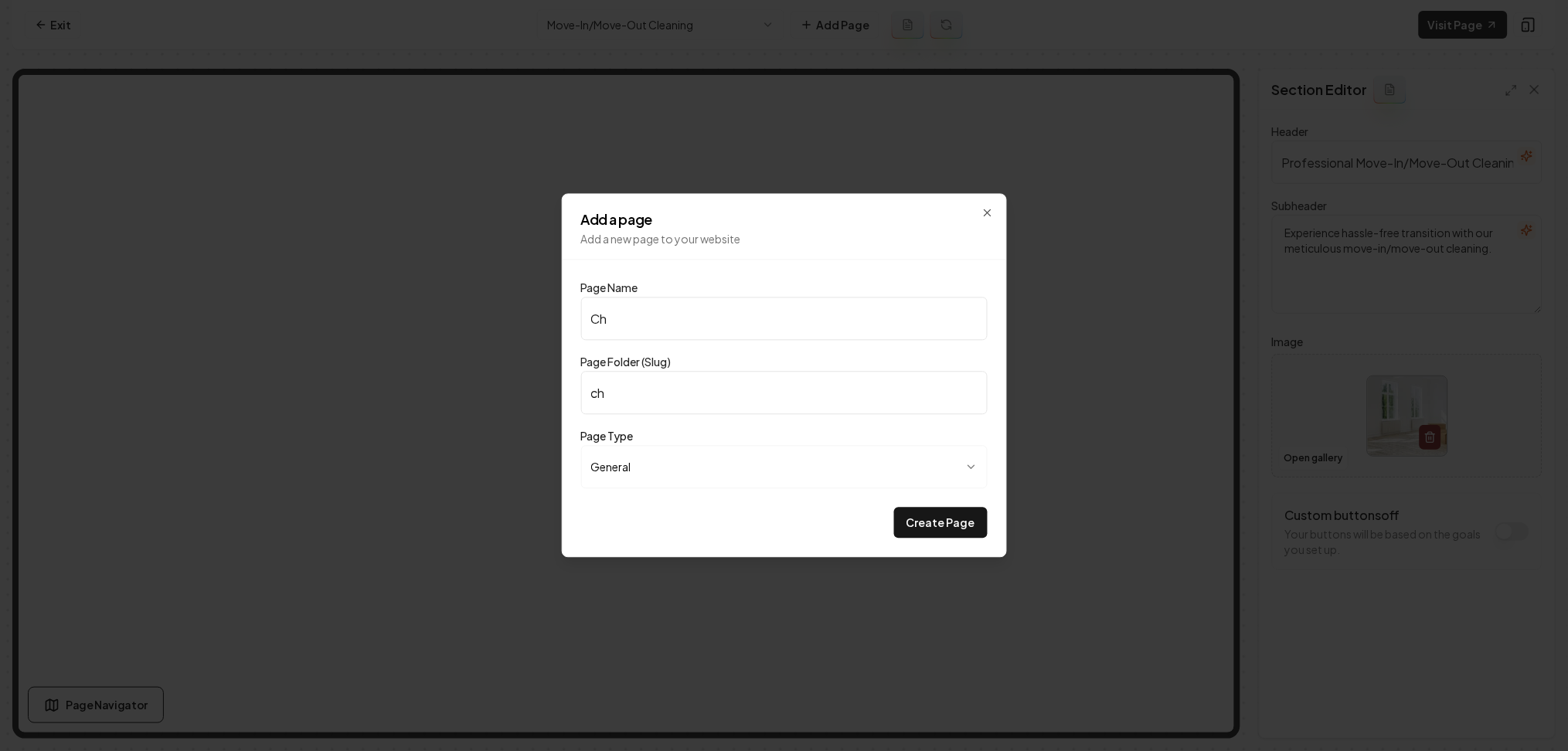
type input "che"
type input "Chec"
type input "chec"
type input "Check"
type input "check"
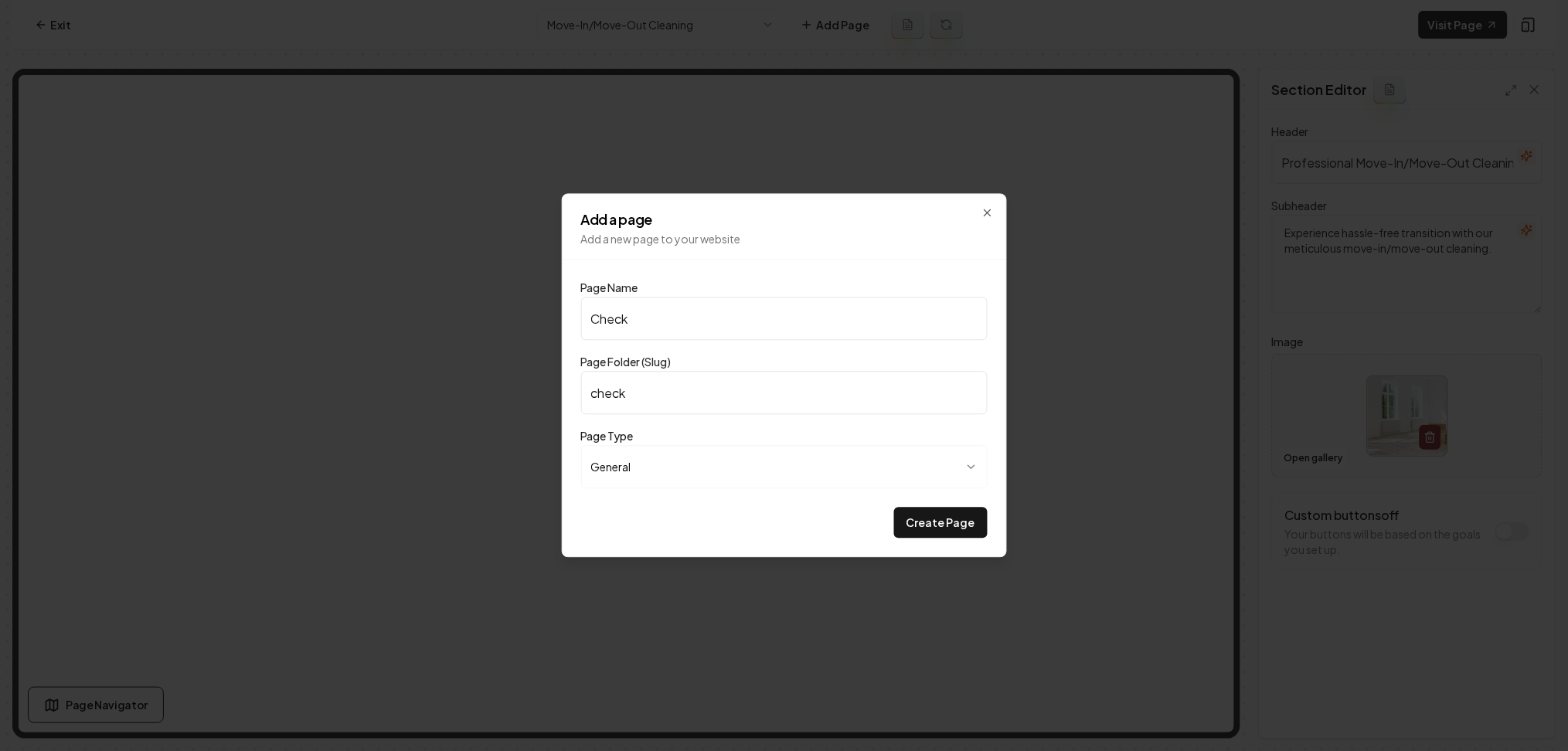
type input "Checkl"
type input "checkl"
type input "Checkli"
type input "checkli"
type input "Checklis"
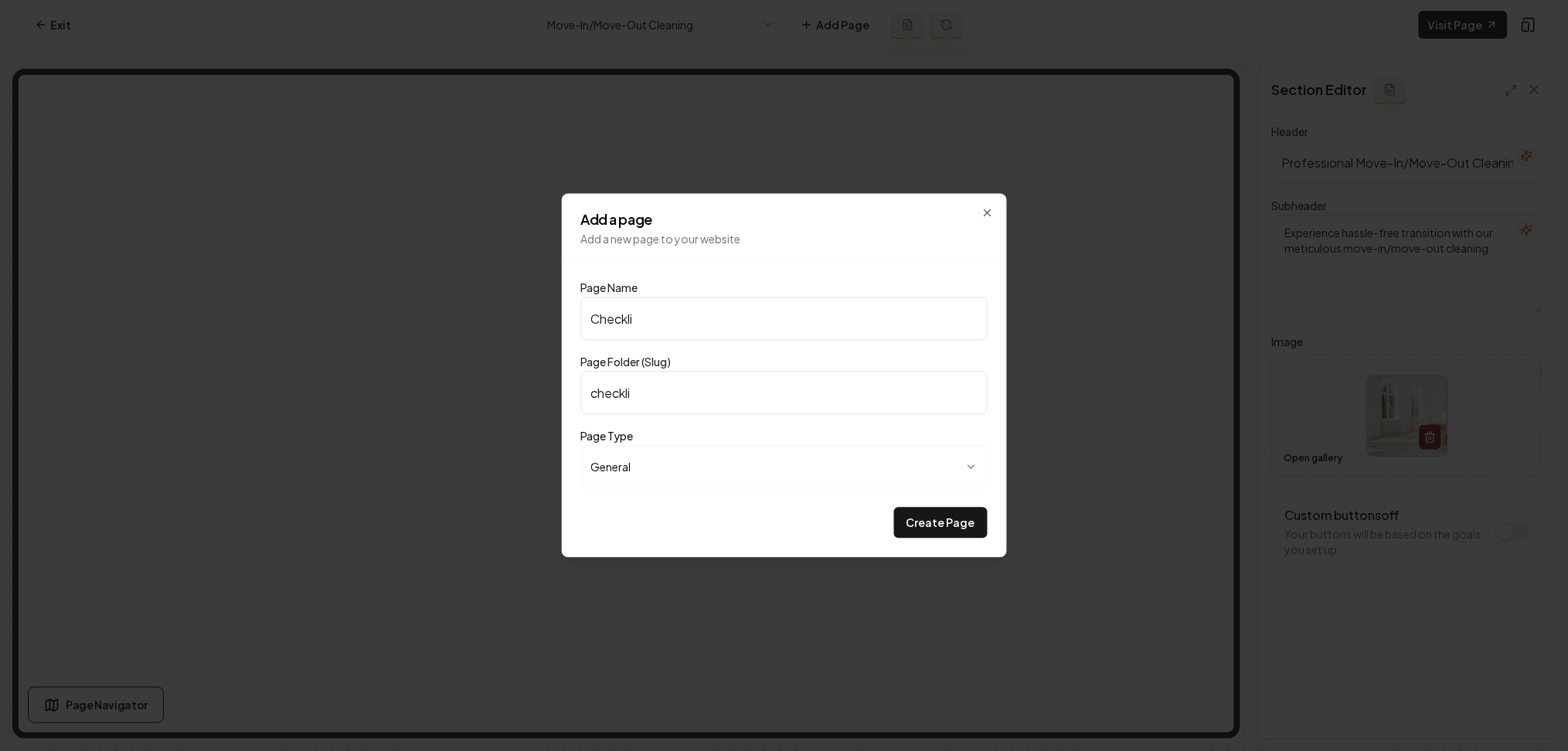
type input "checklis"
type input "Checklist"
type input "checklist"
type input "Checklist"
click at [894, 508] on button "Create Page" at bounding box center [940, 523] width 93 height 31
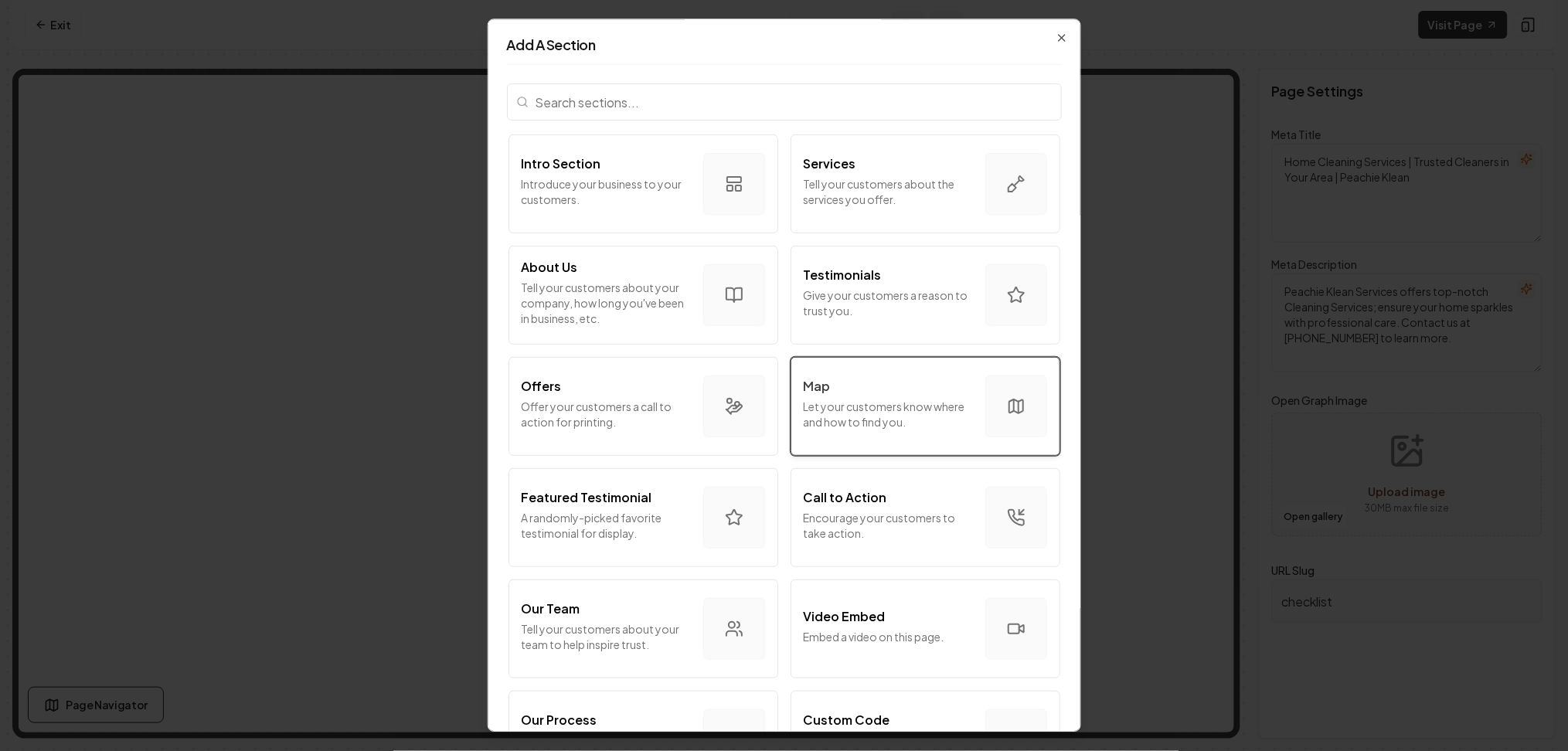
scroll to position [200, 0]
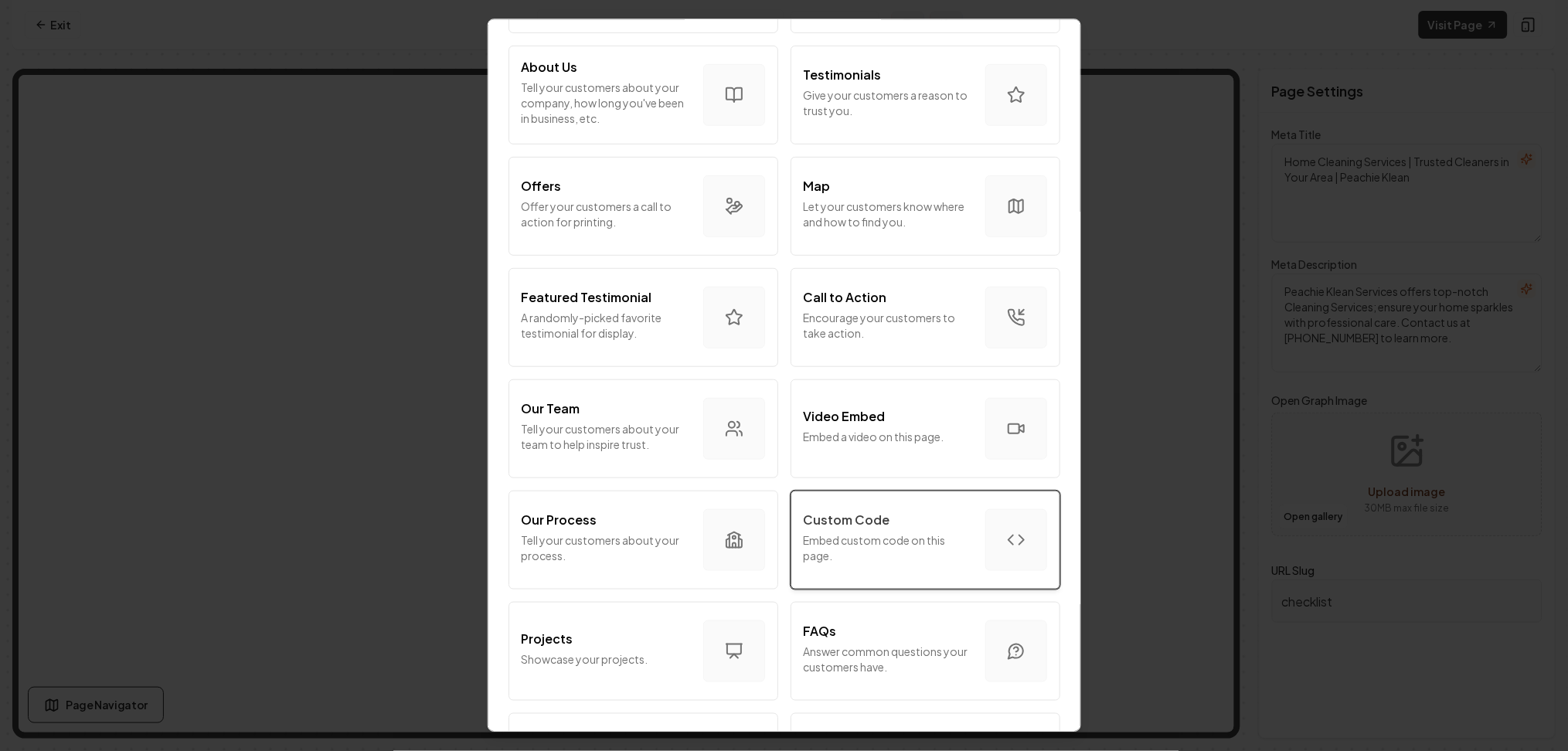
click at [859, 537] on p "Embed custom code on this page." at bounding box center [888, 548] width 170 height 31
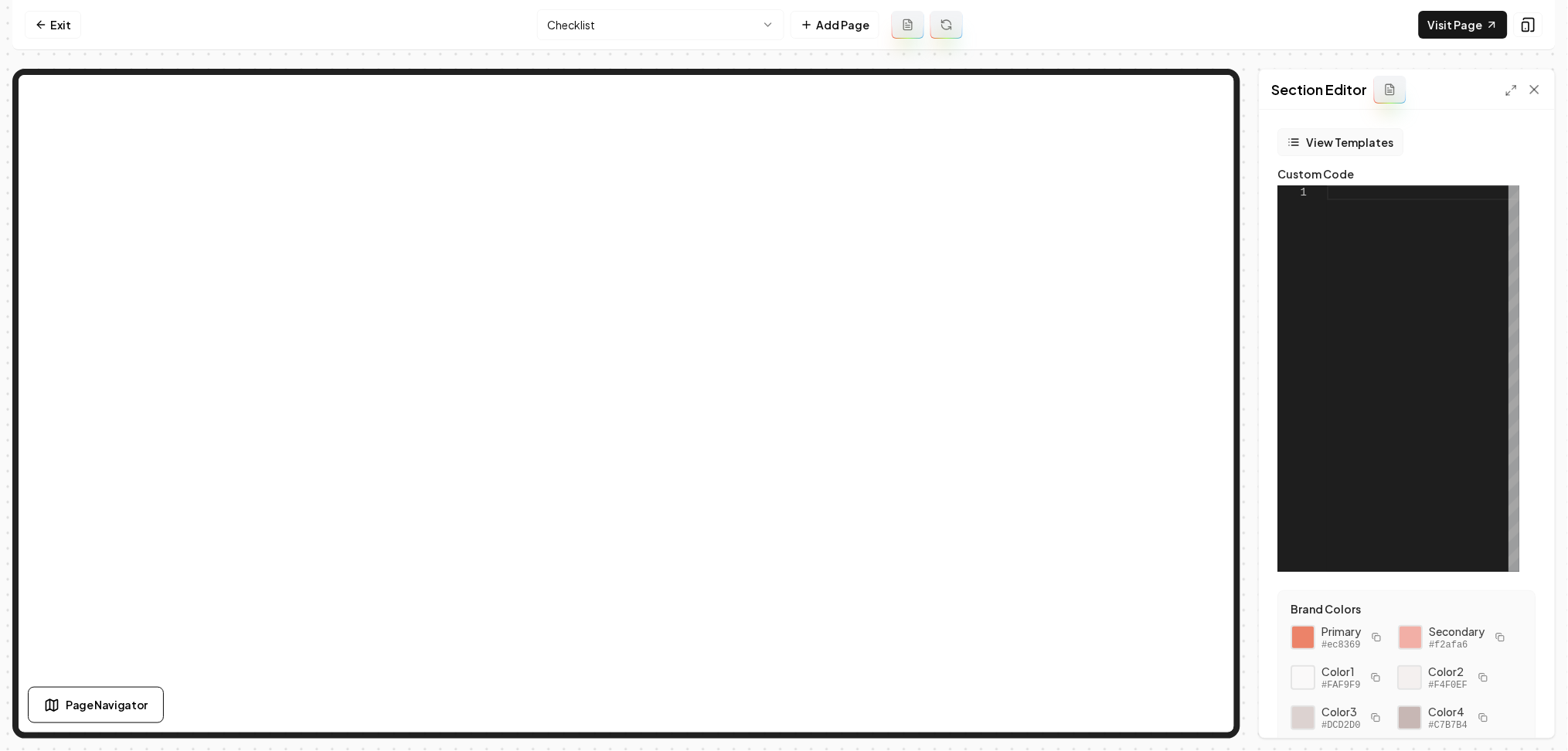
click at [1345, 137] on button "View Templates" at bounding box center [1341, 142] width 126 height 28
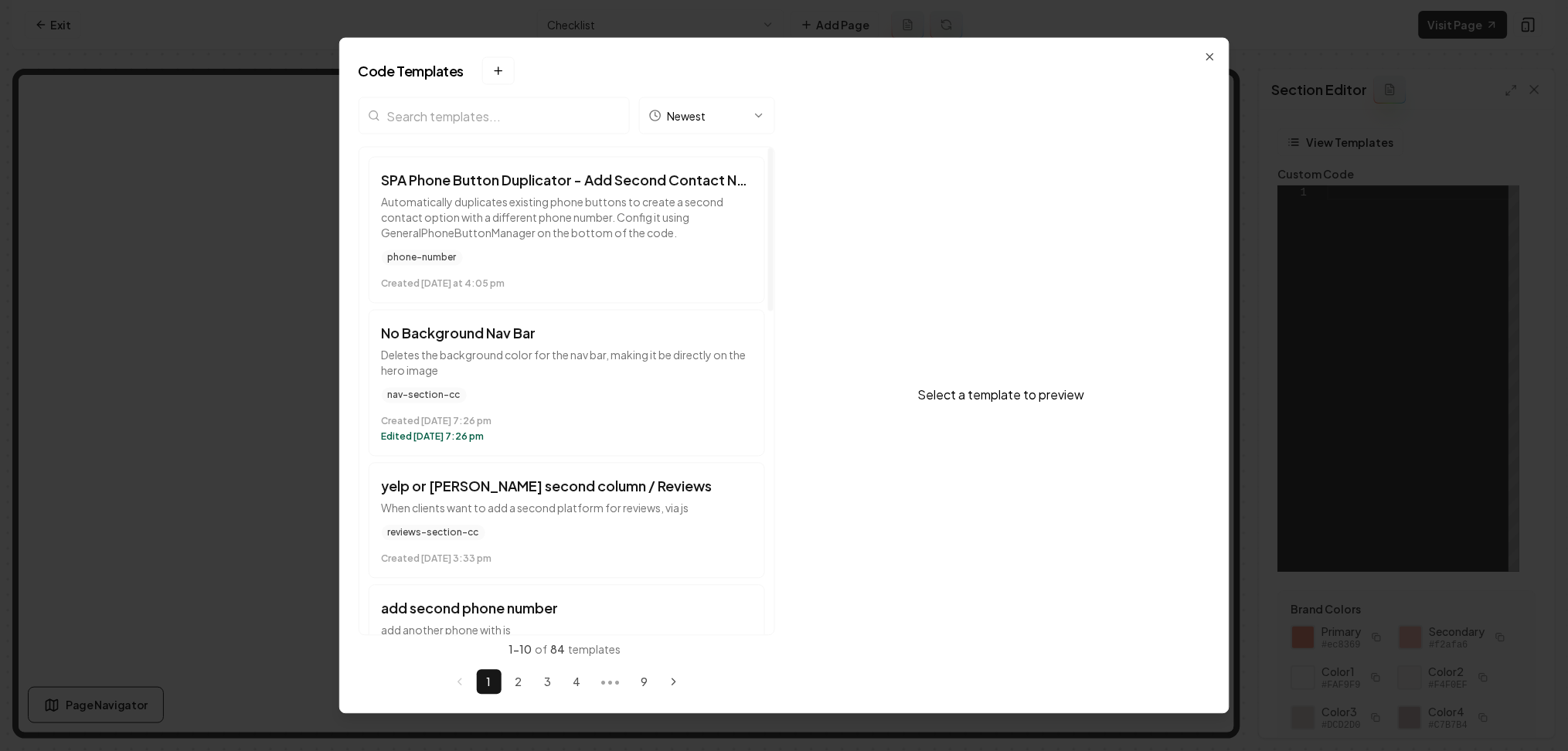
click at [491, 123] on input "search" at bounding box center [493, 115] width 271 height 37
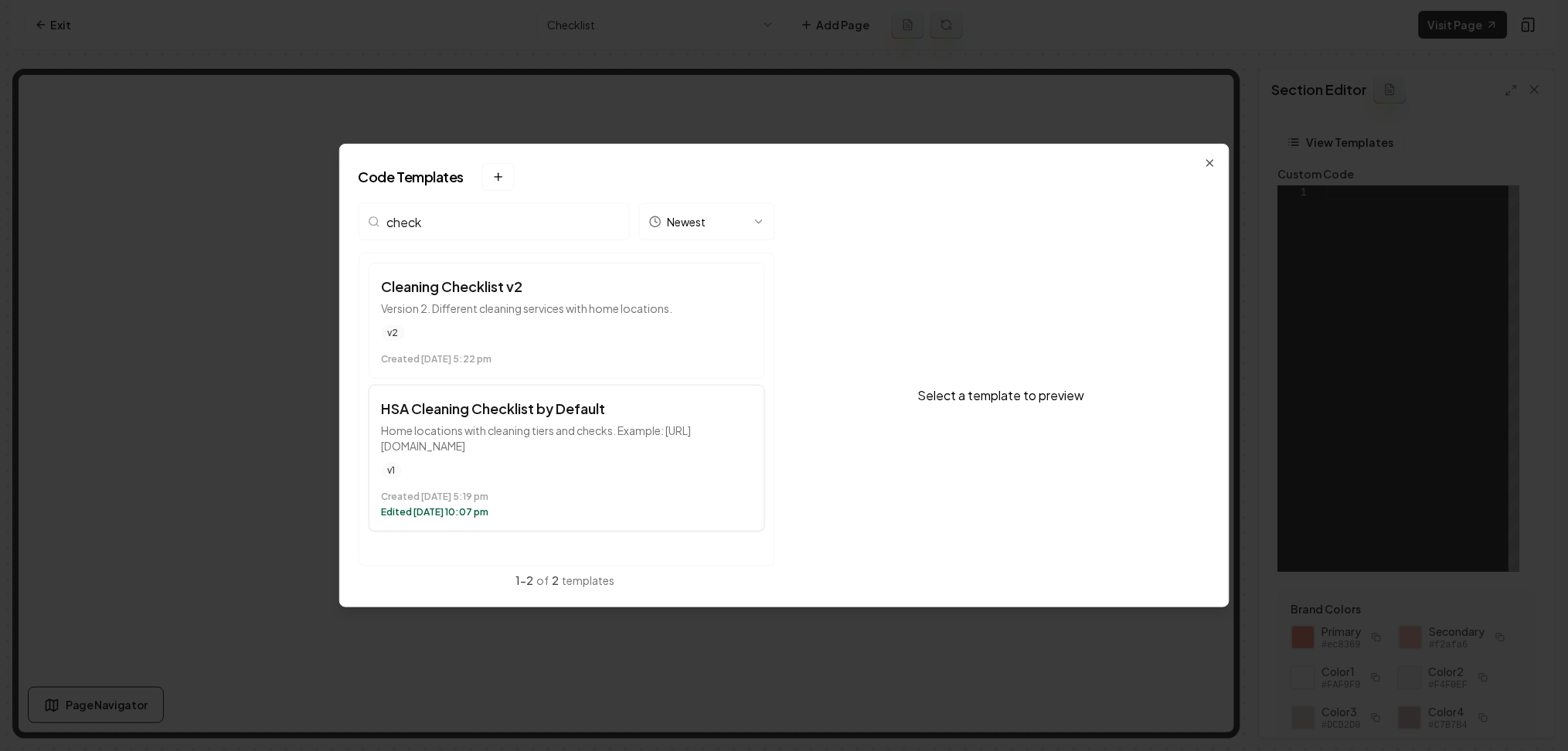
type input "check"
click at [565, 484] on div "Created [DATE] 5:19 pm Edited [DATE] 10:07 pm" at bounding box center [566, 501] width 370 height 34
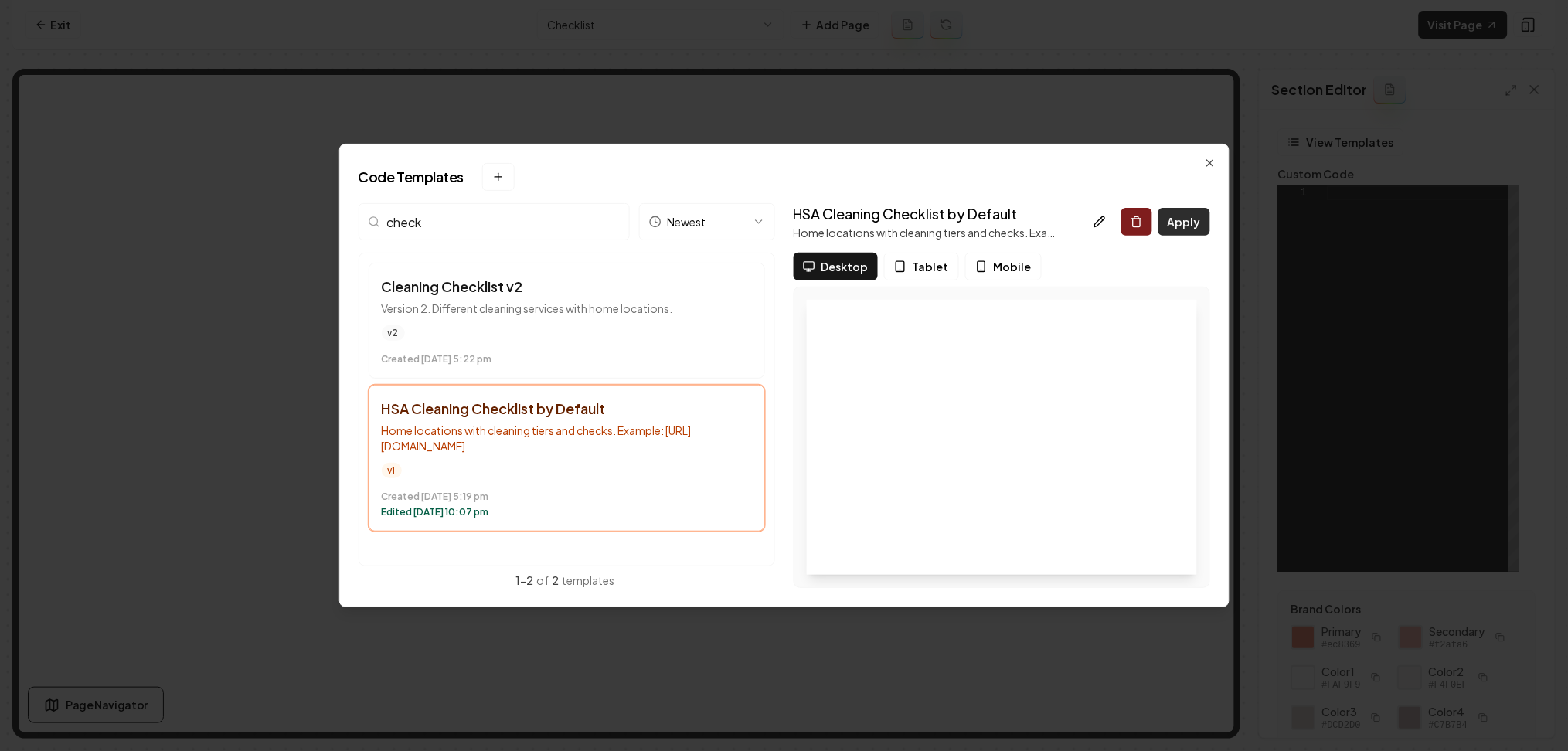
click at [1198, 236] on button "Apply" at bounding box center [1184, 222] width 52 height 28
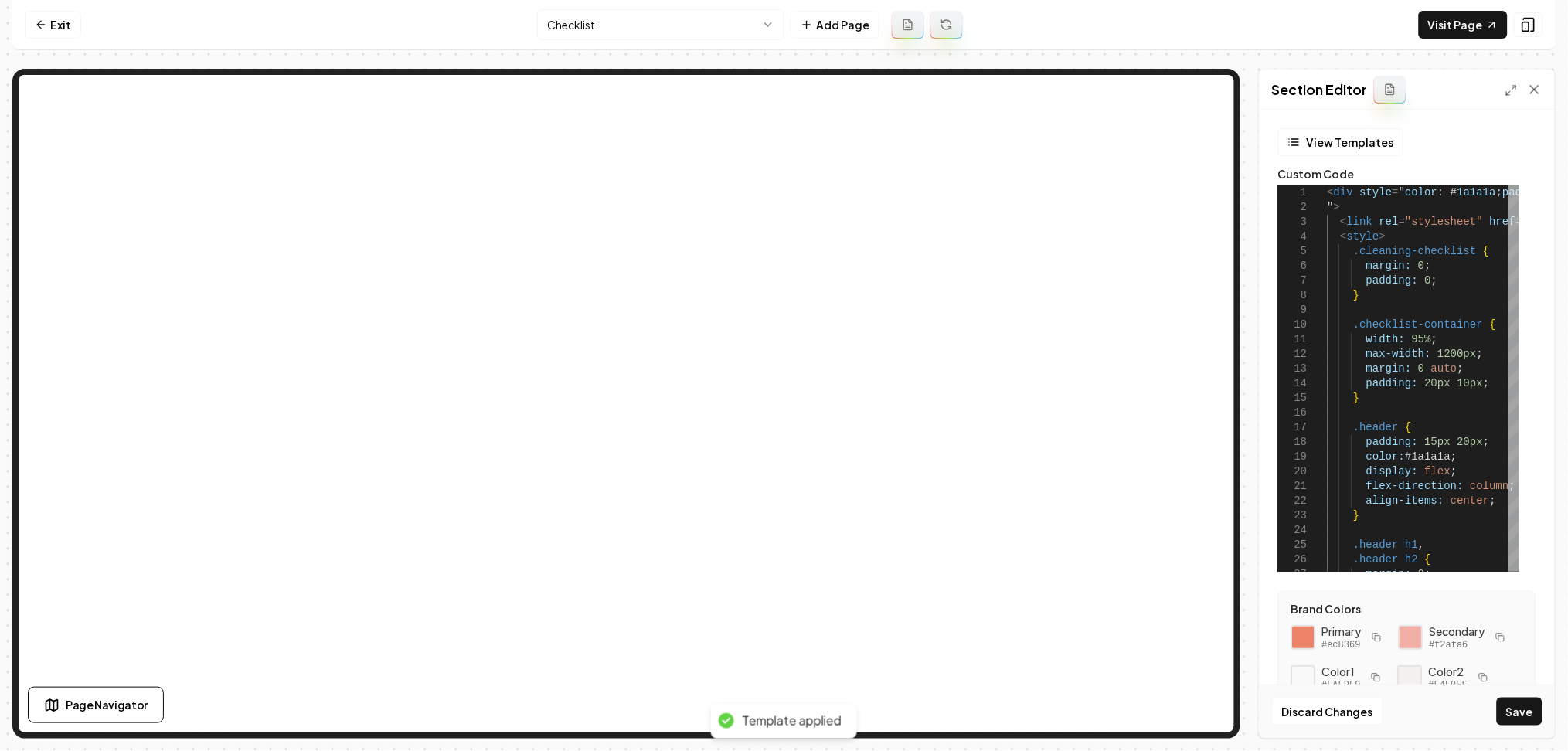
click at [1380, 641] on icon "button" at bounding box center [1377, 637] width 9 height 9
type textarea "**********"
type textarea "*****"
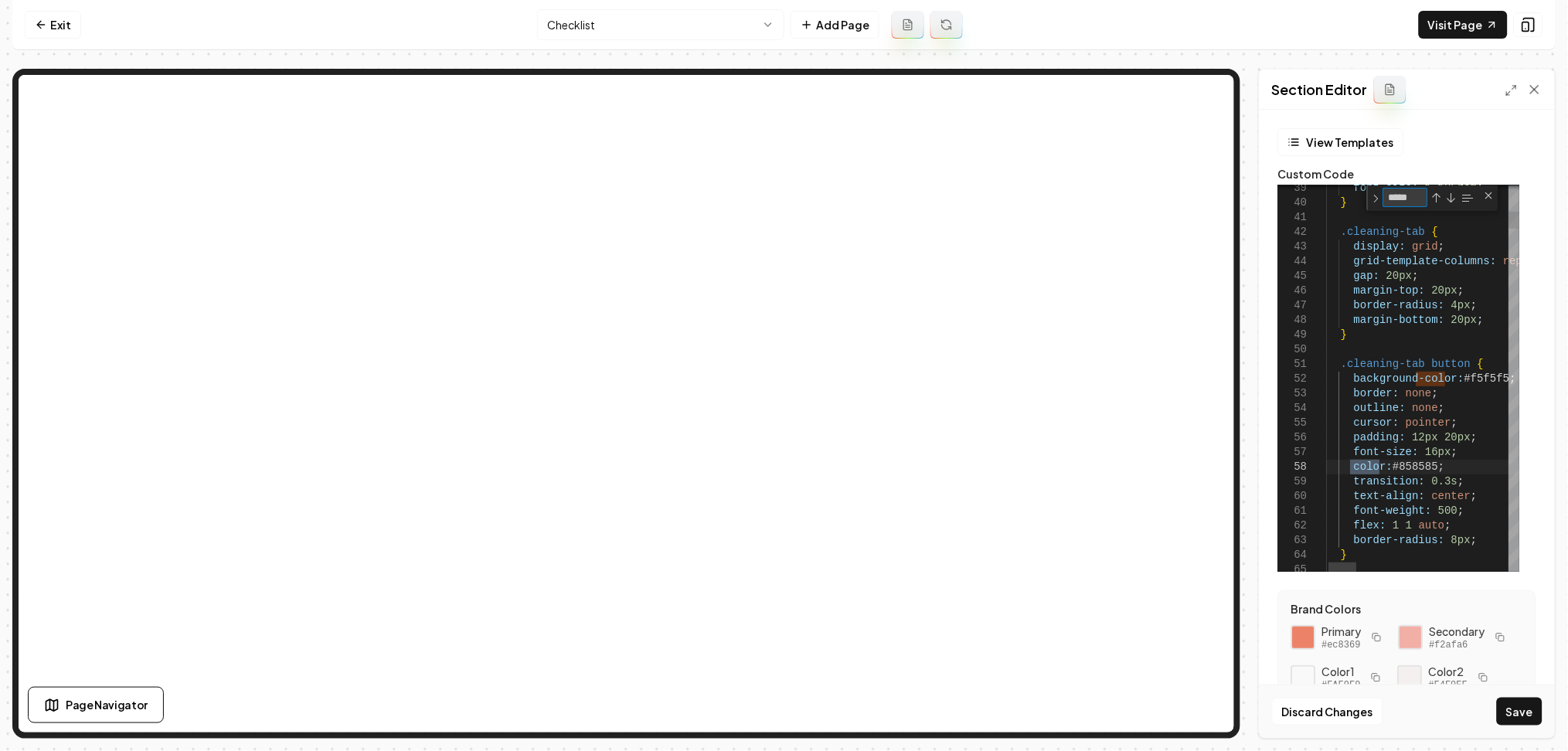
type textarea "**********"
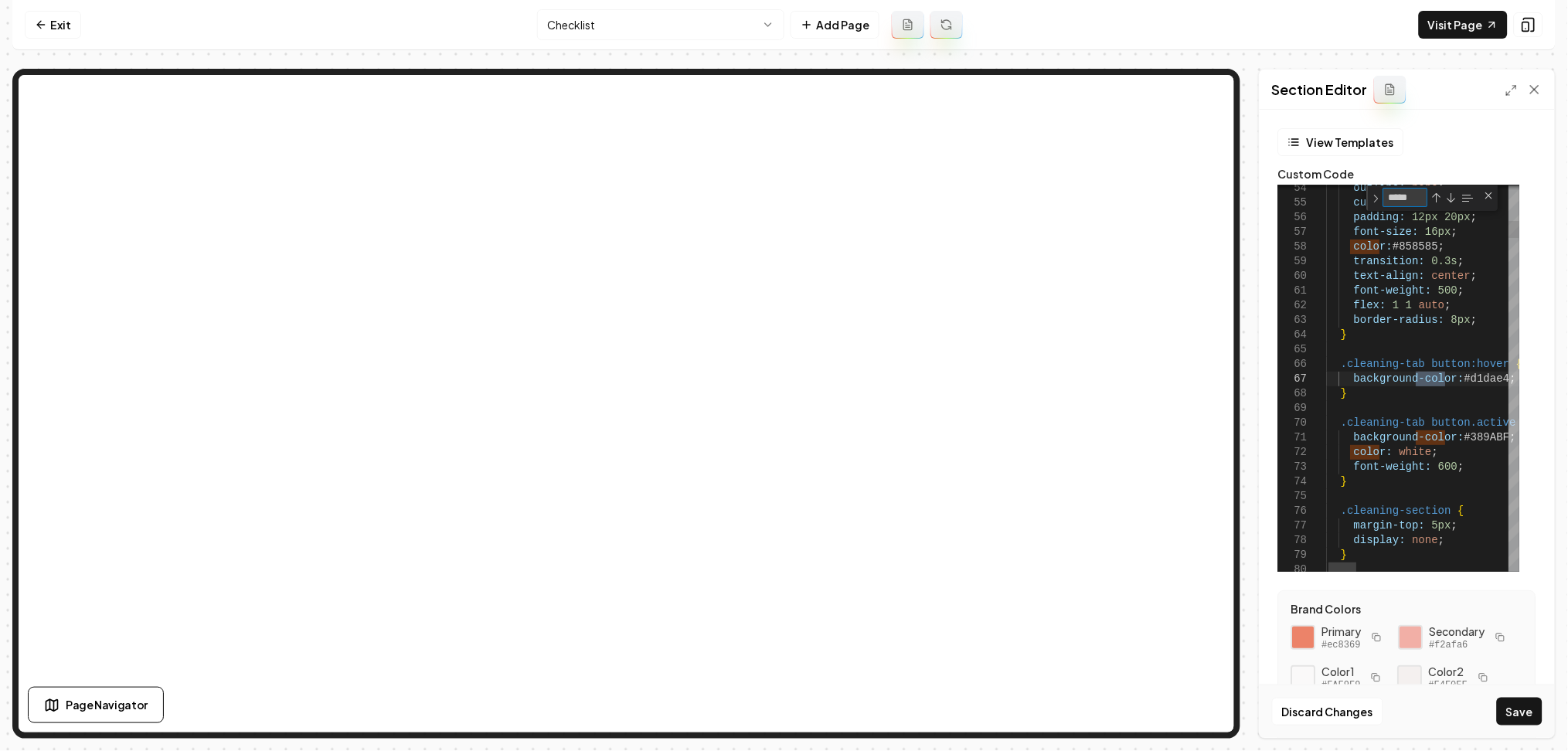
type textarea "*****"
drag, startPoint x: 1502, startPoint y: 383, endPoint x: 1456, endPoint y: 382, distance: 46.0
click at [1499, 642] on rect "button" at bounding box center [1501, 638] width 5 height 5
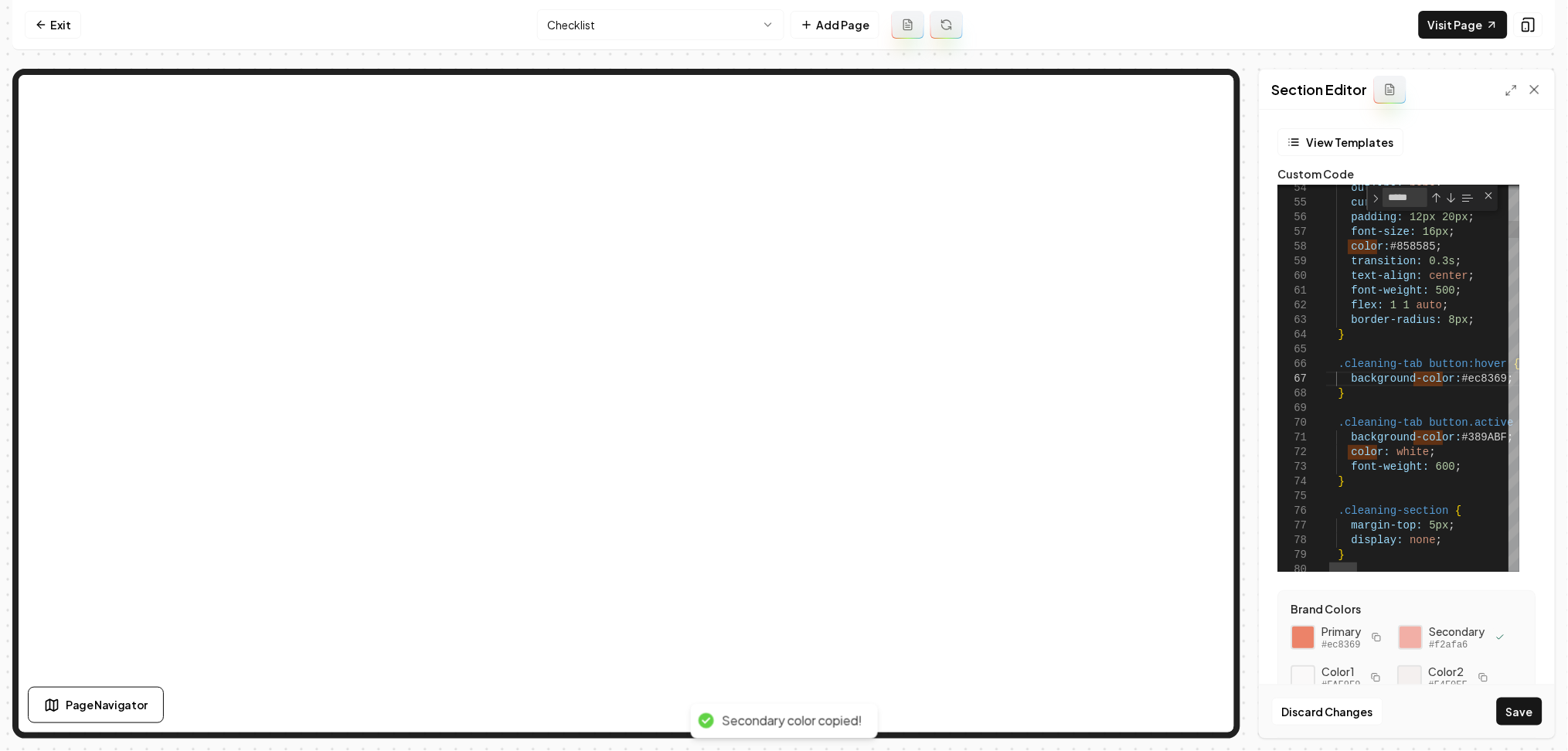
scroll to position [0, 183]
drag, startPoint x: 1496, startPoint y: 438, endPoint x: 1455, endPoint y: 442, distance: 41.2
click at [1513, 708] on button "Save" at bounding box center [1519, 711] width 46 height 28
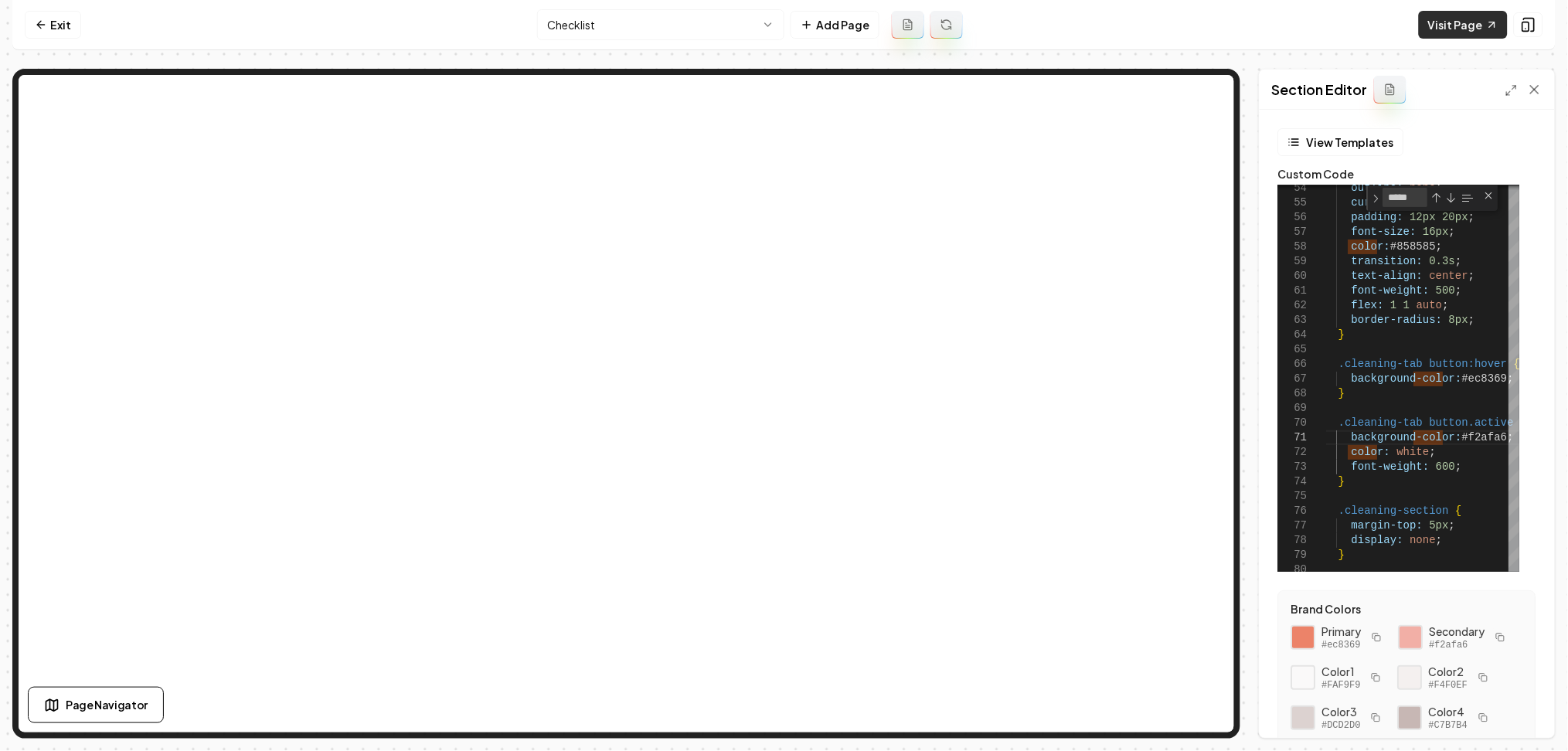
click at [1471, 31] on link "Visit Page" at bounding box center [1463, 25] width 89 height 28
click at [1496, 642] on icon "button" at bounding box center [1500, 637] width 9 height 9
drag, startPoint x: 1498, startPoint y: 378, endPoint x: 1450, endPoint y: 400, distance: 52.8
type textarea "**********"
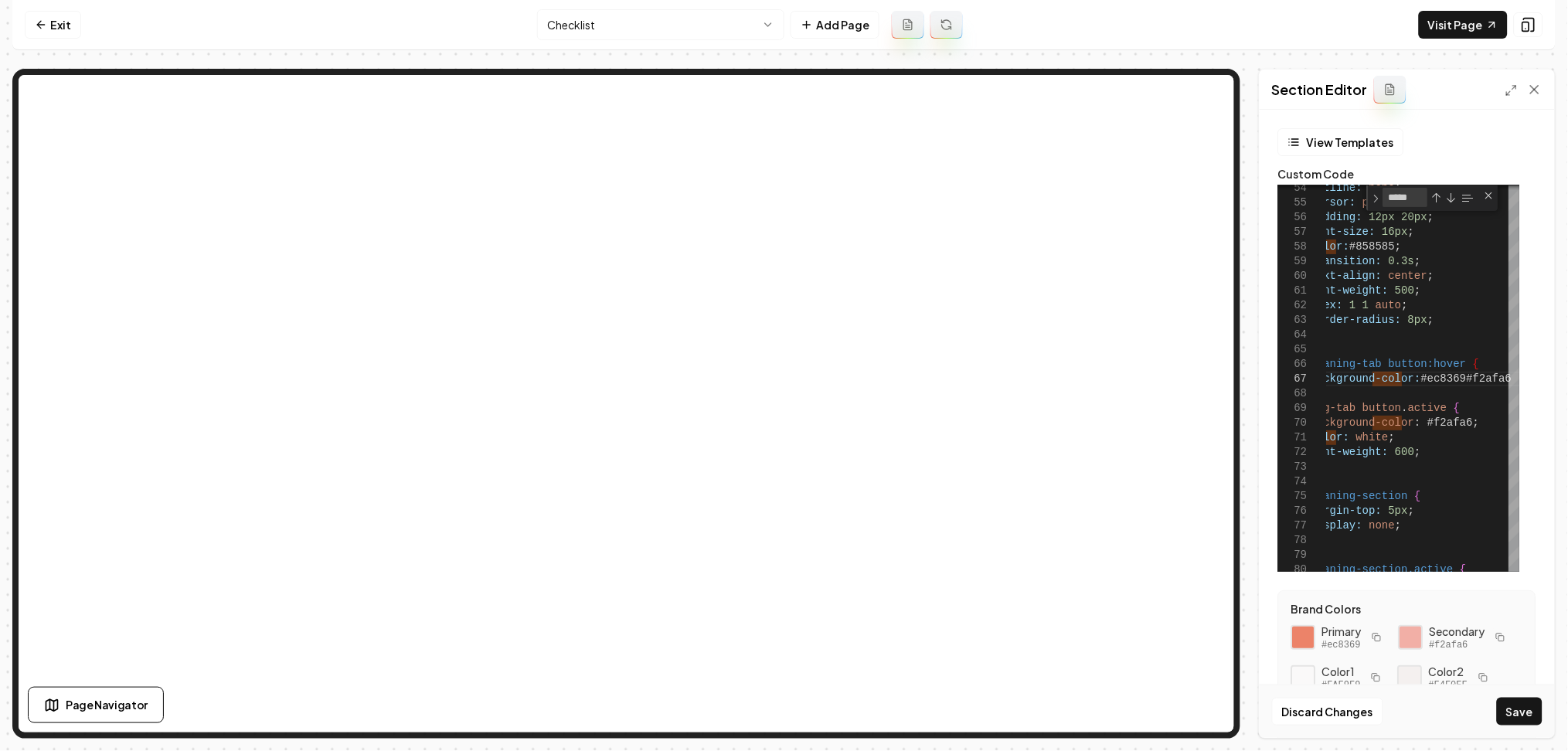
drag, startPoint x: 1376, startPoint y: 634, endPoint x: 1402, endPoint y: 571, distance: 68.2
click at [1377, 634] on icon "button" at bounding box center [1375, 636] width 5 height 5
type textarea "**"
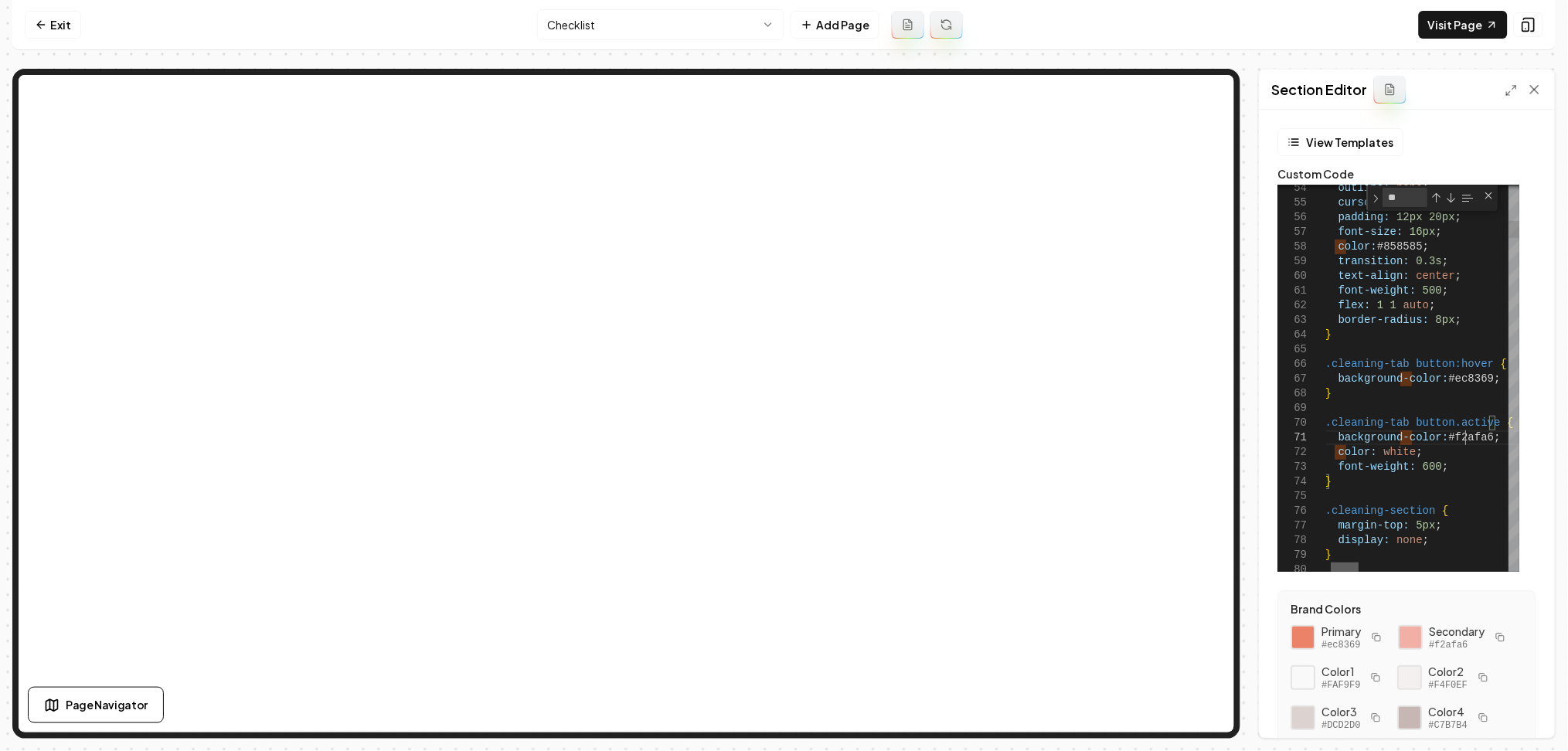
click at [1352, 566] on div at bounding box center [1345, 566] width 28 height 9
drag, startPoint x: 1465, startPoint y: 438, endPoint x: 1428, endPoint y: 438, distance: 37.0
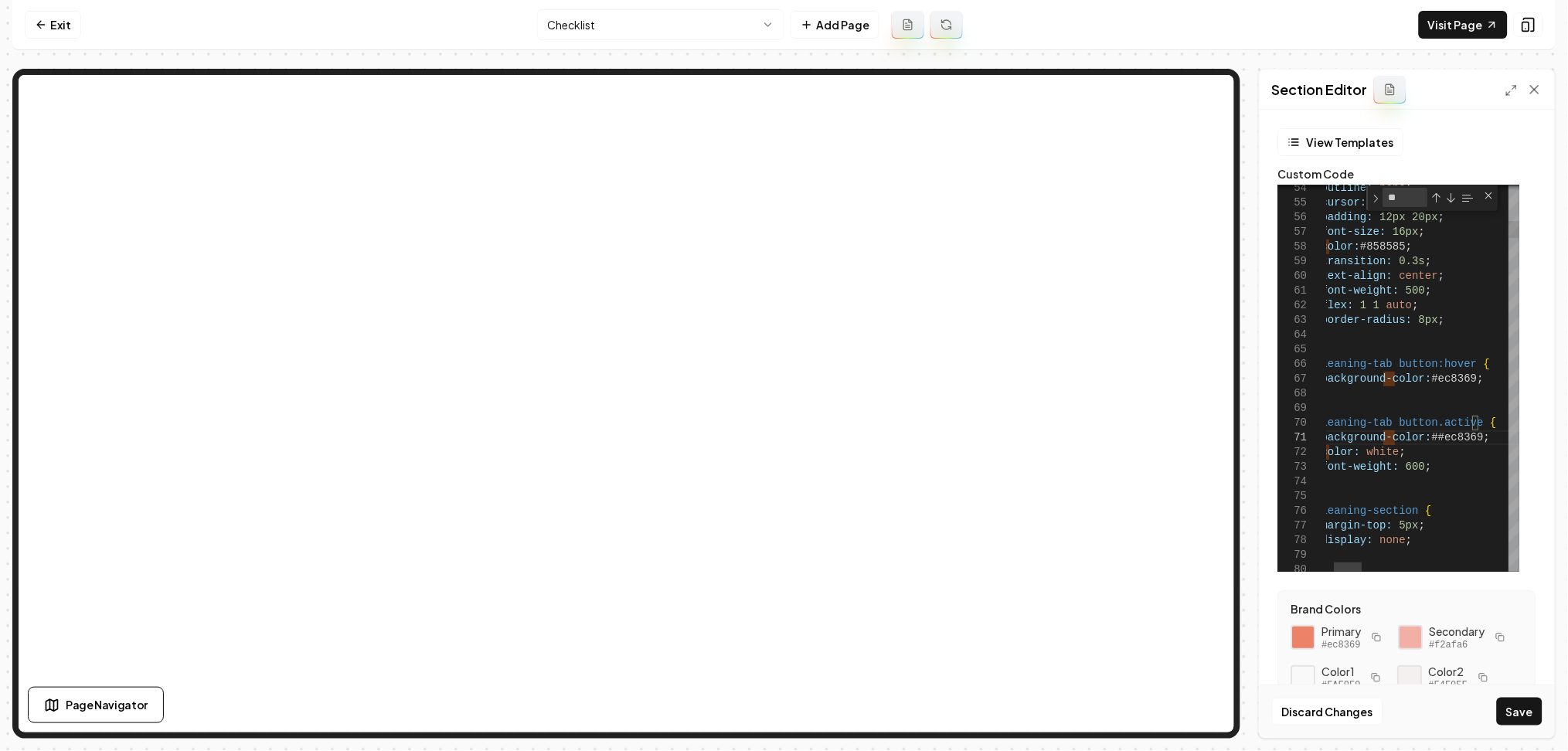
click at [1496, 642] on icon "button" at bounding box center [1500, 637] width 9 height 9
drag, startPoint x: 1466, startPoint y: 376, endPoint x: 1426, endPoint y: 382, distance: 40.4
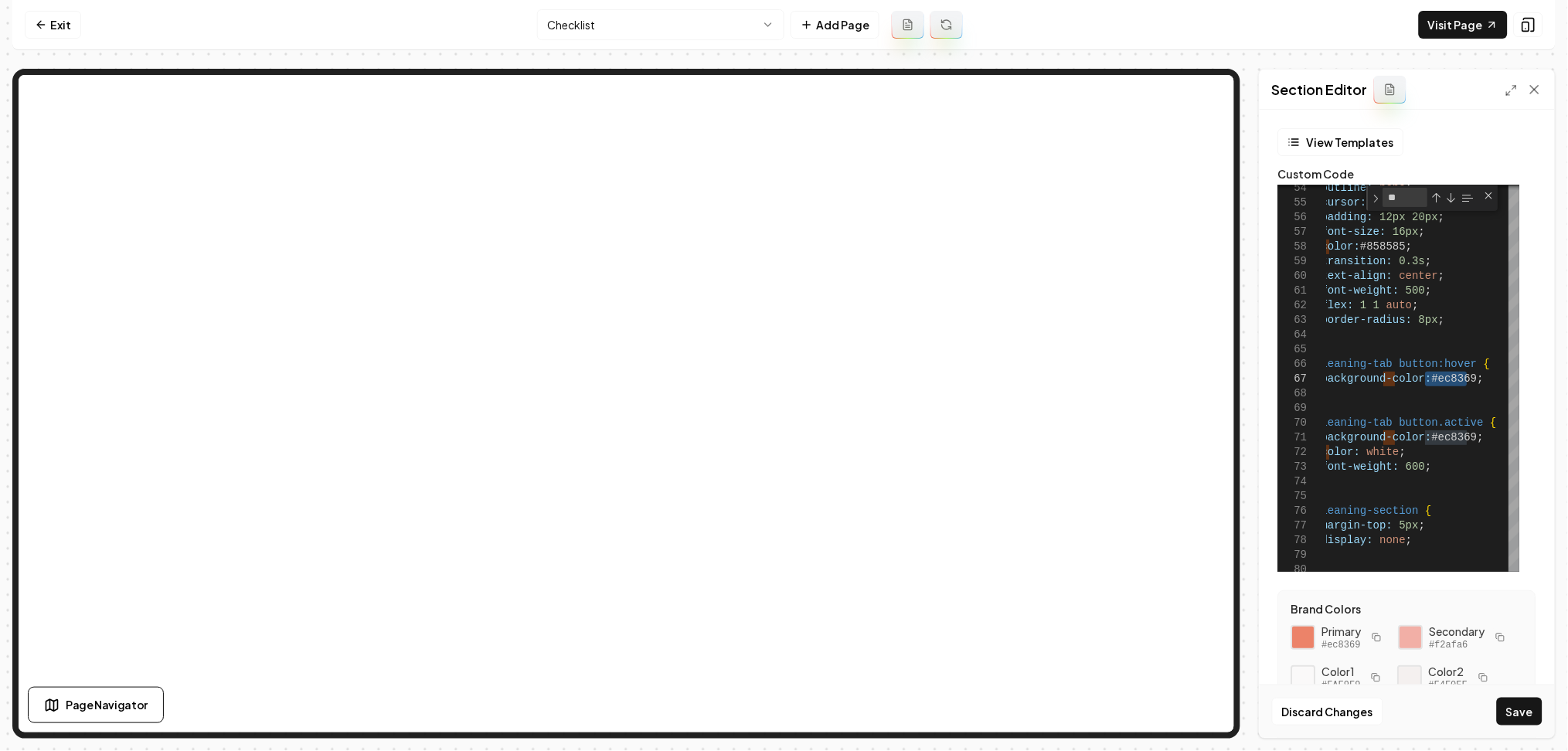
type textarea "**********"
click at [1522, 707] on button "Save" at bounding box center [1519, 711] width 46 height 28
click at [1466, 26] on link "Visit Page" at bounding box center [1463, 25] width 89 height 28
click at [42, 23] on icon at bounding box center [41, 25] width 12 height 12
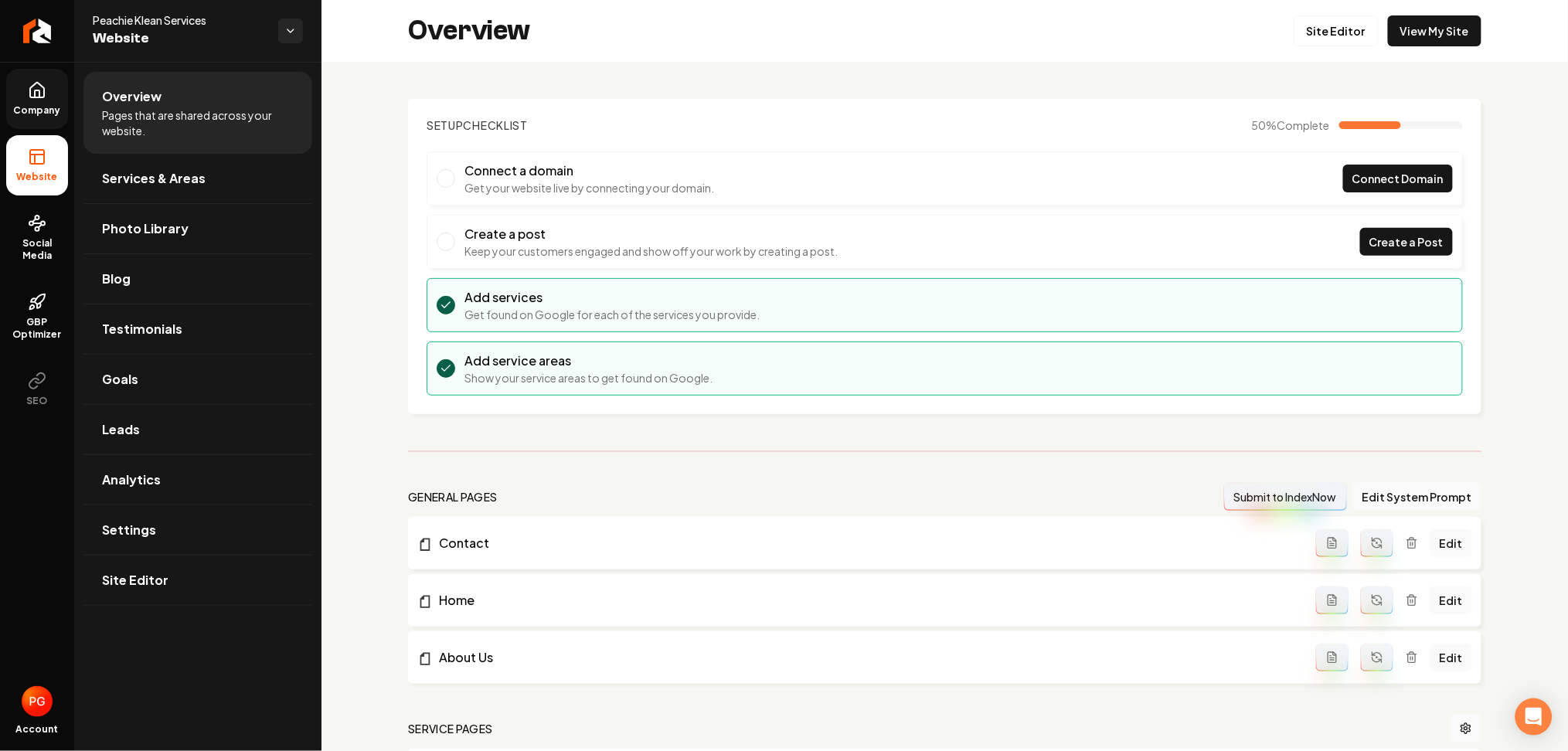
click at [20, 119] on link "Company" at bounding box center [37, 98] width 61 height 61
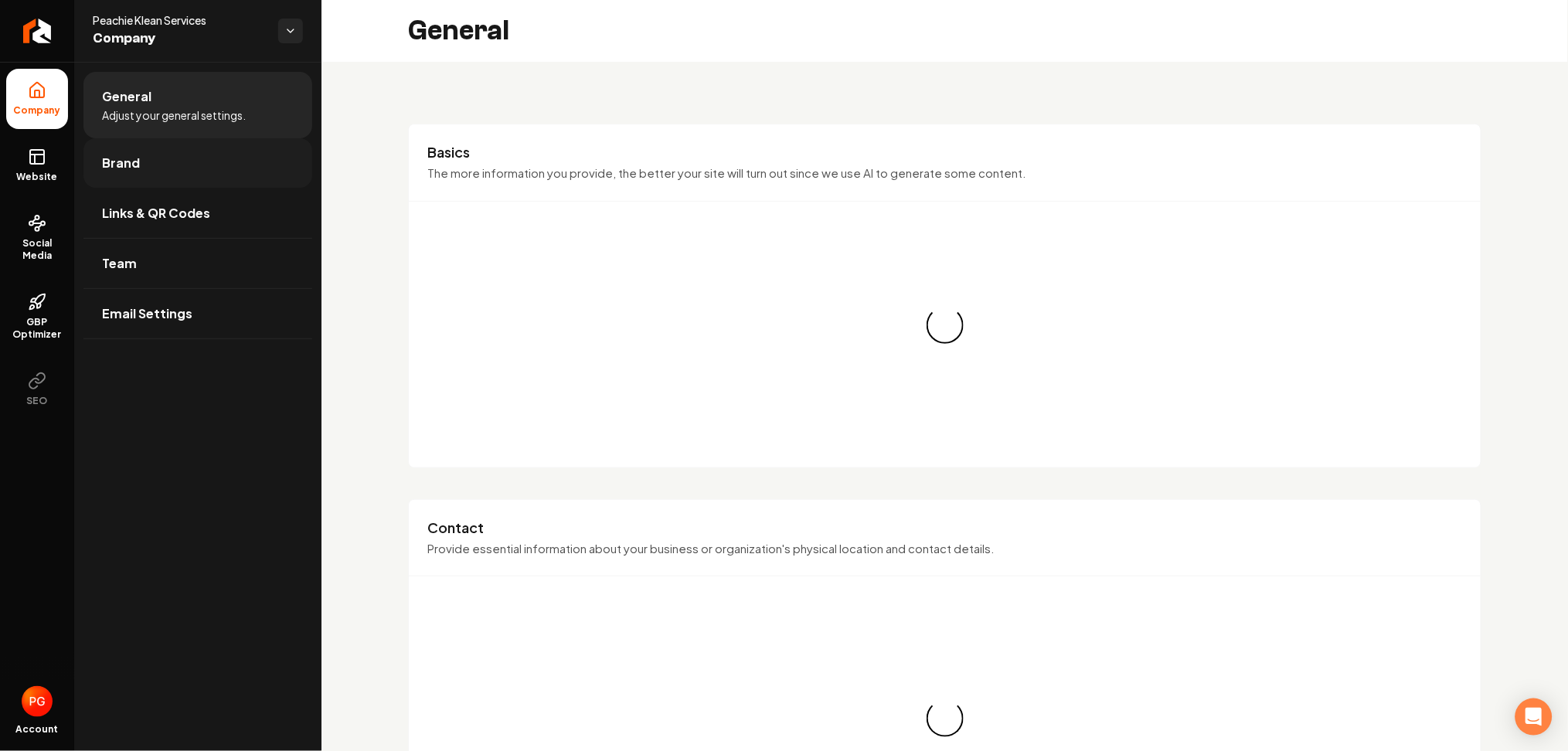
click at [127, 175] on link "Brand" at bounding box center [197, 163] width 229 height 50
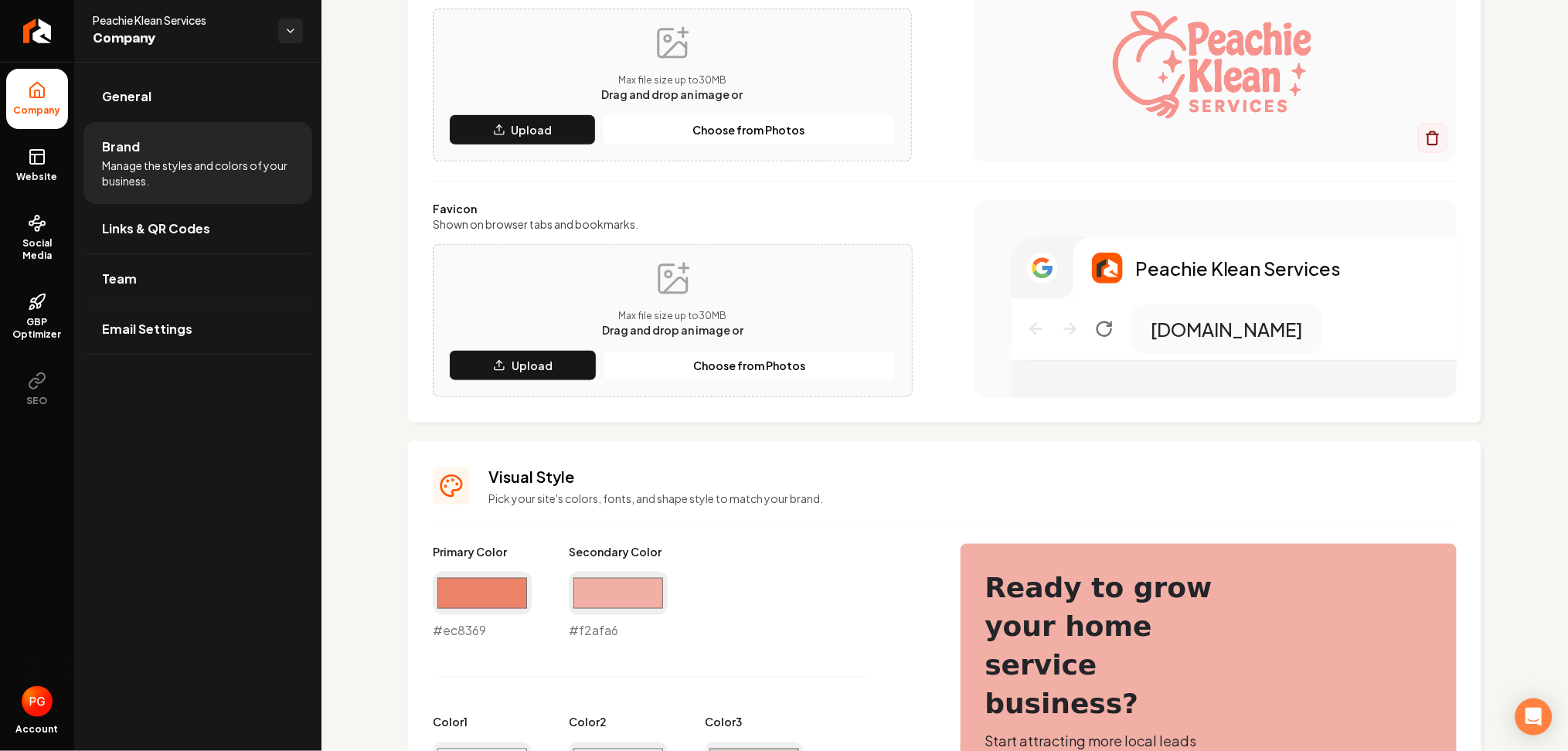
scroll to position [310, 0]
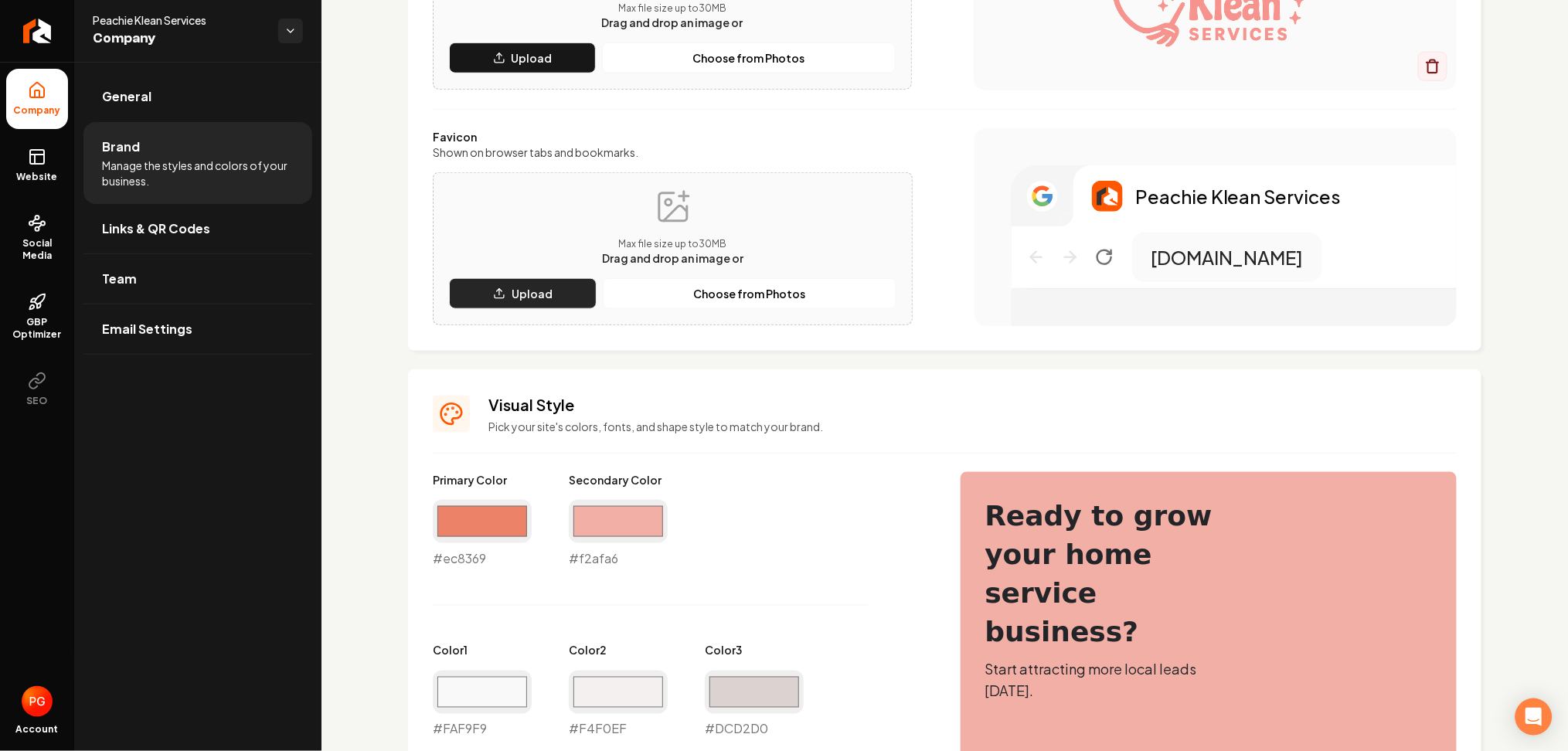
click at [521, 302] on button "Upload" at bounding box center [523, 293] width 148 height 31
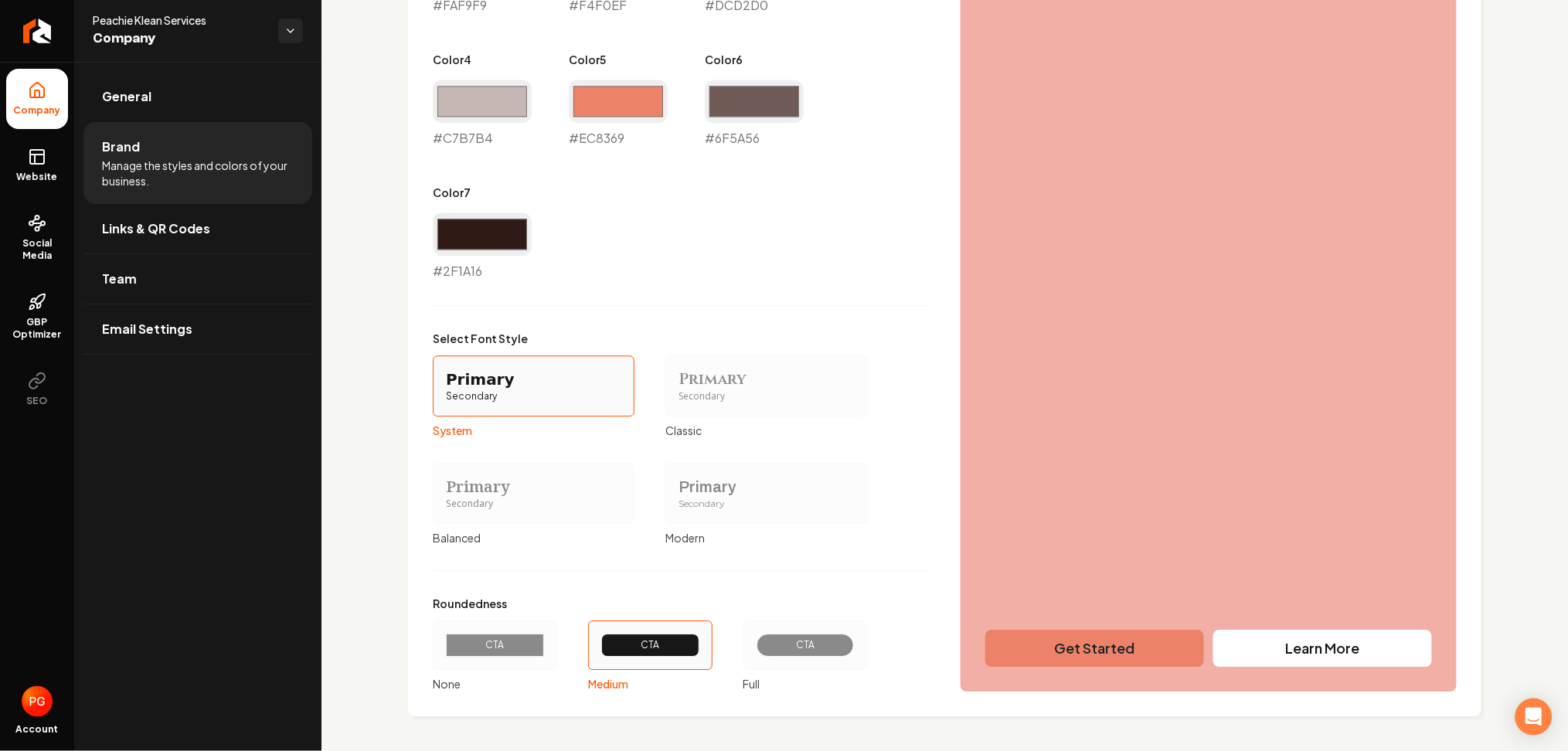
scroll to position [1035, 0]
click at [778, 640] on div "CTA" at bounding box center [805, 644] width 71 height 12
click at [755, 640] on button "CTA Full" at bounding box center [749, 644] width 12 height 12
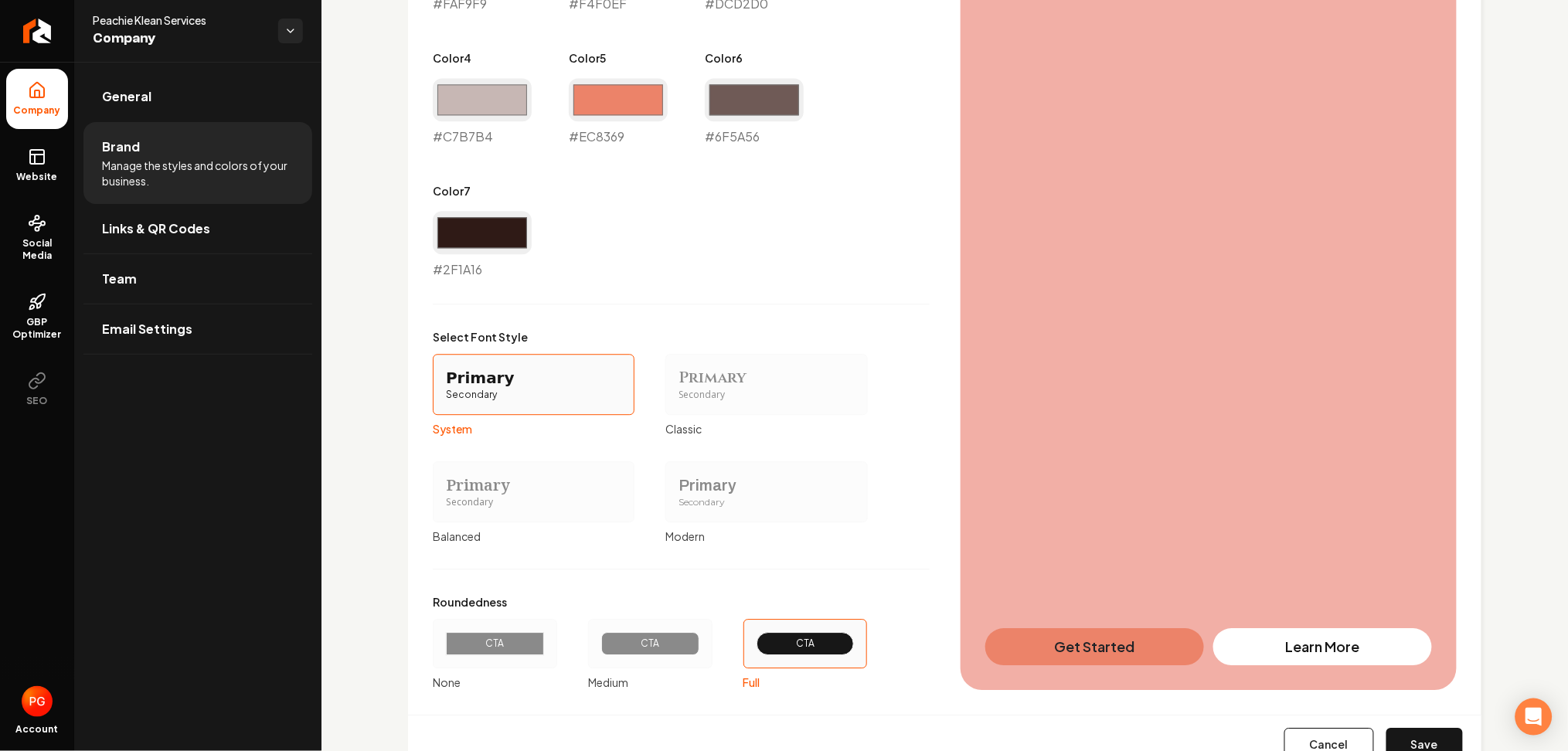
click at [1414, 733] on button "Save" at bounding box center [1424, 745] width 76 height 34
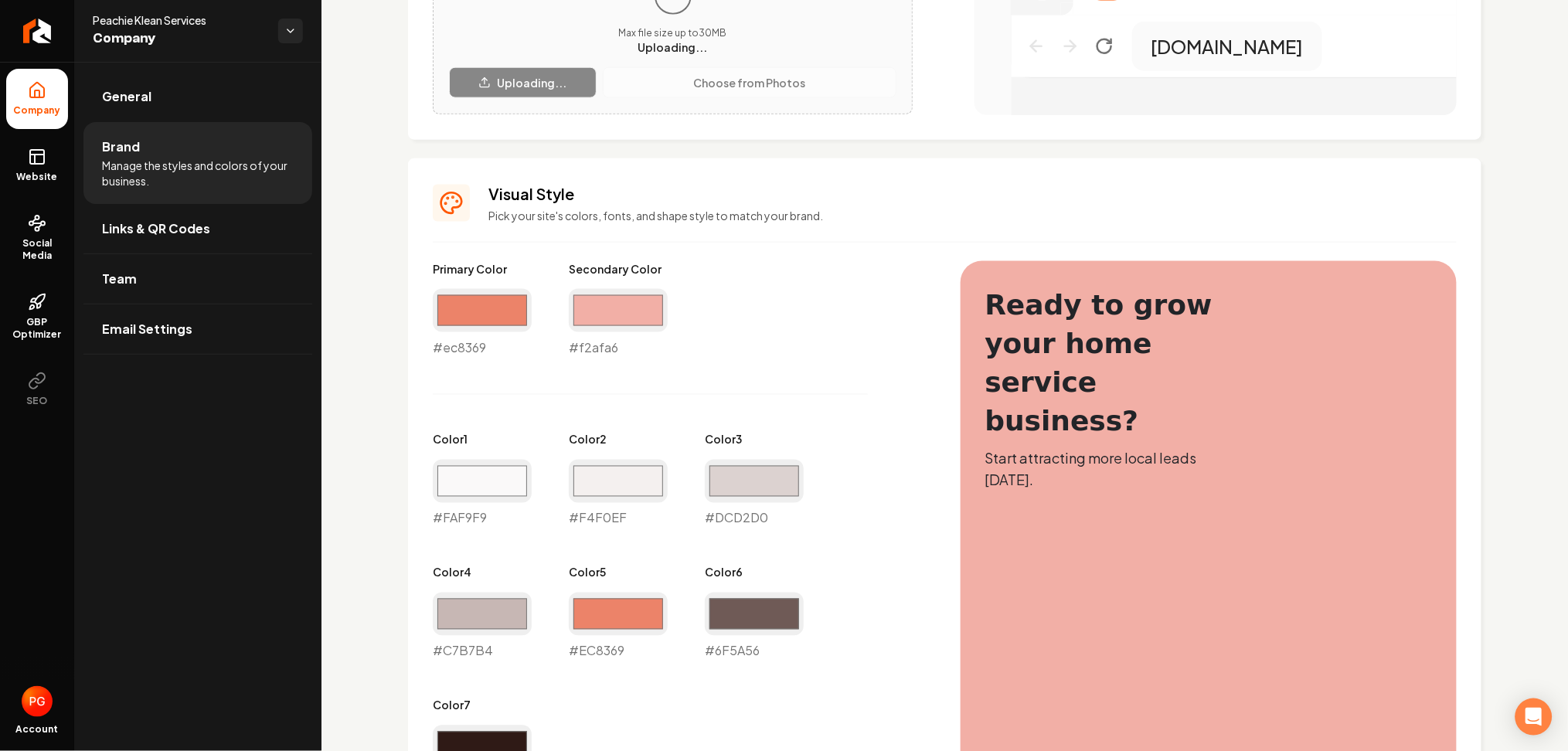
type input "#faf9f9"
type input "#f4f0ef"
type input "#dcd2d0"
type input "#c7b7b4"
type input "#ec8369"
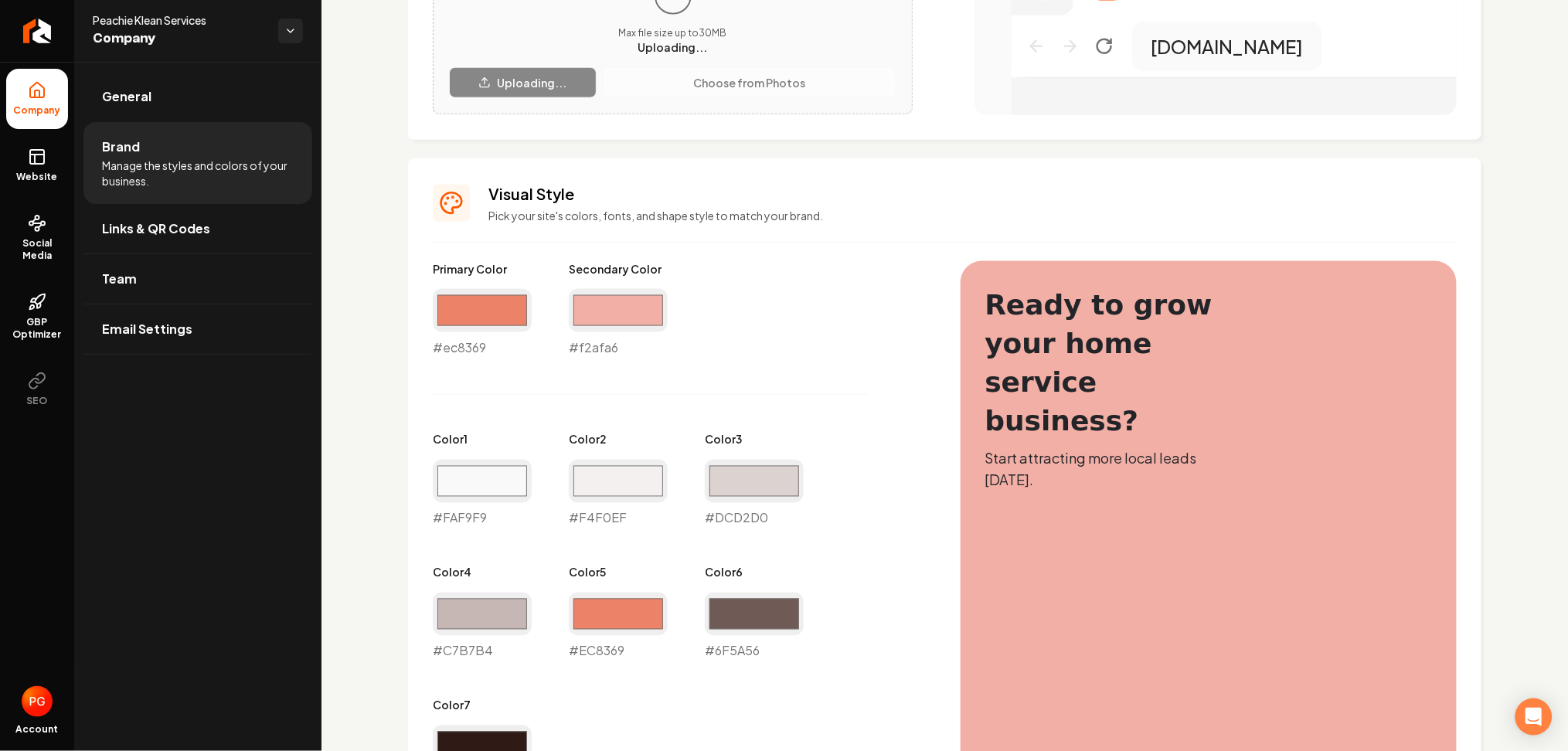
type input "#6f5a56"
type input "#2f1a16"
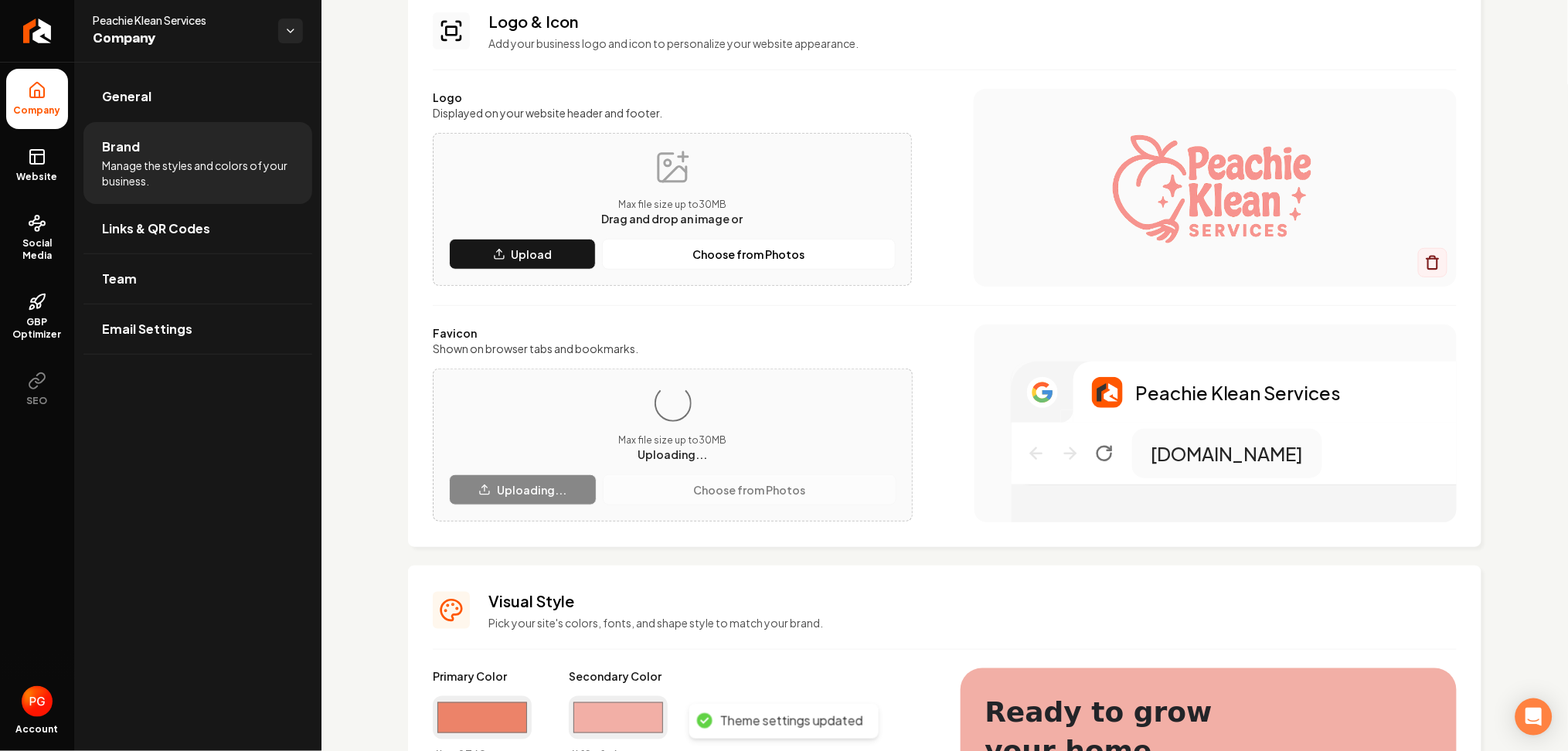
scroll to position [107, 0]
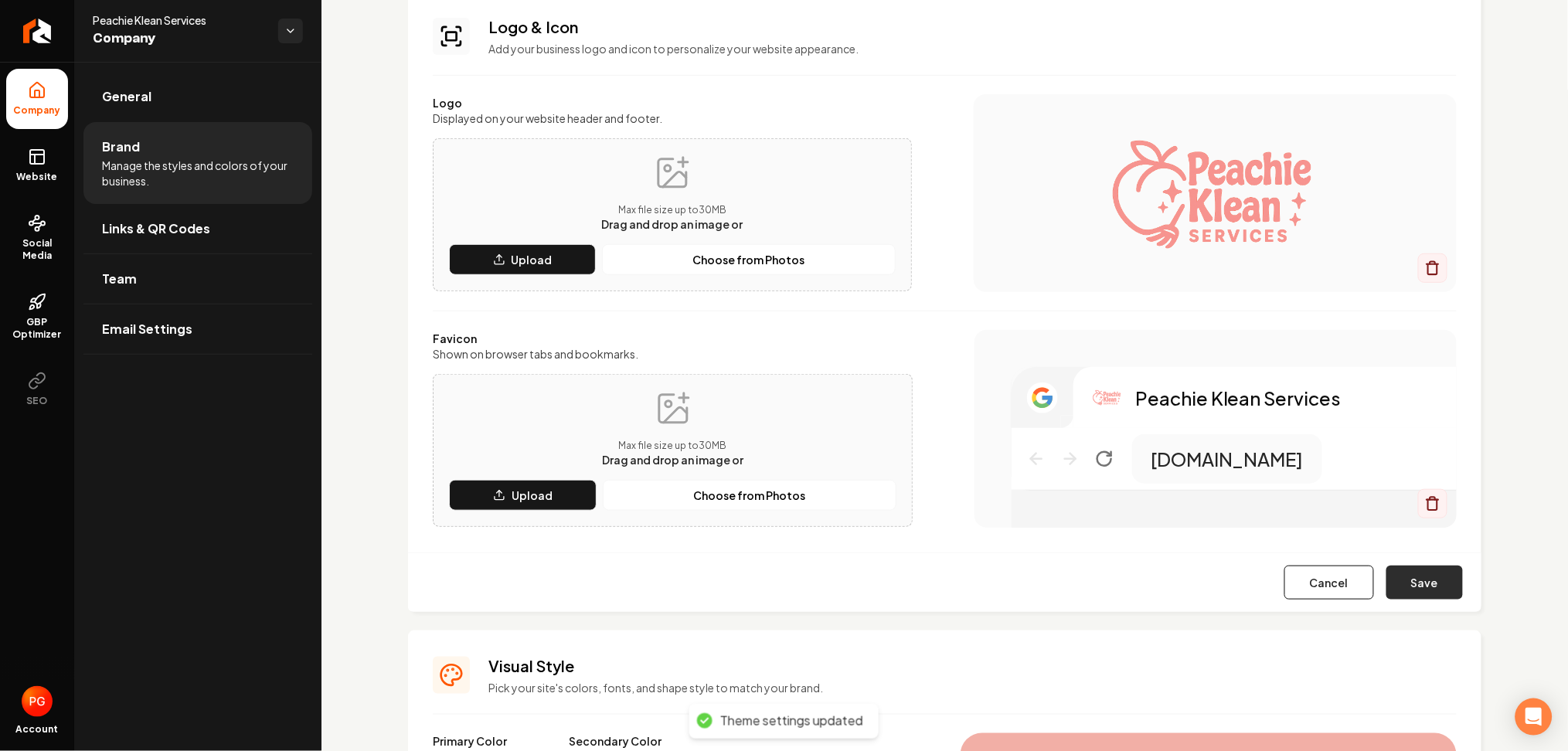
click at [1402, 571] on button "Save" at bounding box center [1424, 582] width 76 height 34
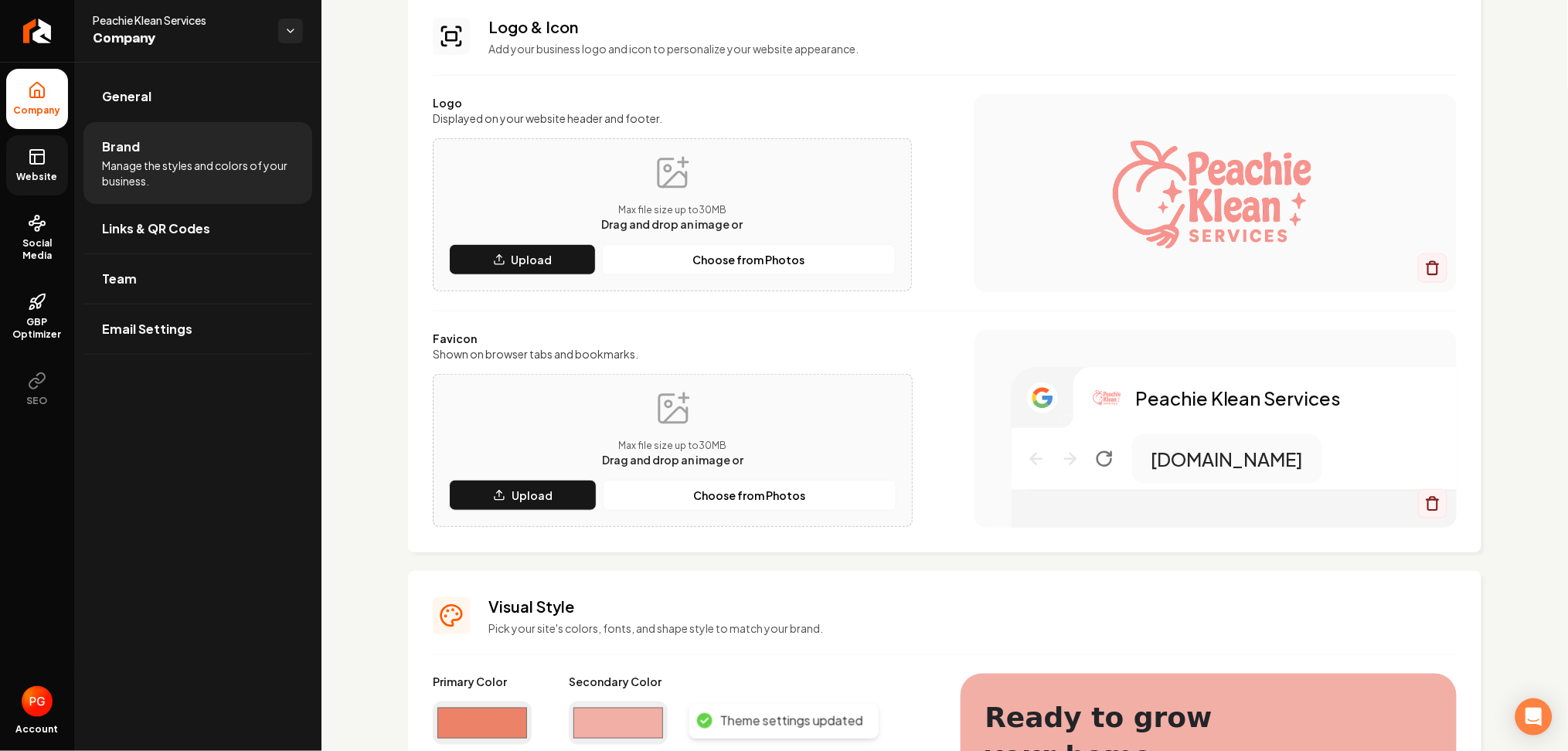
click at [17, 166] on link "Website" at bounding box center [37, 165] width 61 height 61
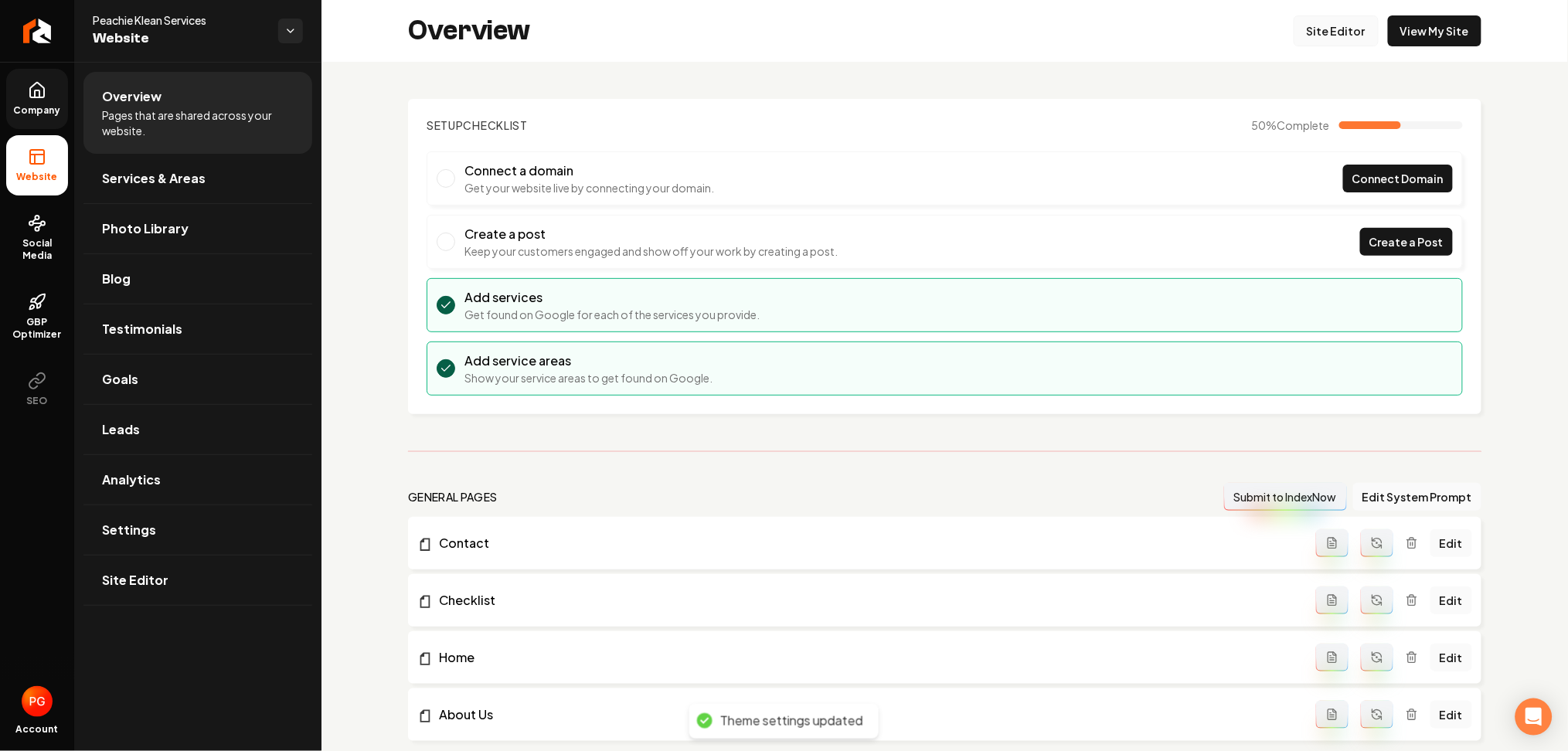
click at [1339, 26] on link "Site Editor" at bounding box center [1336, 31] width 85 height 31
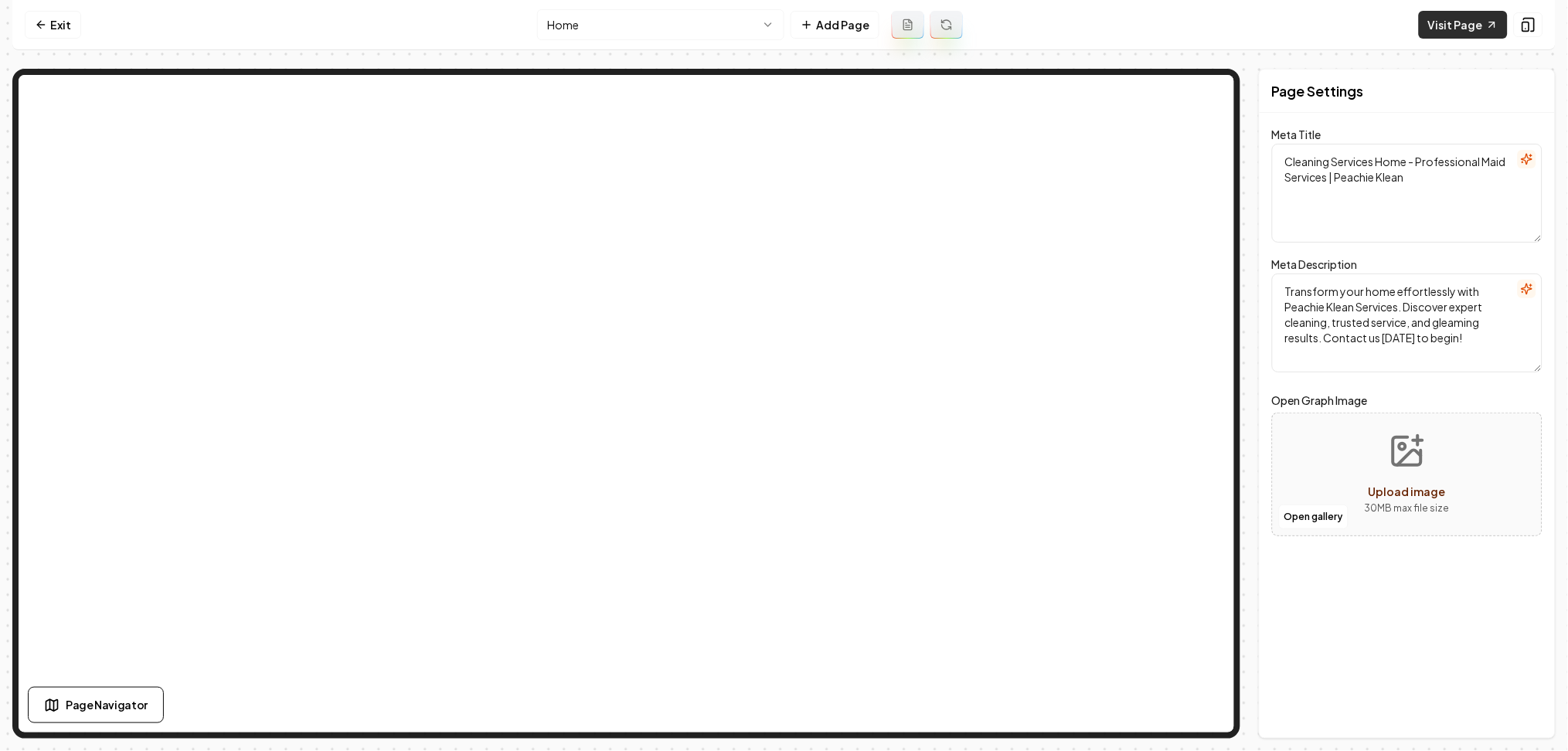
click at [1482, 33] on link "Visit Page" at bounding box center [1463, 25] width 89 height 28
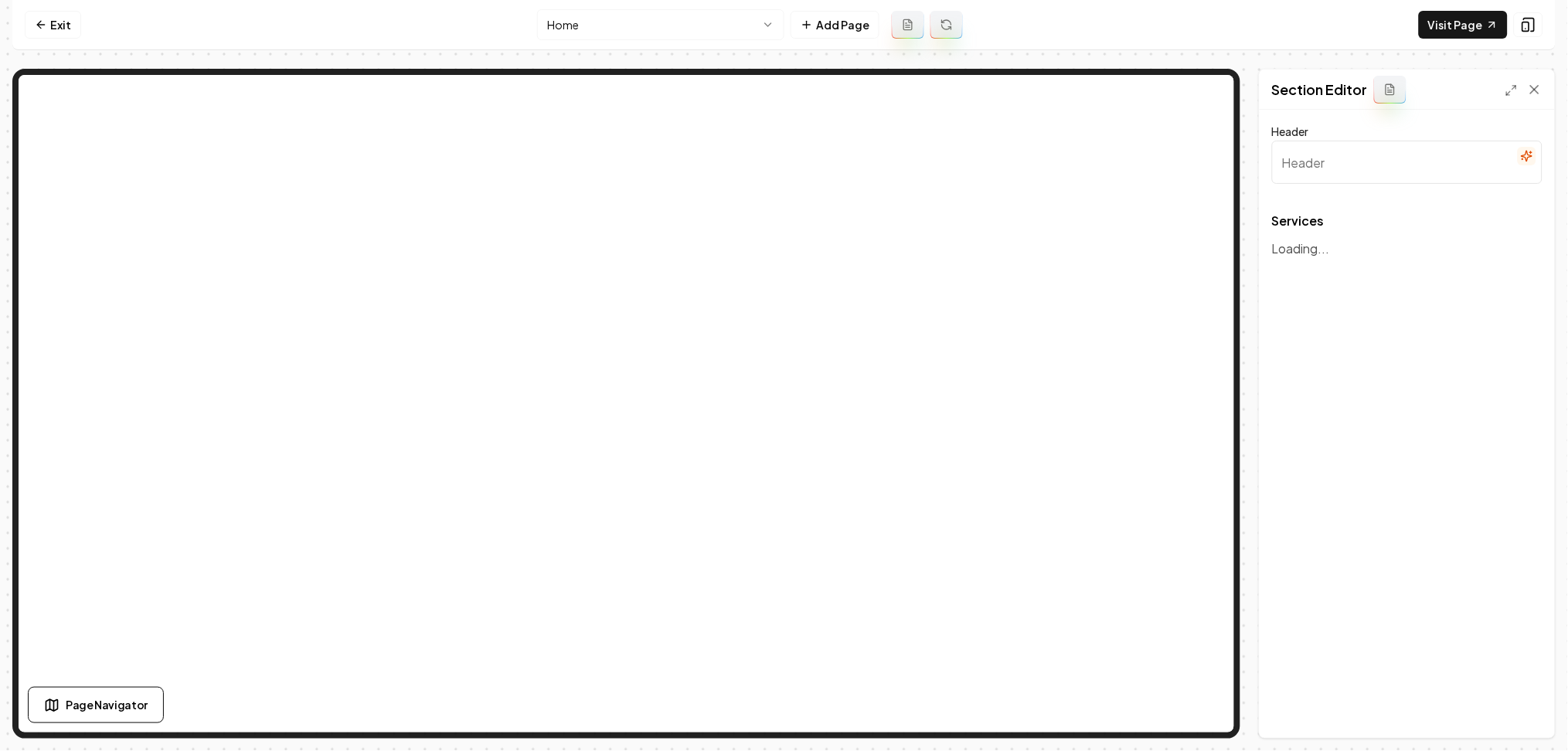
type input "Our Premier Cleaning Services"
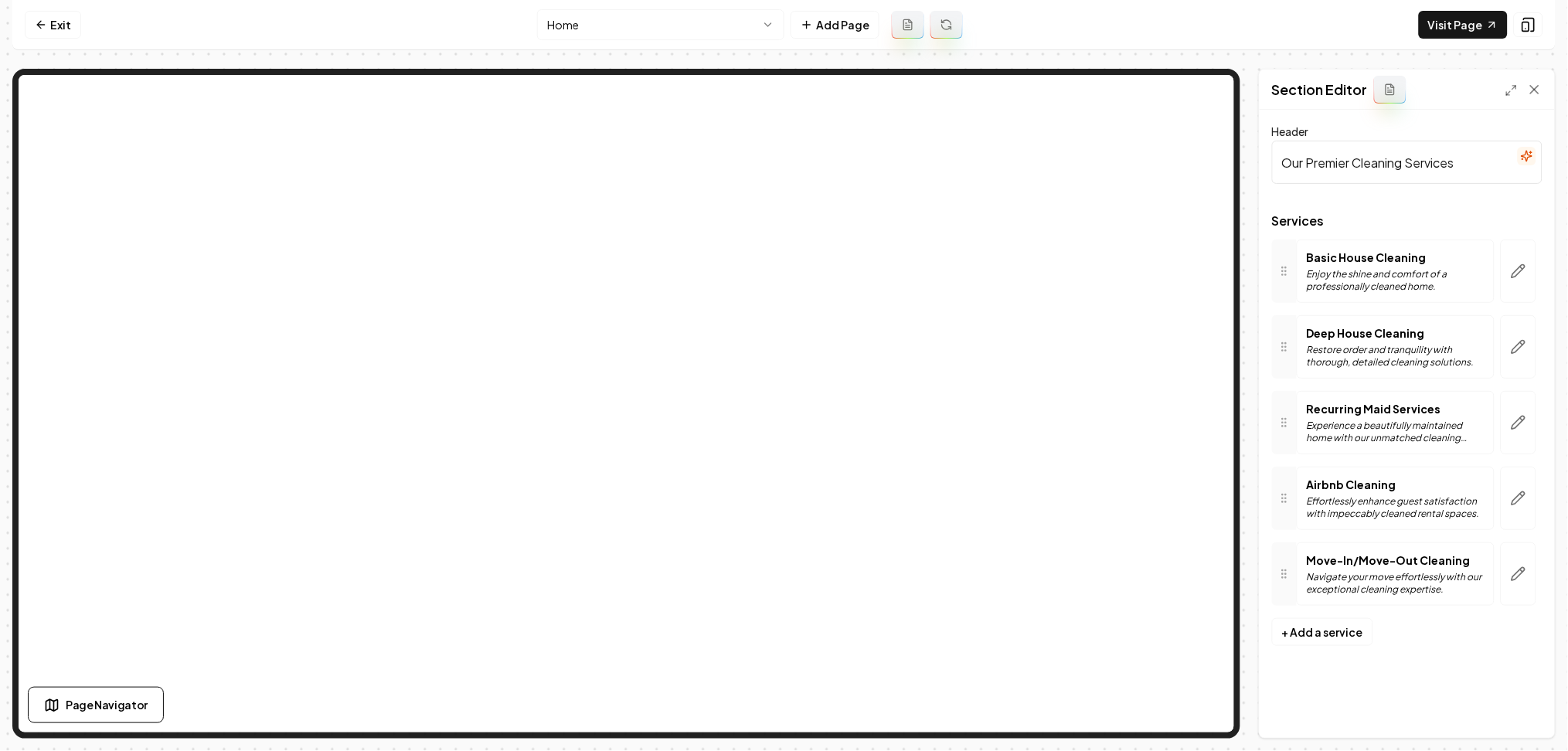
click at [1528, 291] on button "button" at bounding box center [1518, 272] width 36 height 63
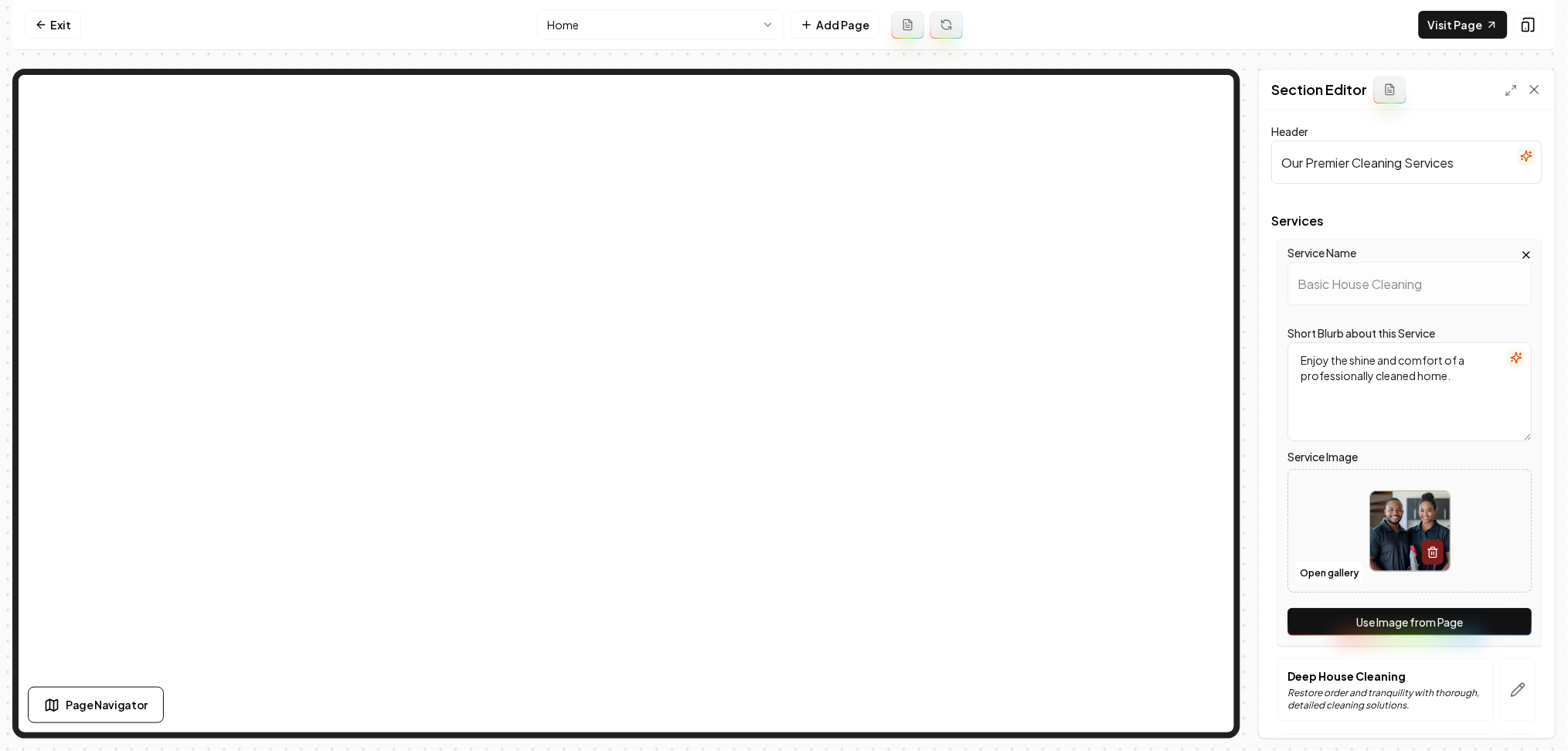
click at [1442, 617] on button "Use Image from Page" at bounding box center [1410, 622] width 244 height 28
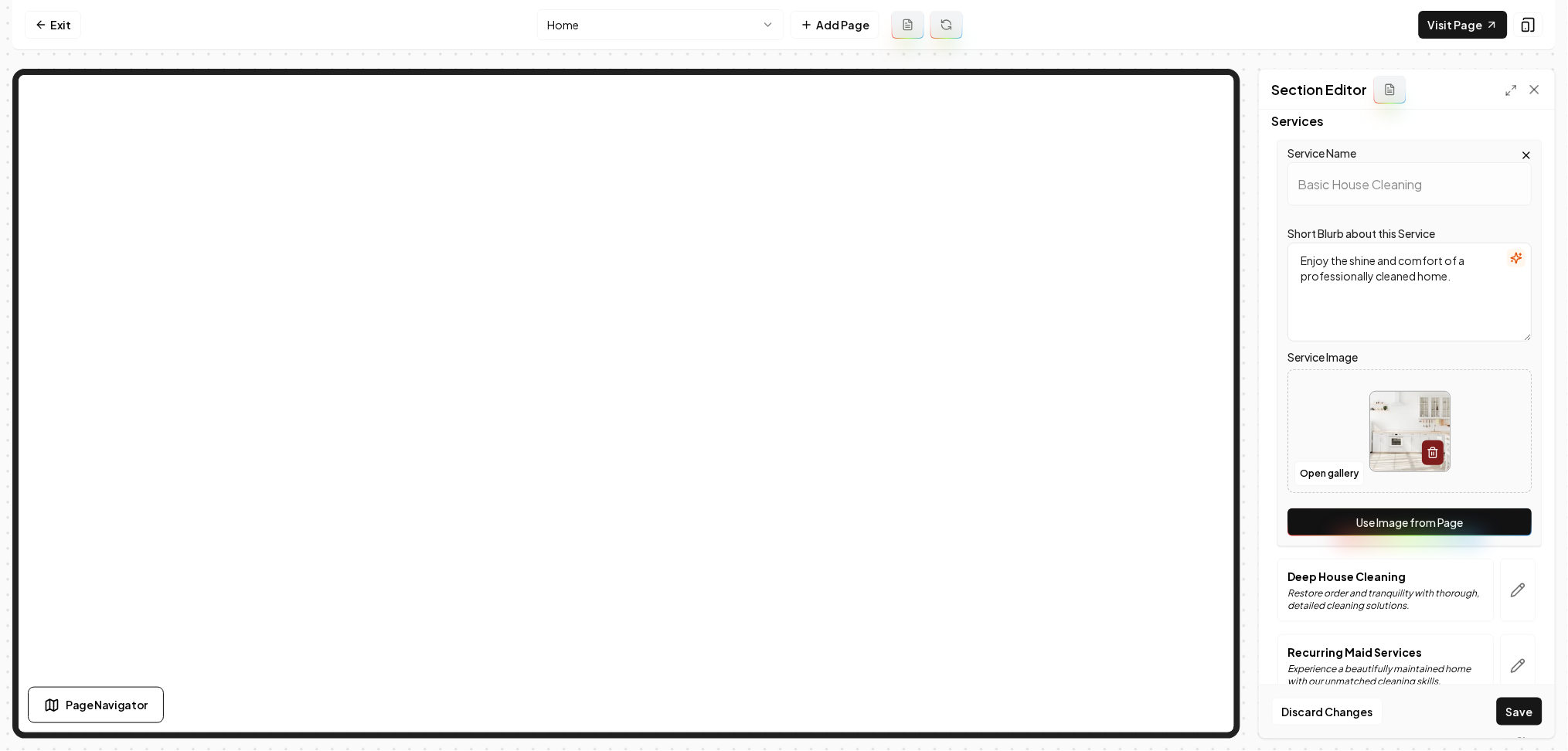
scroll to position [282, 0]
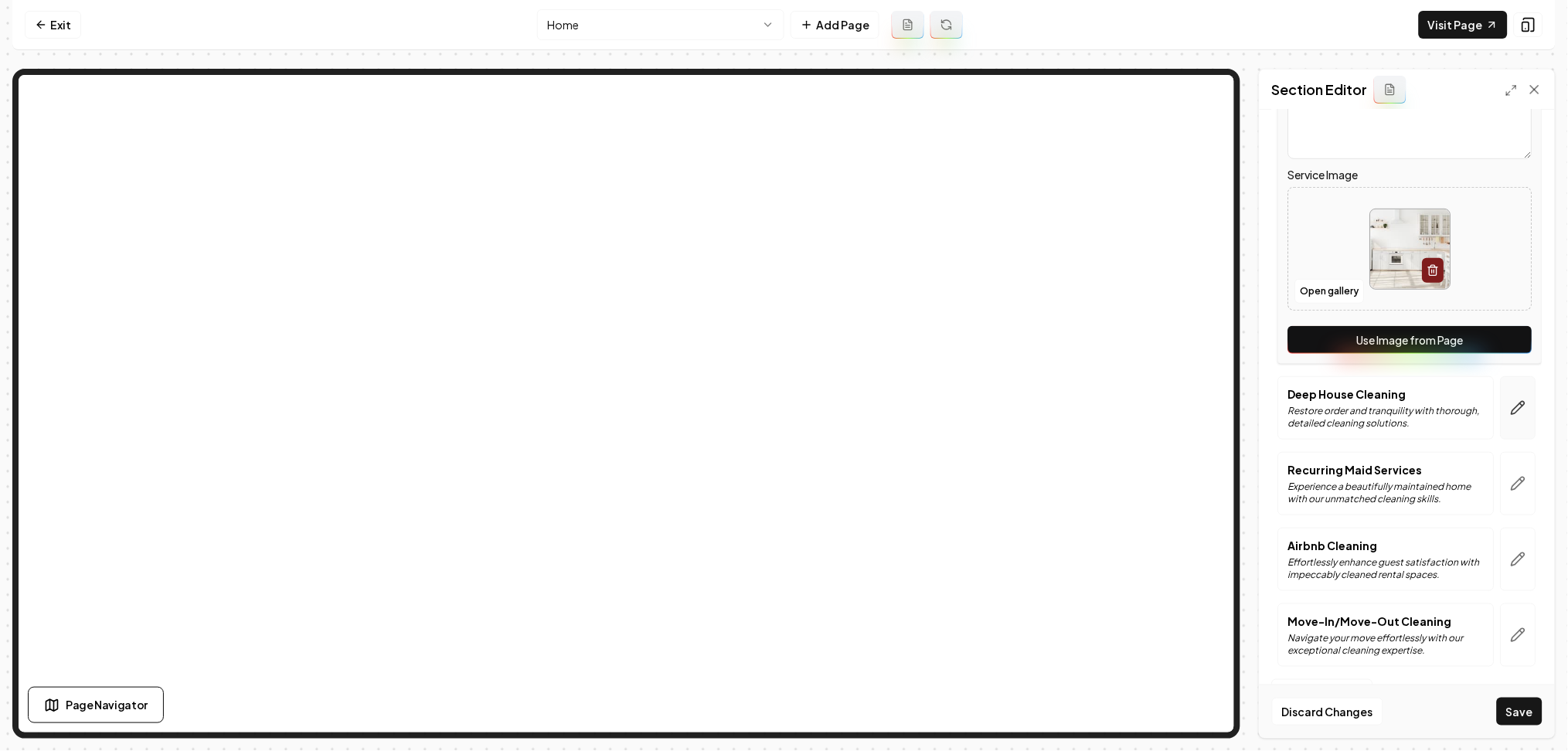
click at [1513, 418] on button "button" at bounding box center [1518, 408] width 36 height 63
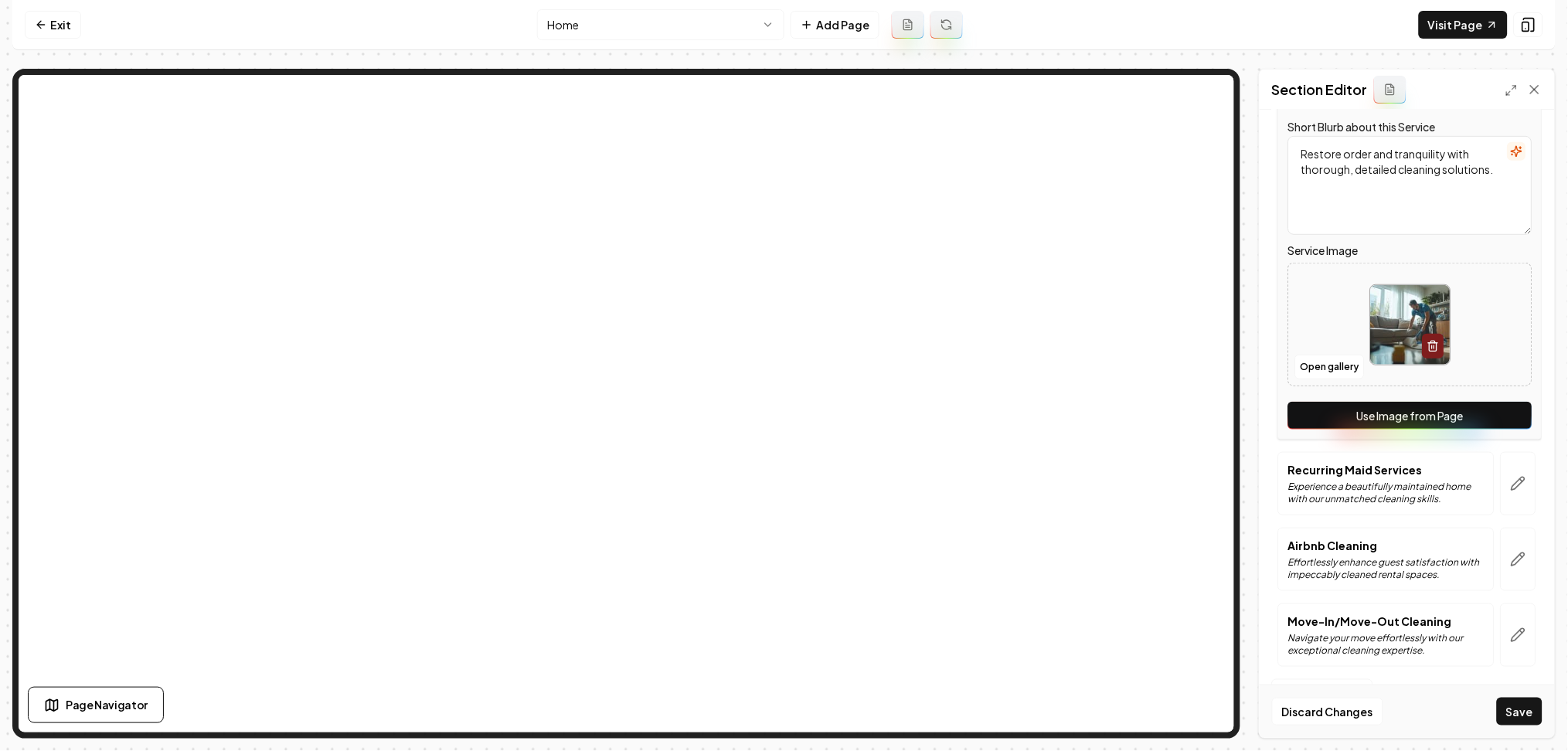
click at [1467, 422] on button "Use Image from Page" at bounding box center [1410, 416] width 244 height 28
click at [1510, 483] on icon "button" at bounding box center [1518, 484] width 16 height 16
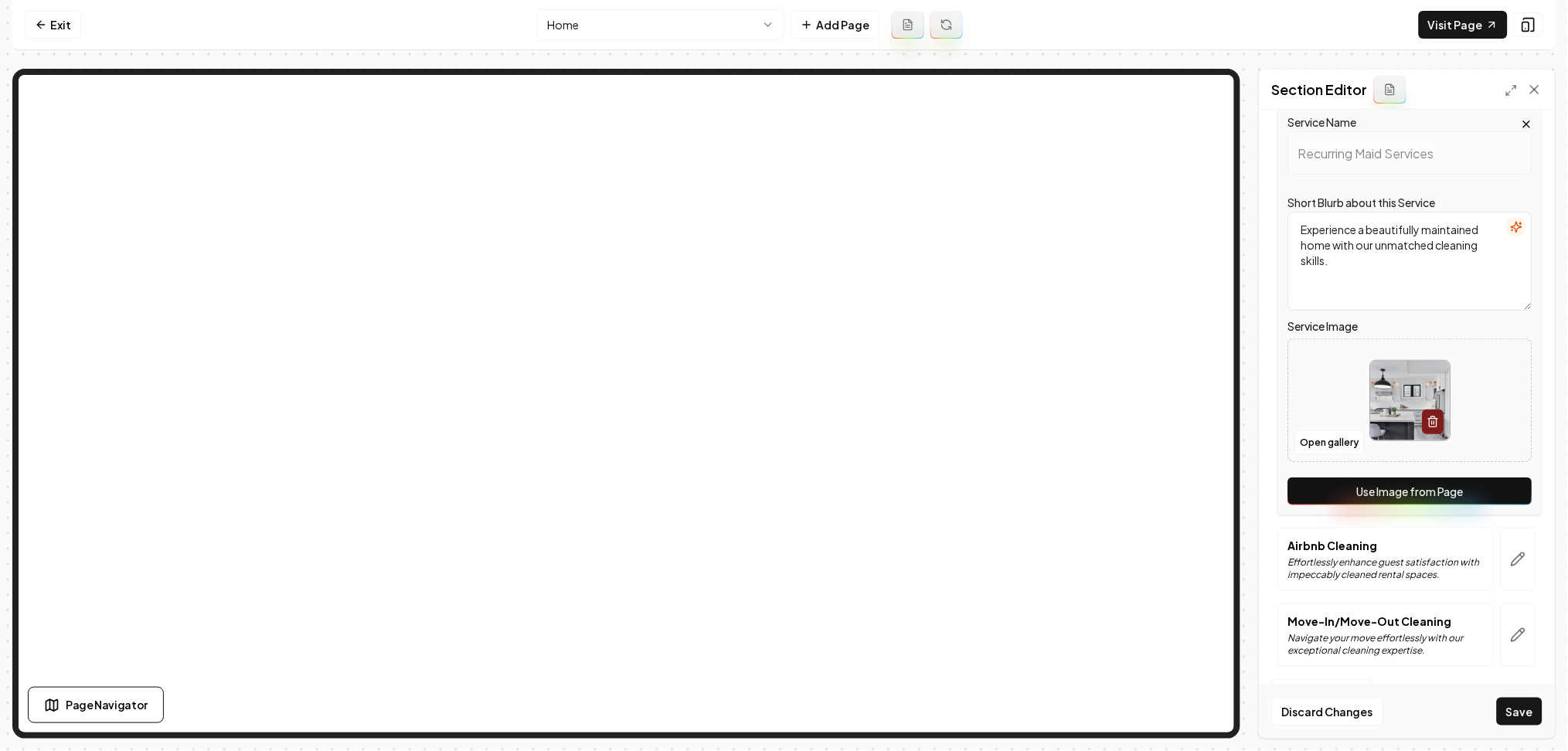
click at [1502, 499] on button "Use Image from Page" at bounding box center [1410, 491] width 244 height 28
click at [1501, 547] on button "button" at bounding box center [1518, 560] width 36 height 63
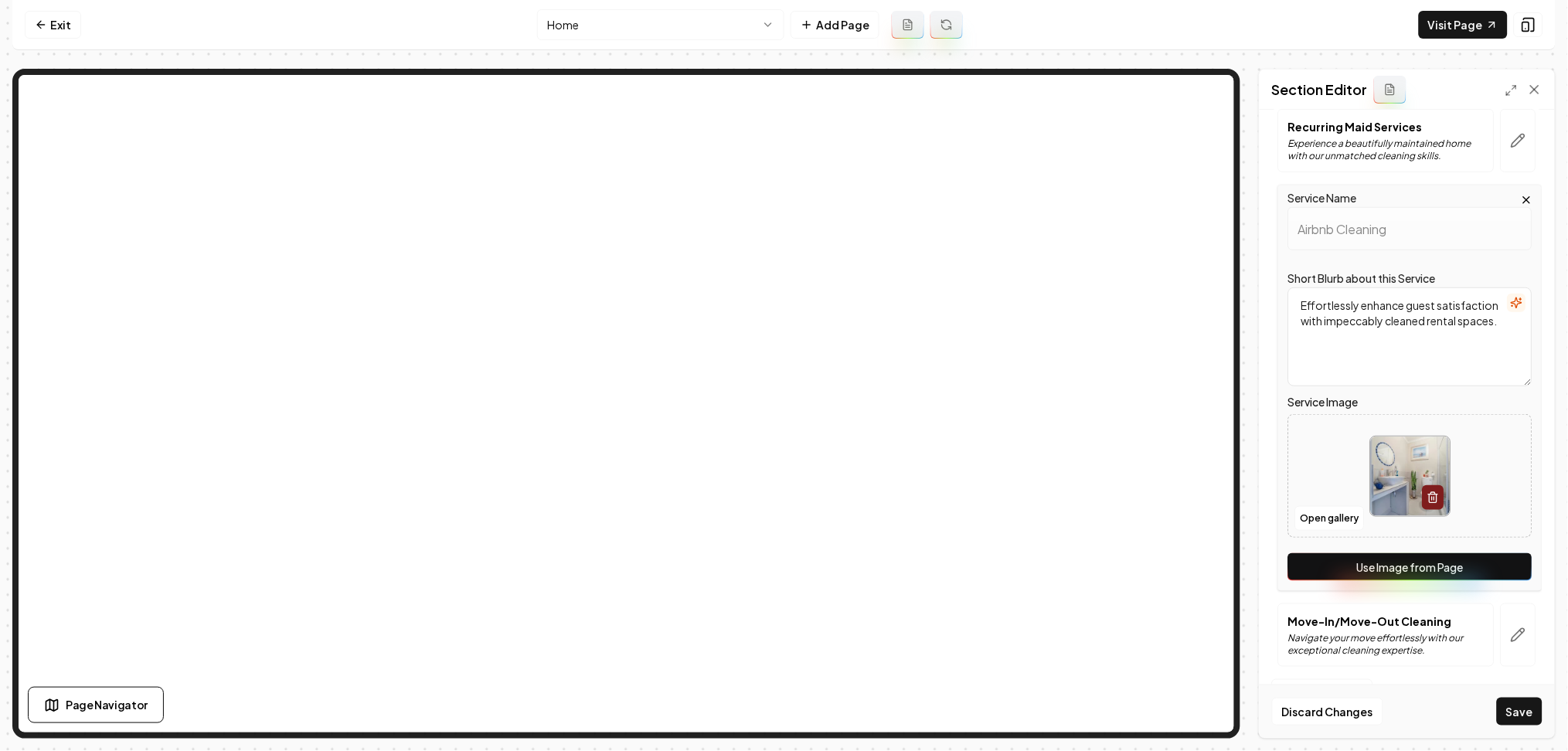
click at [1480, 574] on button "Use Image from Page" at bounding box center [1410, 567] width 244 height 28
click at [1501, 624] on button "button" at bounding box center [1518, 635] width 36 height 63
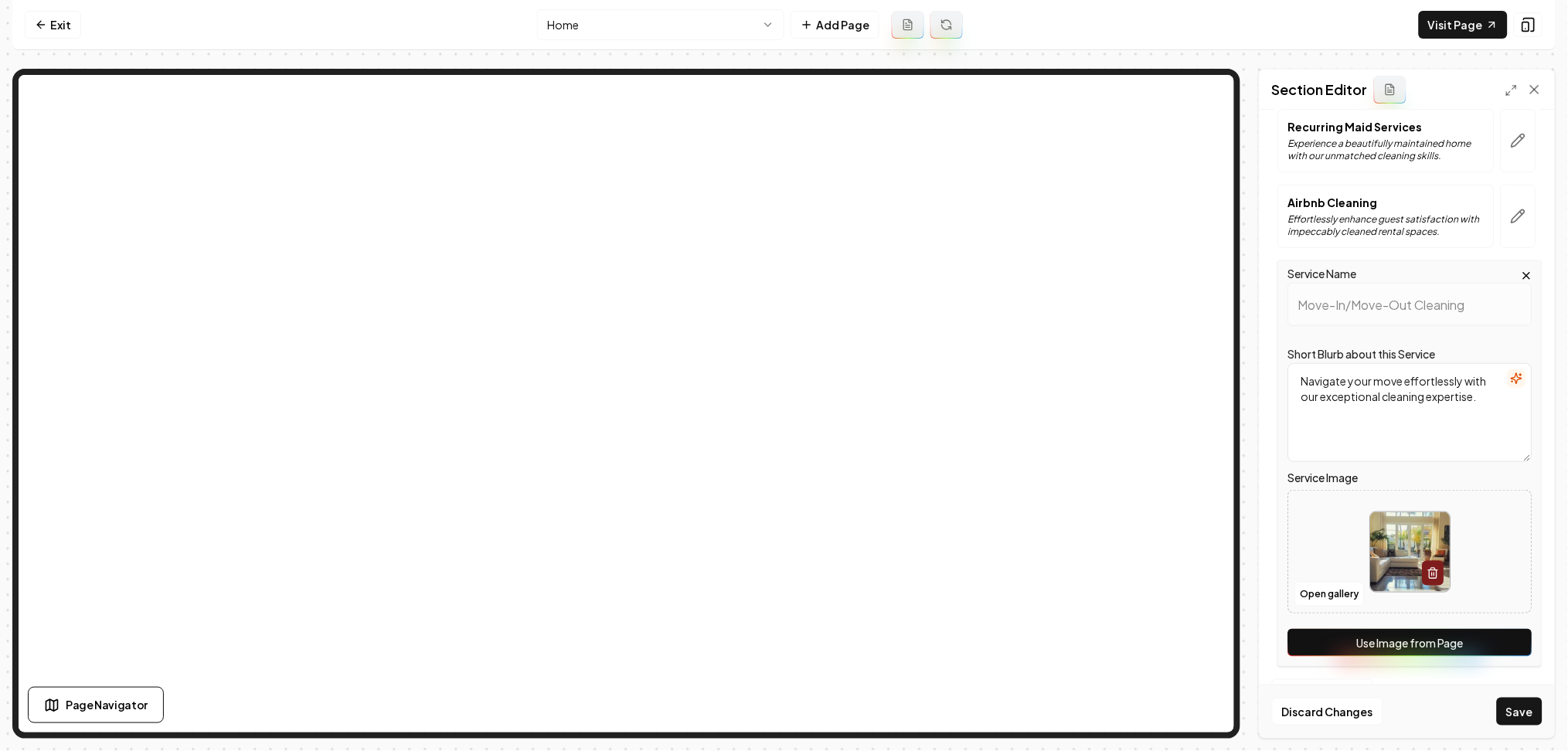
click at [1493, 644] on button "Use Image from Page" at bounding box center [1410, 643] width 244 height 28
click at [1509, 694] on div "Discard Changes Save" at bounding box center [1407, 711] width 296 height 54
click at [1518, 717] on button "Save" at bounding box center [1519, 711] width 46 height 28
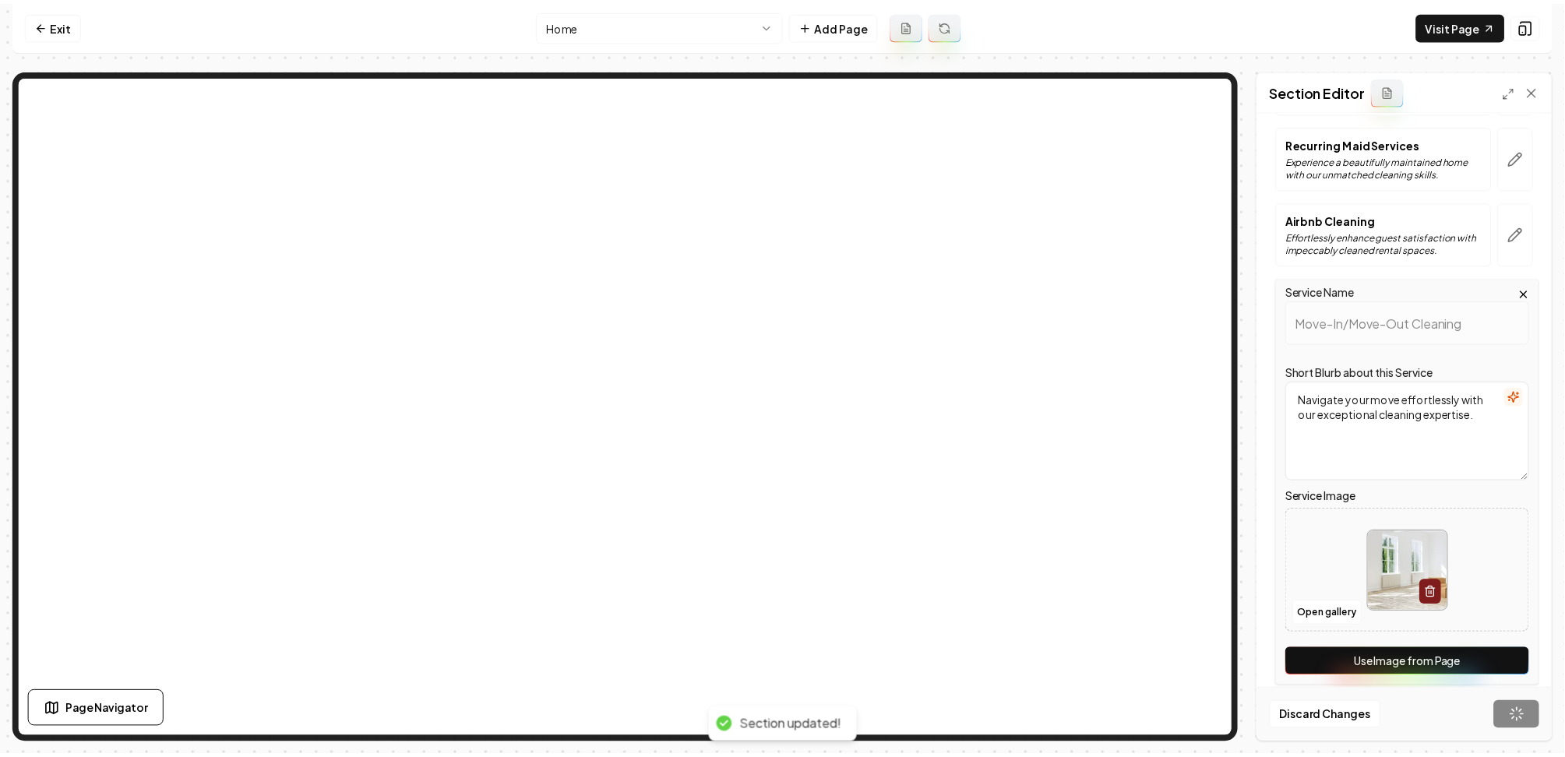
scroll to position [0, 0]
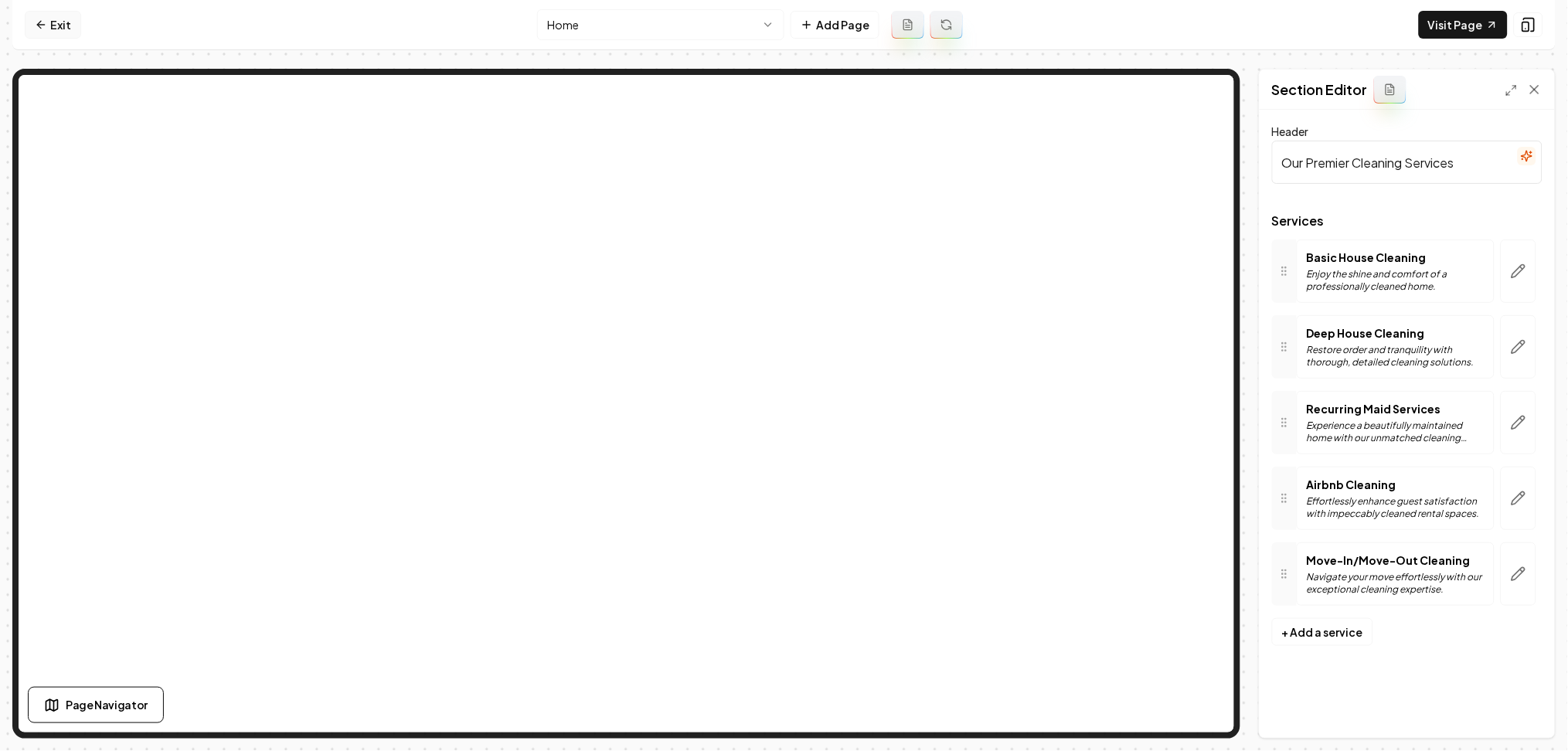
click at [50, 16] on link "Exit" at bounding box center [53, 25] width 57 height 28
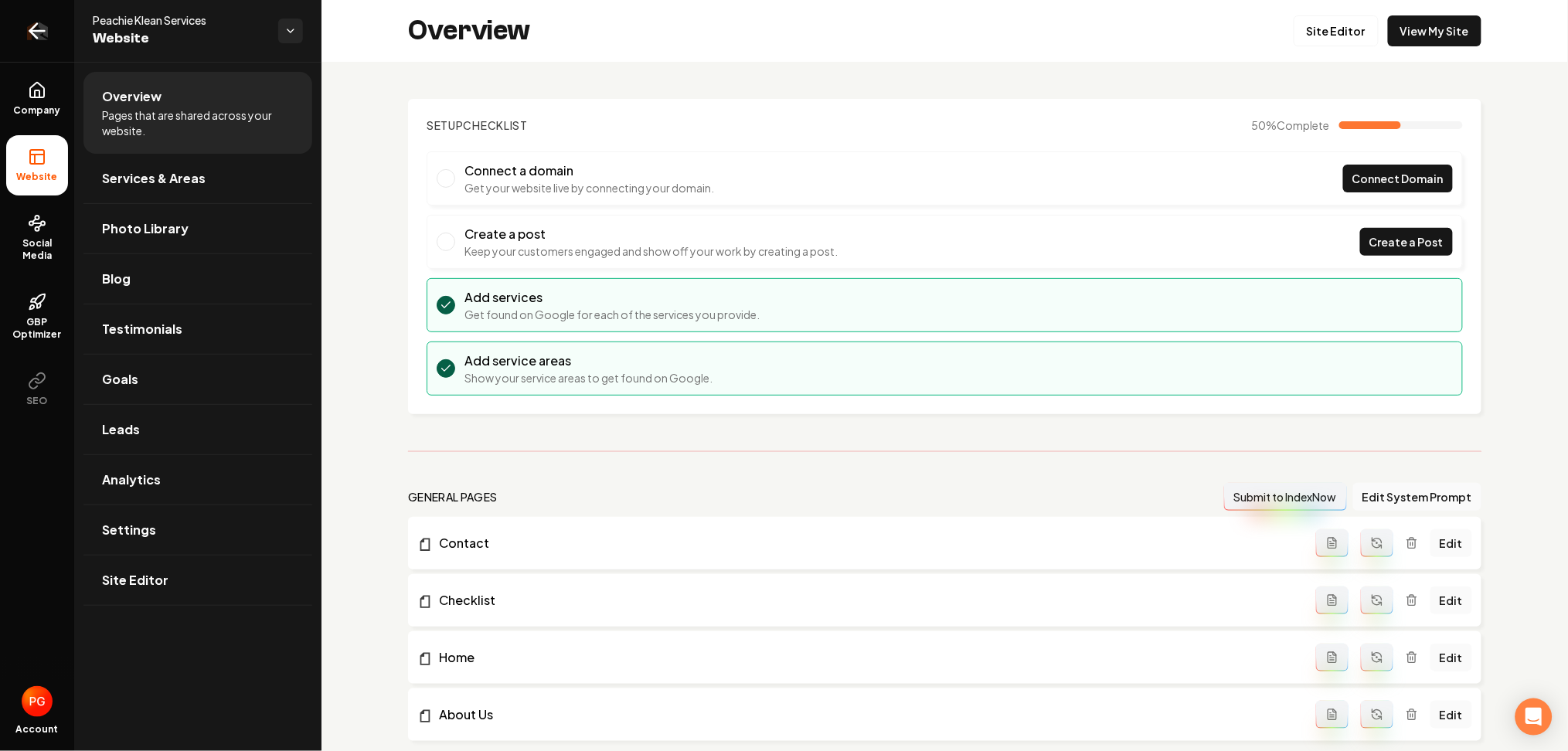
click at [47, 19] on icon "Return to dashboard" at bounding box center [37, 31] width 25 height 25
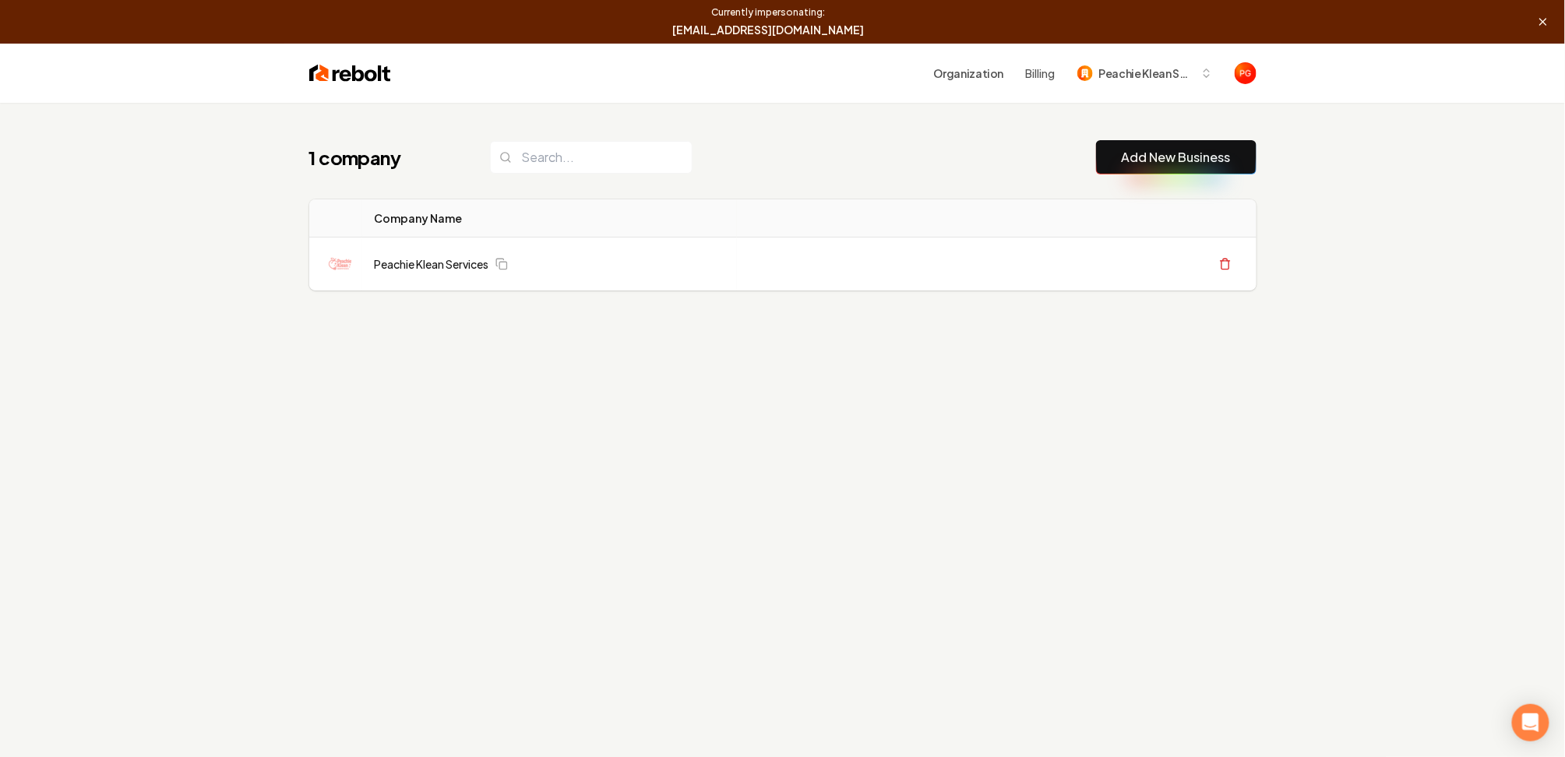
click at [1257, 78] on div "Organization Billing Peachie Klean Services" at bounding box center [782, 73] width 997 height 59
click at [1257, 74] on div "Organization Billing Peachie Klean Services" at bounding box center [782, 73] width 997 height 59
click at [1245, 72] on img "Open user button" at bounding box center [1246, 73] width 22 height 22
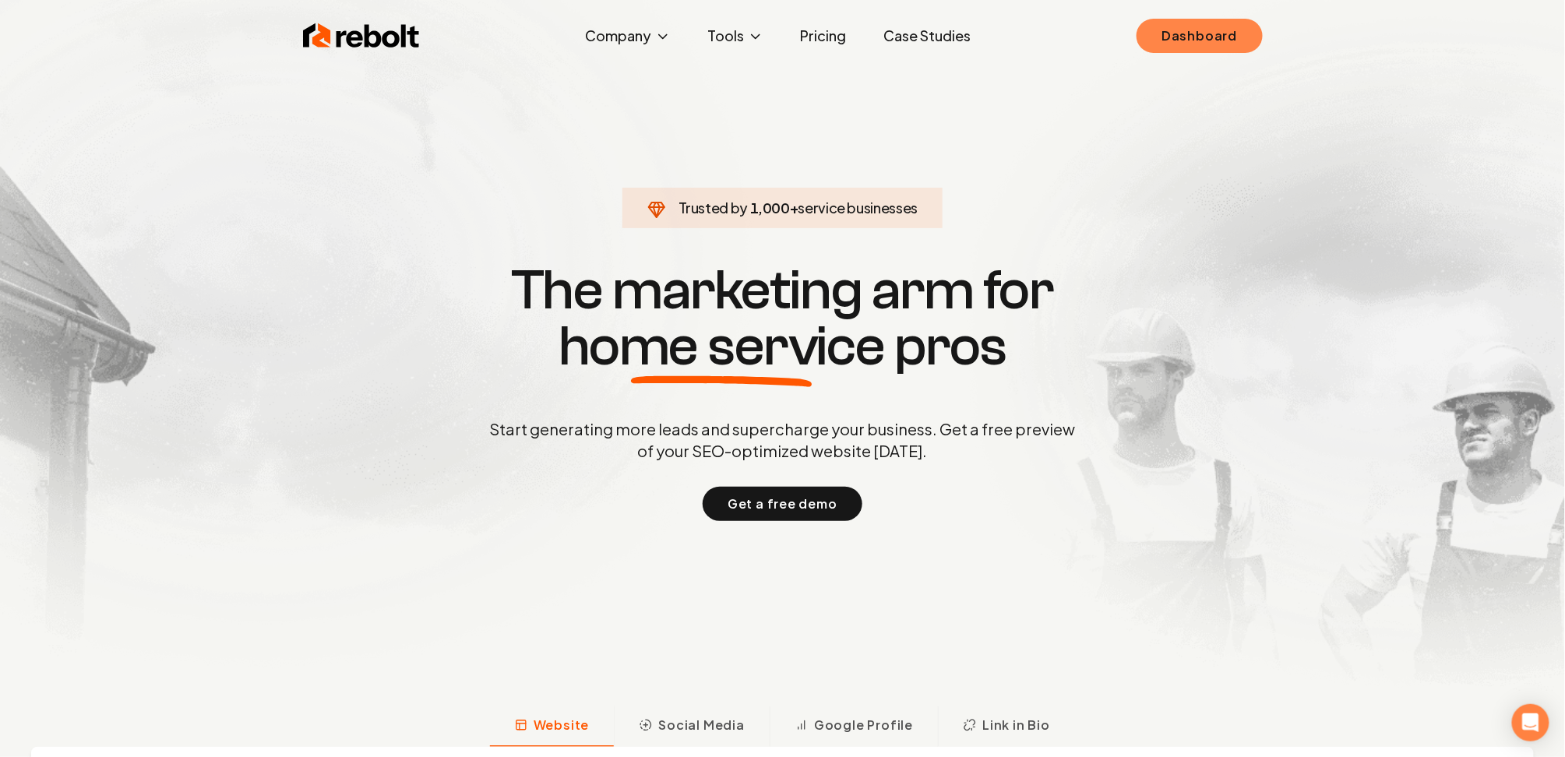
click at [1156, 39] on link "Dashboard" at bounding box center [1199, 36] width 125 height 34
